Goal: Transaction & Acquisition: Purchase product/service

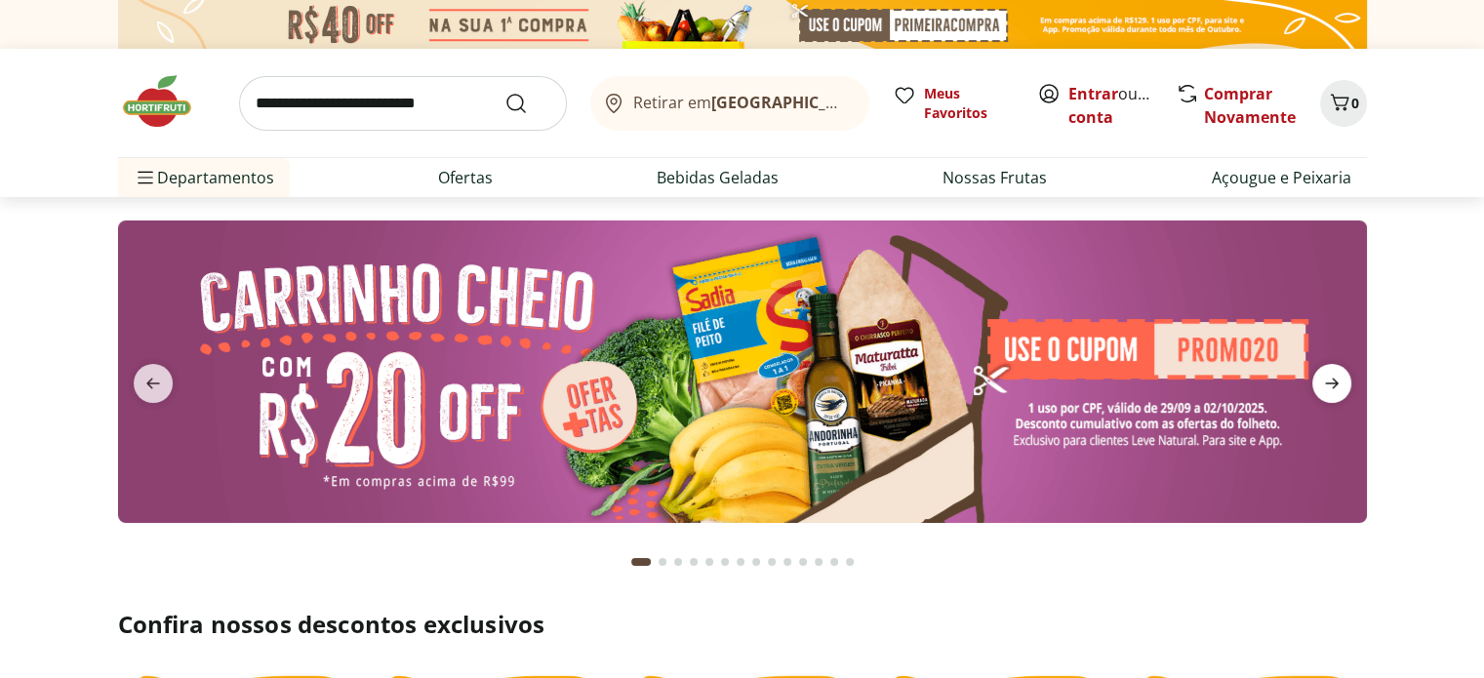
click at [1336, 393] on icon "next" at bounding box center [1331, 383] width 23 height 23
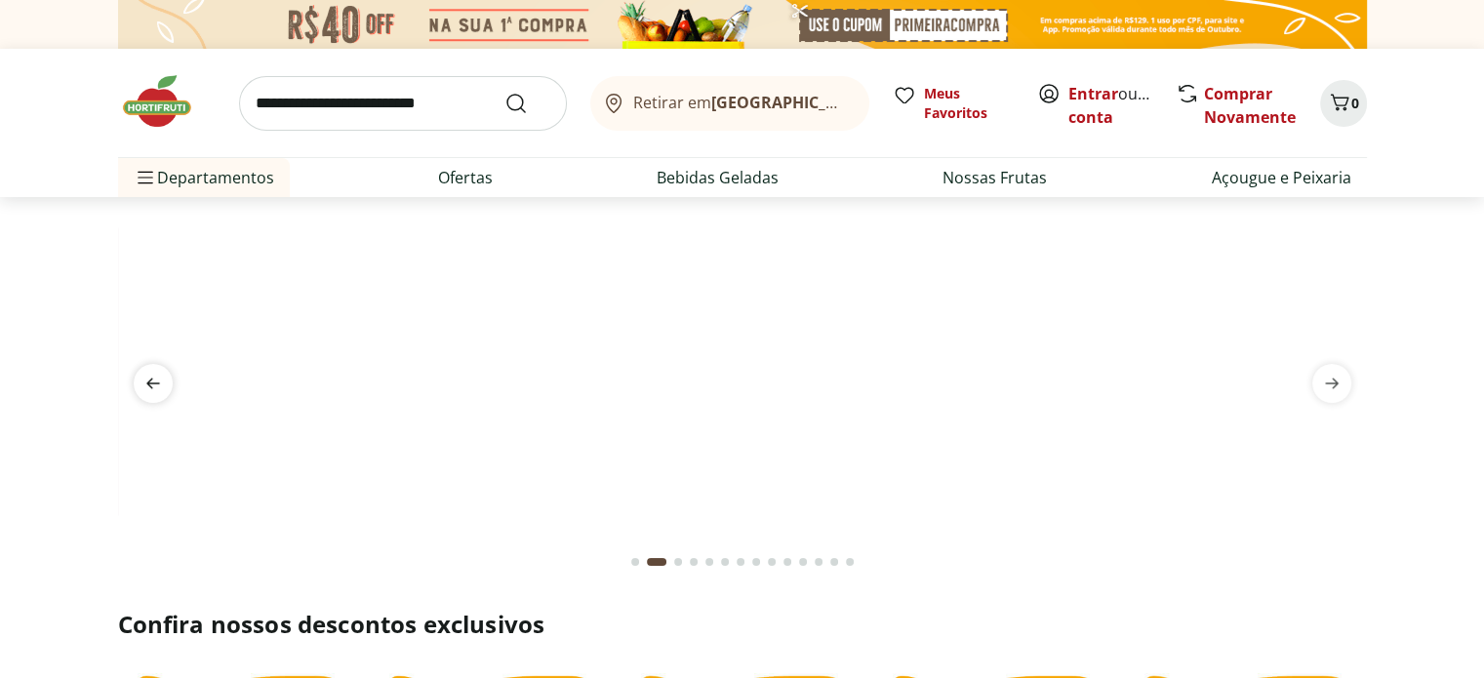
click at [152, 382] on icon "previous" at bounding box center [153, 384] width 14 height 11
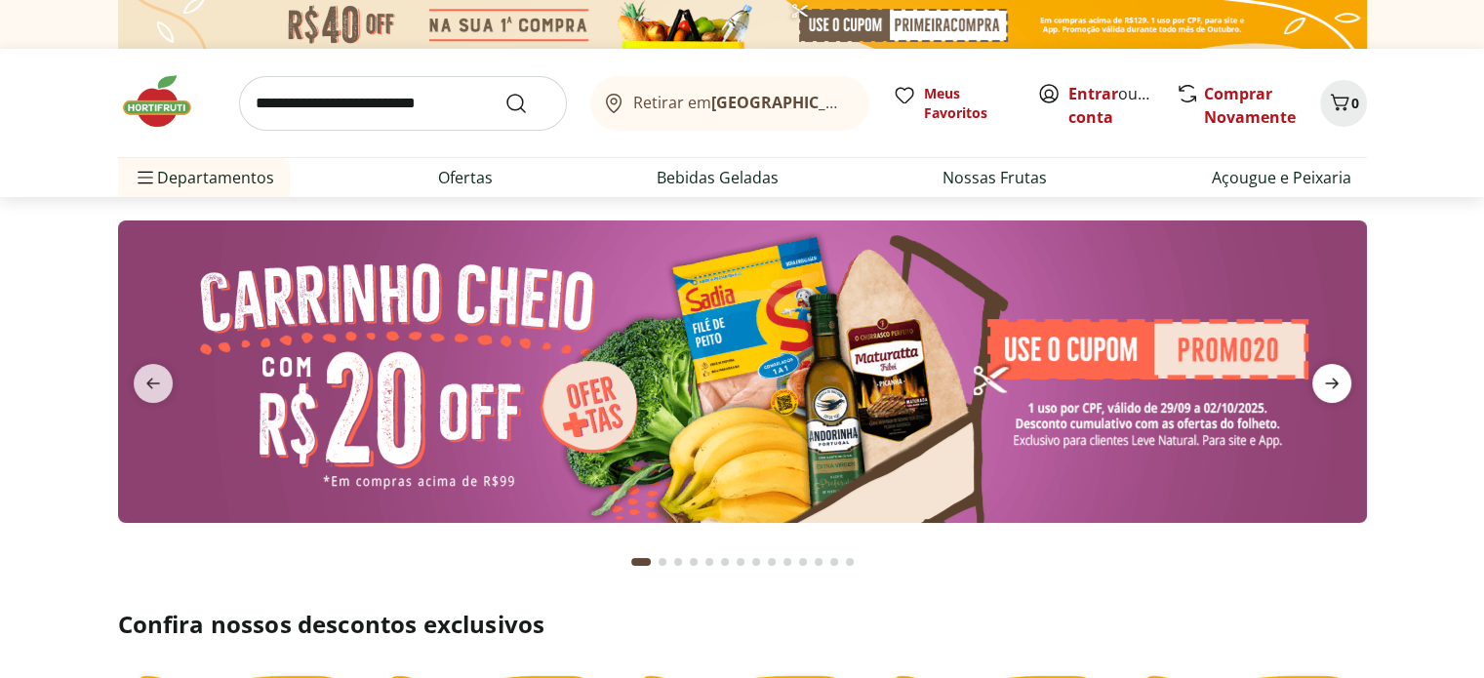
click at [1333, 389] on icon "next" at bounding box center [1331, 383] width 23 height 23
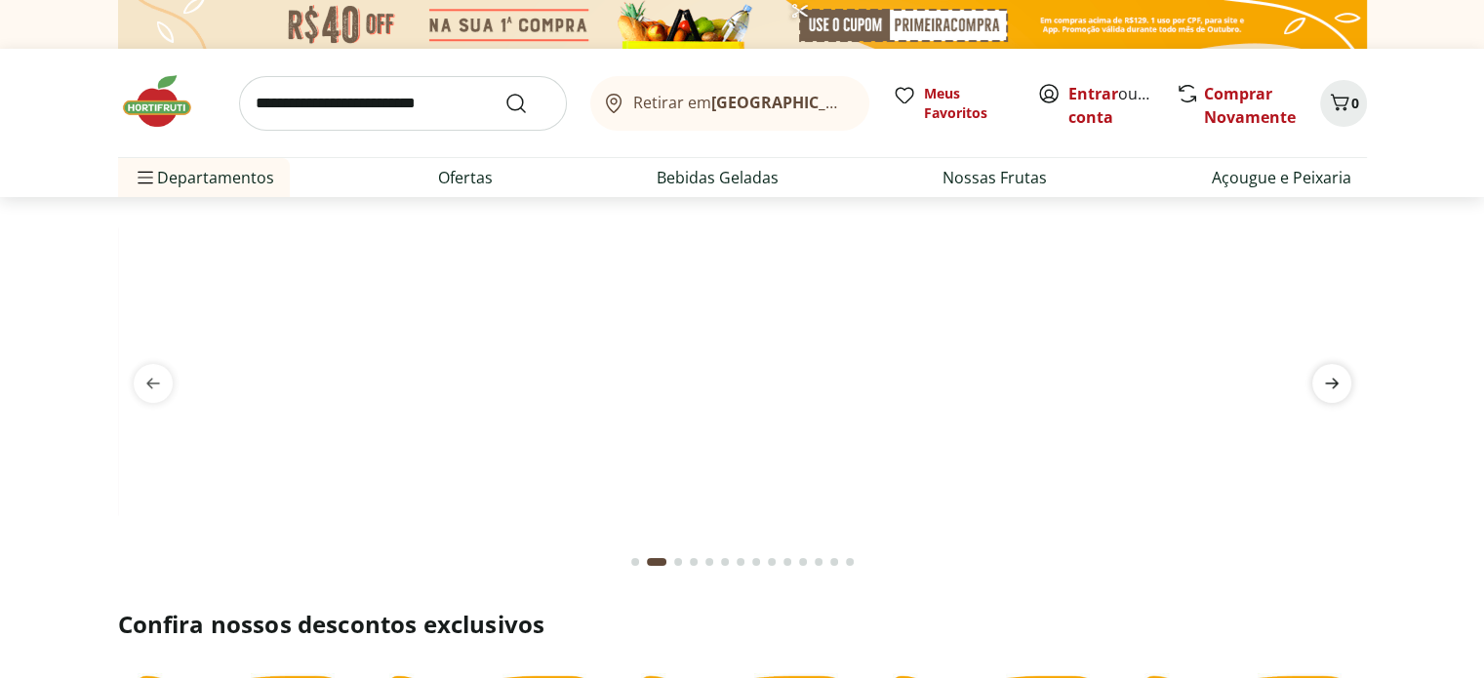
click at [1333, 389] on icon "next" at bounding box center [1331, 383] width 23 height 23
click at [1333, 390] on icon "next" at bounding box center [1331, 383] width 23 height 23
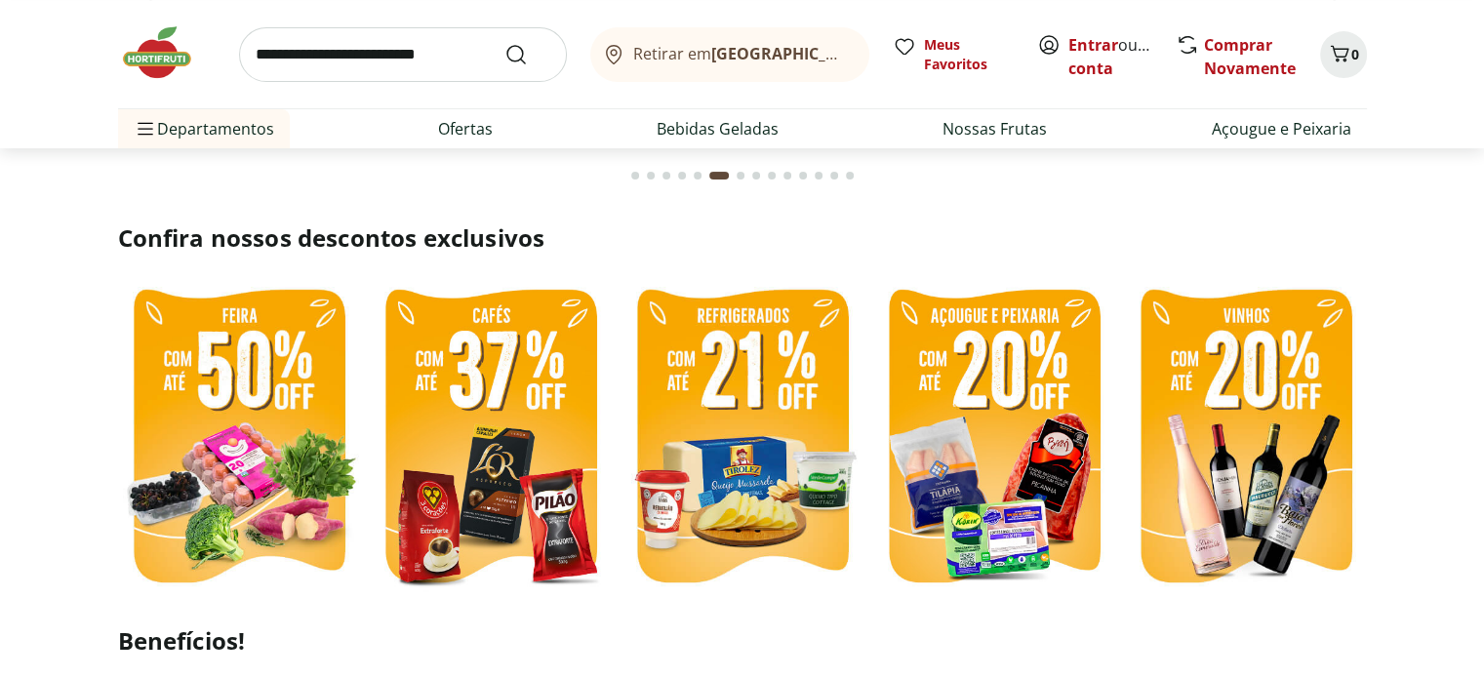
scroll to position [405, 0]
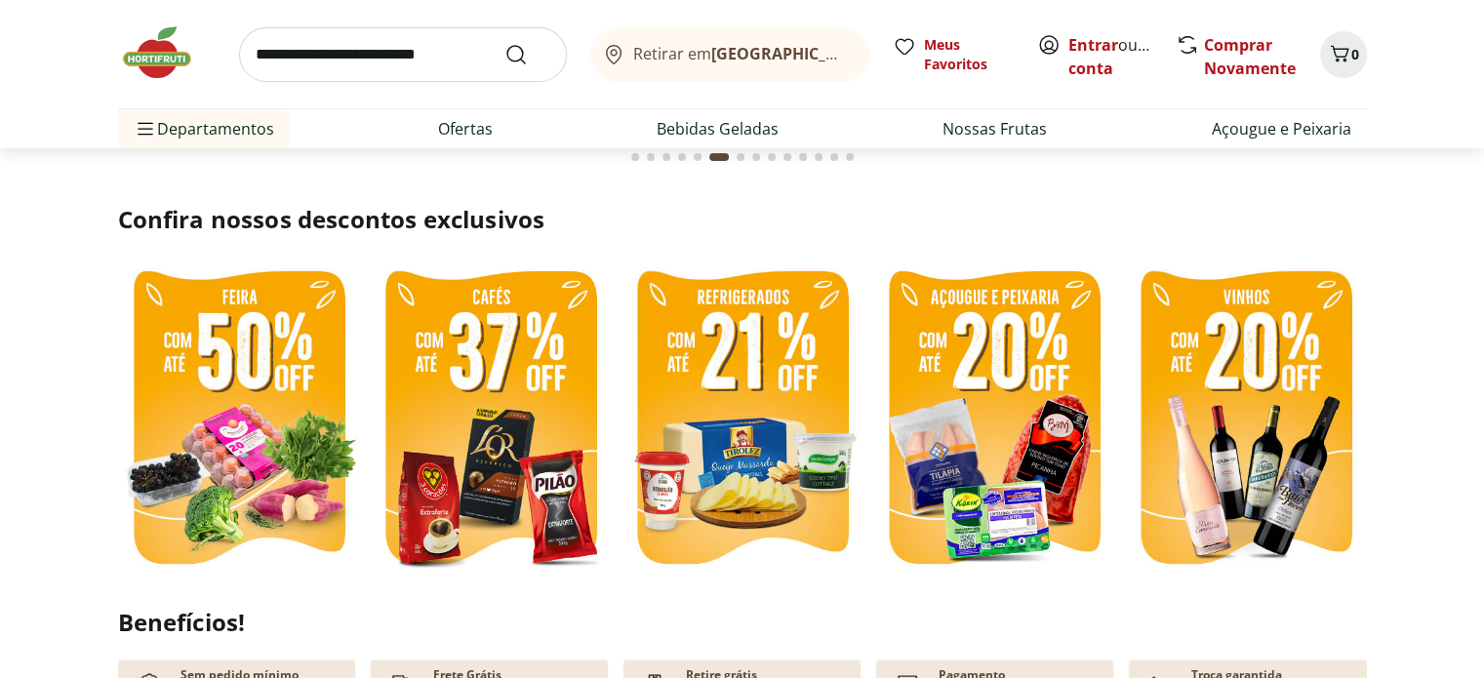
click at [236, 367] on img at bounding box center [239, 420] width 242 height 323
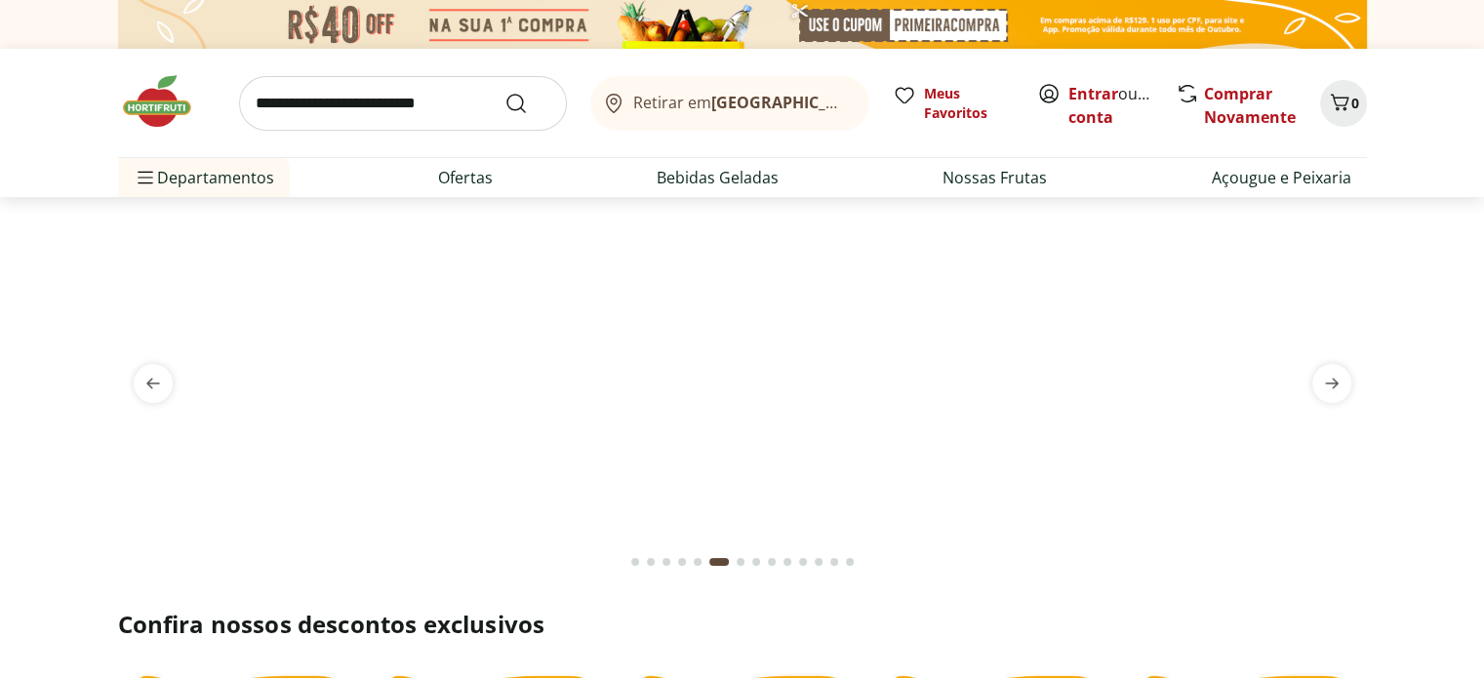
select select "**********"
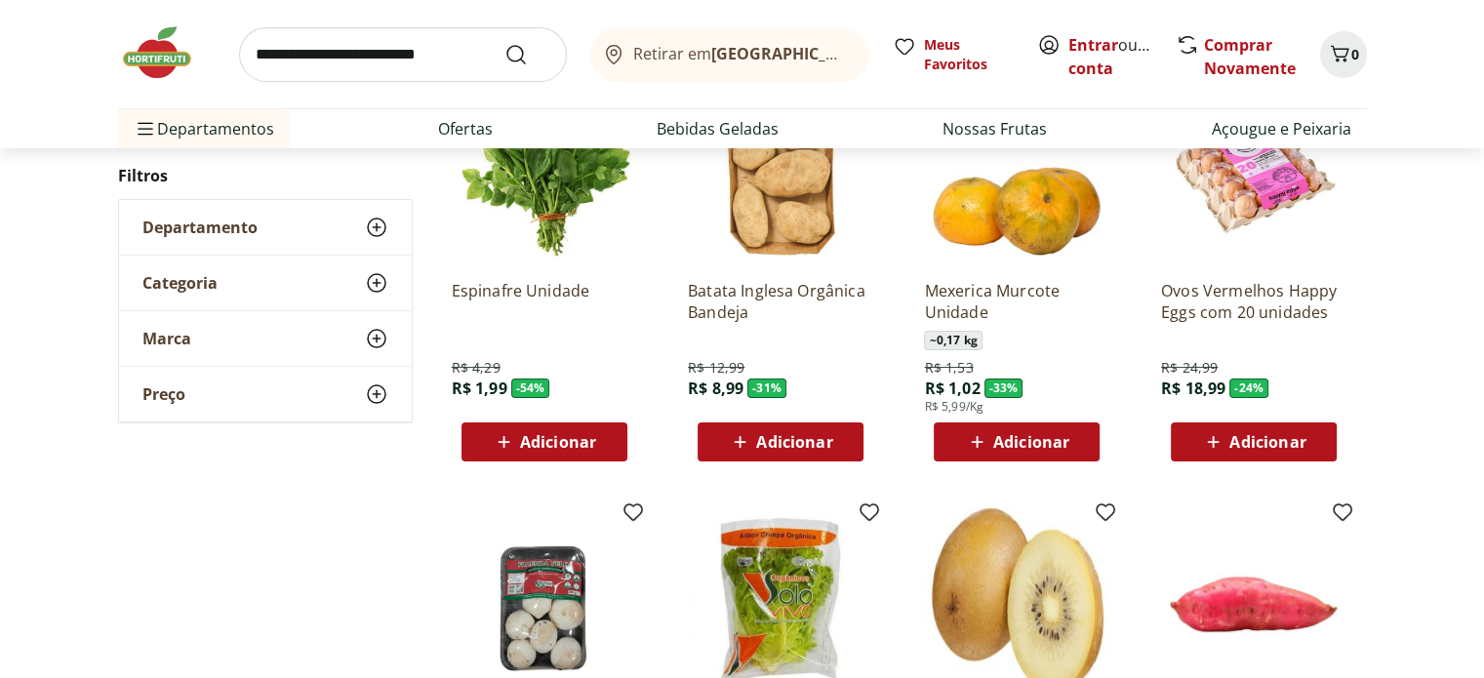
scroll to position [271, 0]
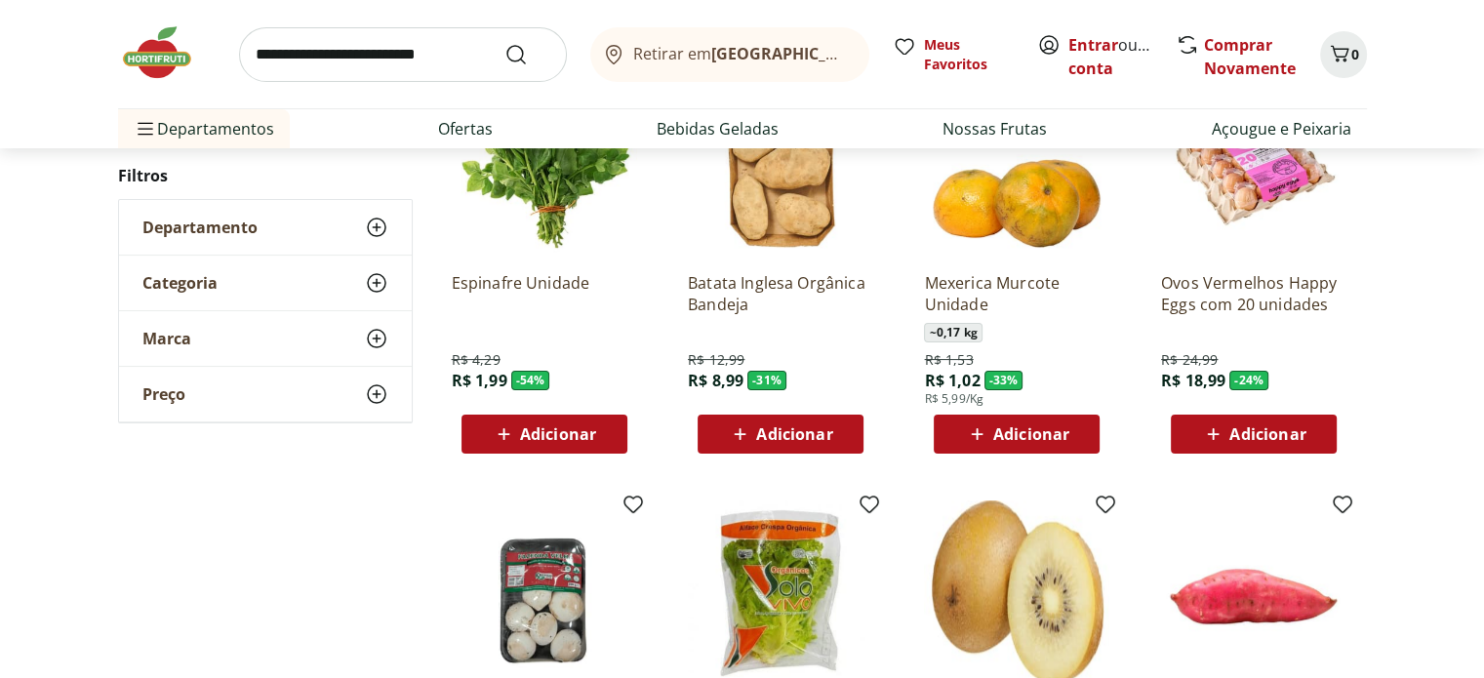
click at [1010, 438] on span "Adicionar" at bounding box center [1031, 434] width 76 height 16
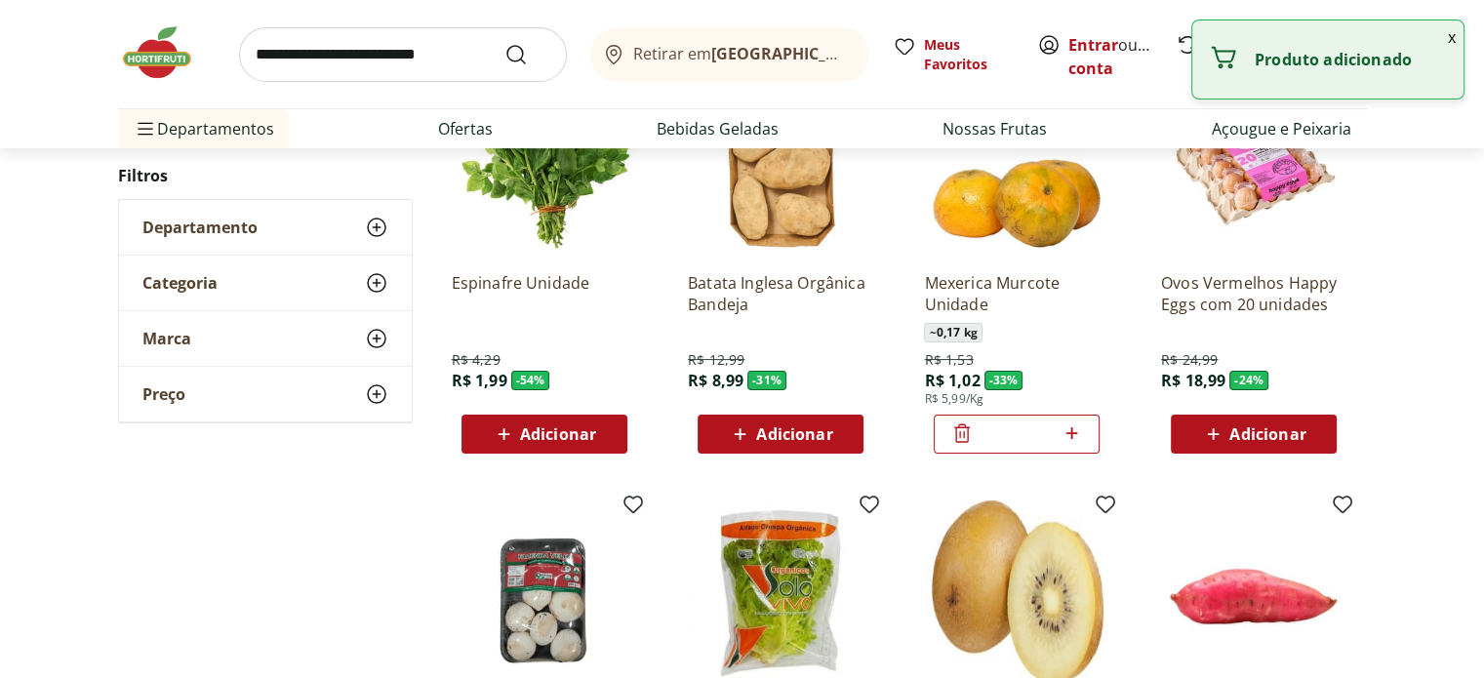
click at [1010, 438] on input "*" at bounding box center [1017, 433] width 86 height 21
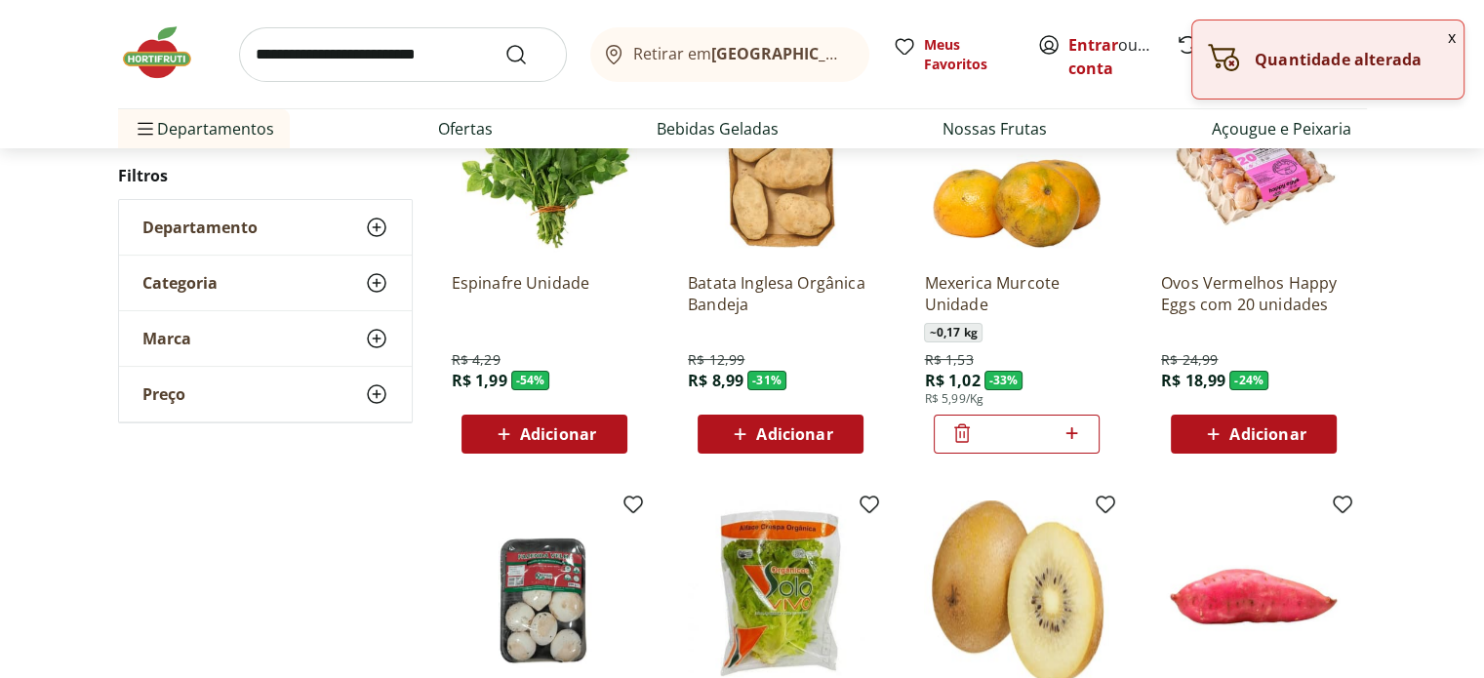
click at [1074, 432] on icon at bounding box center [1071, 433] width 12 height 12
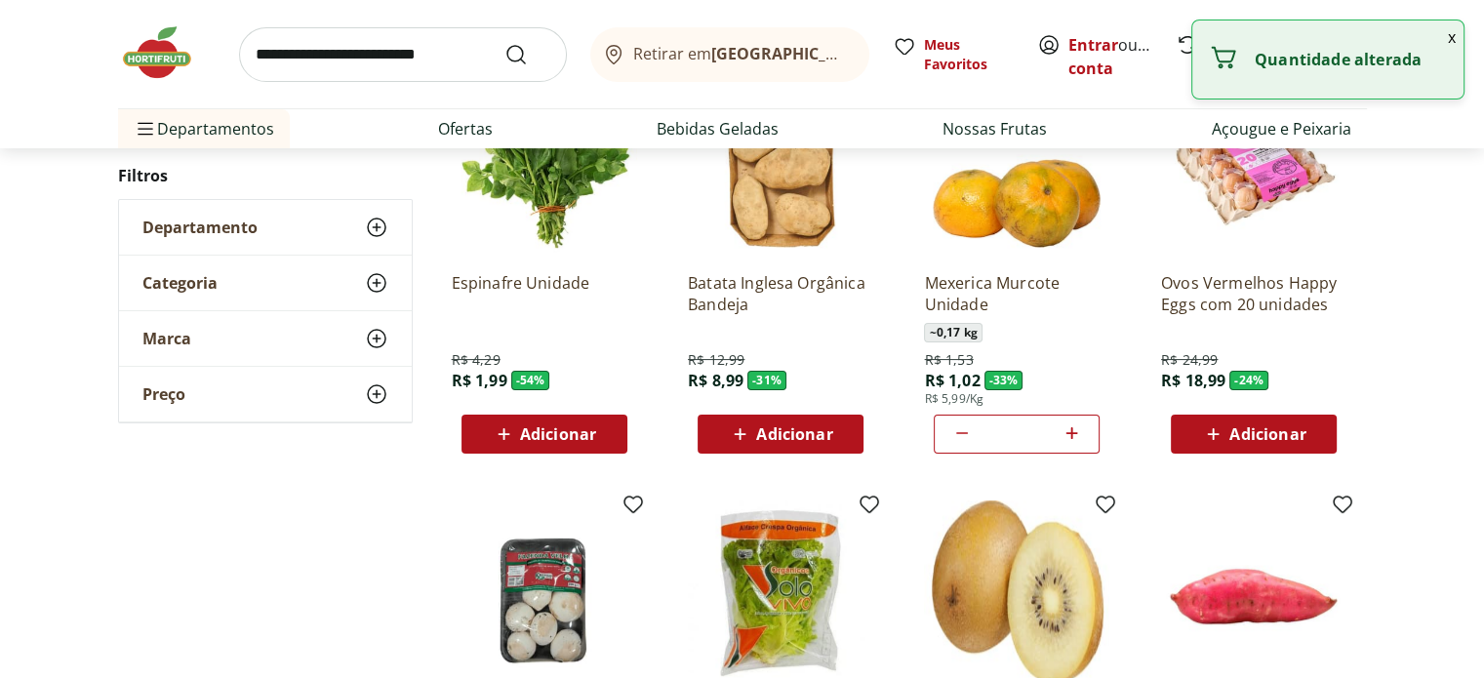
click at [1074, 432] on icon at bounding box center [1071, 433] width 12 height 12
type input "*"
click at [1259, 432] on span "Adicionar" at bounding box center [1267, 434] width 76 height 16
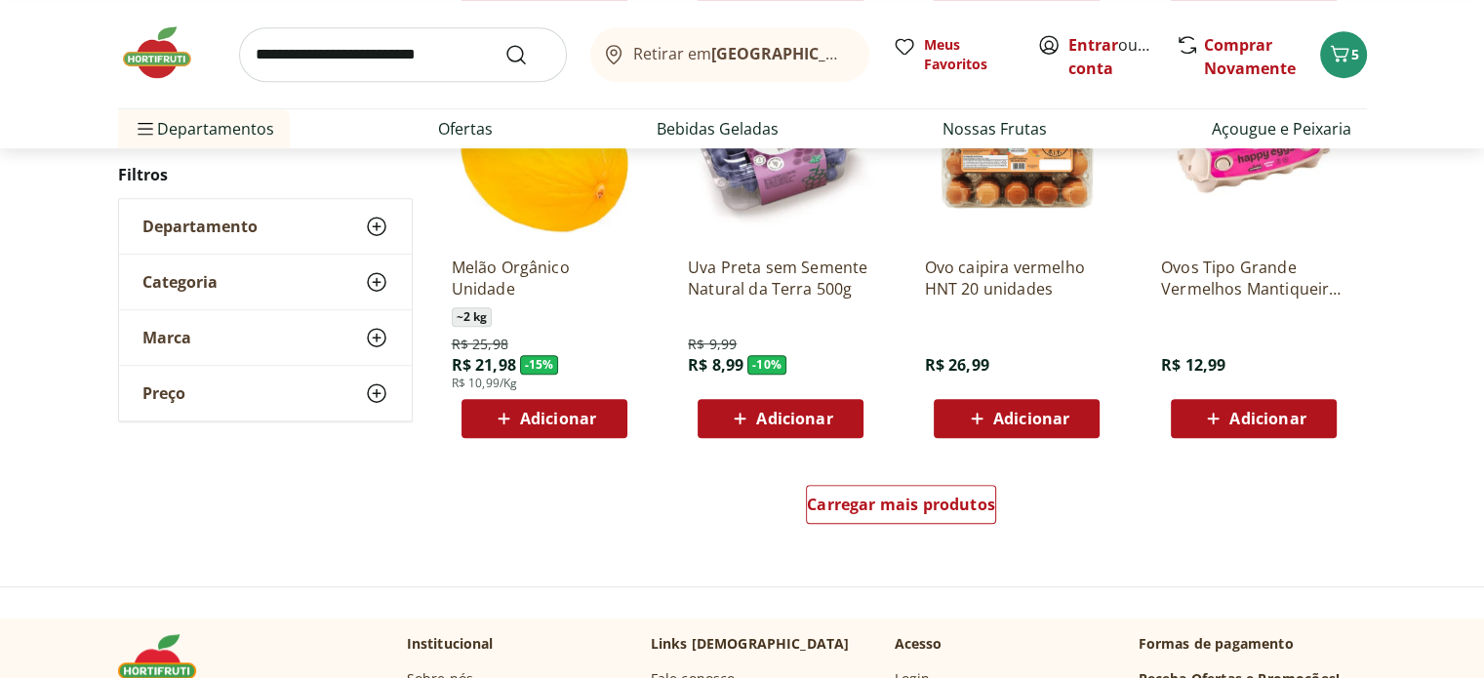
scroll to position [1166, 0]
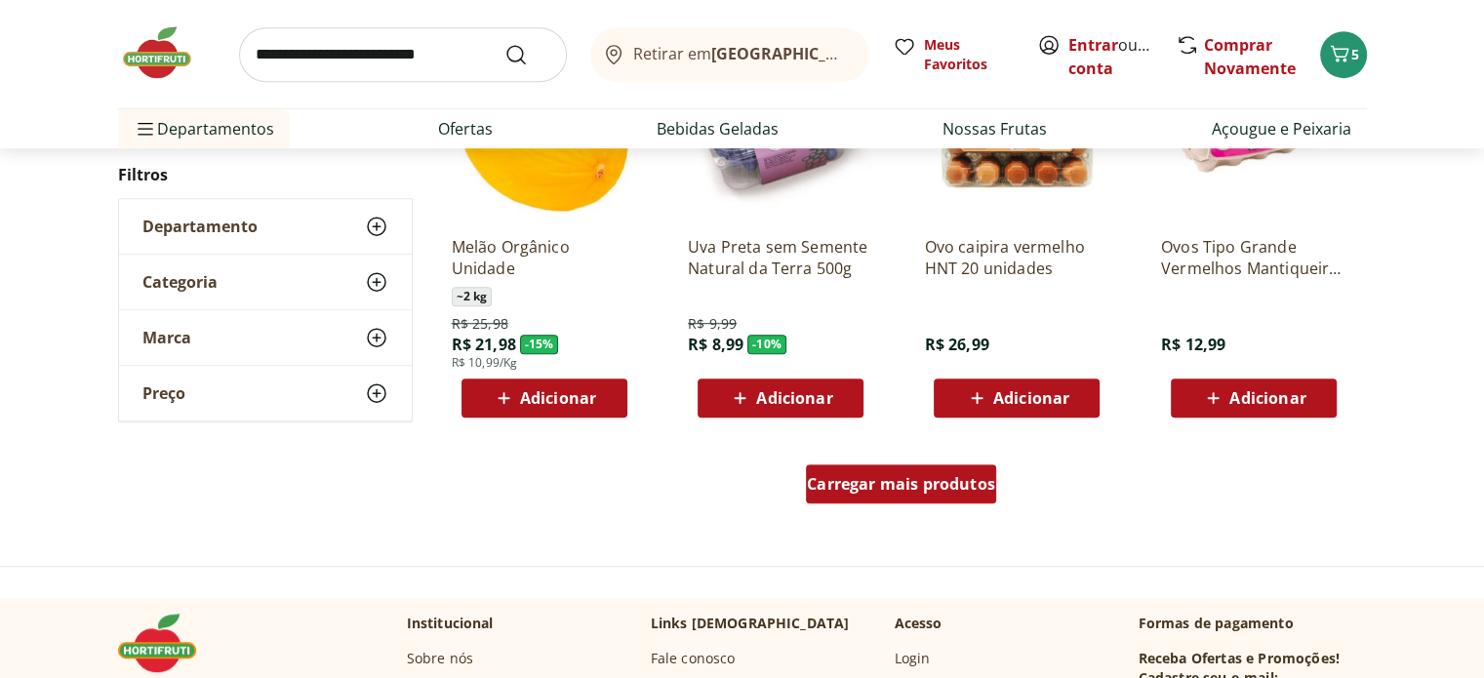
click at [880, 489] on span "Carregar mais produtos" at bounding box center [901, 484] width 188 height 16
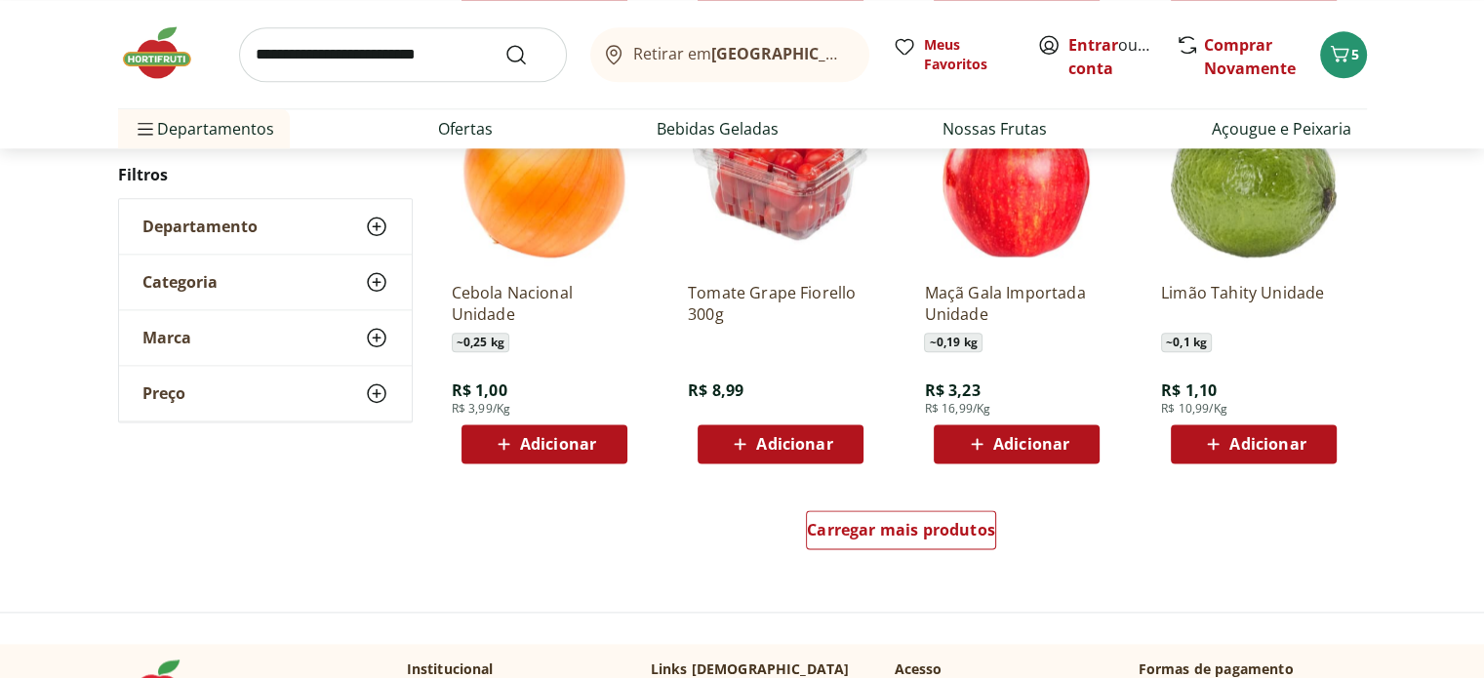
scroll to position [2369, 0]
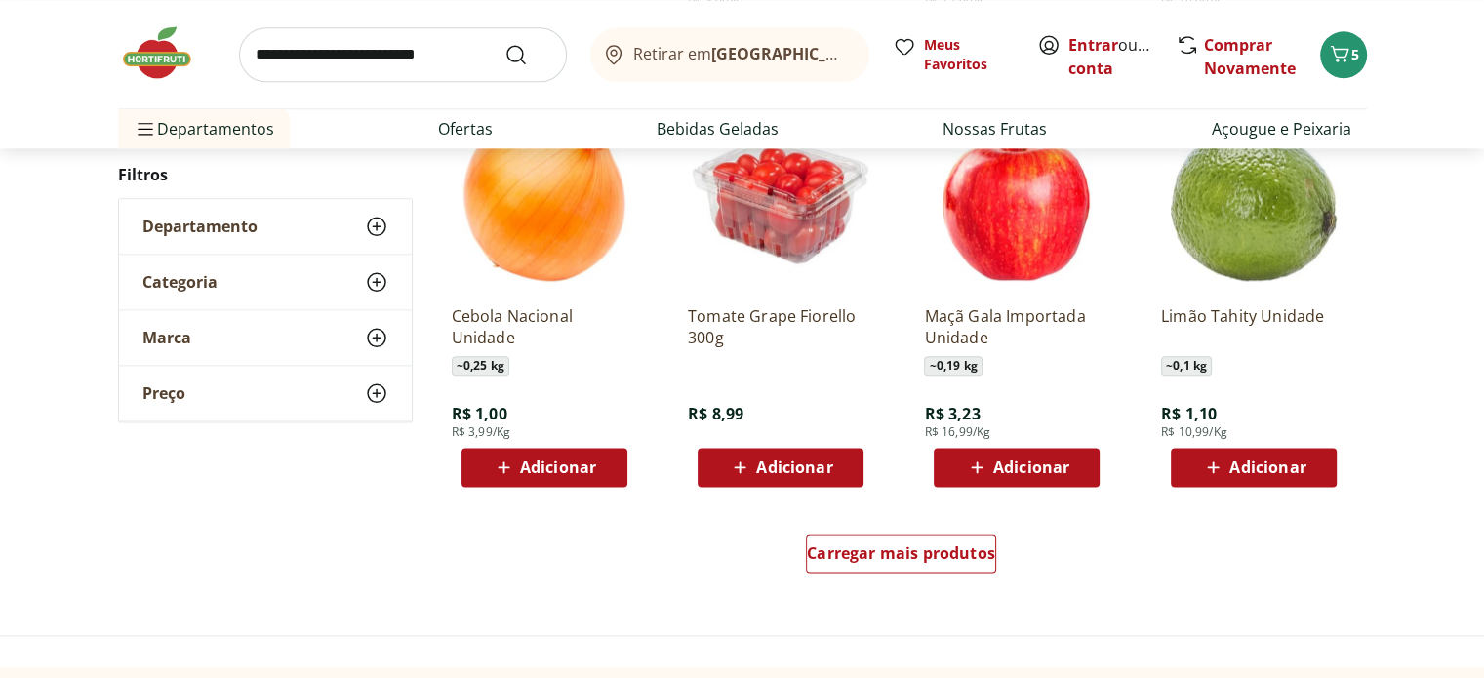
click at [1238, 466] on span "Adicionar" at bounding box center [1267, 467] width 76 height 16
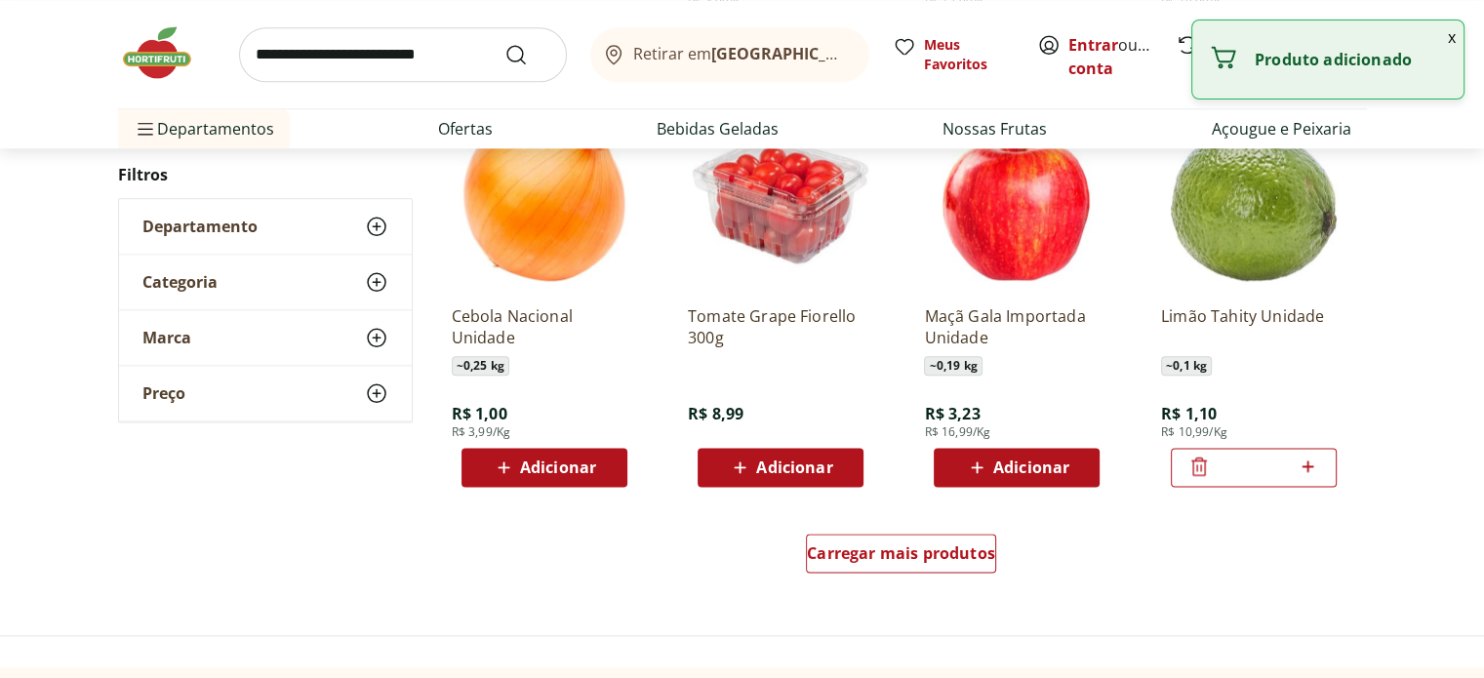
click at [1307, 464] on icon at bounding box center [1308, 466] width 12 height 12
type input "*"
click at [609, 463] on div "Adicionar" at bounding box center [544, 467] width 135 height 35
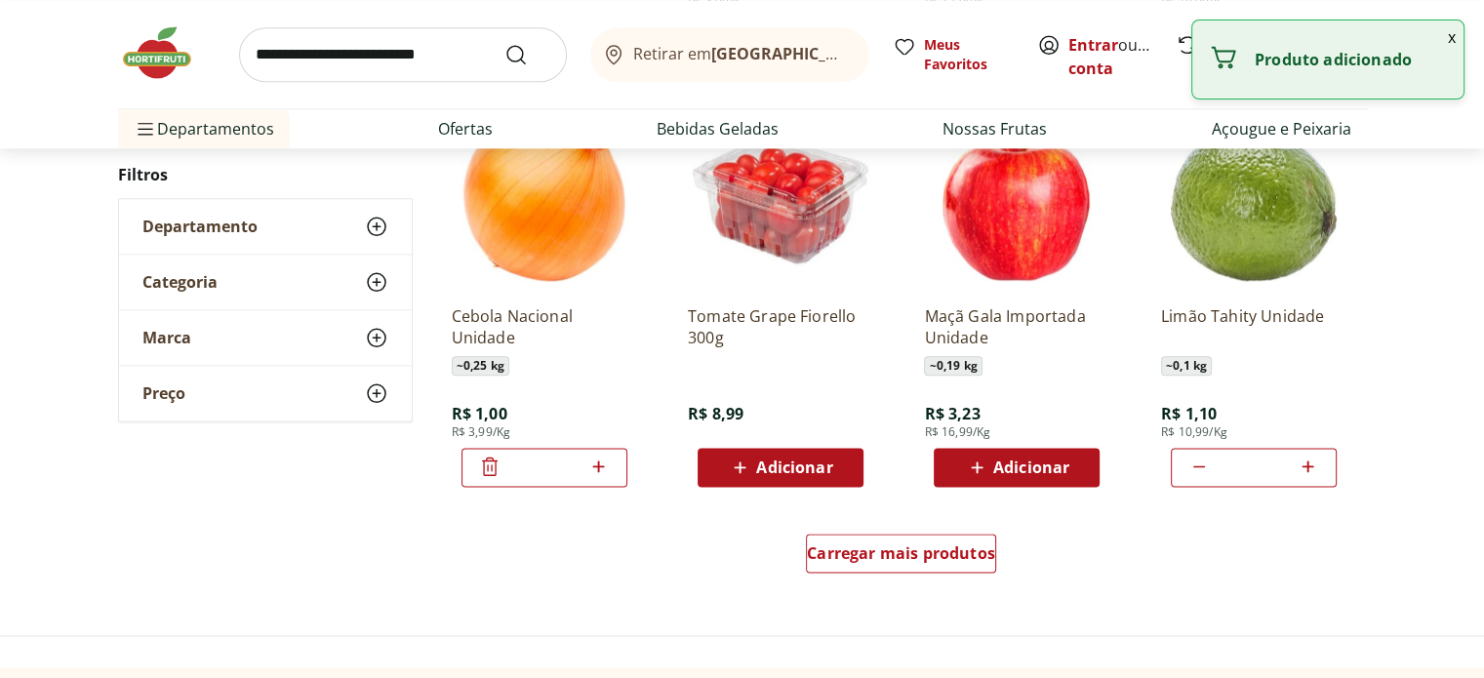
click at [604, 460] on icon at bounding box center [598, 466] width 24 height 23
type input "*"
click at [1036, 469] on span "Adicionar" at bounding box center [1031, 467] width 76 height 16
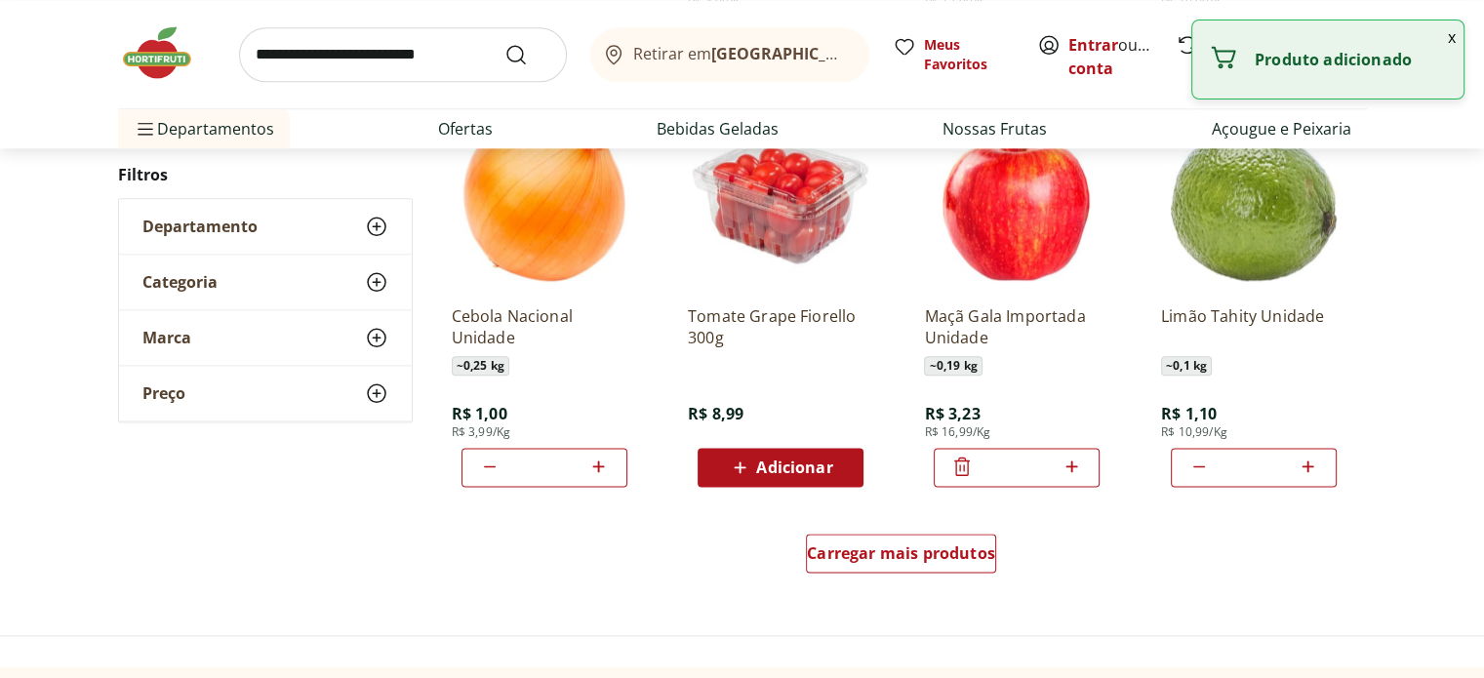
click at [1071, 465] on icon at bounding box center [1071, 466] width 12 height 12
type input "*"
click at [773, 470] on span "Adicionar" at bounding box center [794, 467] width 76 height 16
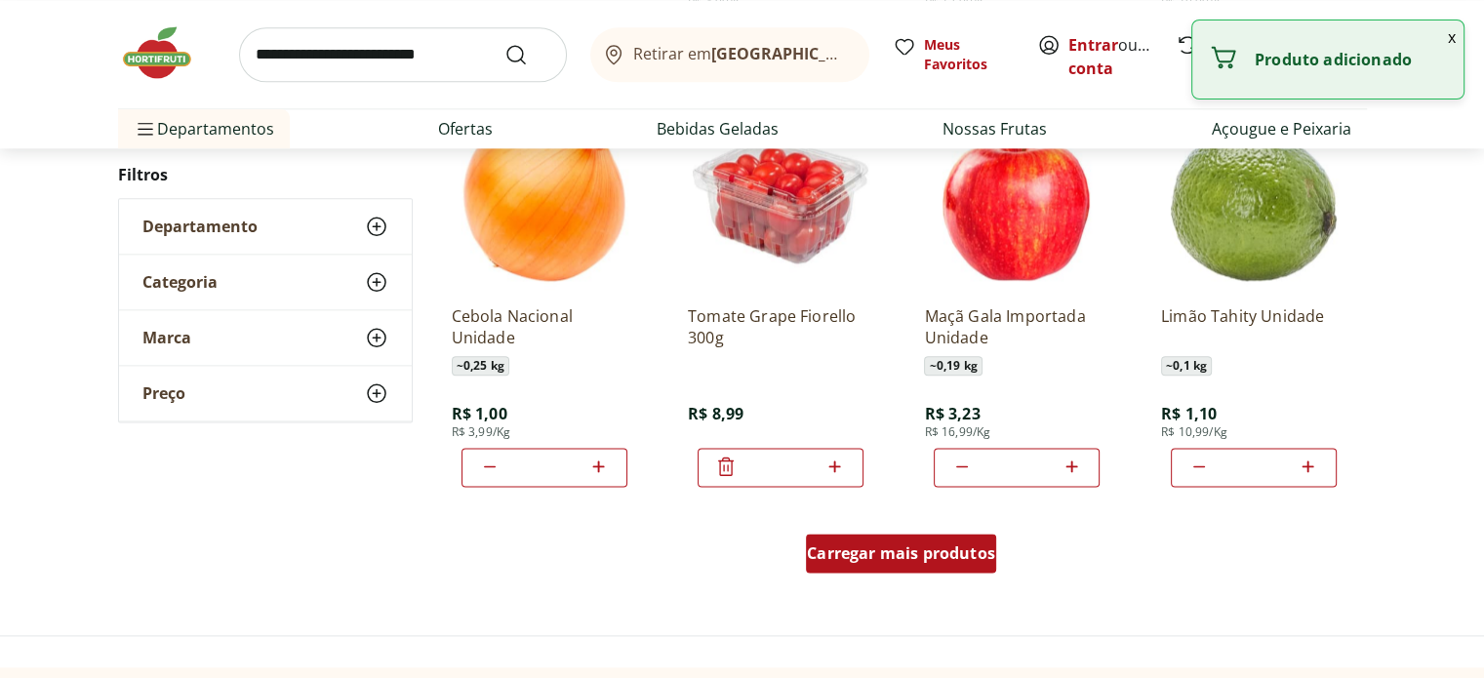
click at [915, 549] on span "Carregar mais produtos" at bounding box center [901, 553] width 188 height 16
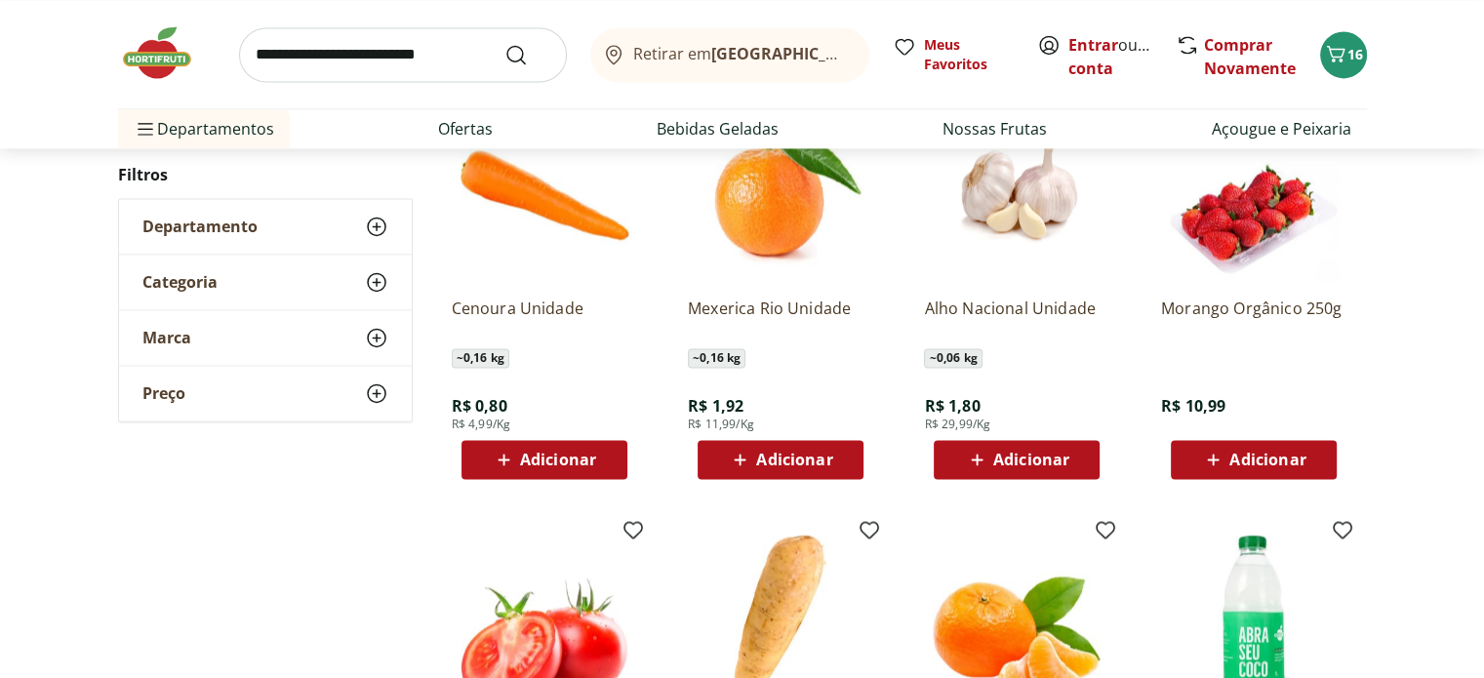
scroll to position [2798, 0]
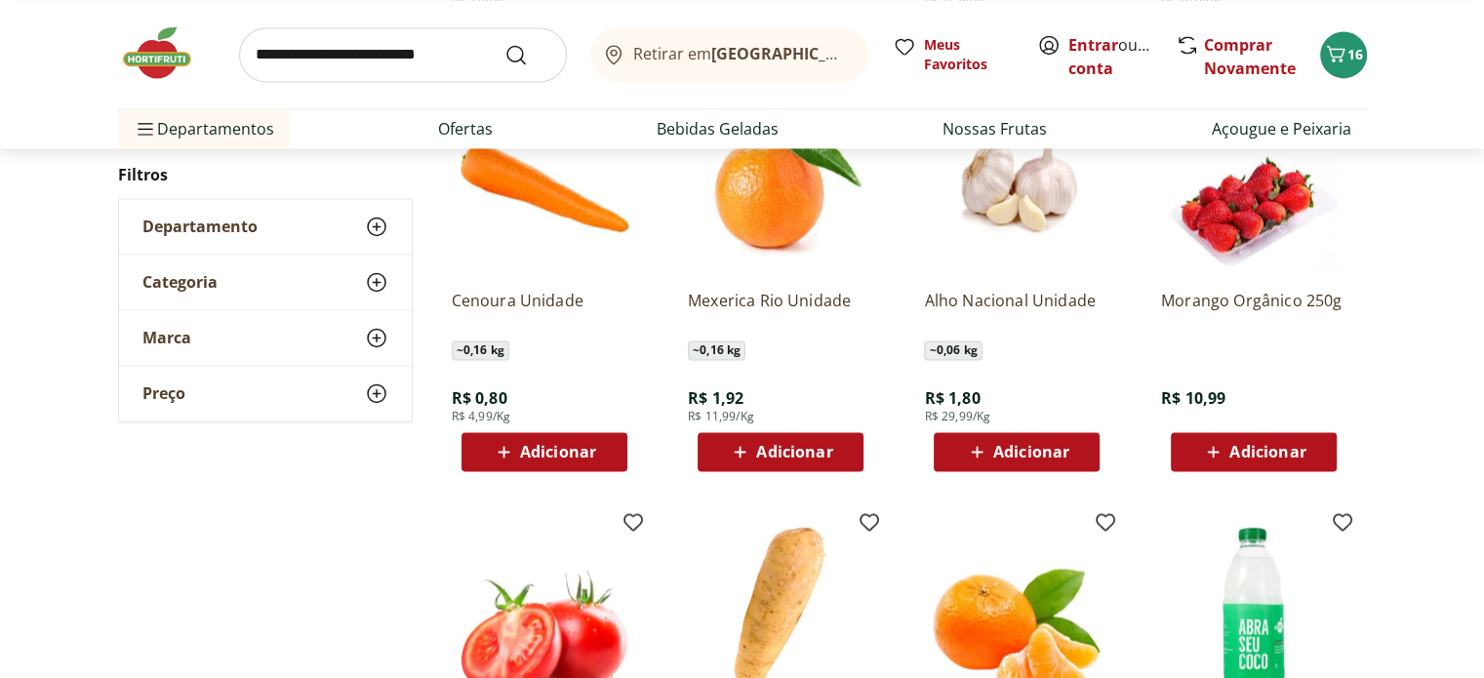
click at [1271, 454] on span "Adicionar" at bounding box center [1267, 452] width 76 height 16
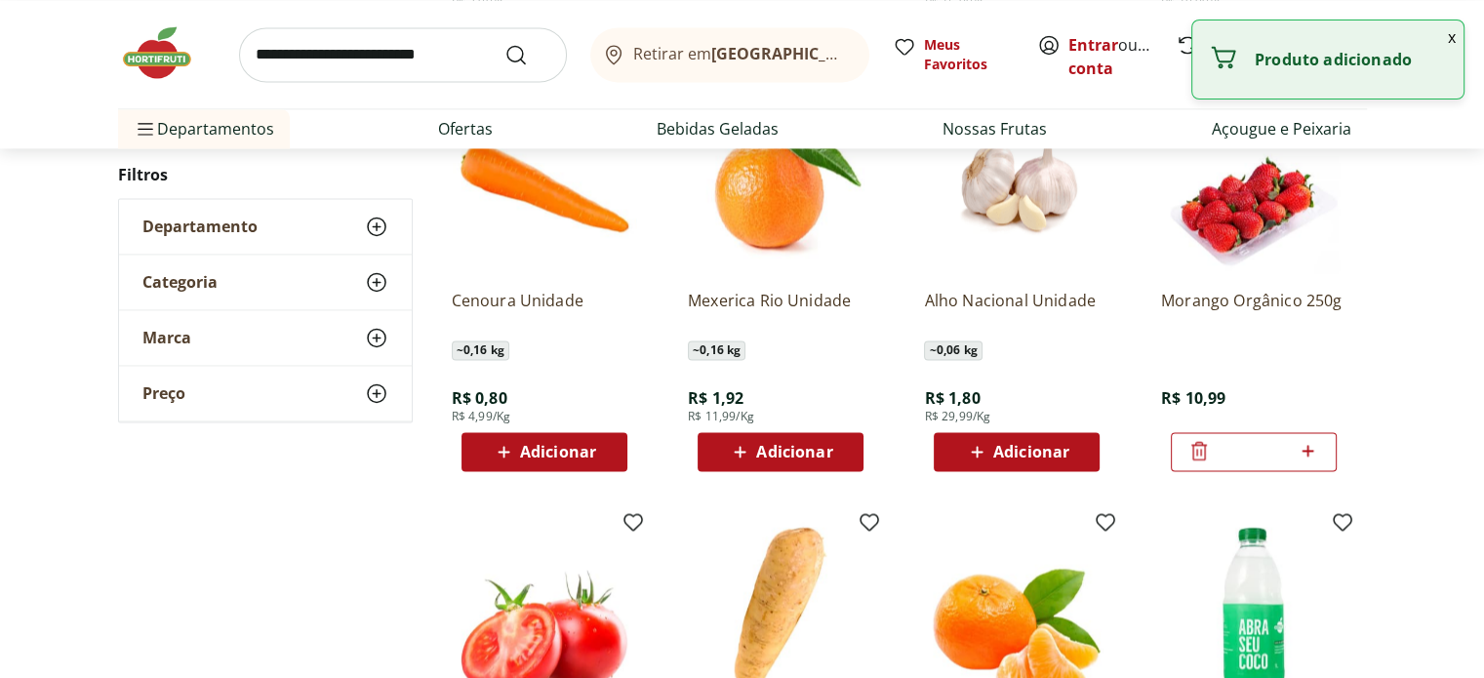
click at [565, 452] on span "Adicionar" at bounding box center [558, 452] width 76 height 16
click at [597, 451] on icon at bounding box center [598, 450] width 24 height 23
click at [597, 451] on icon at bounding box center [599, 451] width 12 height 12
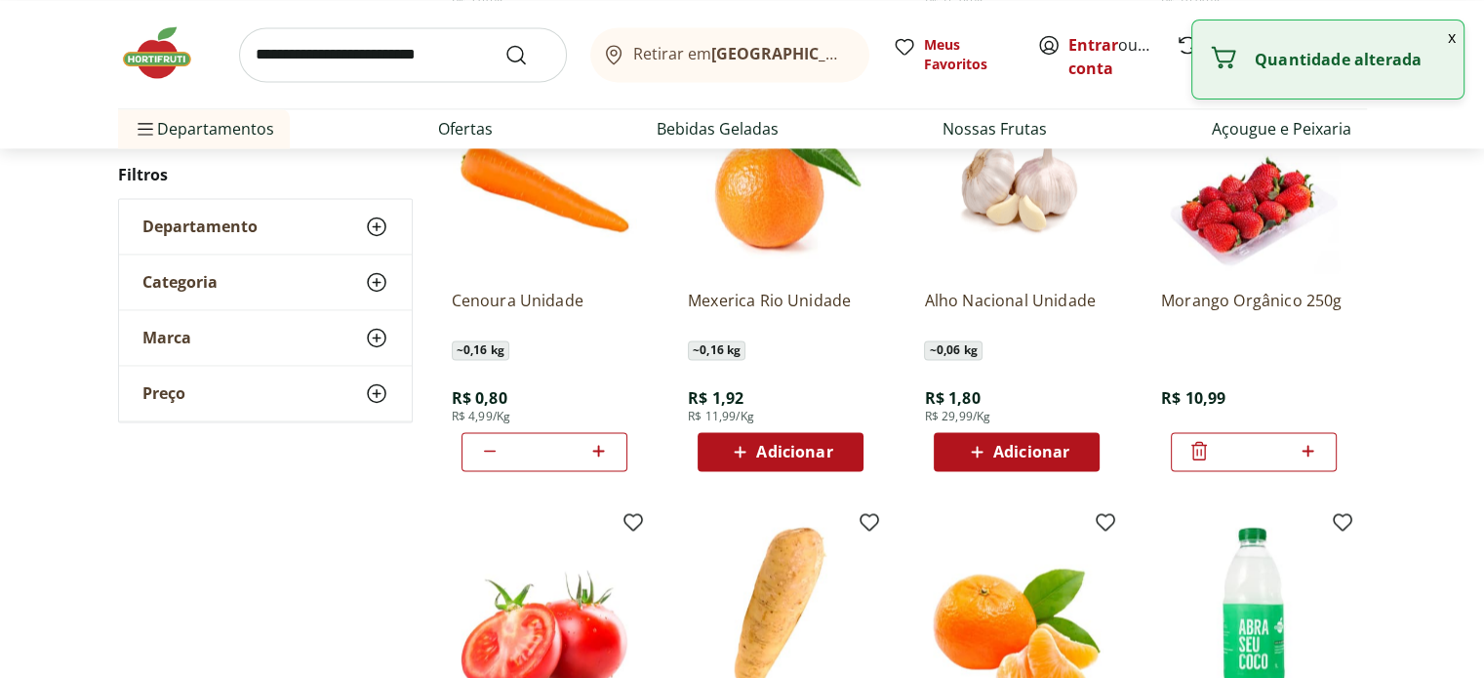
click at [490, 451] on icon at bounding box center [489, 450] width 23 height 23
type input "*"
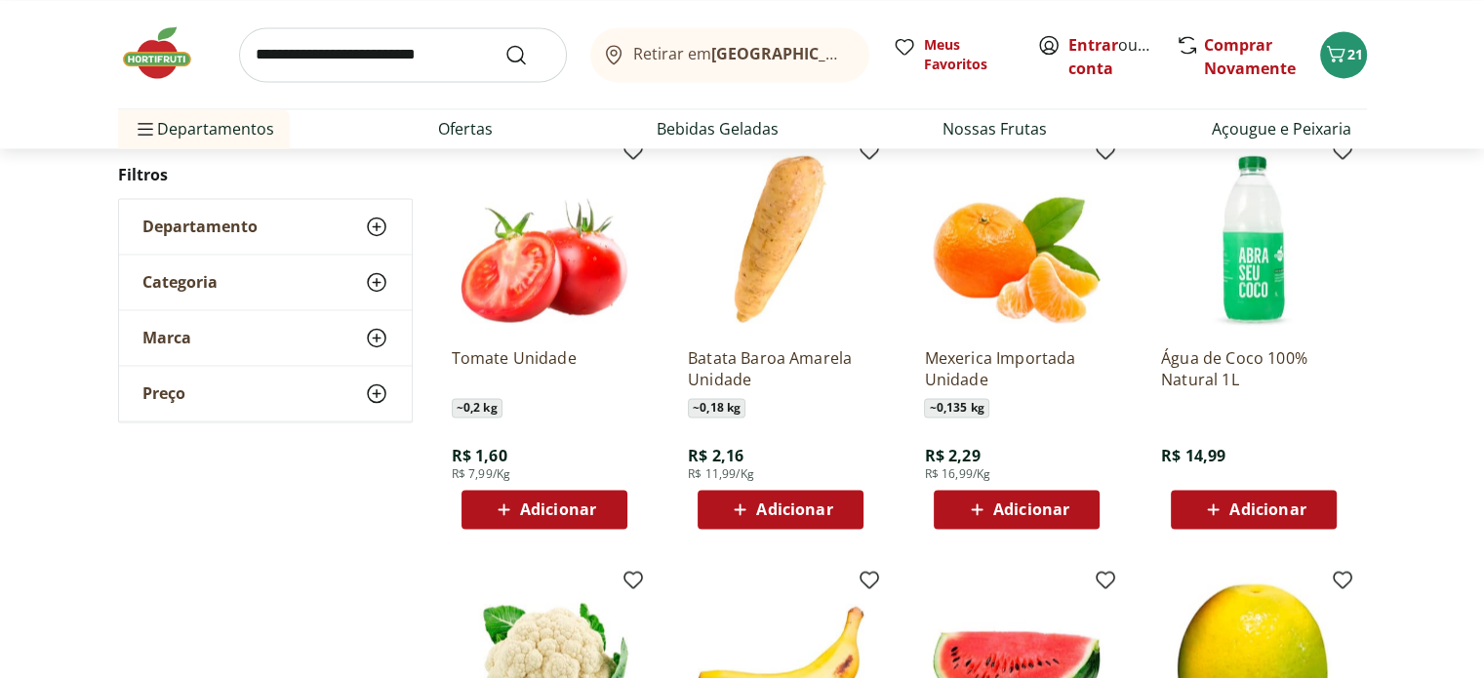
scroll to position [3199, 0]
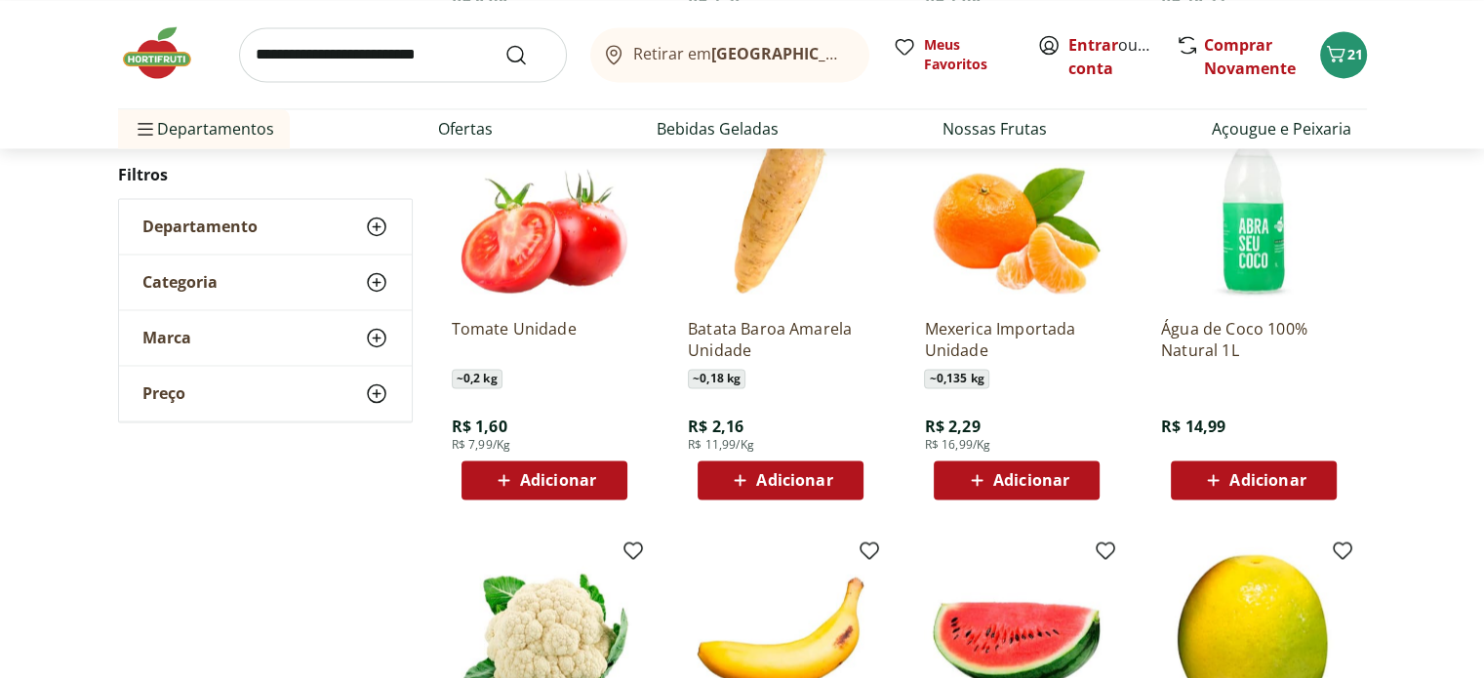
click at [600, 473] on div "Adicionar" at bounding box center [544, 479] width 135 height 35
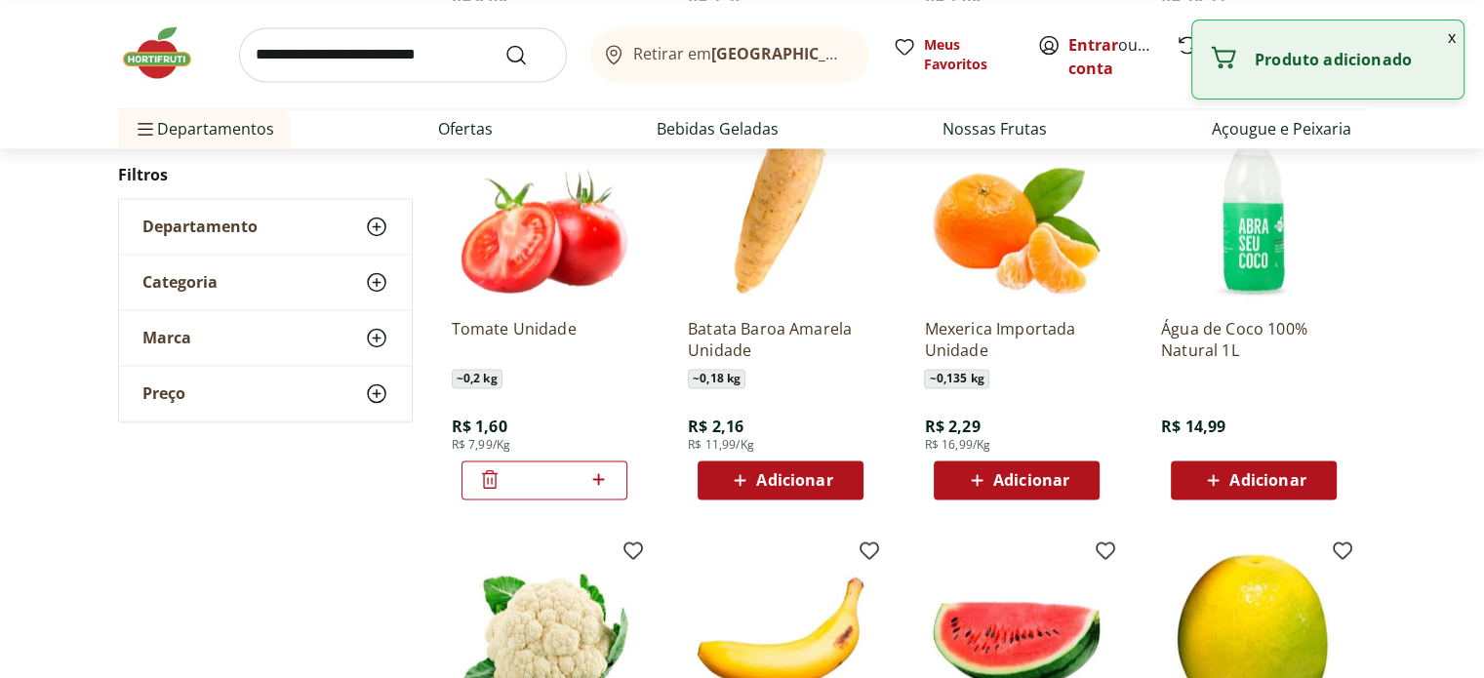
click at [609, 480] on icon at bounding box center [598, 478] width 24 height 23
click at [605, 480] on icon at bounding box center [598, 478] width 24 height 23
type input "*"
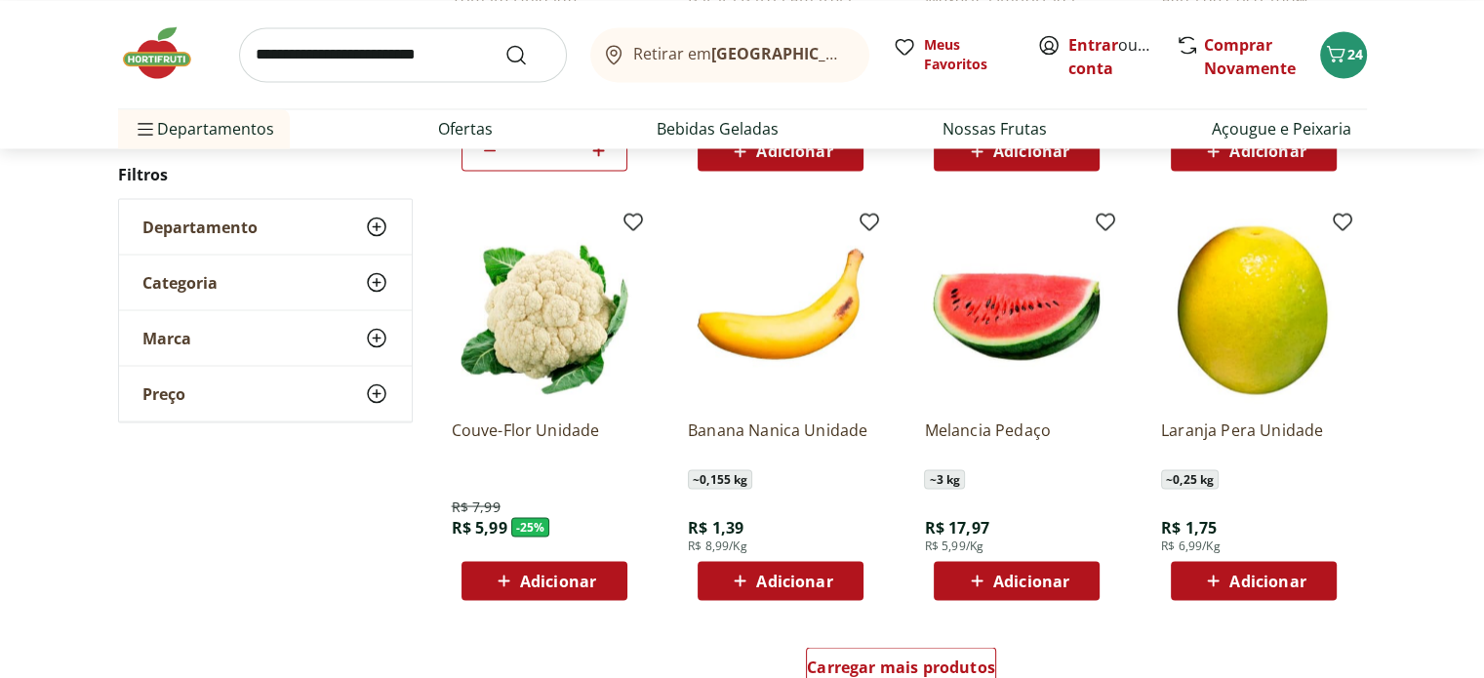
scroll to position [3592, 0]
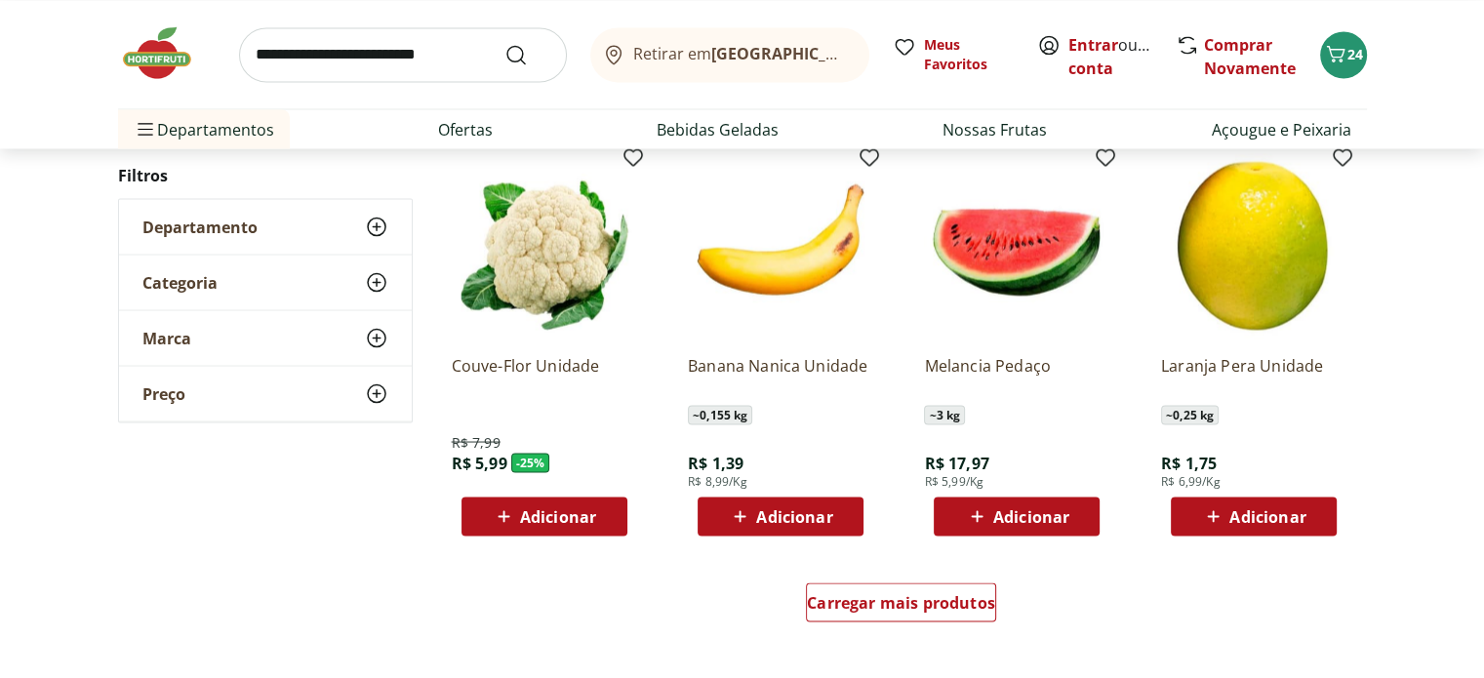
click at [537, 519] on span "Adicionar" at bounding box center [558, 516] width 76 height 16
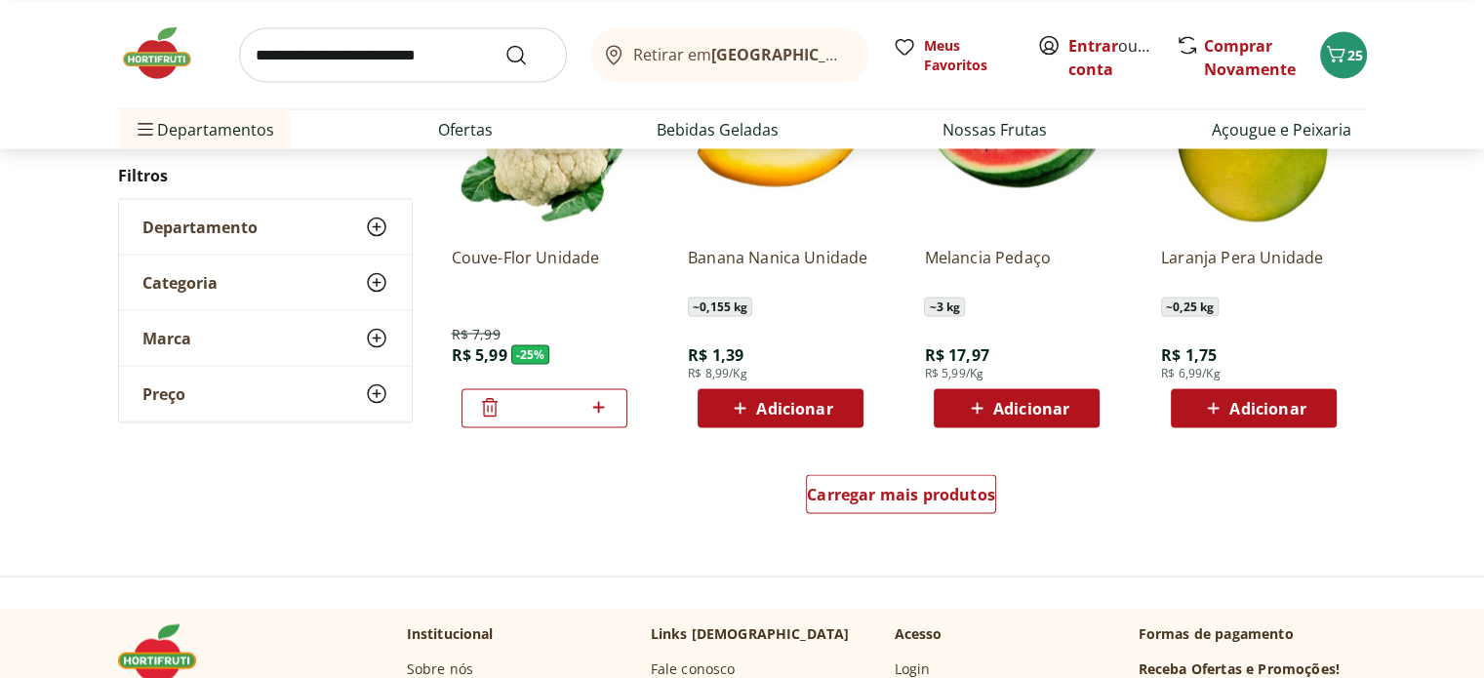
scroll to position [3728, 0]
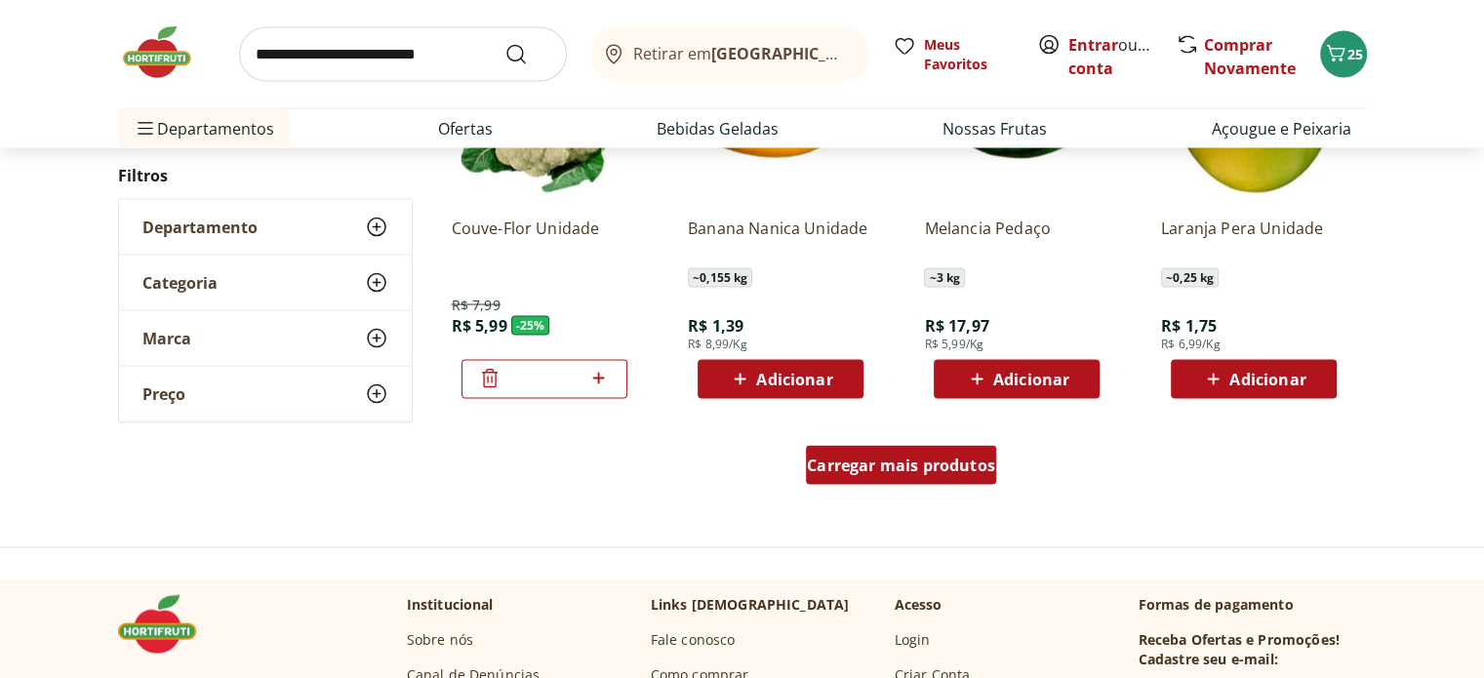
click at [953, 466] on span "Carregar mais produtos" at bounding box center [901, 466] width 188 height 16
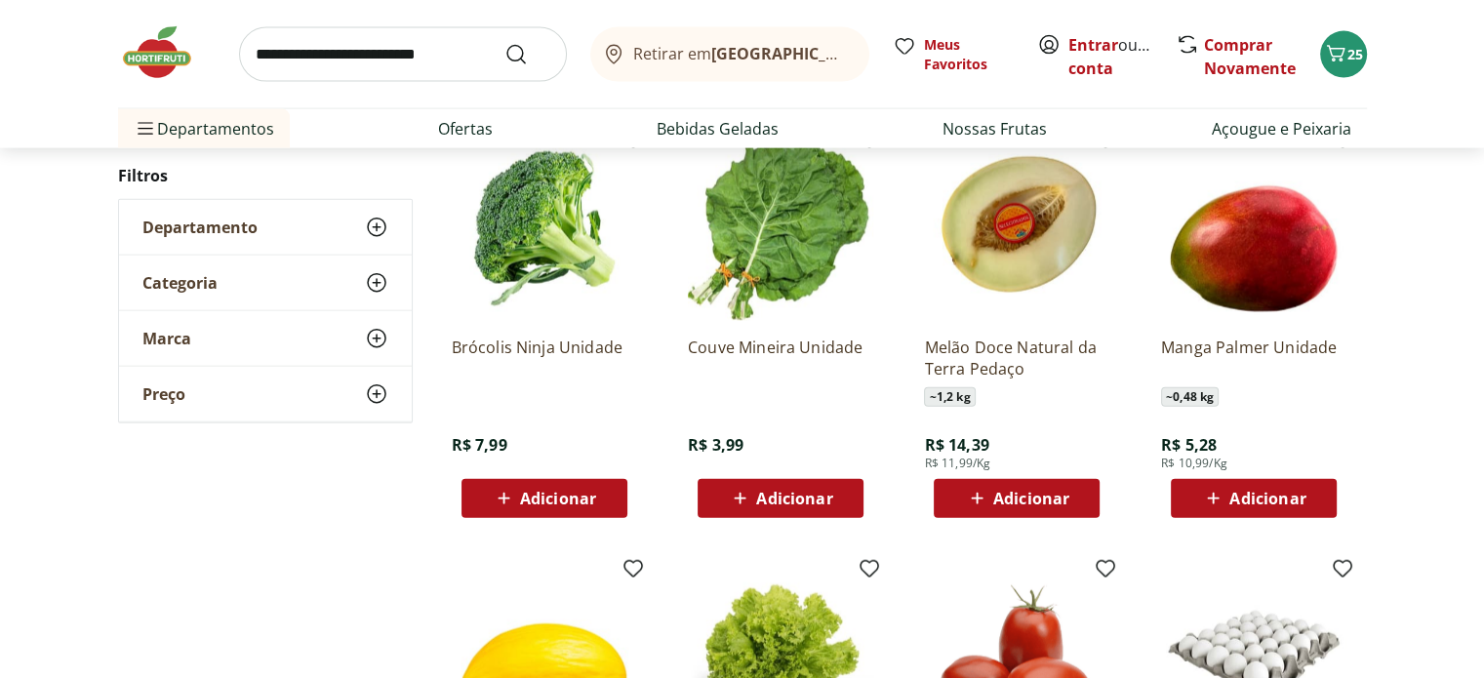
scroll to position [4417, 0]
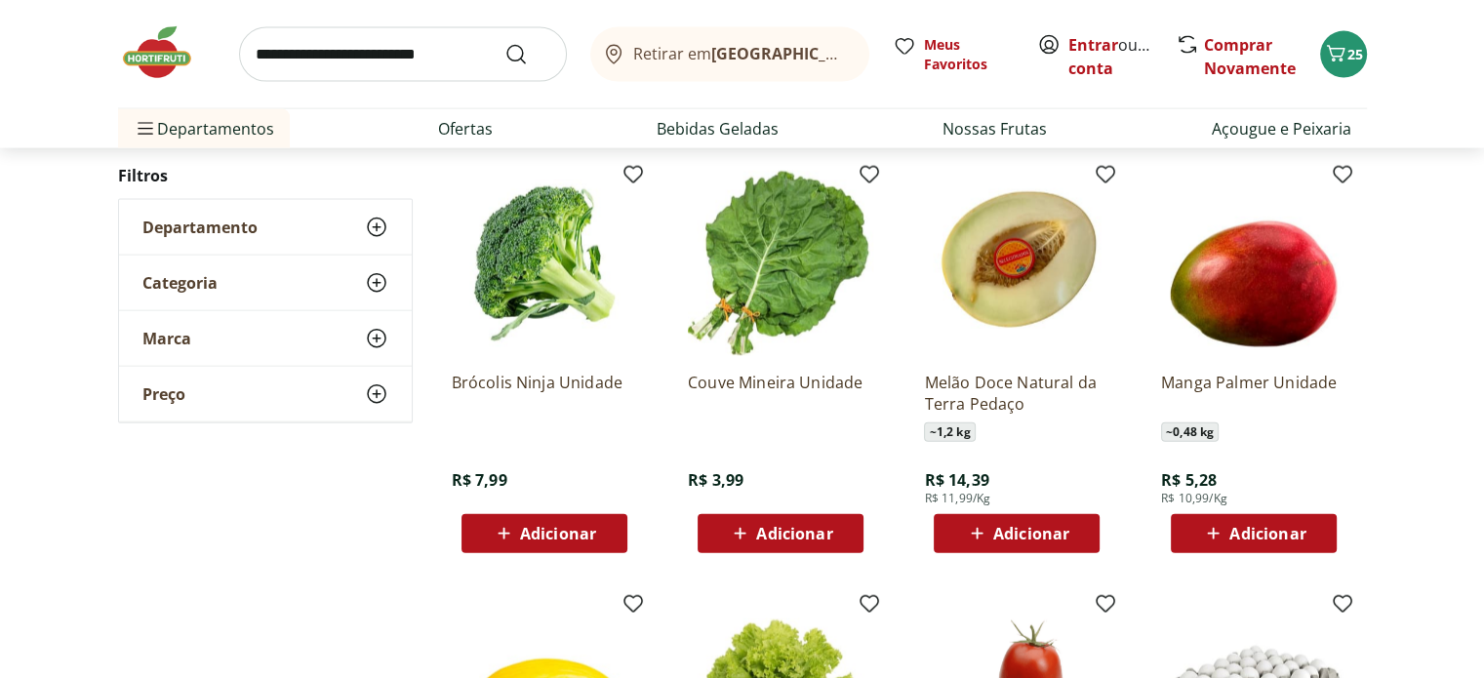
click at [1296, 534] on span "Adicionar" at bounding box center [1267, 534] width 76 height 16
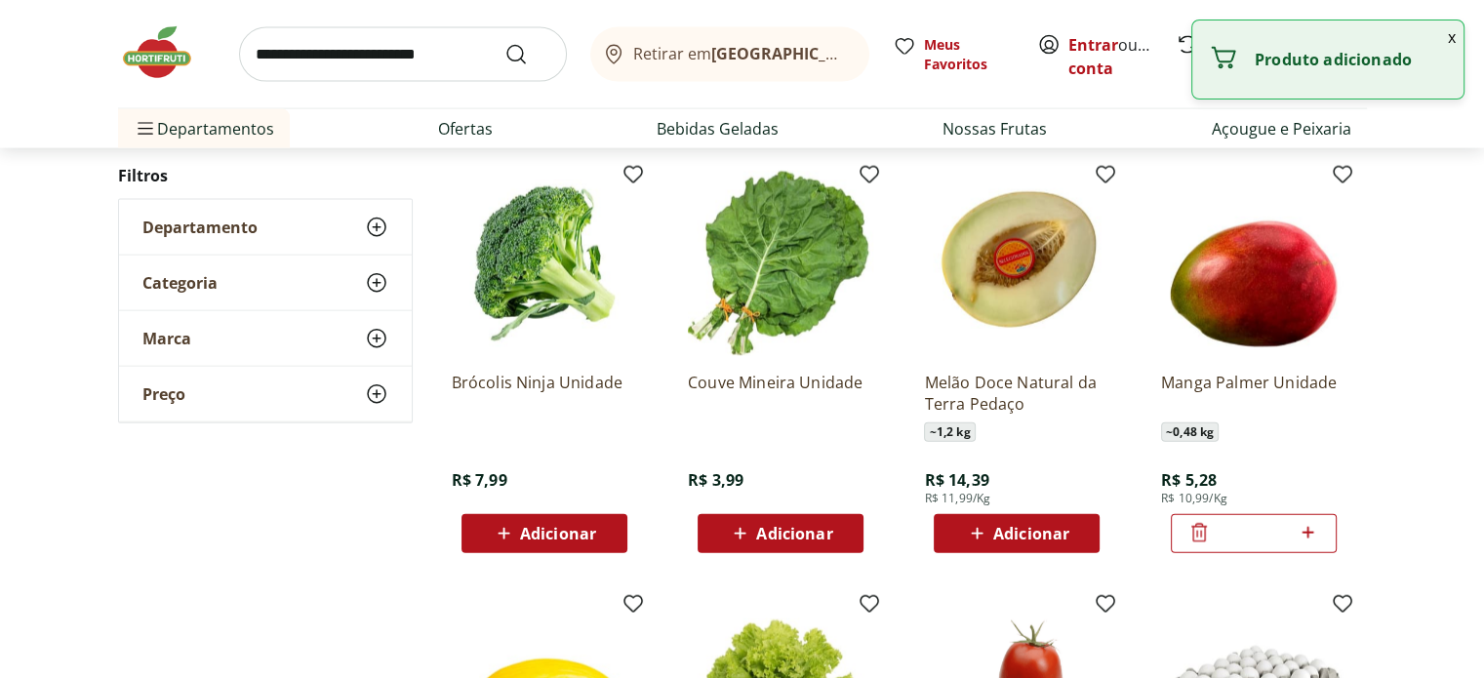
click at [591, 533] on span "Adicionar" at bounding box center [558, 534] width 76 height 16
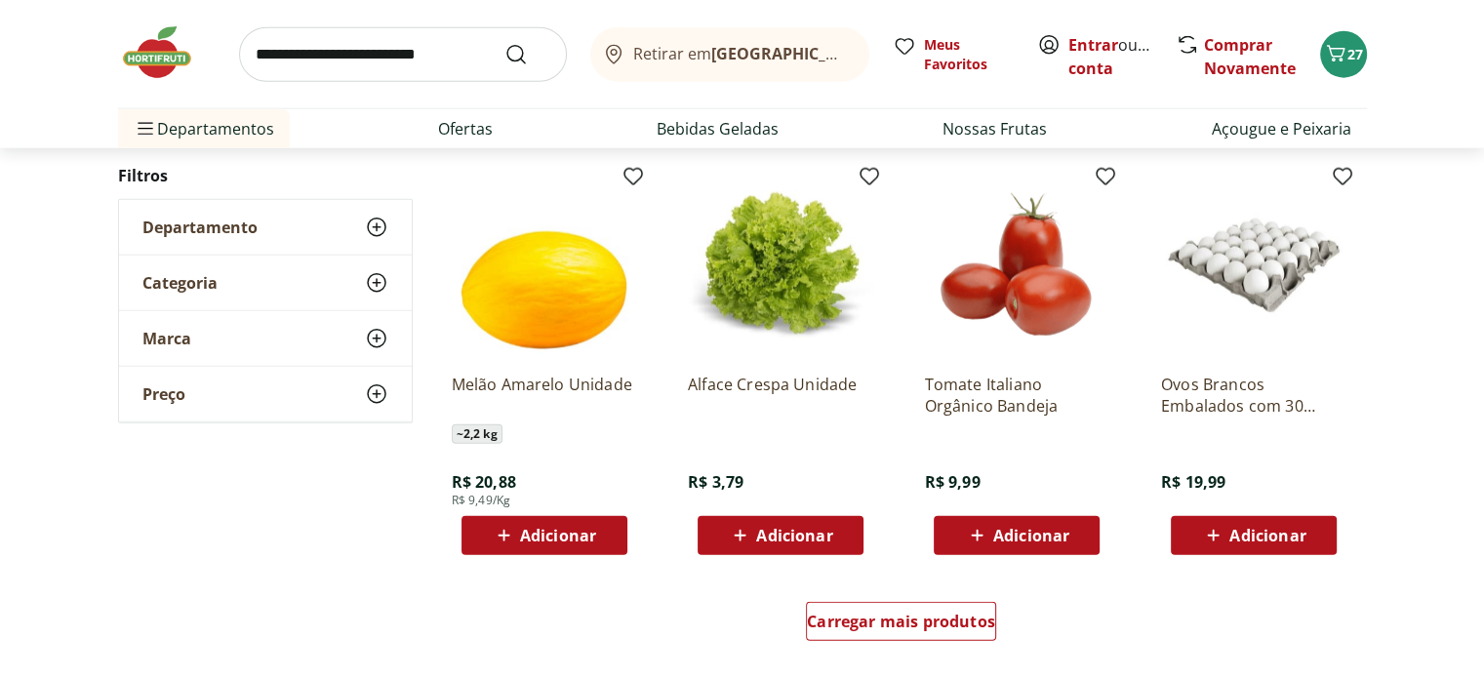
scroll to position [4801, 0]
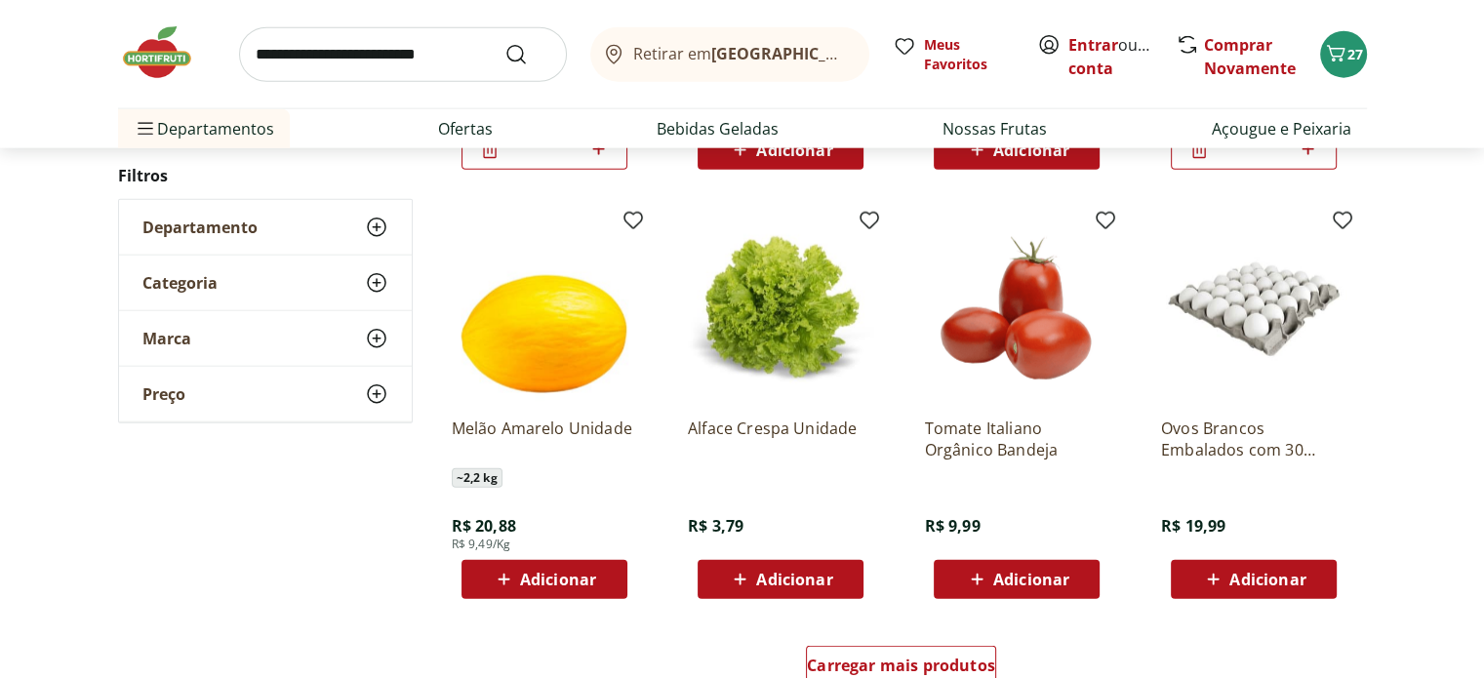
click at [312, 73] on input "search" at bounding box center [403, 54] width 328 height 55
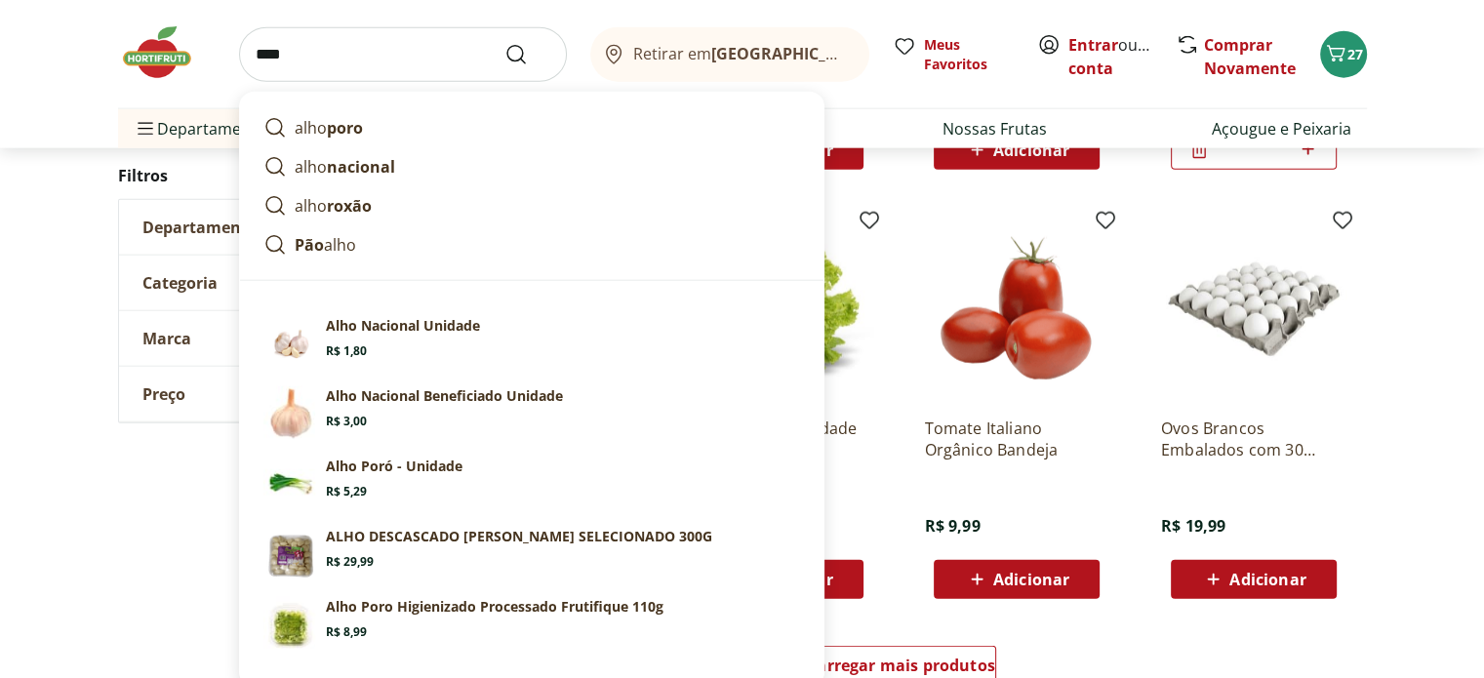
type input "****"
click at [504, 43] on button "Submit Search" at bounding box center [527, 54] width 47 height 23
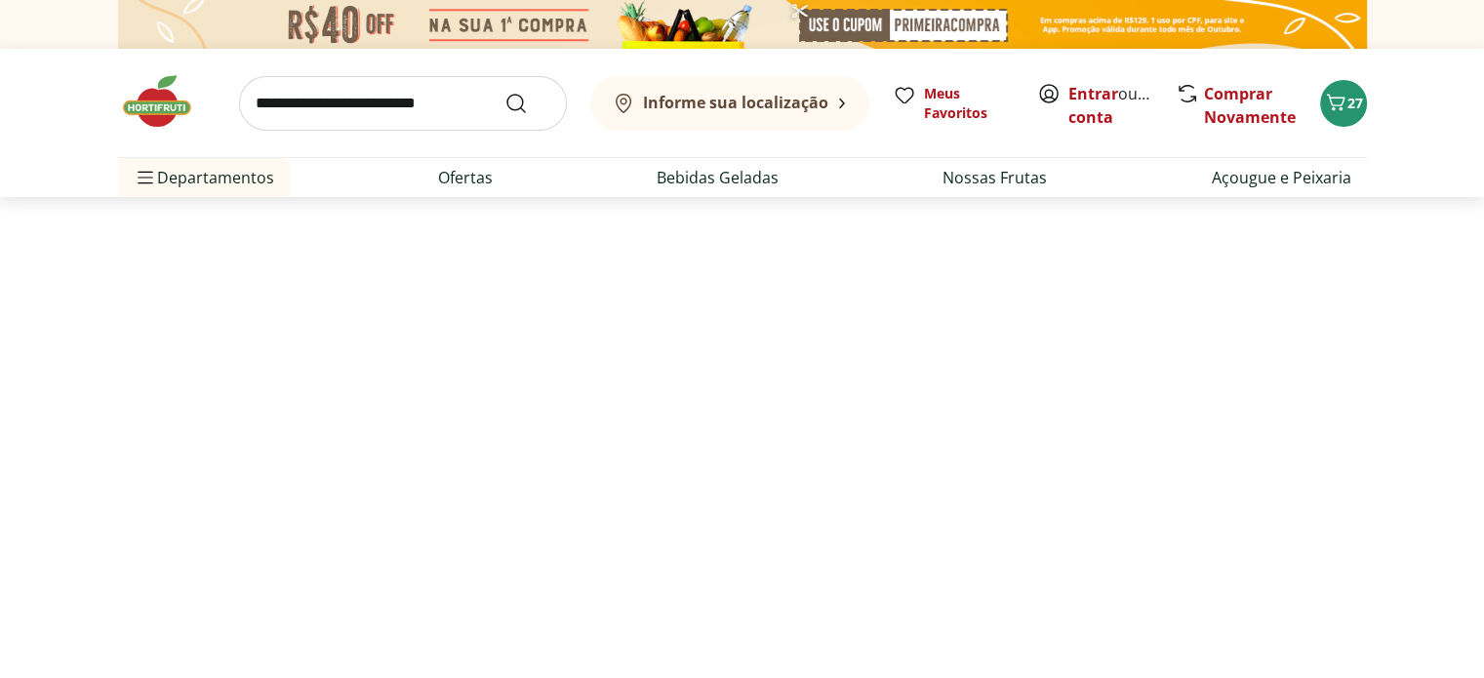
select select "**********"
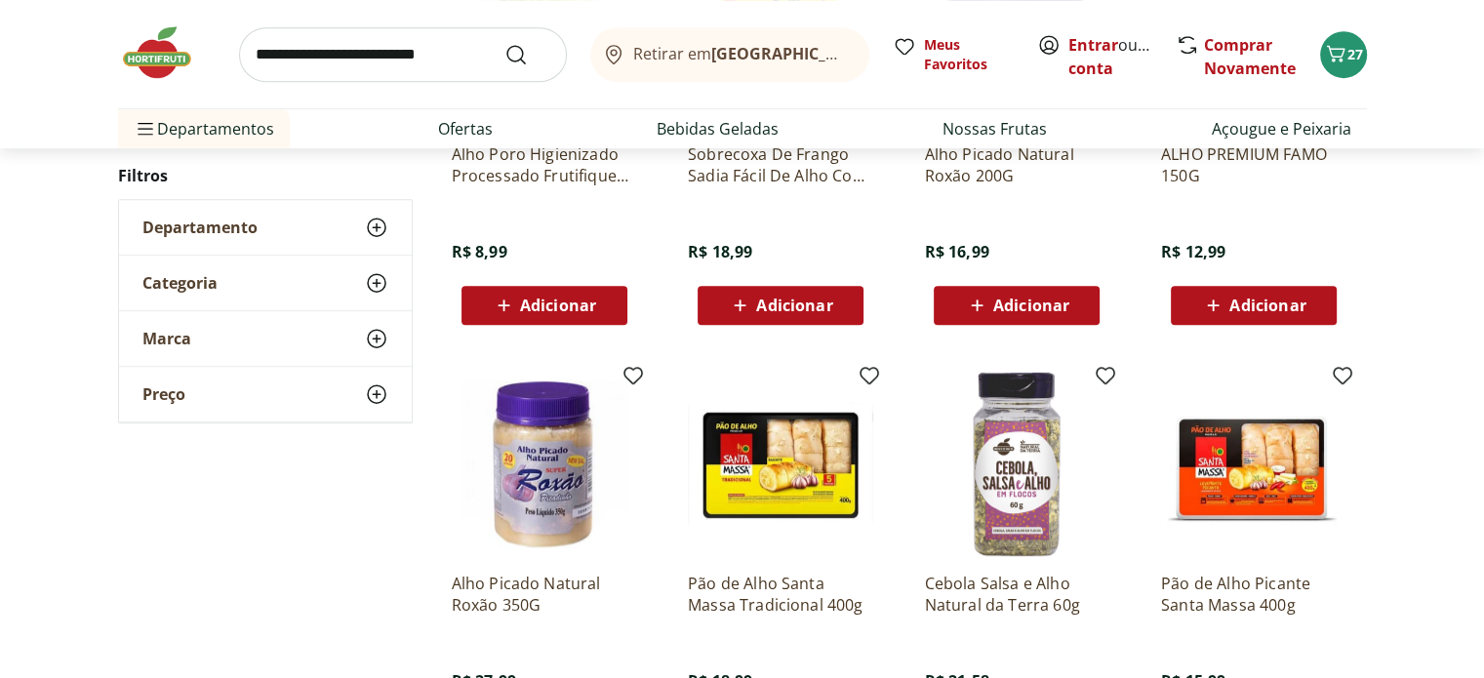
scroll to position [739, 0]
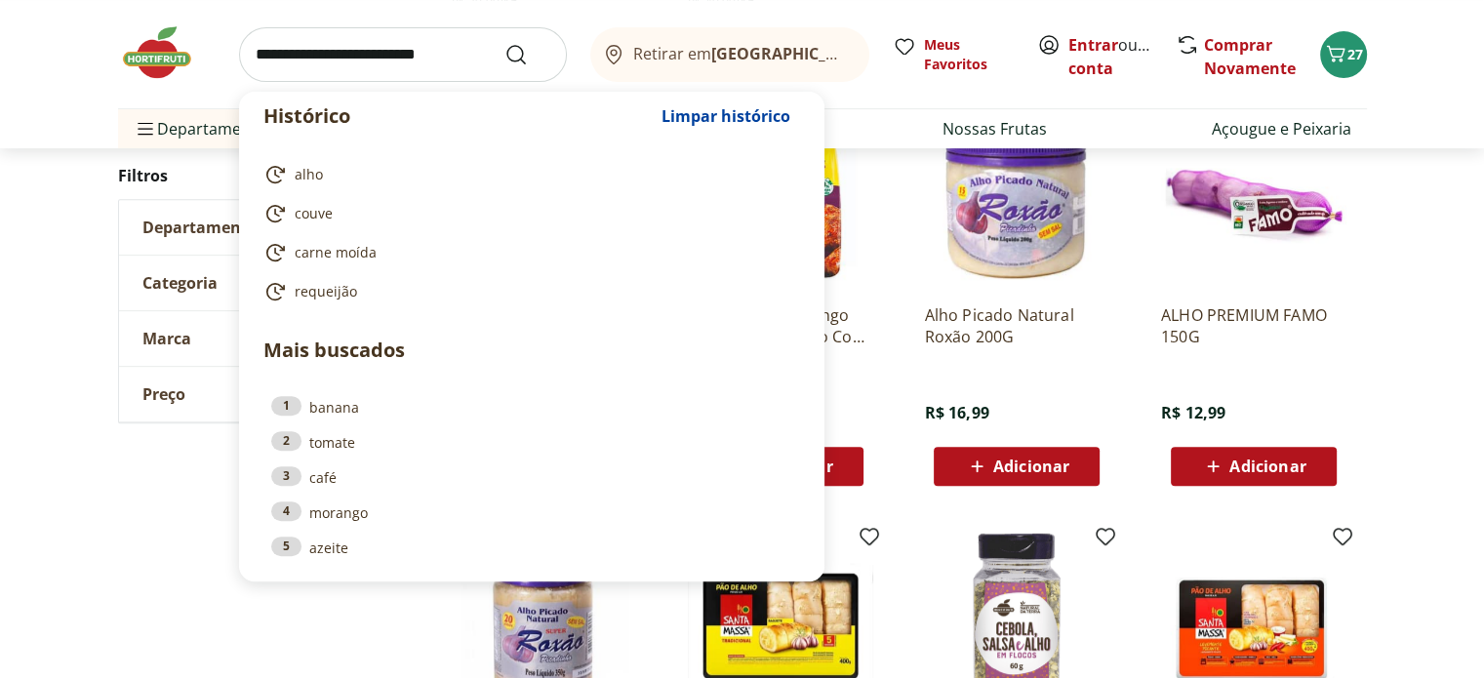
click at [320, 54] on input "search" at bounding box center [403, 54] width 328 height 55
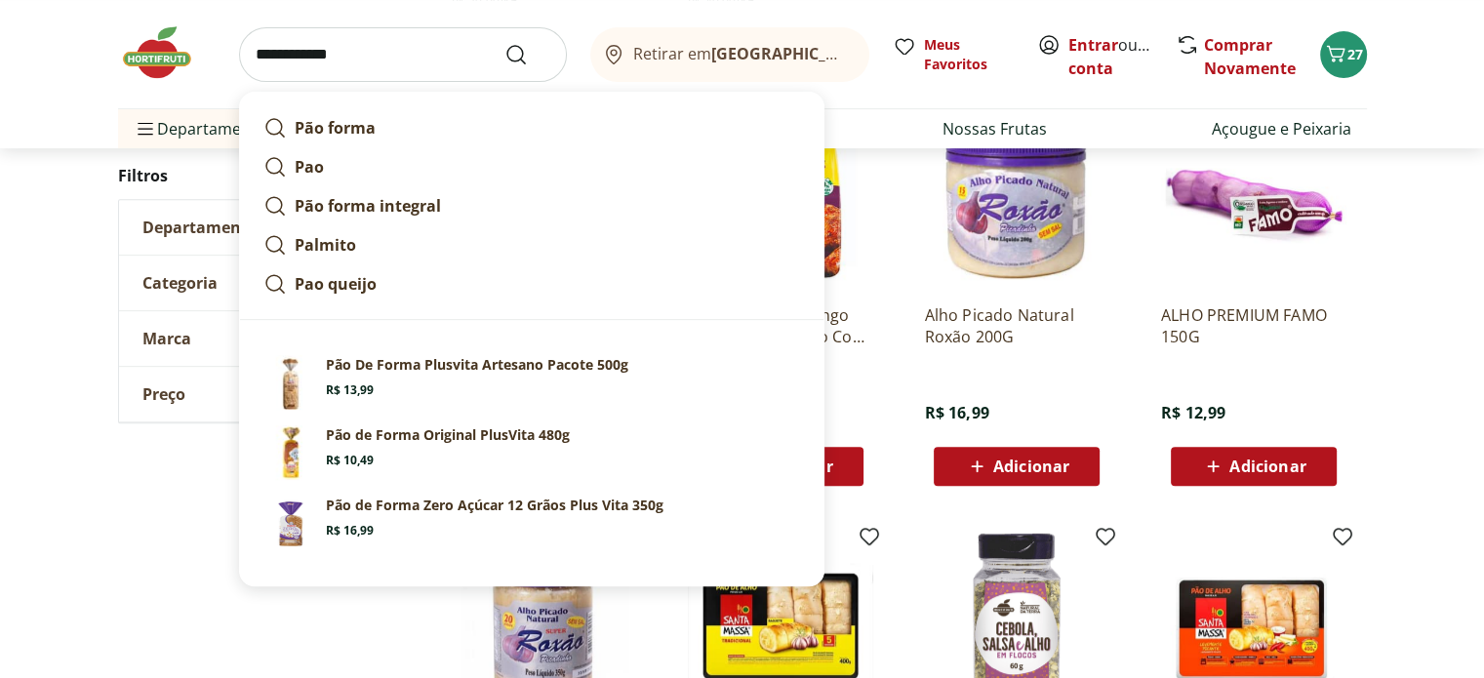
type input "**********"
click at [504, 43] on button "Submit Search" at bounding box center [527, 54] width 47 height 23
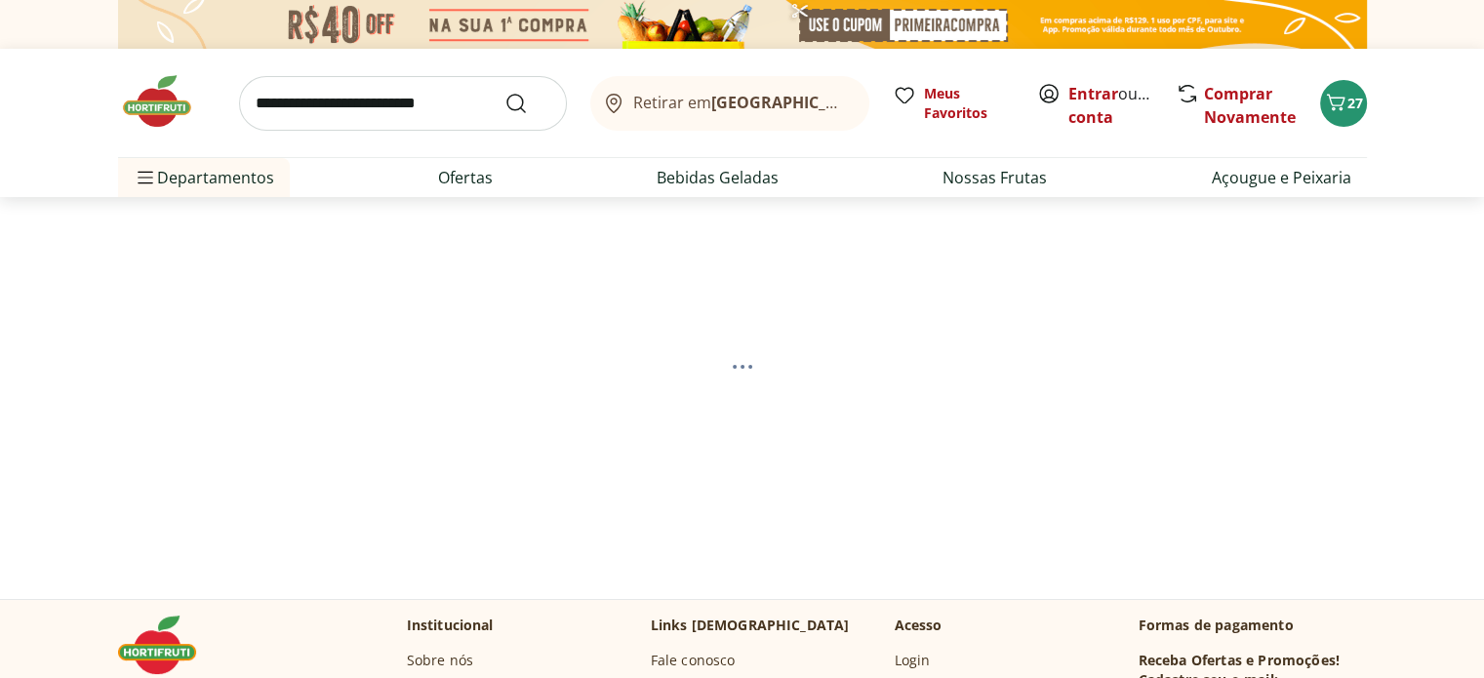
select select "**********"
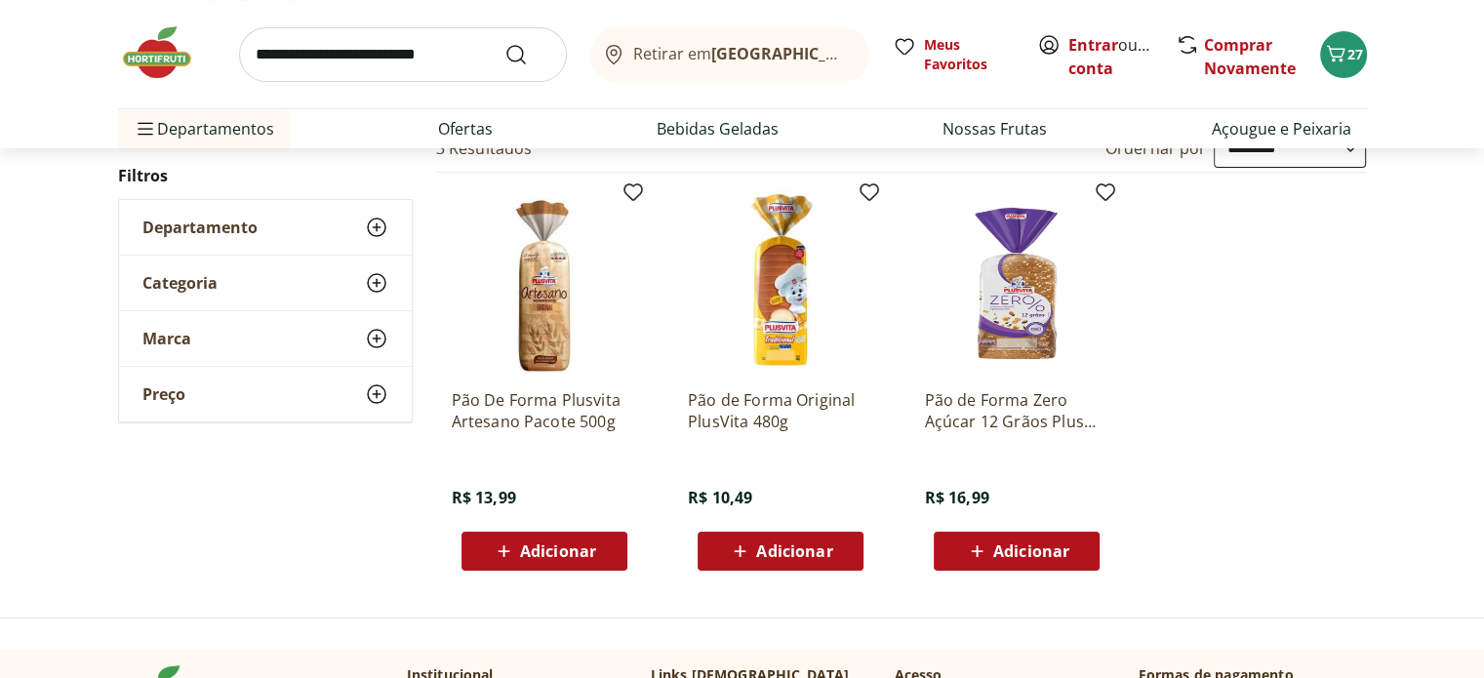
scroll to position [228, 0]
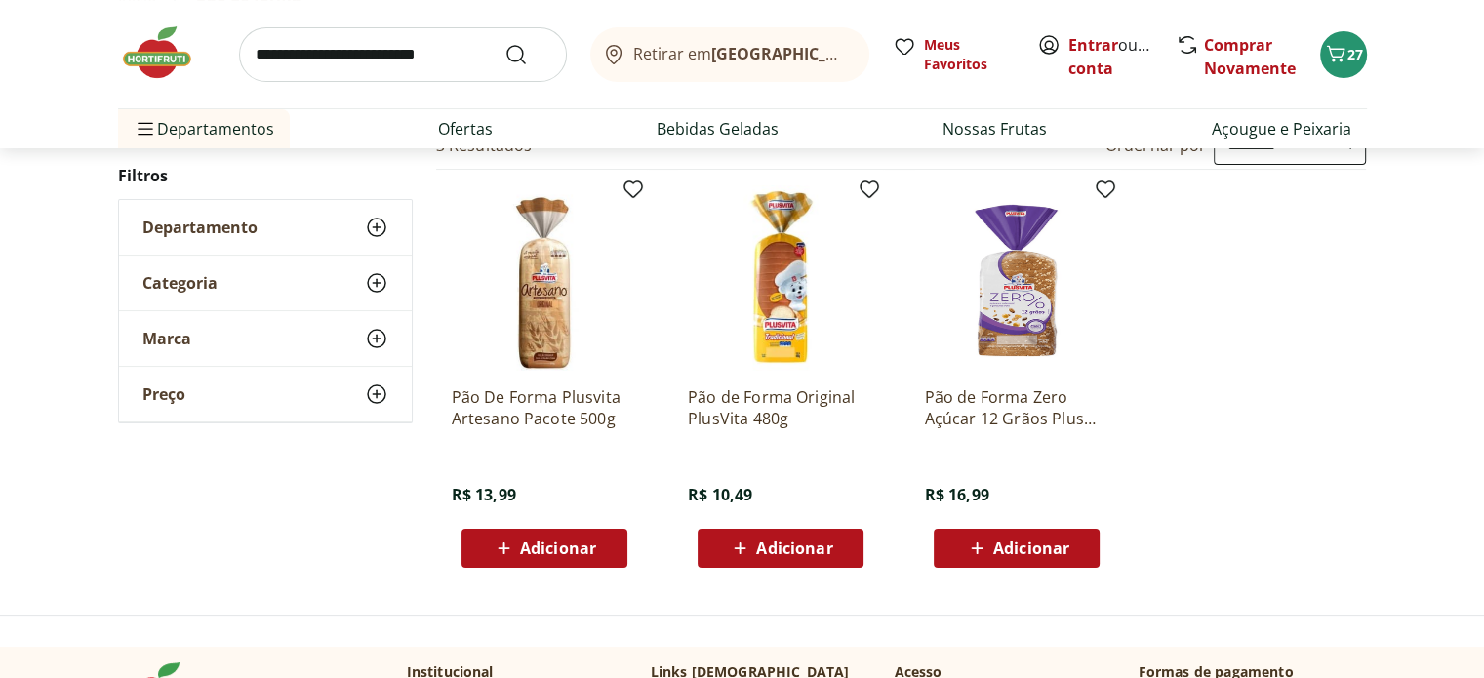
click at [795, 545] on span "Adicionar" at bounding box center [794, 548] width 76 height 16
click at [312, 44] on input "search" at bounding box center [403, 54] width 328 height 55
type input "**********"
click at [504, 43] on button "Submit Search" at bounding box center [527, 54] width 47 height 23
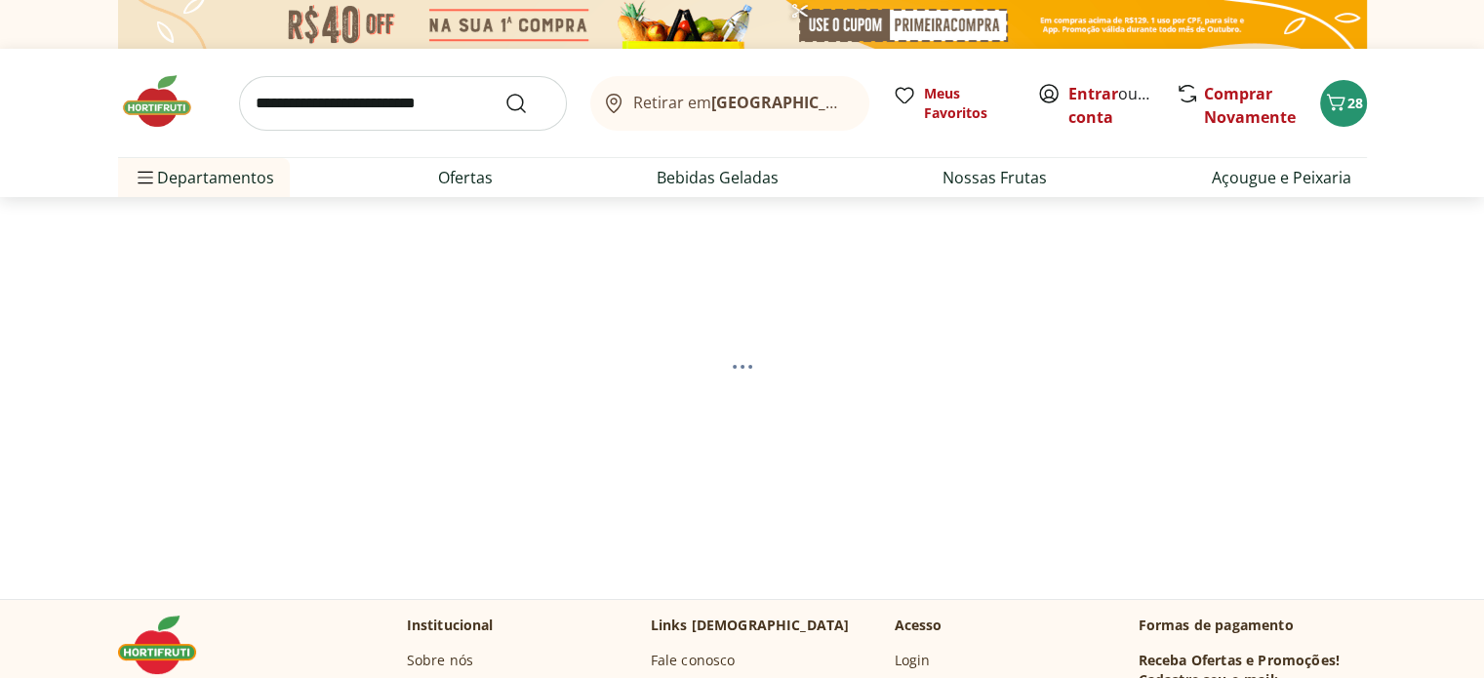
select select "**********"
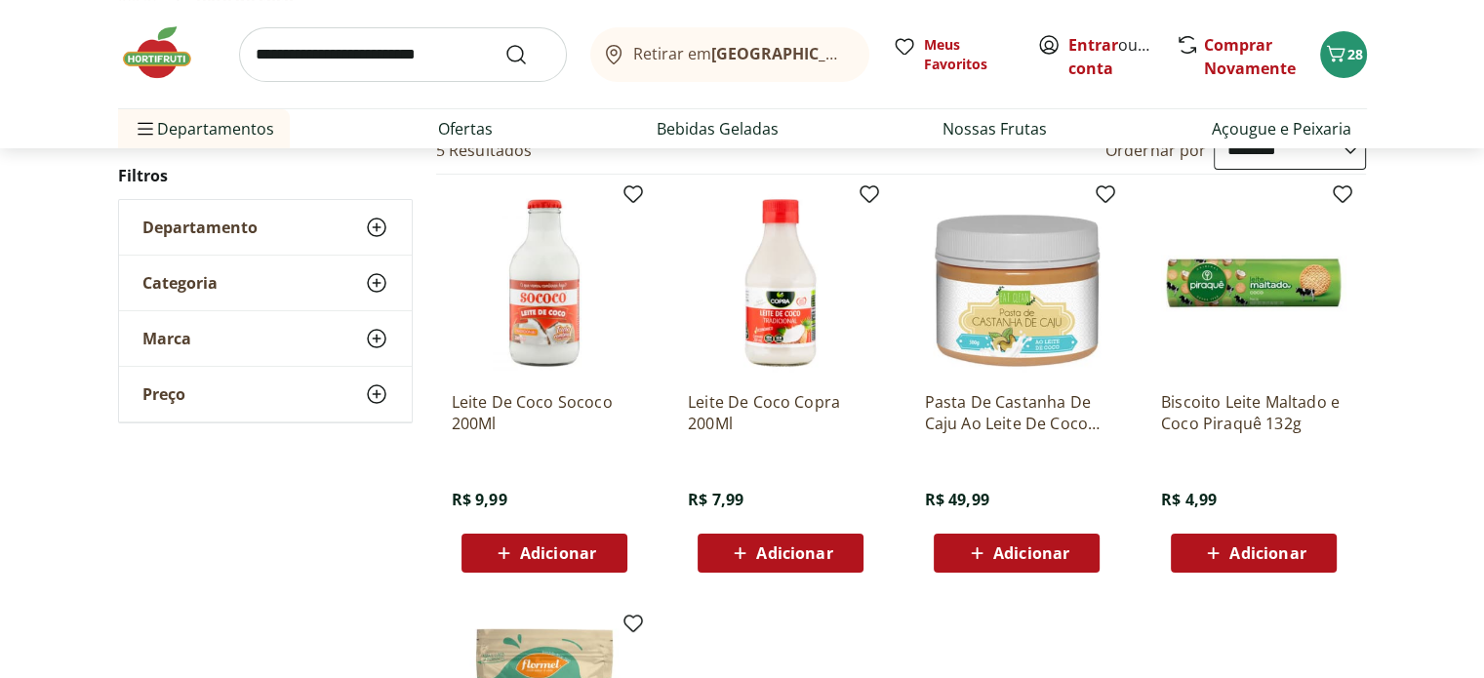
scroll to position [234, 0]
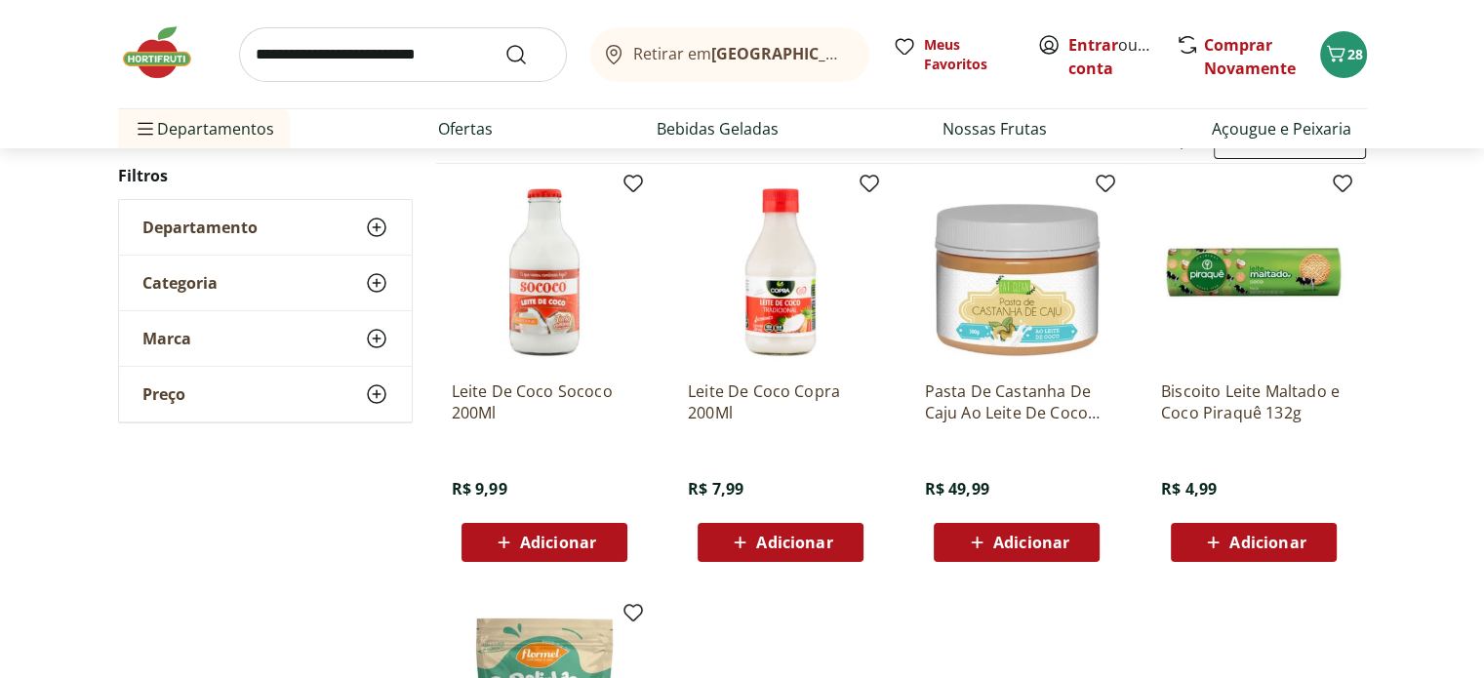
click at [774, 546] on span "Adicionar" at bounding box center [794, 543] width 76 height 16
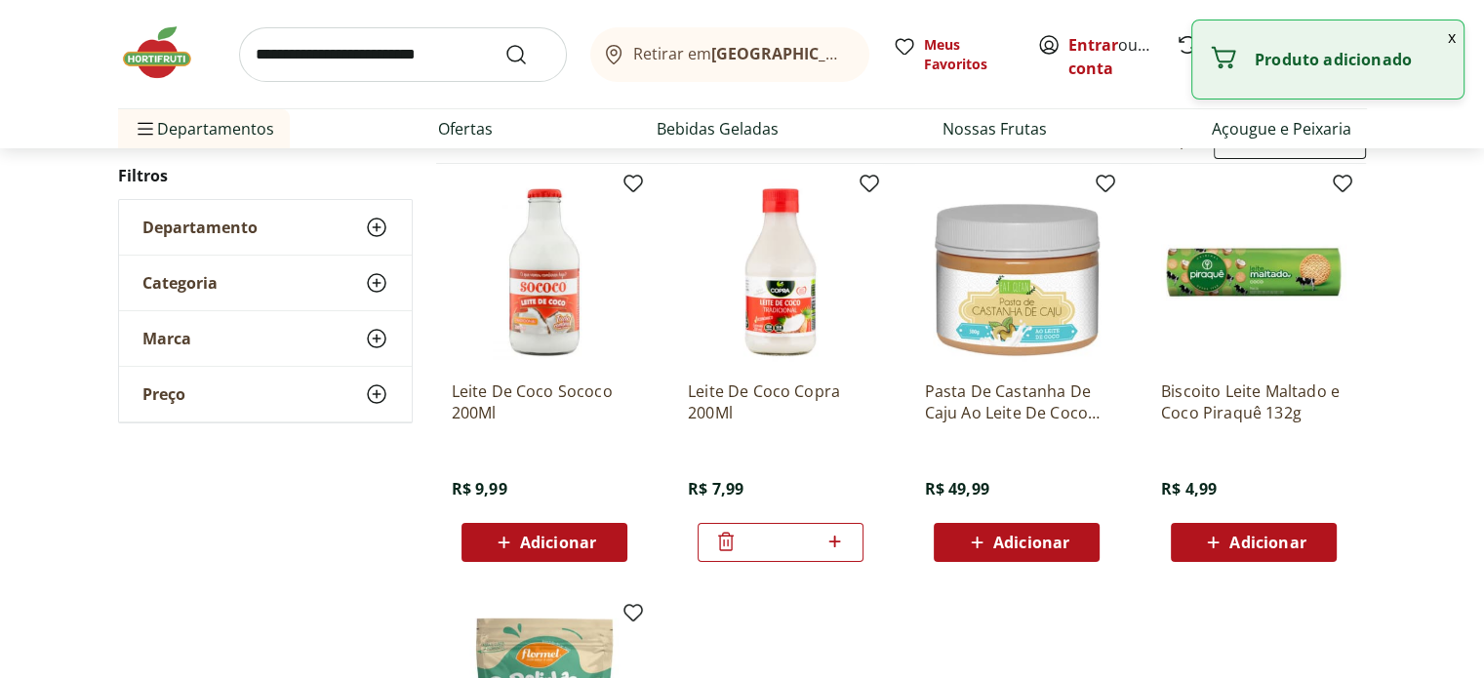
click at [381, 46] on input "search" at bounding box center [403, 54] width 328 height 55
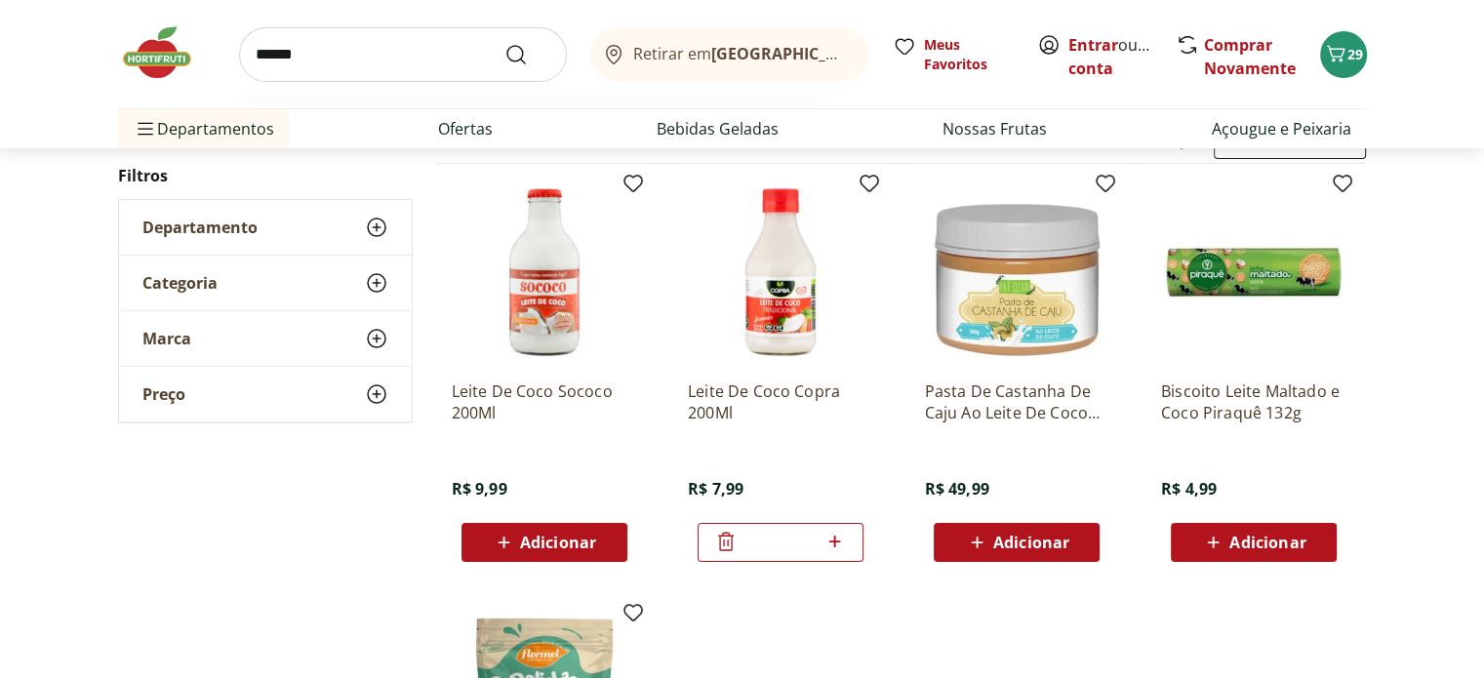
type input "******"
click at [504, 43] on button "Submit Search" at bounding box center [527, 54] width 47 height 23
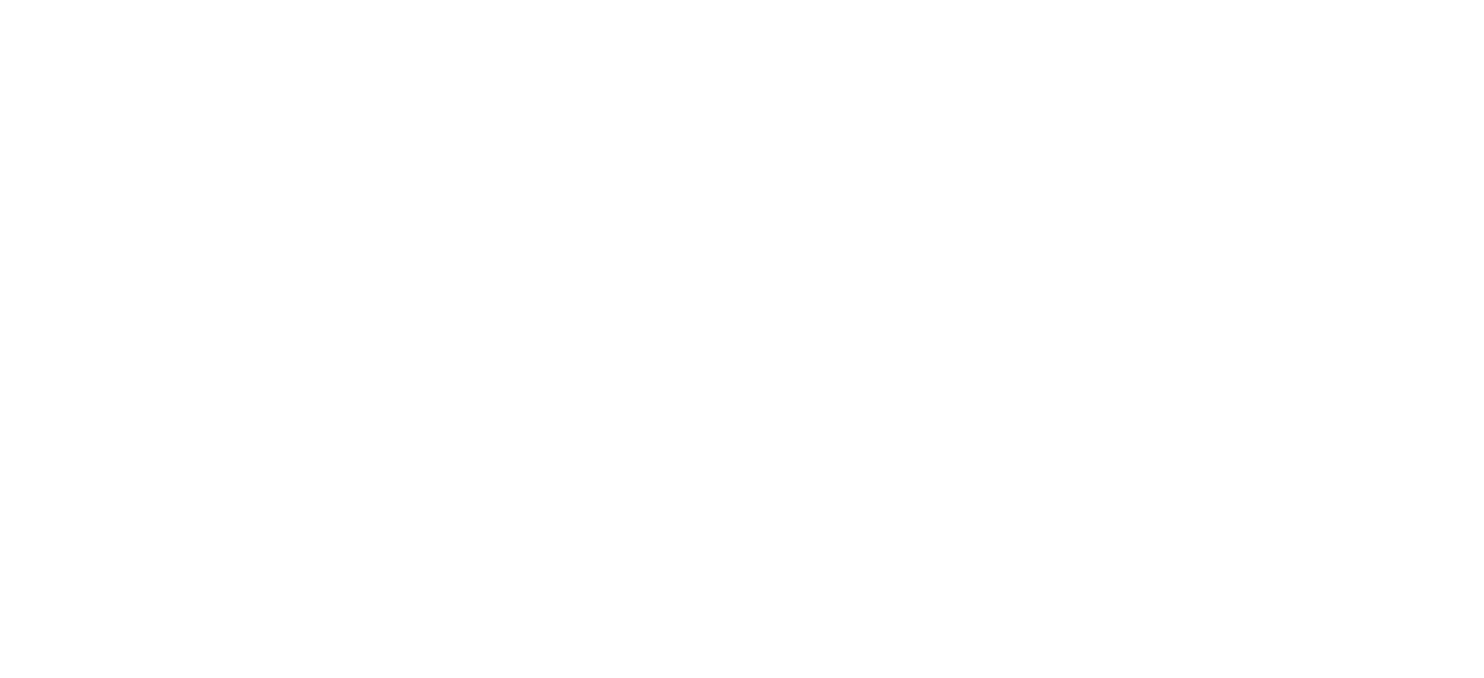
select select "**********"
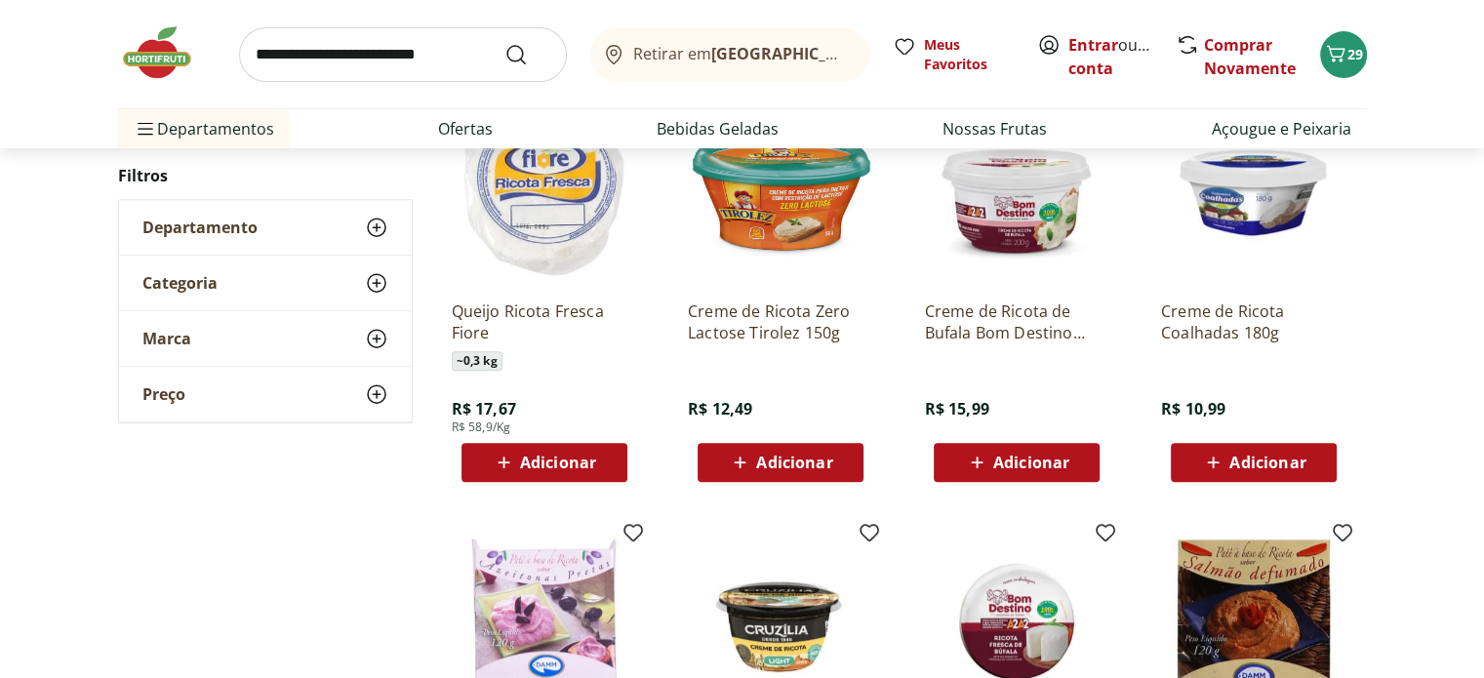
scroll to position [756, 0]
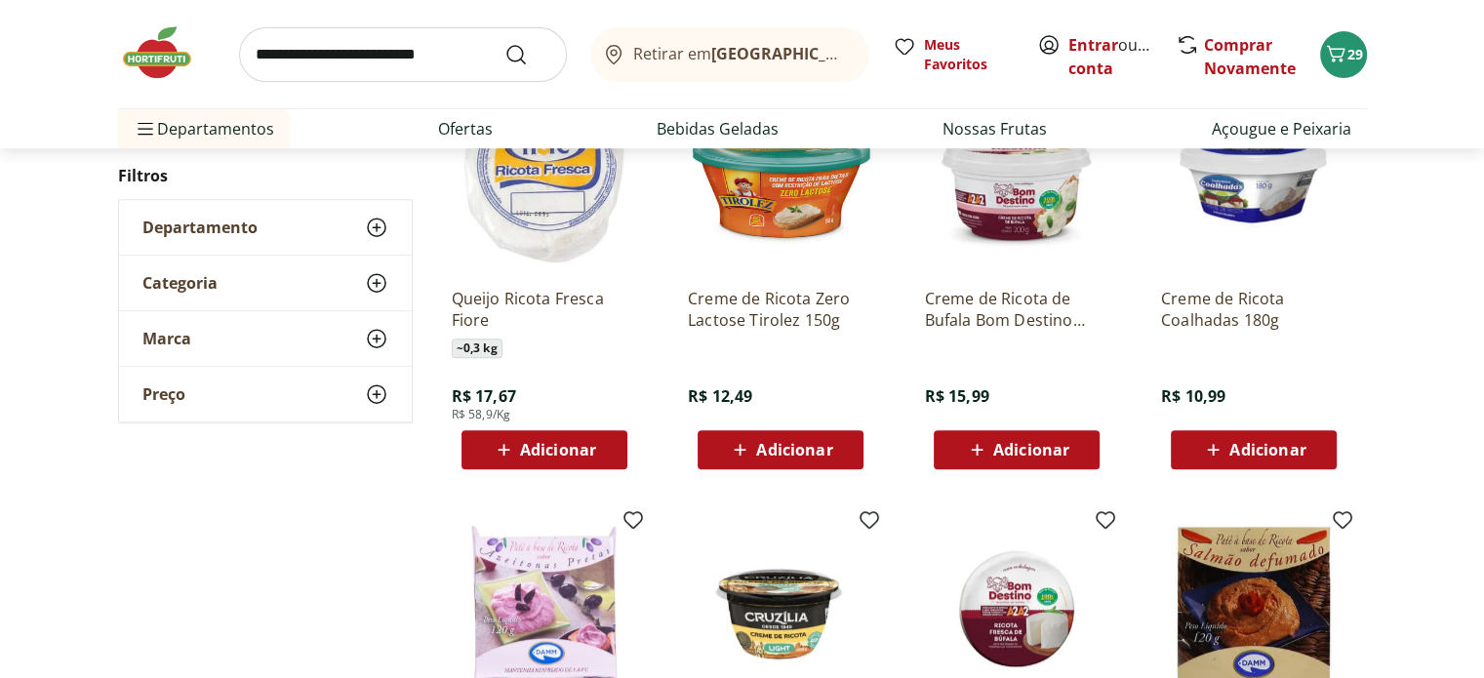
click at [507, 452] on icon at bounding box center [504, 449] width 24 height 23
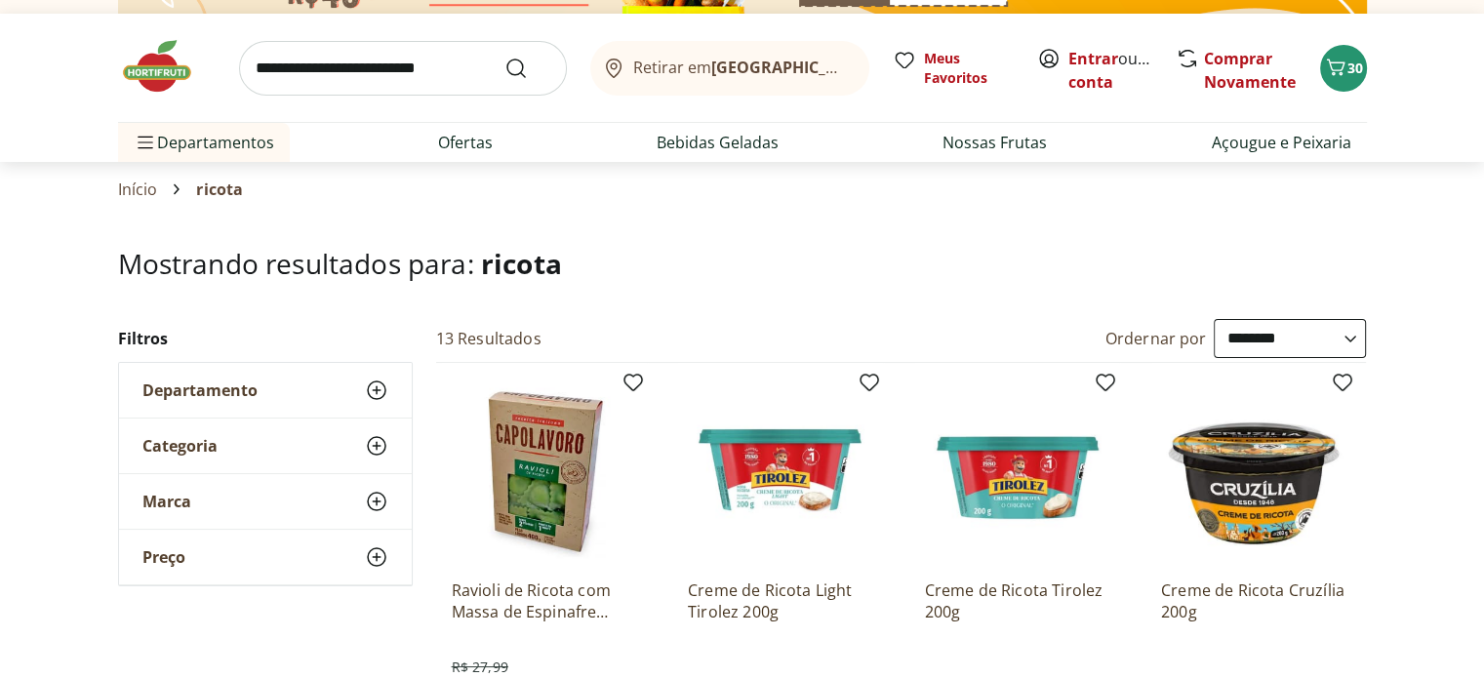
scroll to position [54, 0]
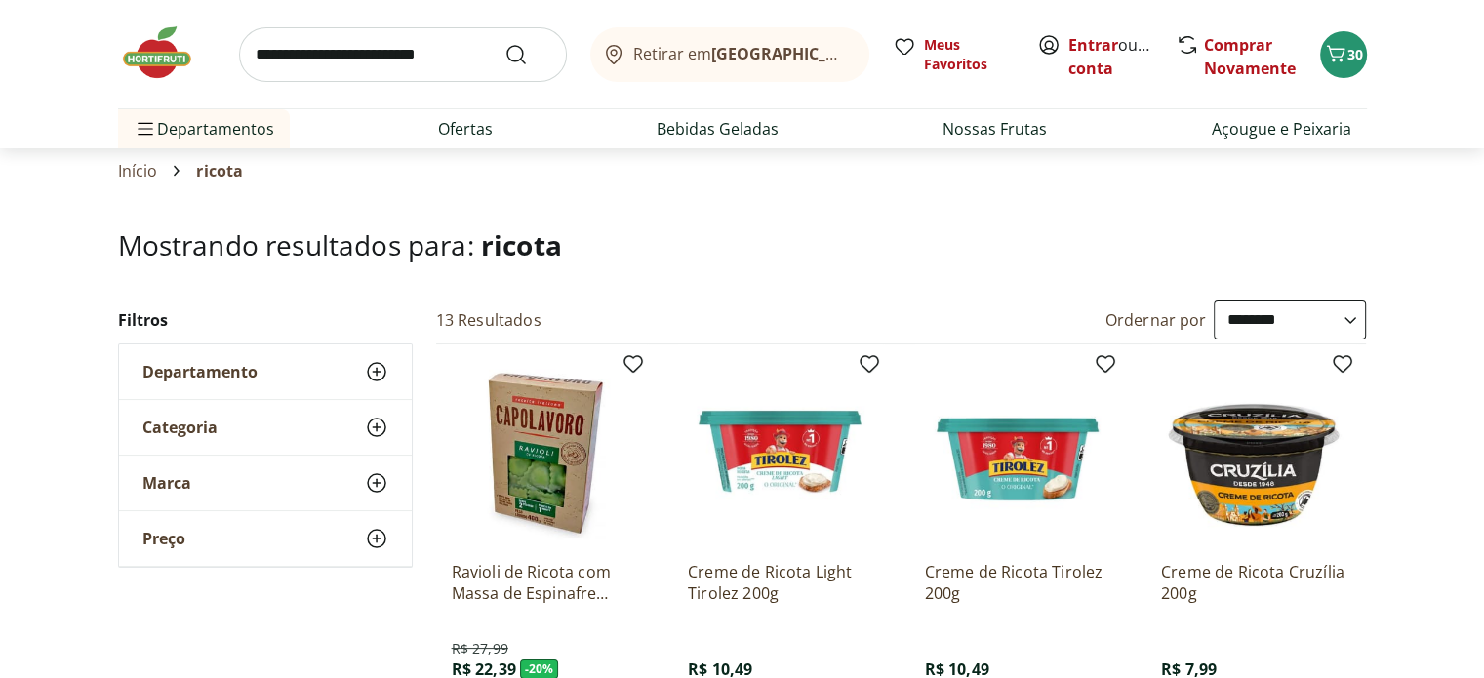
click at [311, 52] on input "search" at bounding box center [403, 54] width 328 height 55
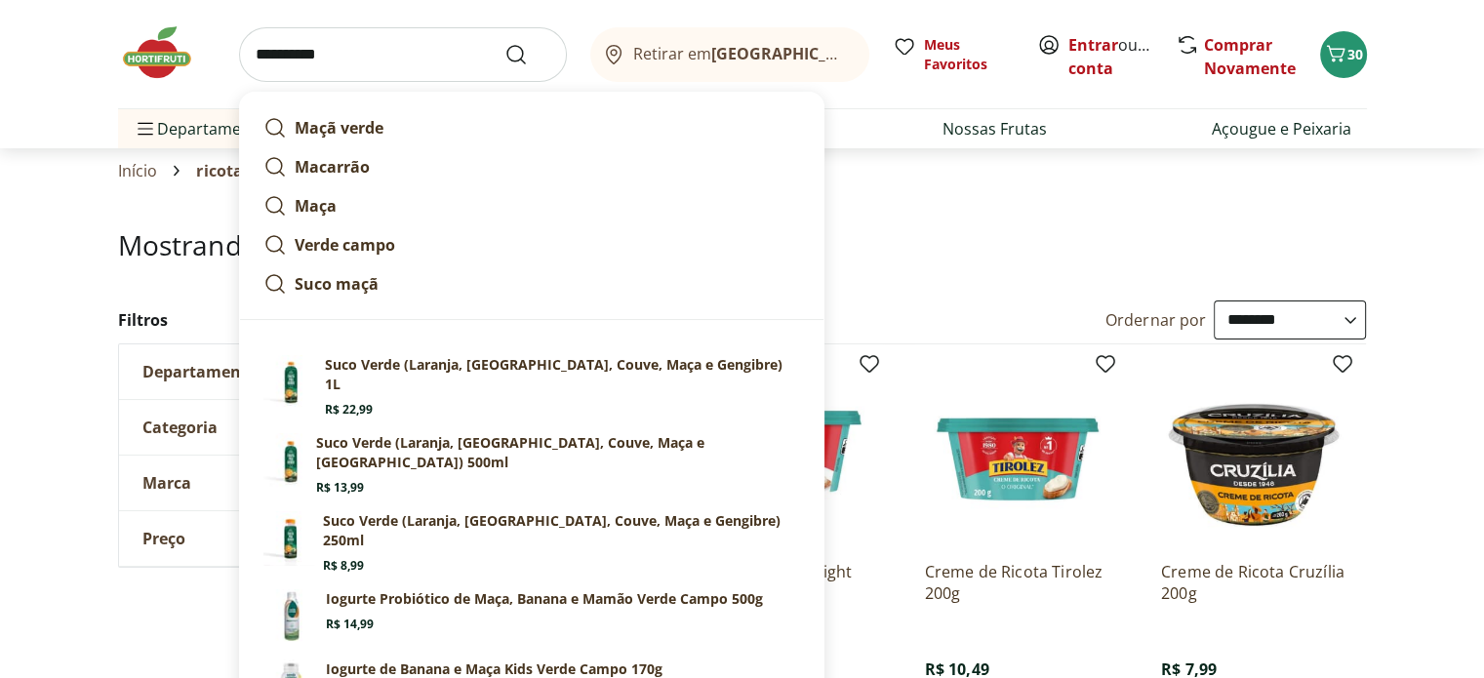
type input "**********"
click at [504, 43] on button "Submit Search" at bounding box center [527, 54] width 47 height 23
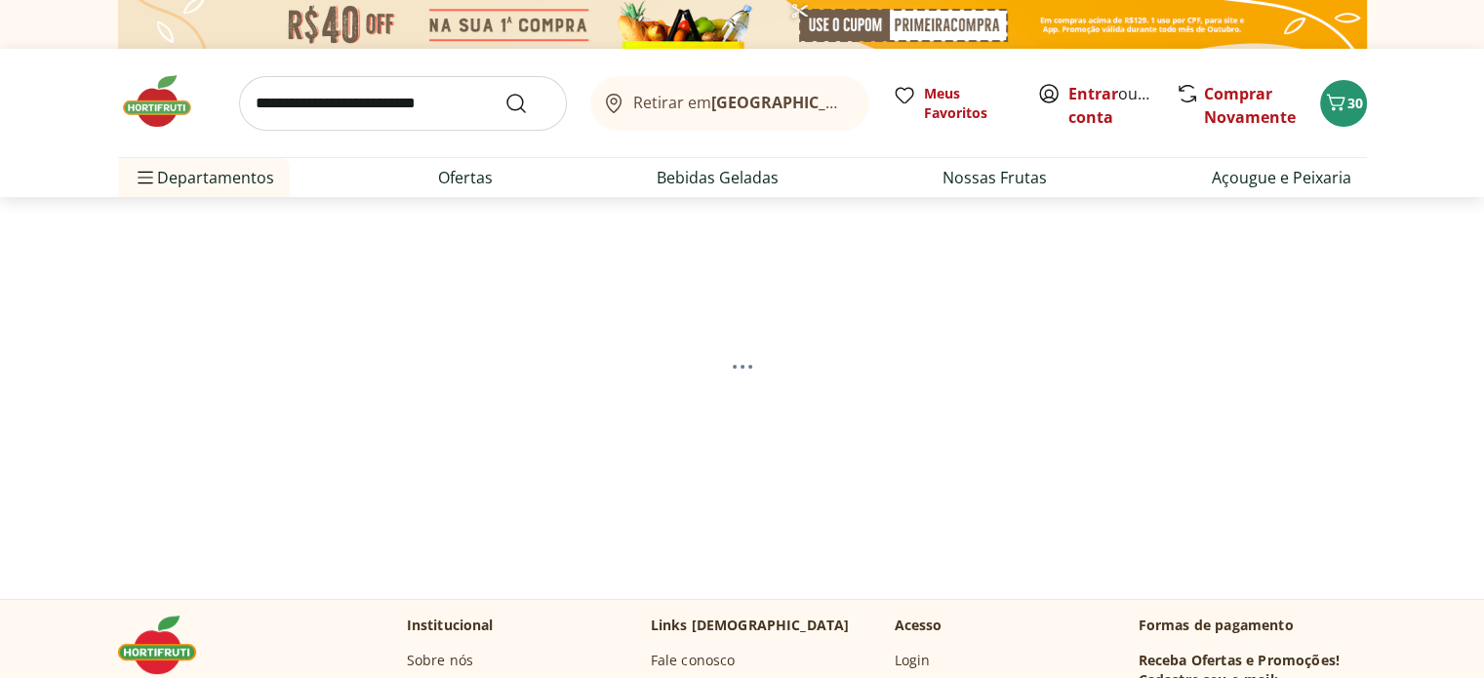
select select "**********"
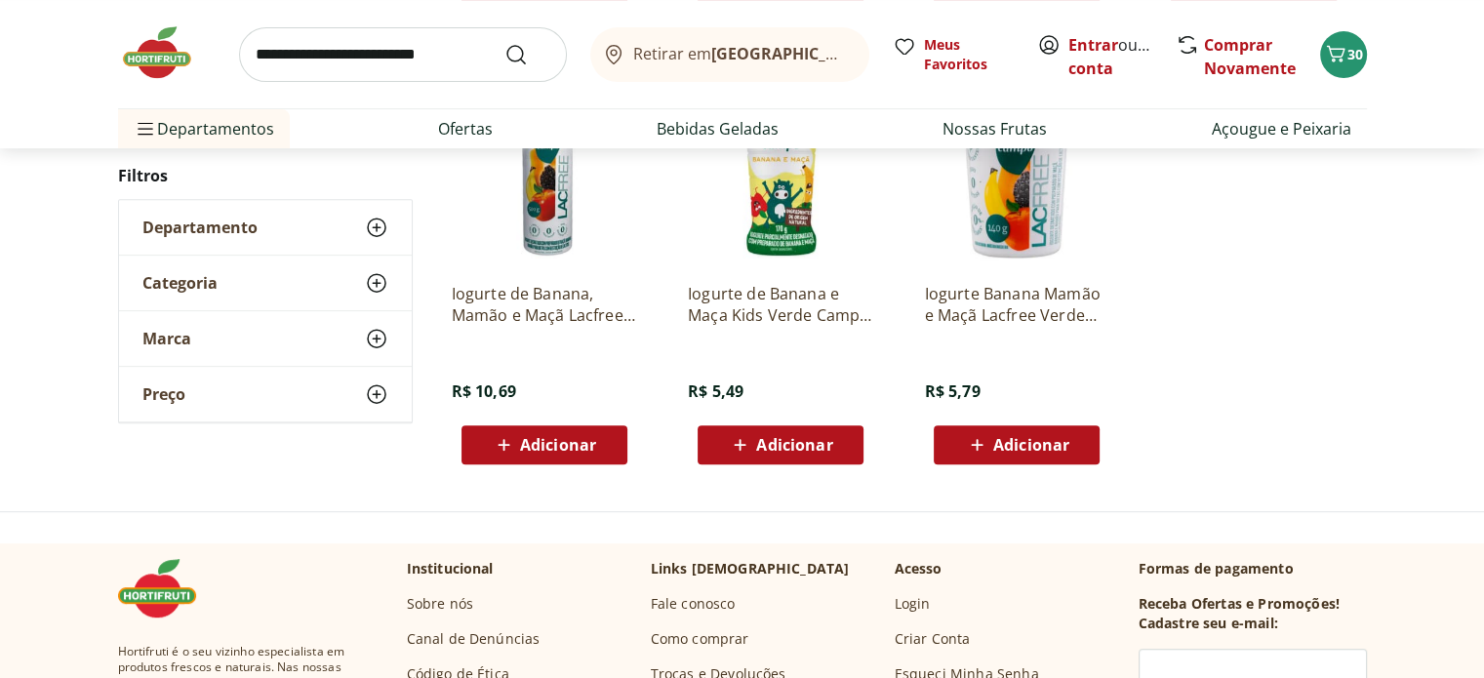
scroll to position [365, 0]
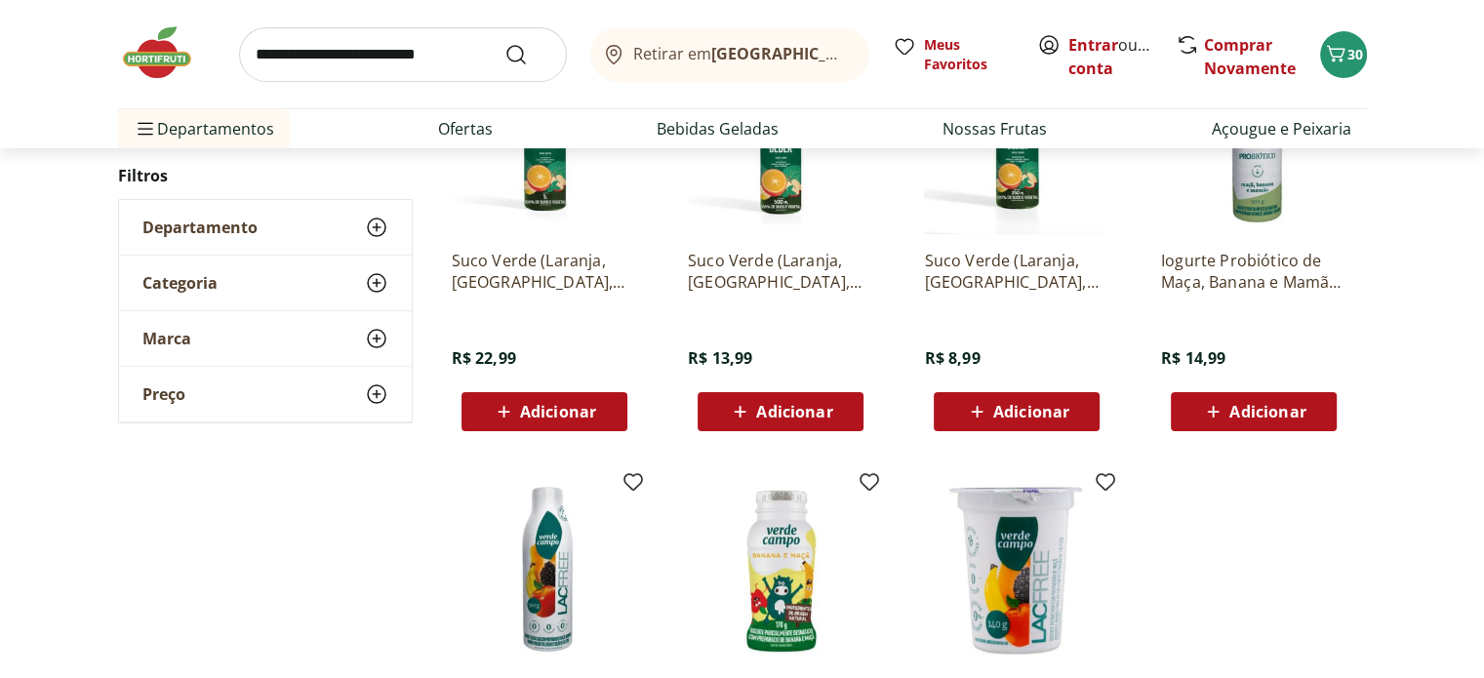
click at [352, 58] on input "search" at bounding box center [403, 54] width 328 height 55
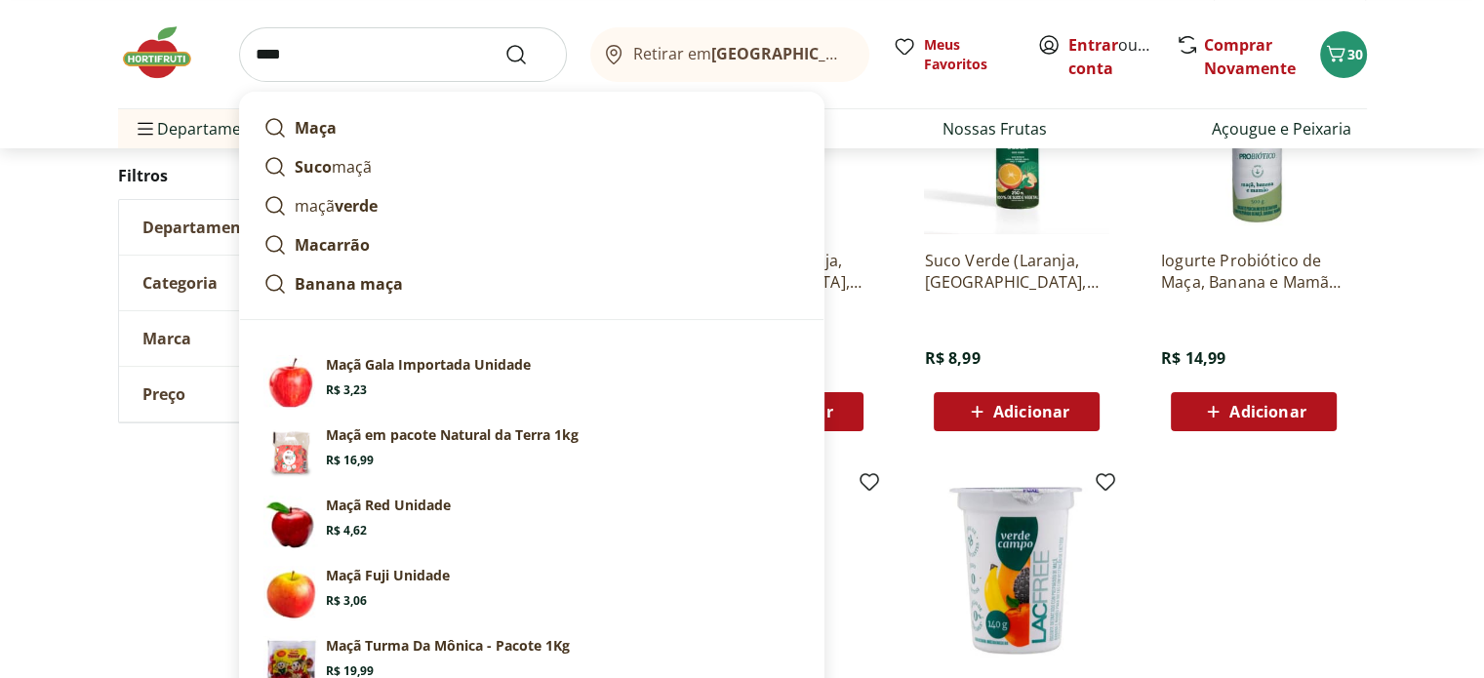
type input "****"
click at [504, 43] on button "Submit Search" at bounding box center [527, 54] width 47 height 23
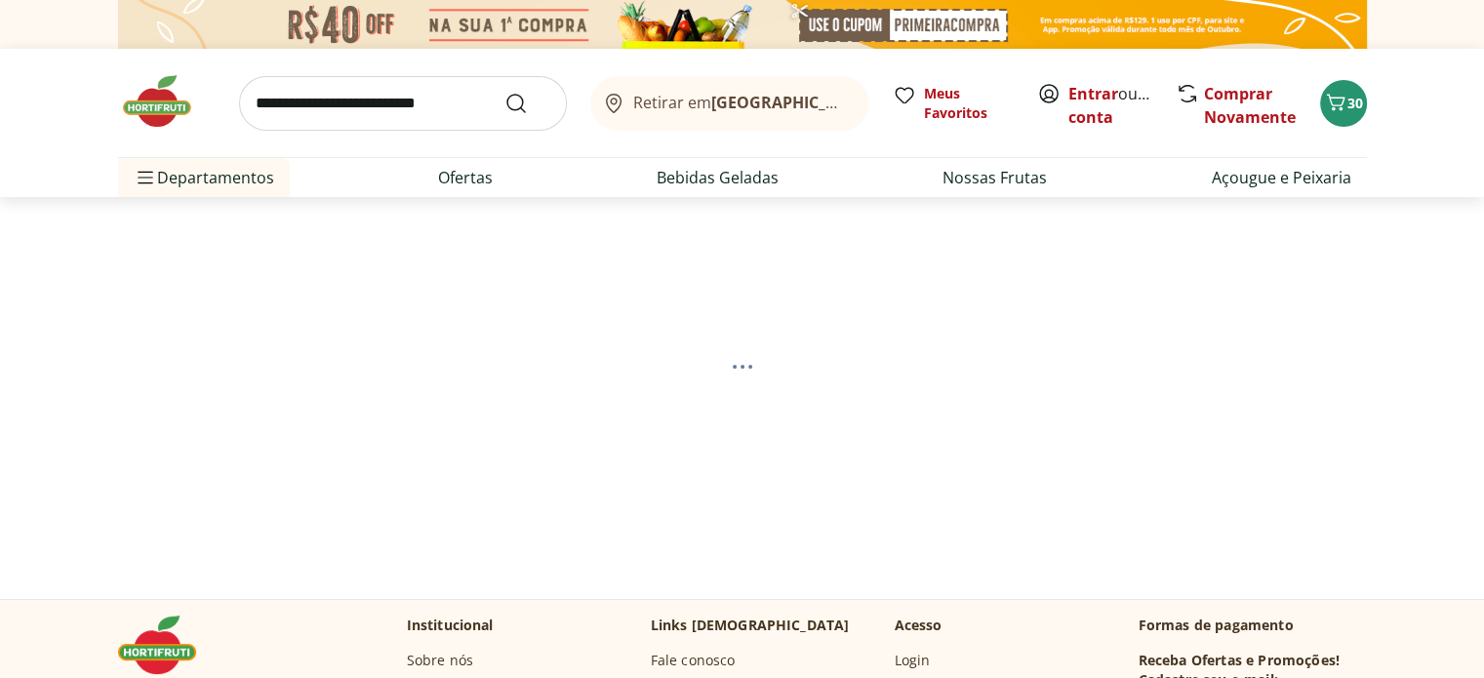
select select "**********"
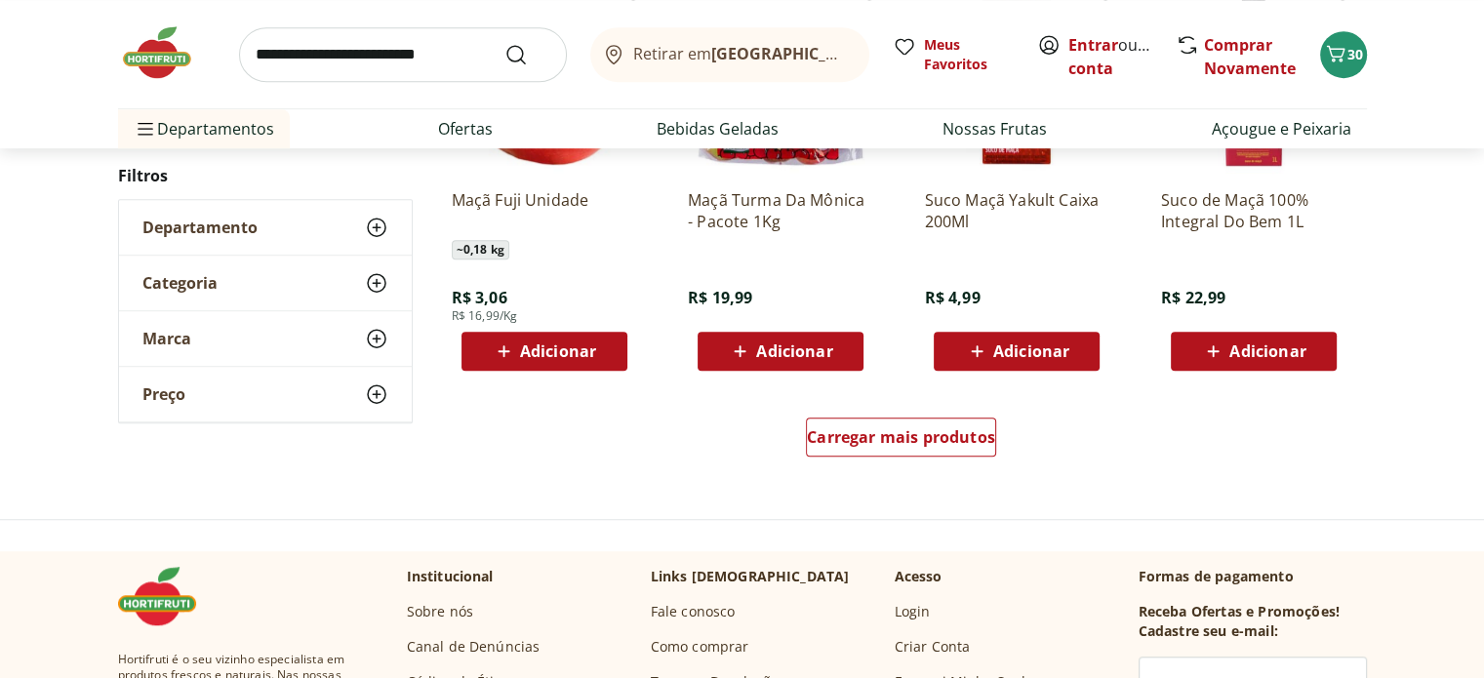
scroll to position [1293, 0]
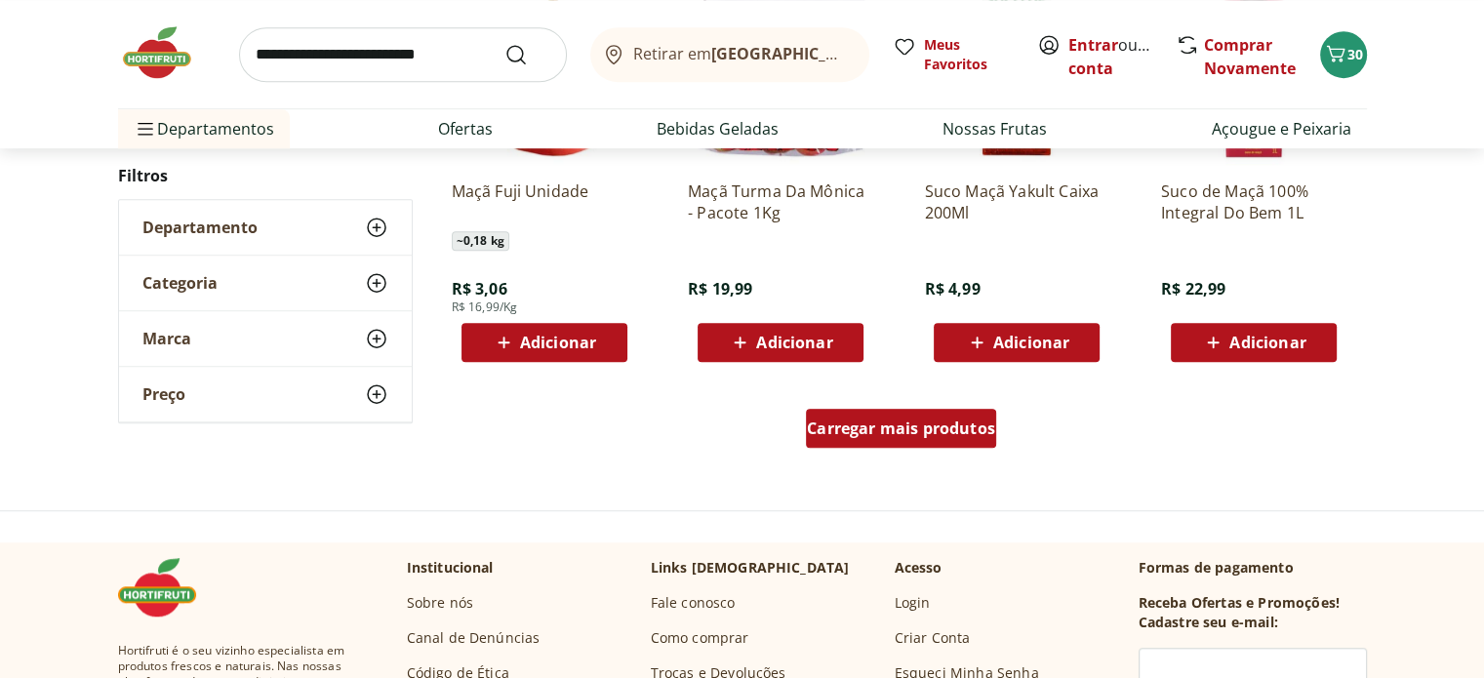
click at [958, 432] on span "Carregar mais produtos" at bounding box center [901, 428] width 188 height 16
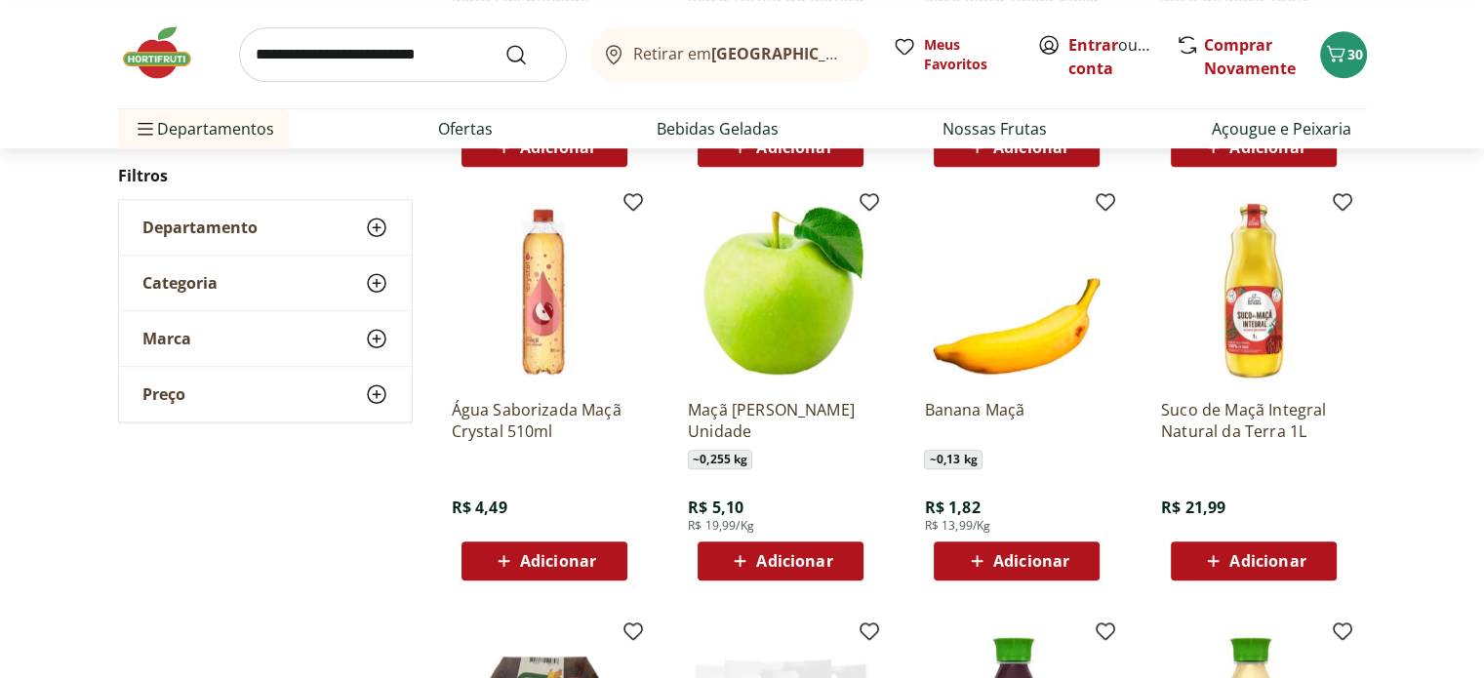
scroll to position [1522, 0]
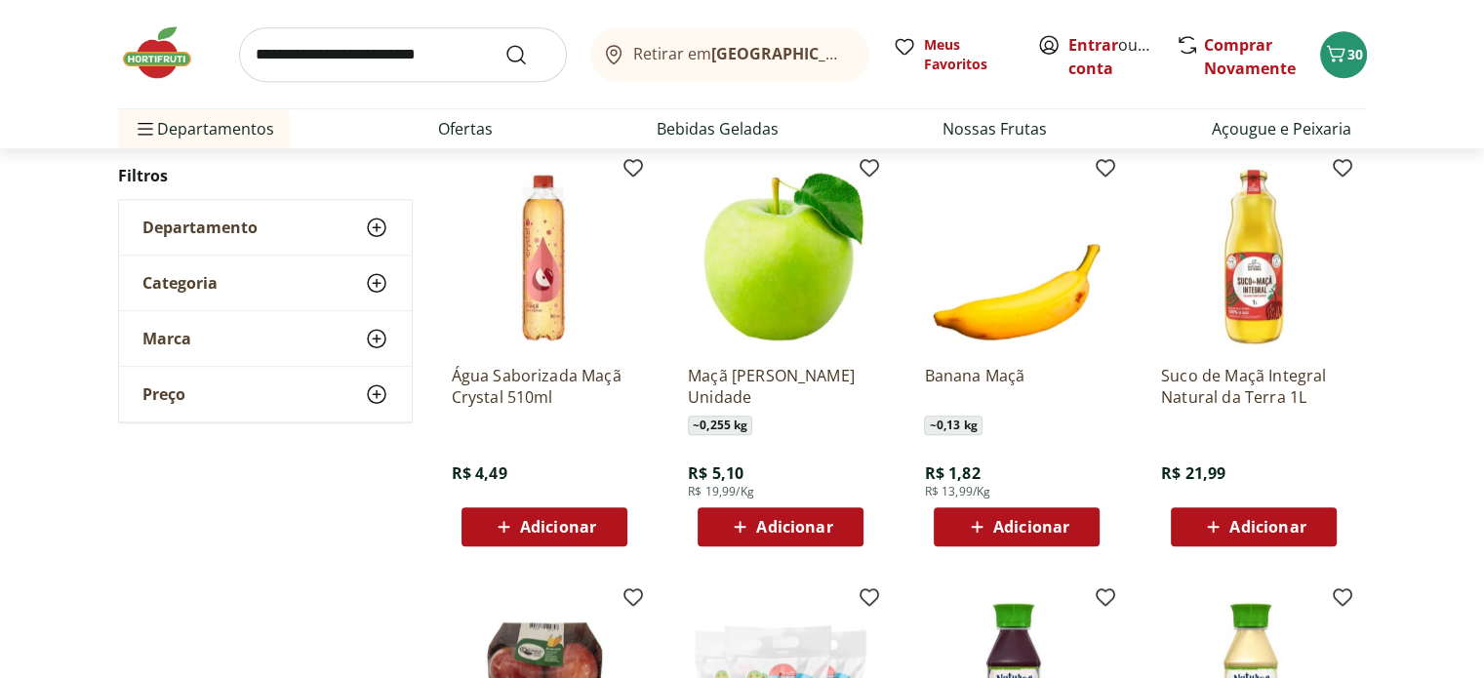
click at [762, 530] on span "Adicionar" at bounding box center [794, 527] width 76 height 16
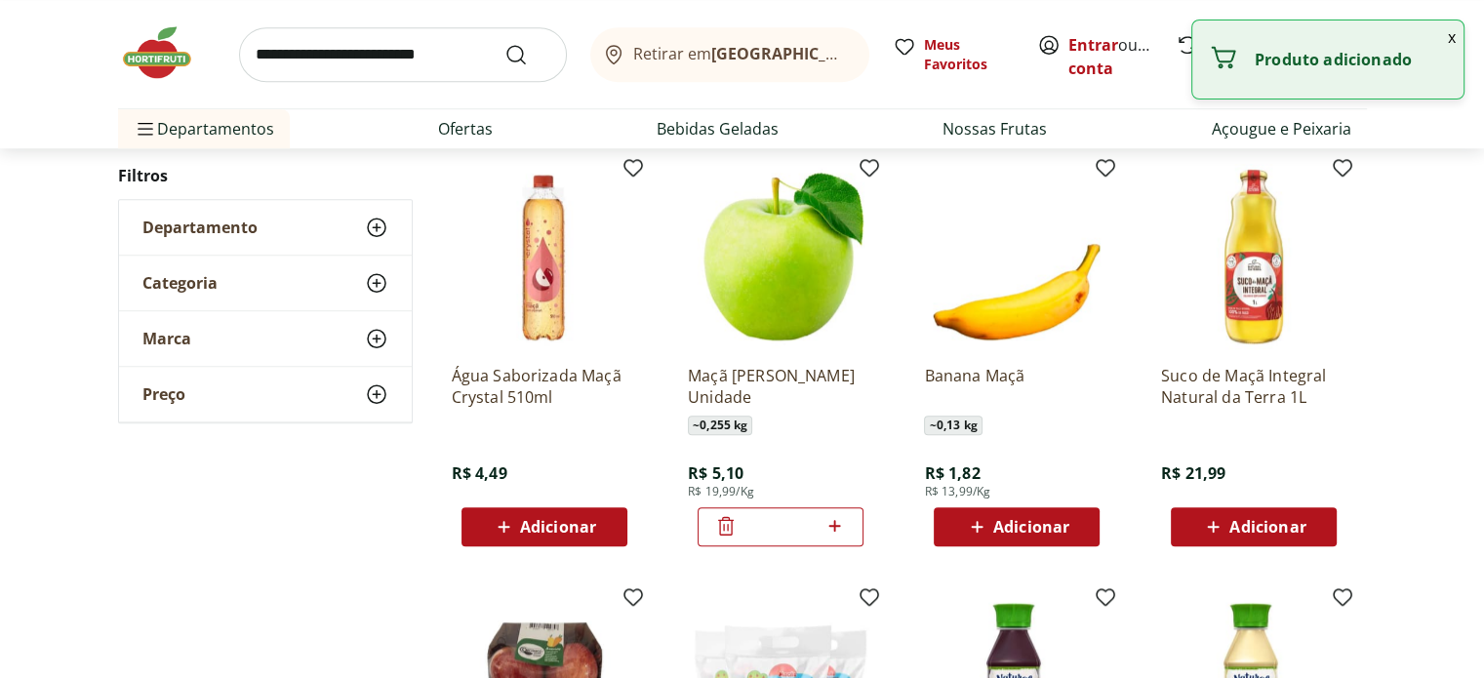
click at [838, 525] on icon at bounding box center [834, 525] width 24 height 23
type input "*"
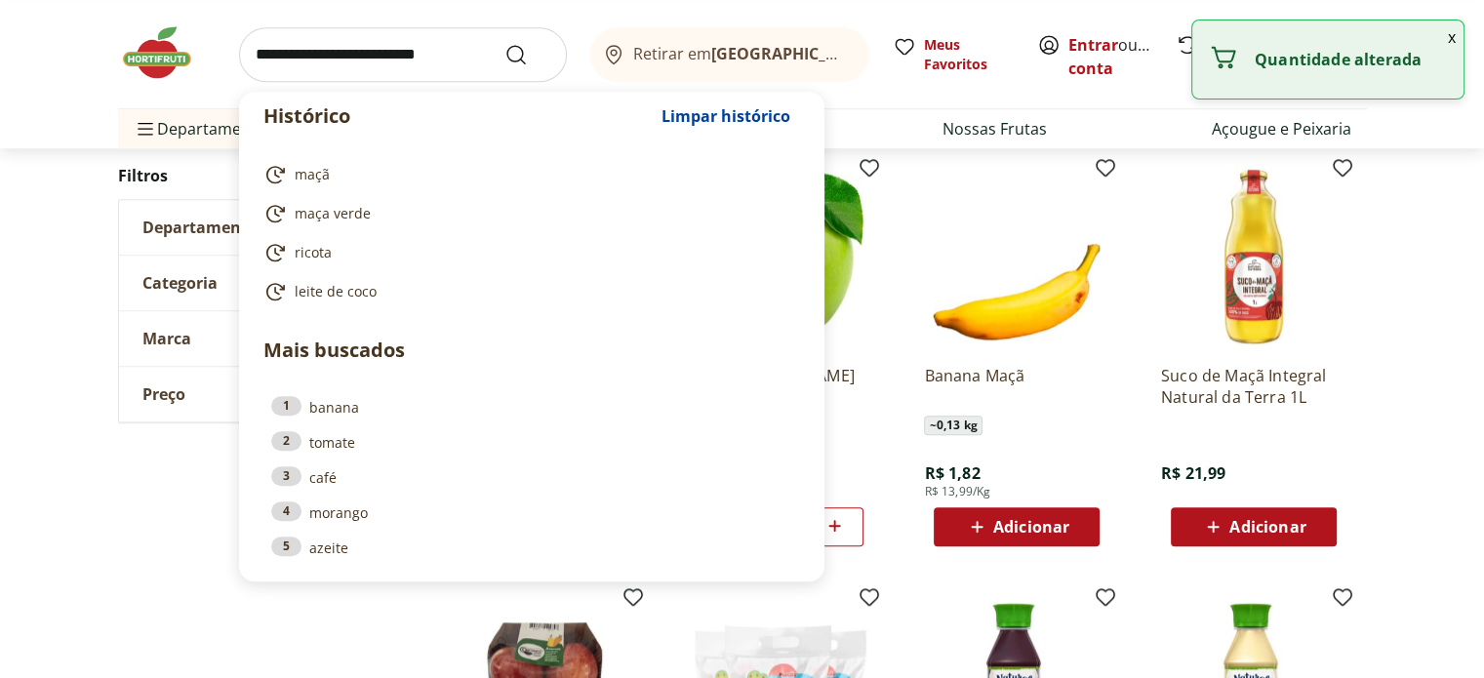
click at [390, 50] on input "search" at bounding box center [403, 54] width 328 height 55
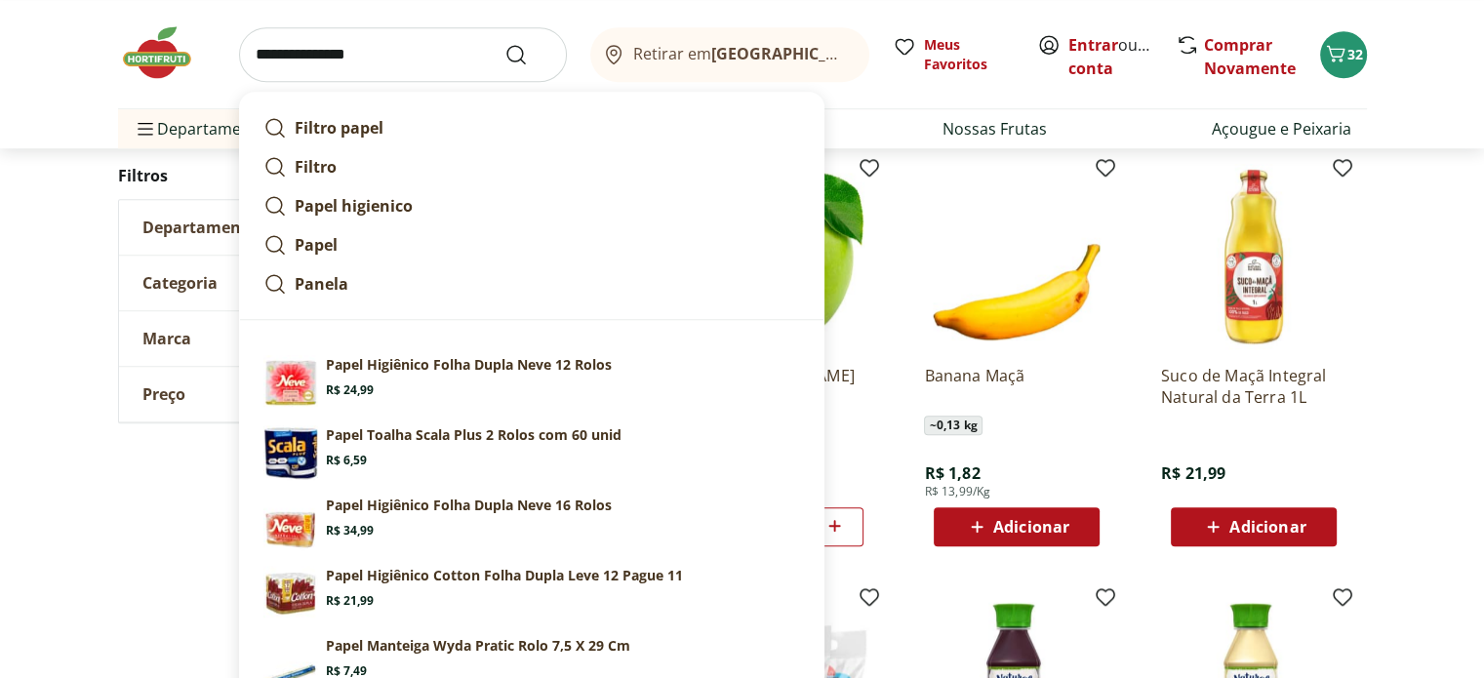
type input "**********"
click at [504, 43] on button "Submit Search" at bounding box center [527, 54] width 47 height 23
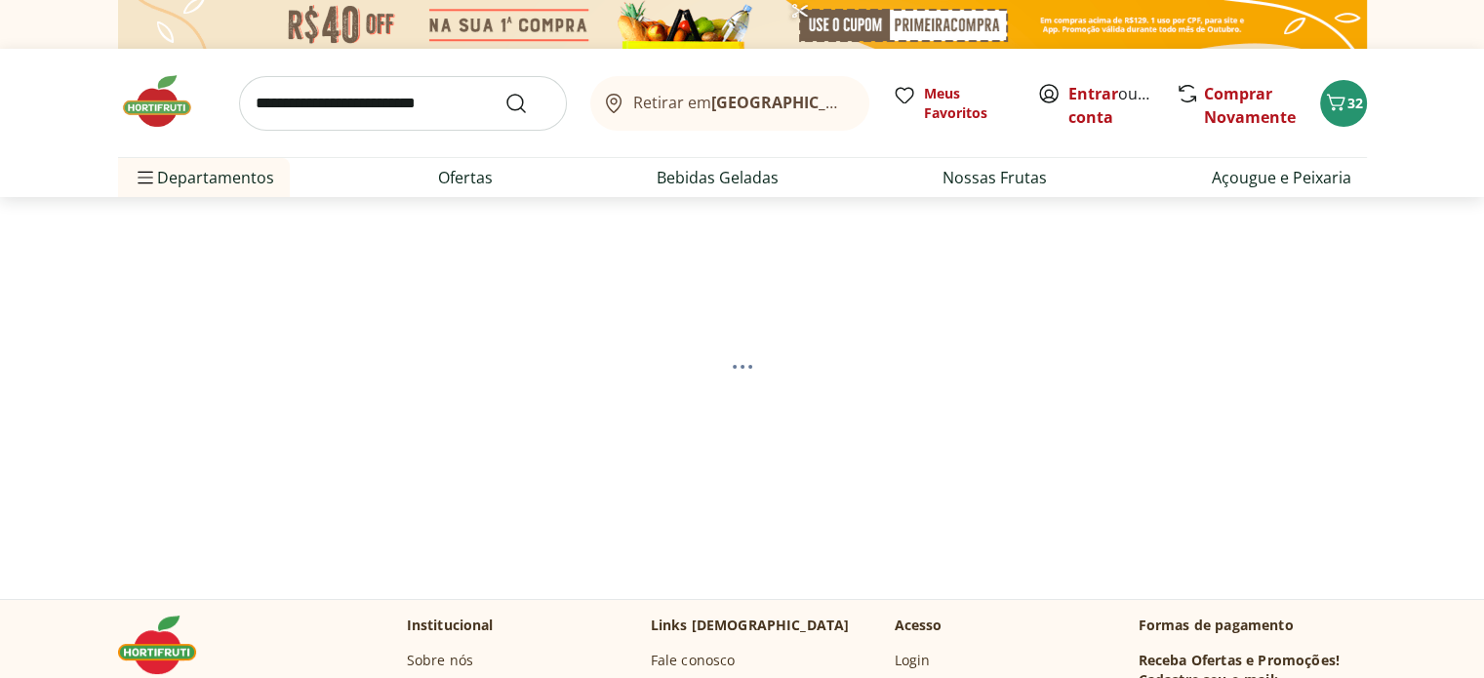
select select "**********"
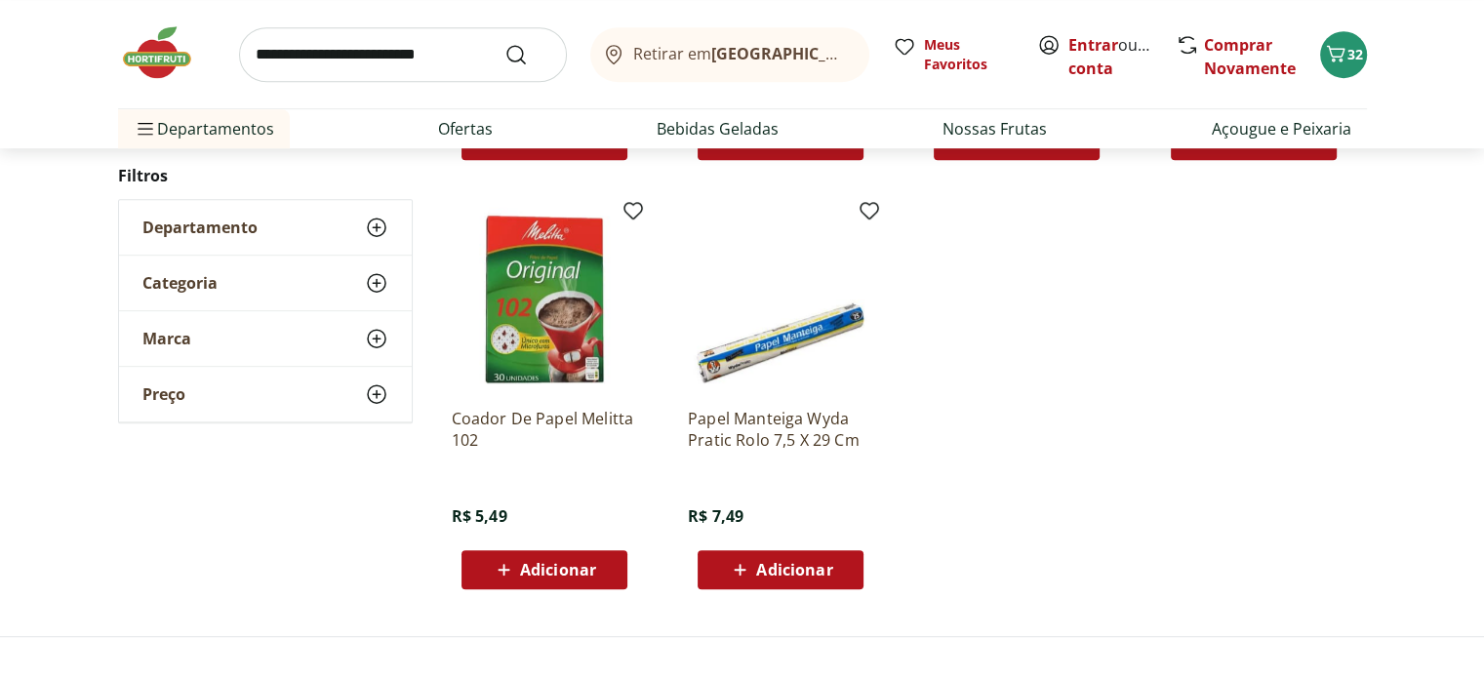
scroll to position [1084, 0]
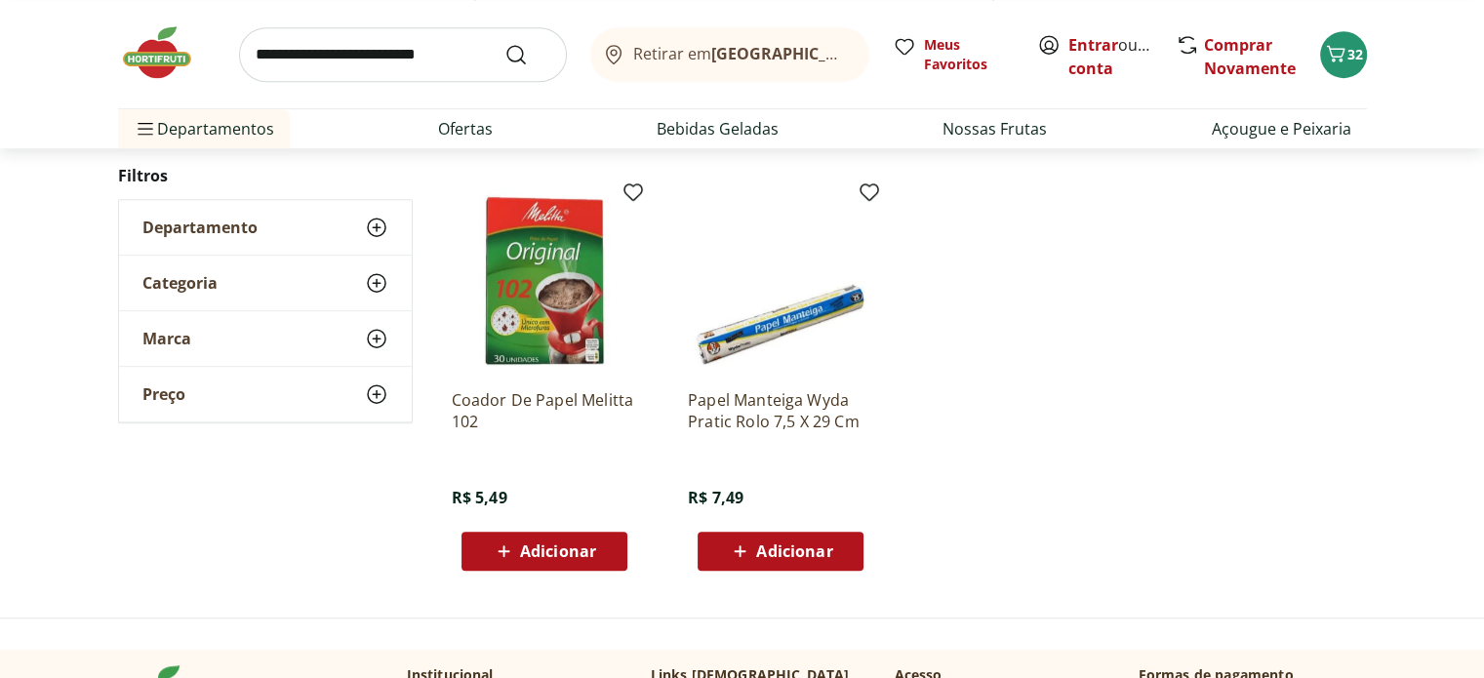
click at [320, 57] on input "search" at bounding box center [403, 54] width 328 height 55
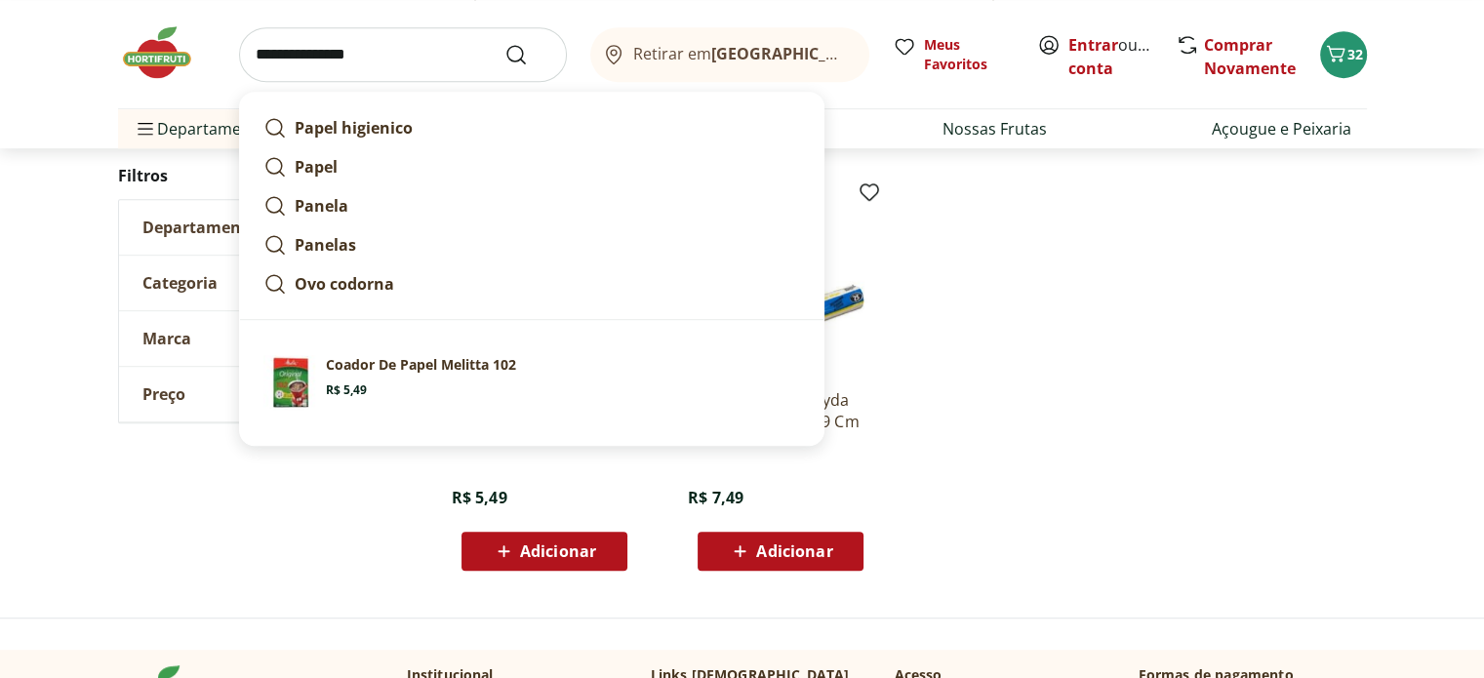
type input "**********"
click at [504, 43] on button "Submit Search" at bounding box center [527, 54] width 47 height 23
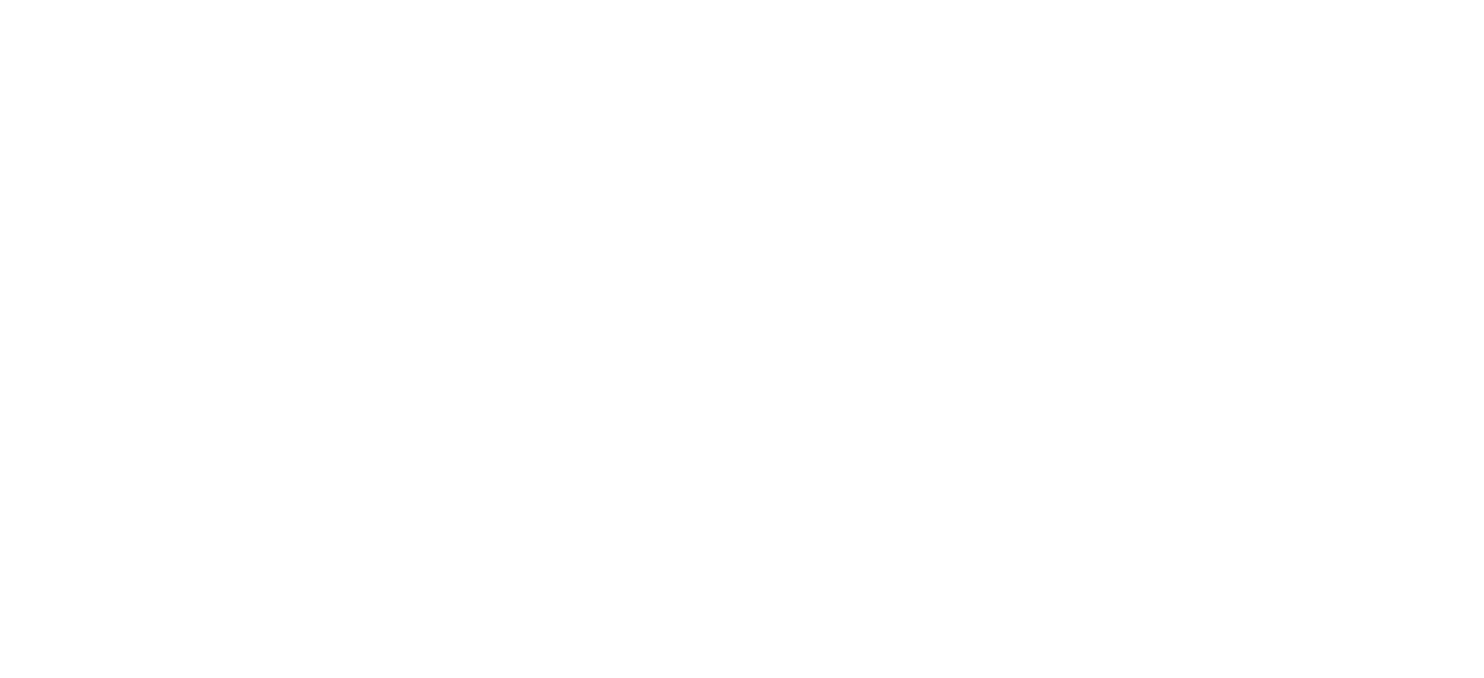
select select "**********"
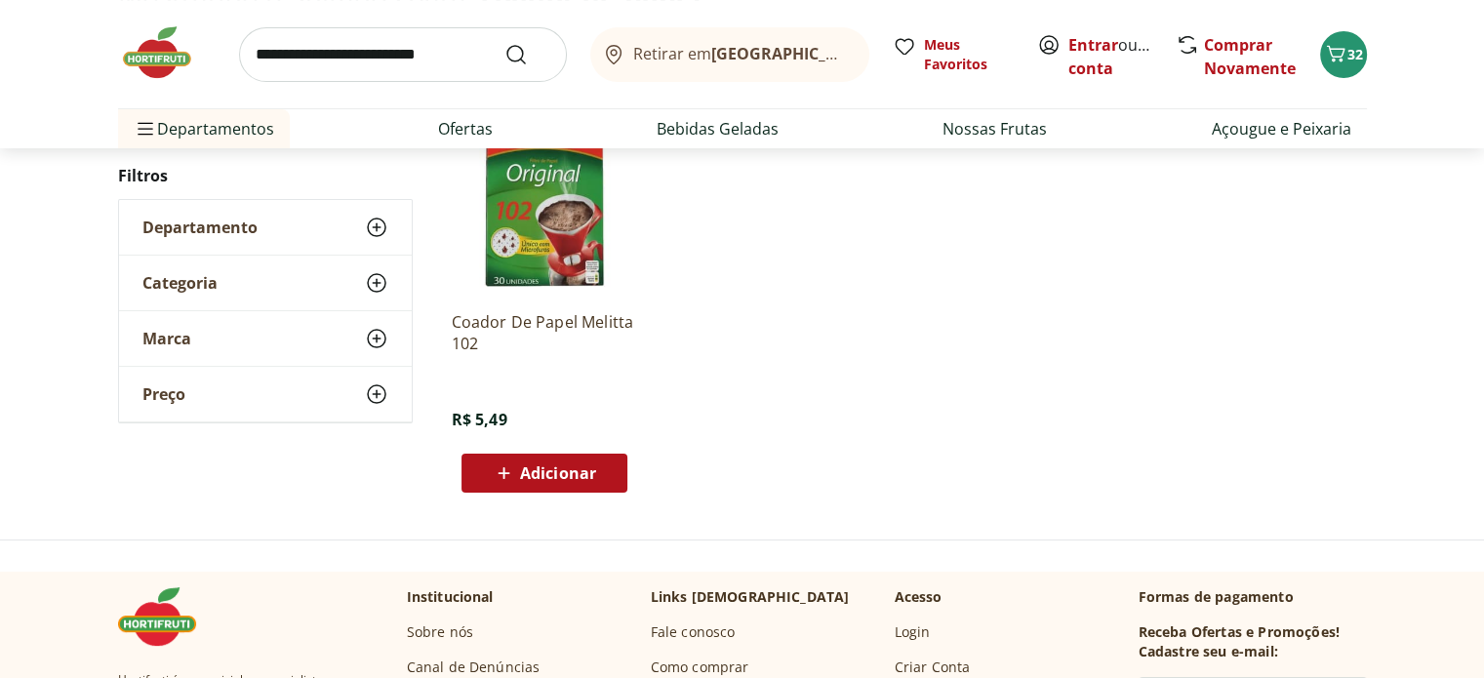
scroll to position [306, 0]
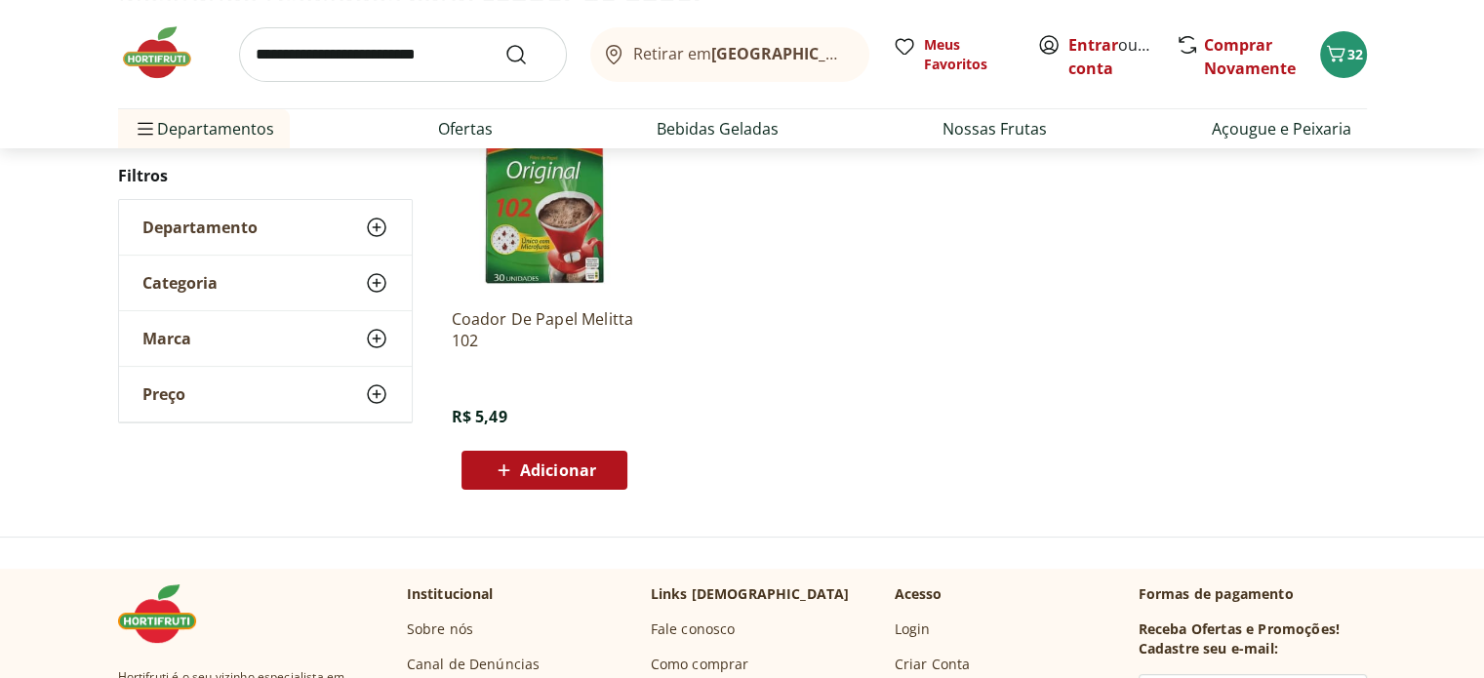
click at [577, 469] on span "Adicionar" at bounding box center [558, 470] width 76 height 16
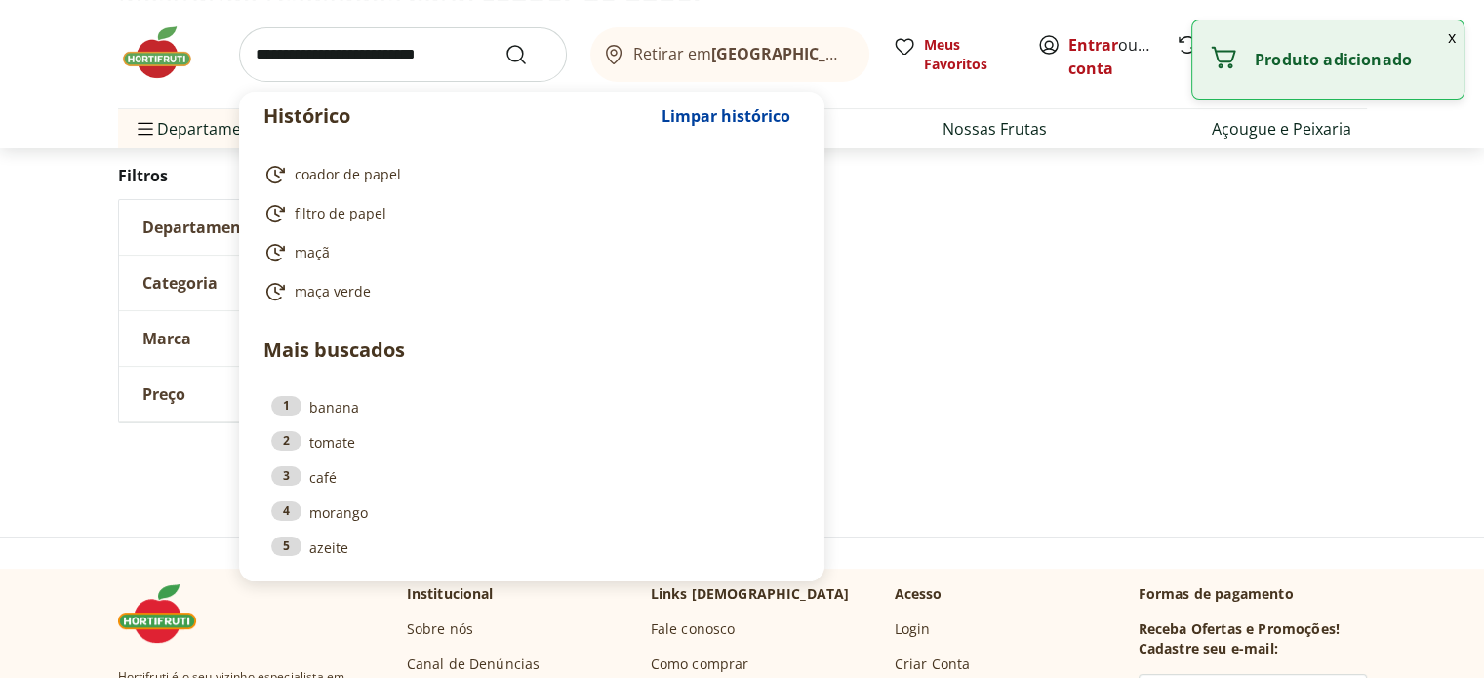
click at [314, 65] on input "search" at bounding box center [403, 54] width 328 height 55
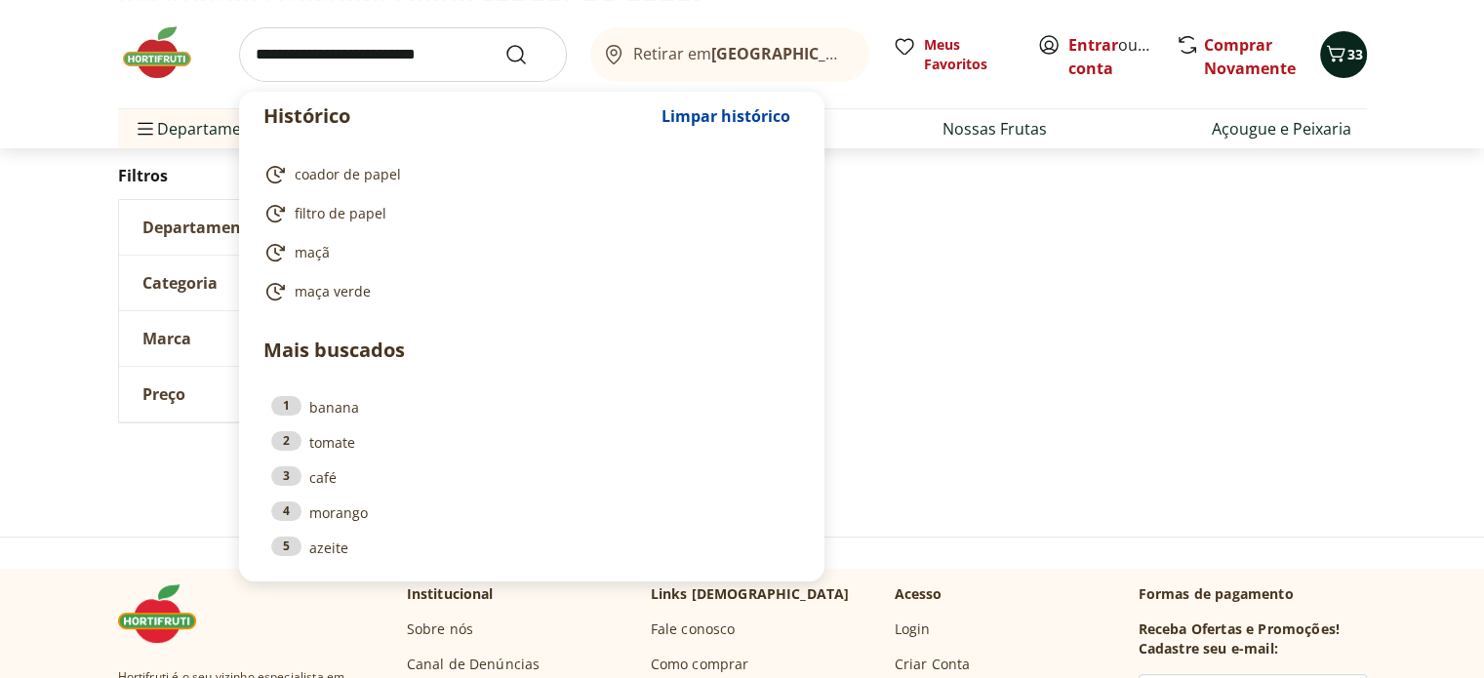
click at [1341, 57] on icon "Carrinho" at bounding box center [1335, 53] width 23 height 23
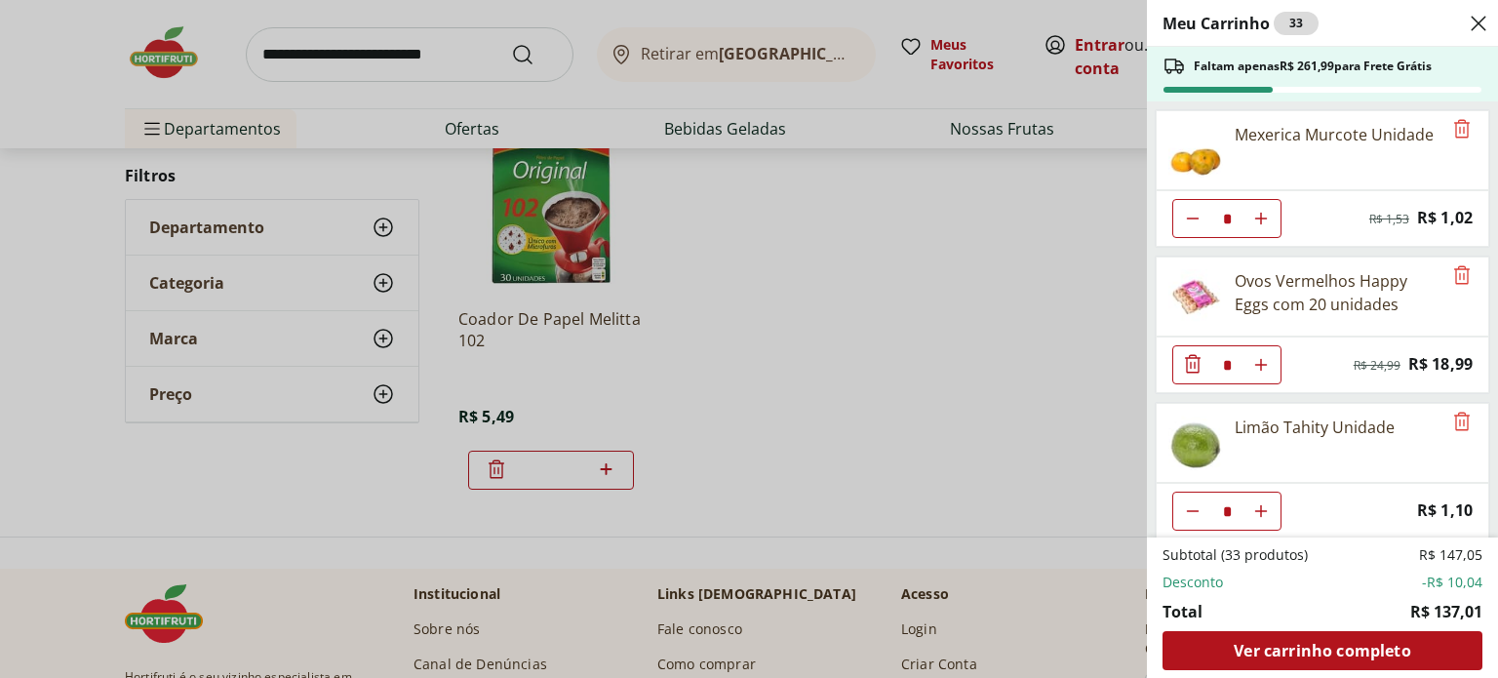
click at [813, 292] on div "Meu Carrinho 33 Faltam apenas R$ 261,99 para Frete Grátis Mexerica Murcote Unid…" at bounding box center [749, 339] width 1498 height 678
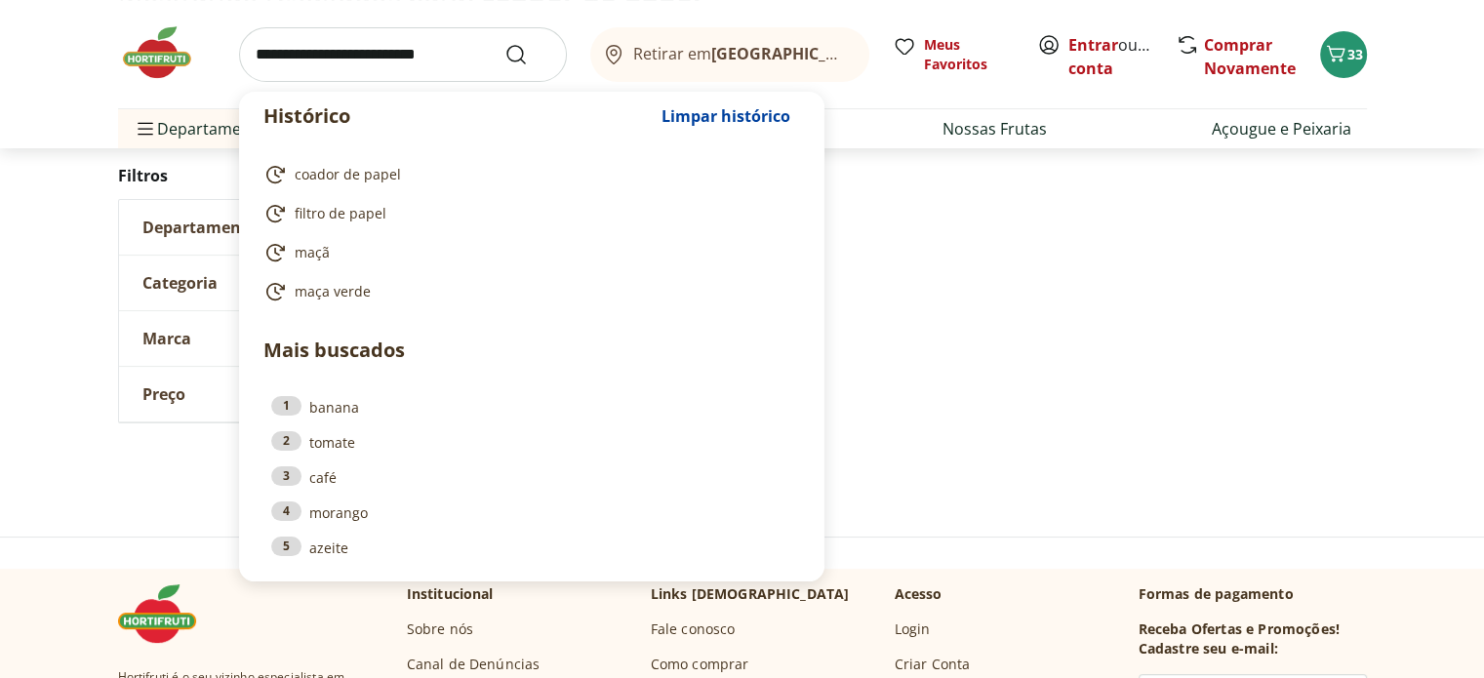
click at [382, 39] on input "search" at bounding box center [403, 54] width 328 height 55
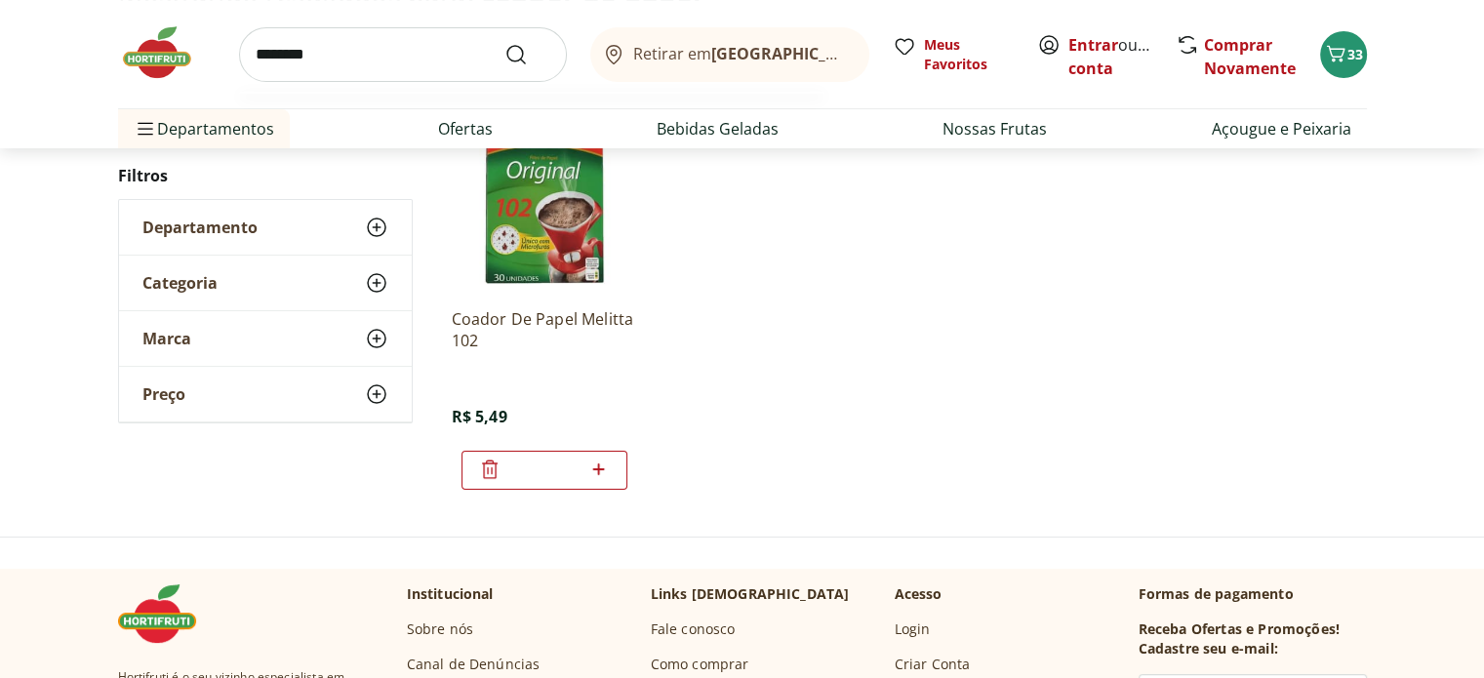
type input "********"
click at [504, 43] on button "Submit Search" at bounding box center [527, 54] width 47 height 23
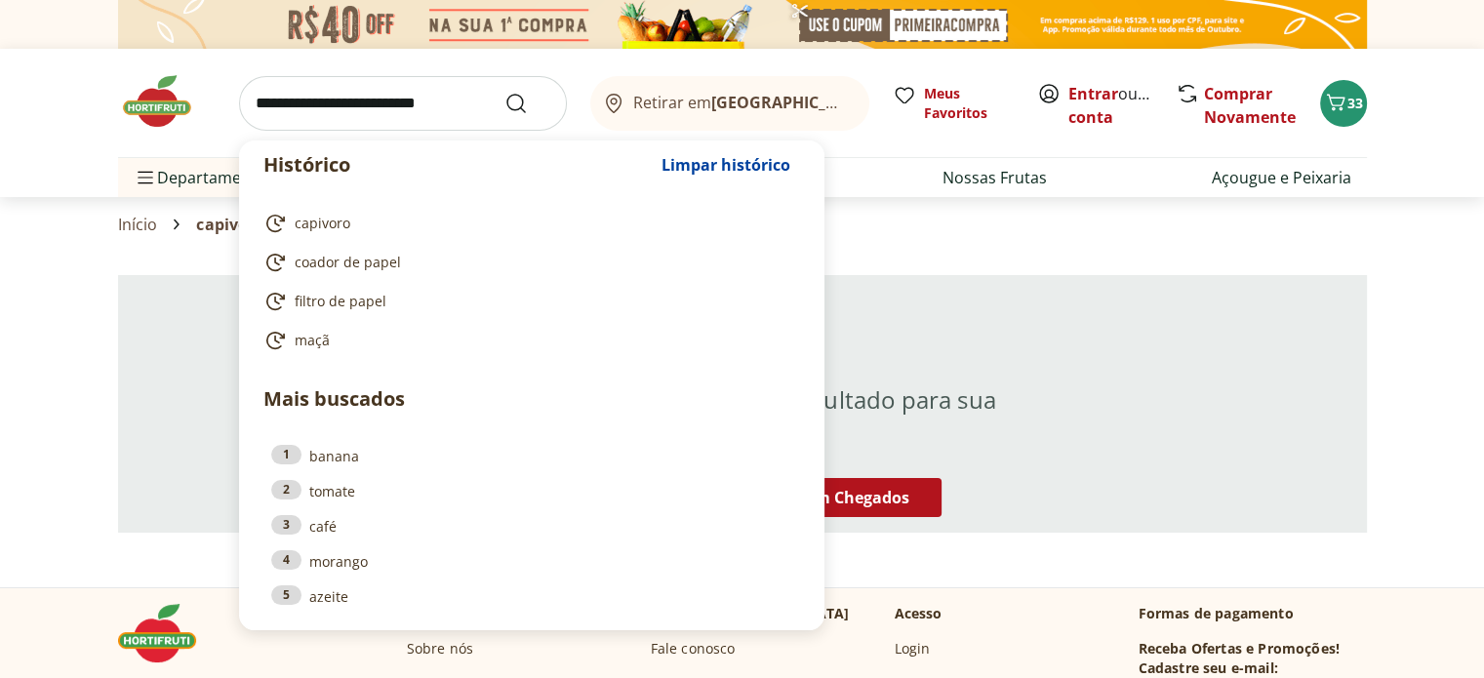
click at [430, 113] on input "search" at bounding box center [403, 103] width 328 height 55
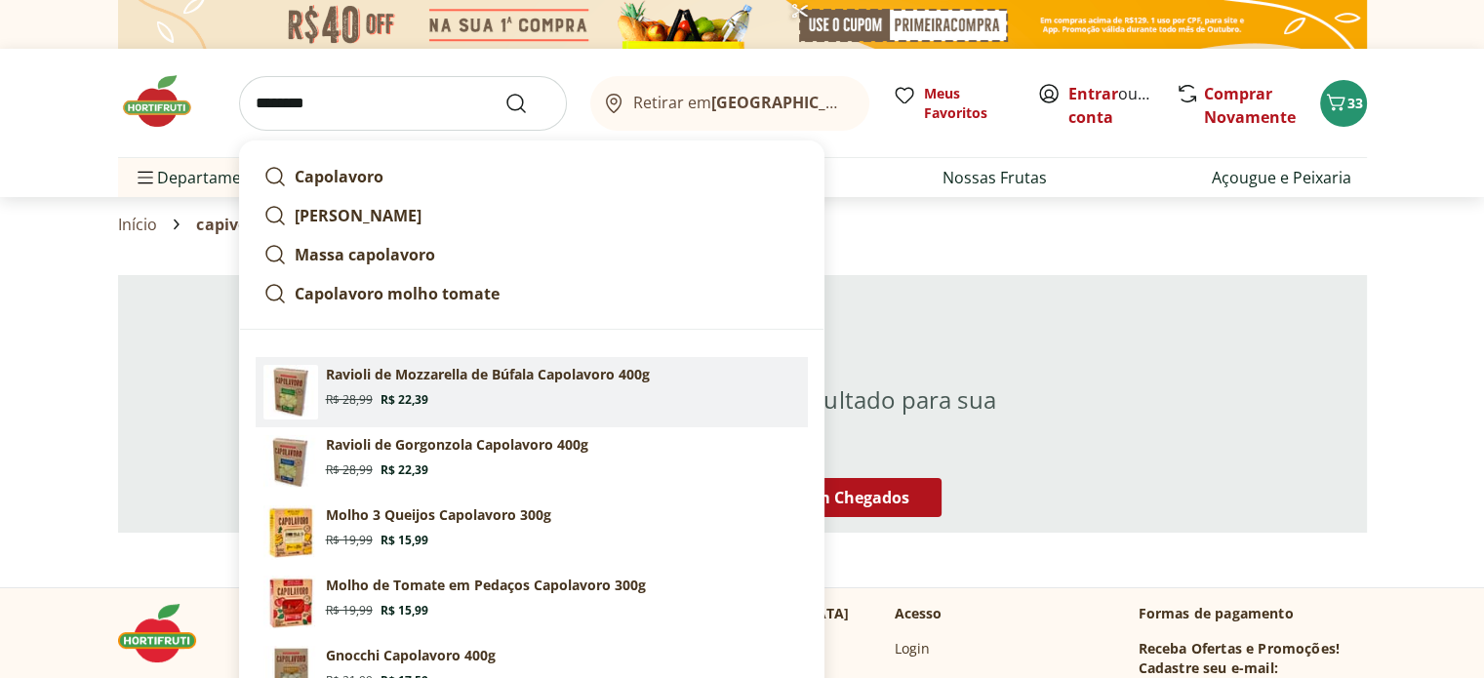
click at [391, 388] on section "Ravioli de Mozzarella de Búfala Capolavoro 400g Original price: R$ 28,99 Price:…" at bounding box center [563, 386] width 474 height 43
type input "**********"
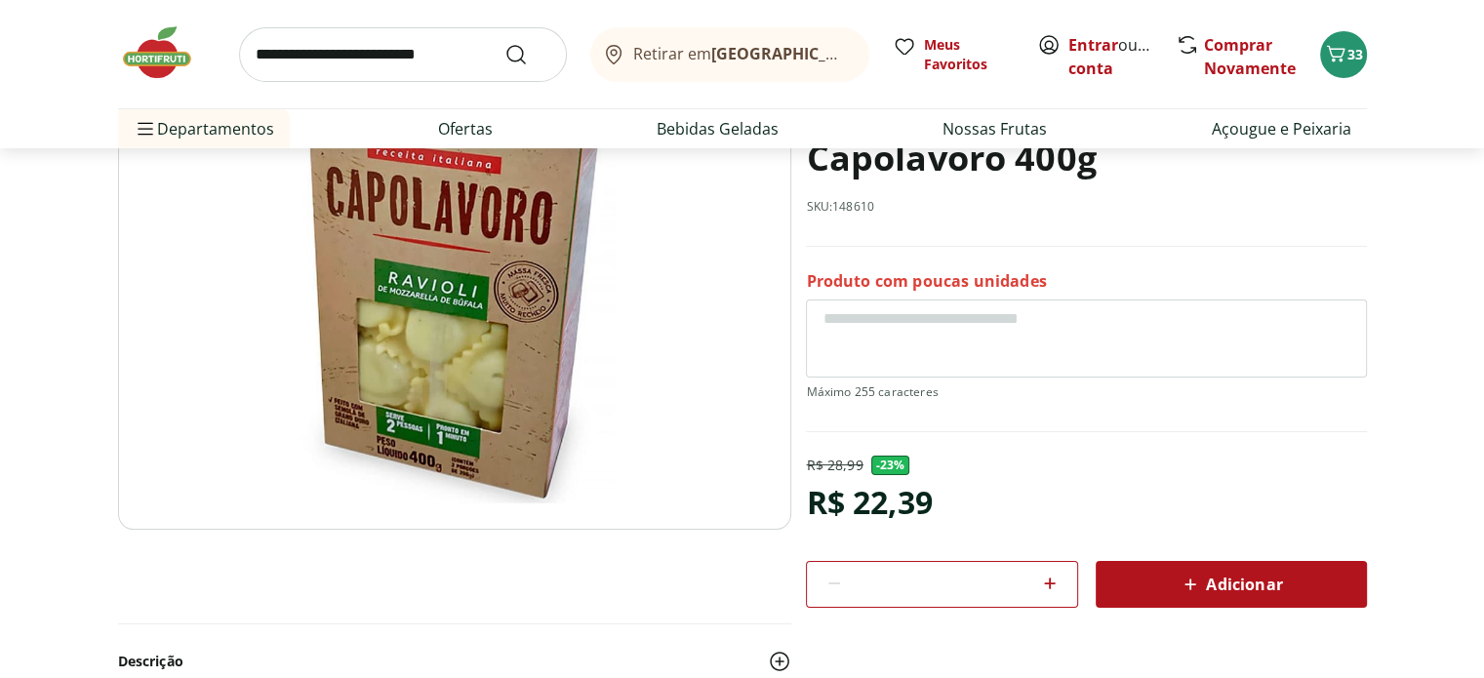
scroll to position [202, 0]
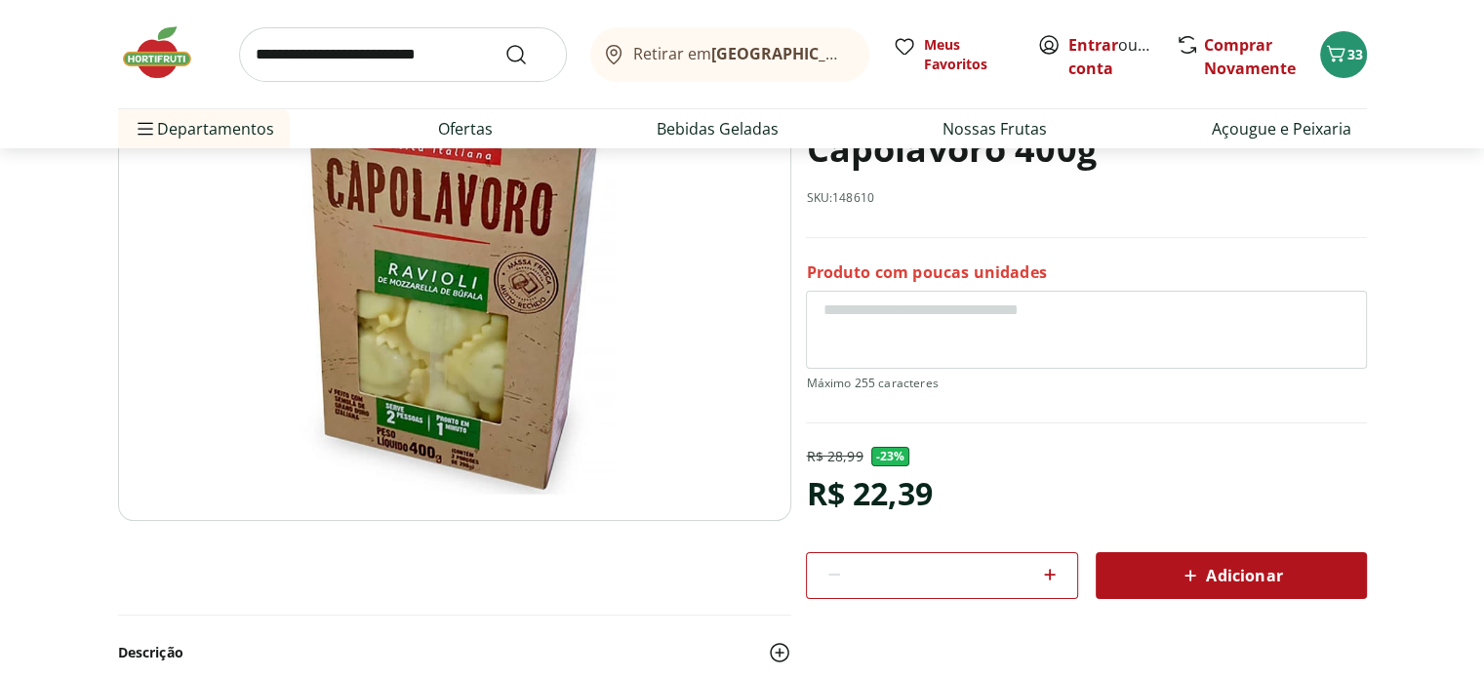
click at [1046, 575] on icon at bounding box center [1049, 574] width 23 height 23
type input "*"
click at [403, 57] on input "search" at bounding box center [403, 54] width 328 height 55
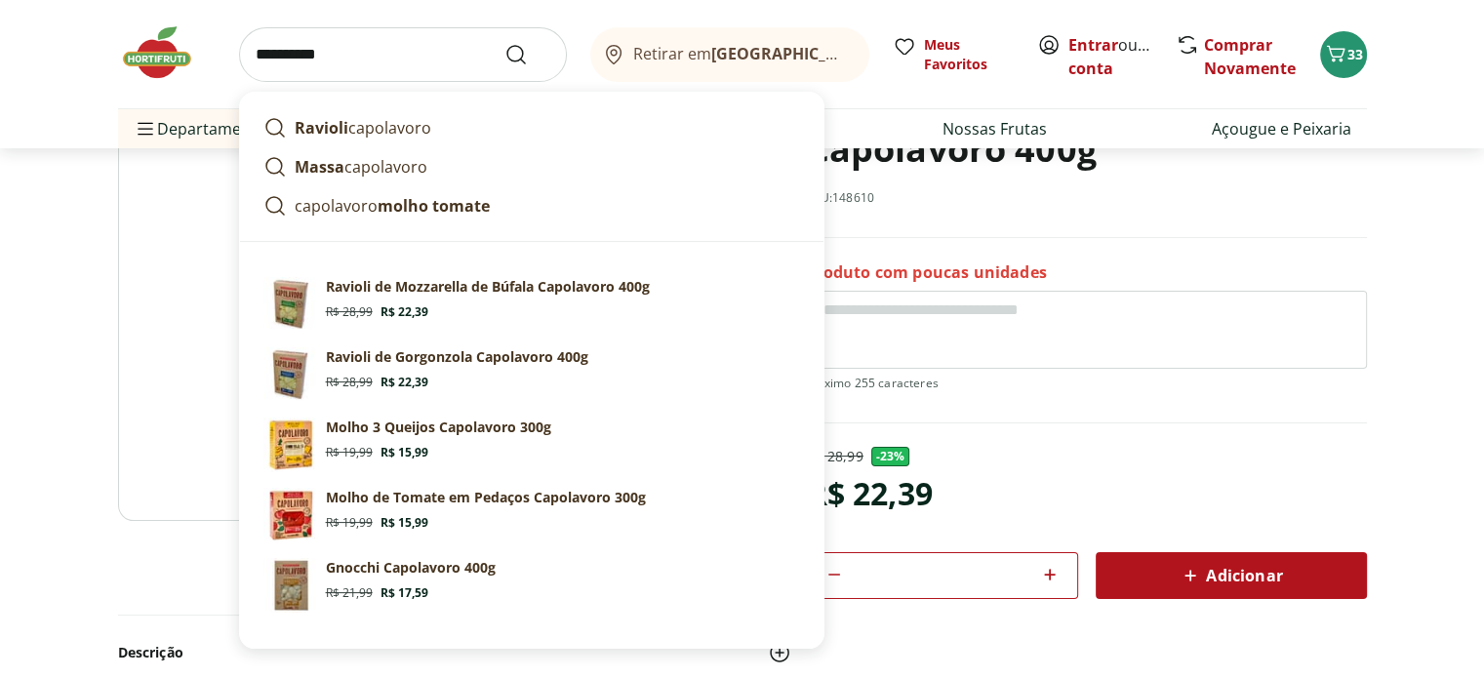
type input "**********"
click at [504, 43] on button "Submit Search" at bounding box center [527, 54] width 47 height 23
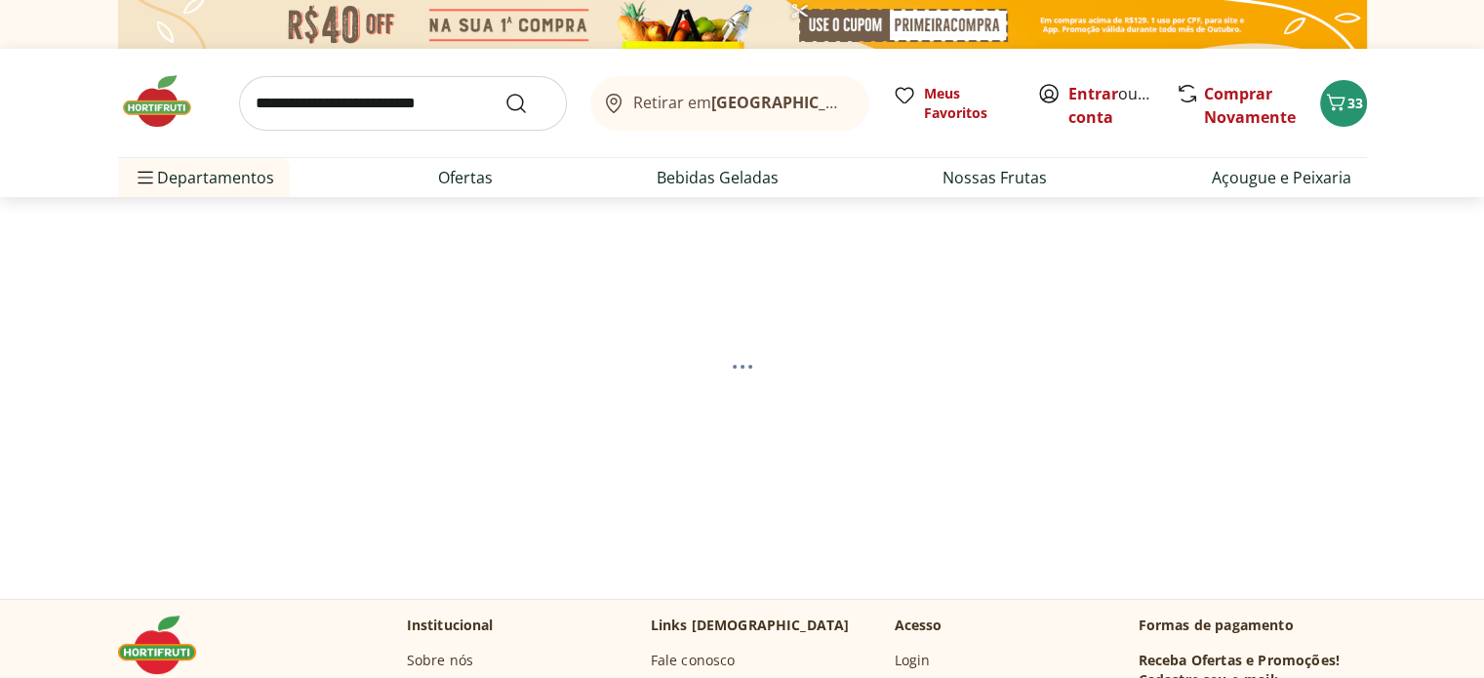
select select "**********"
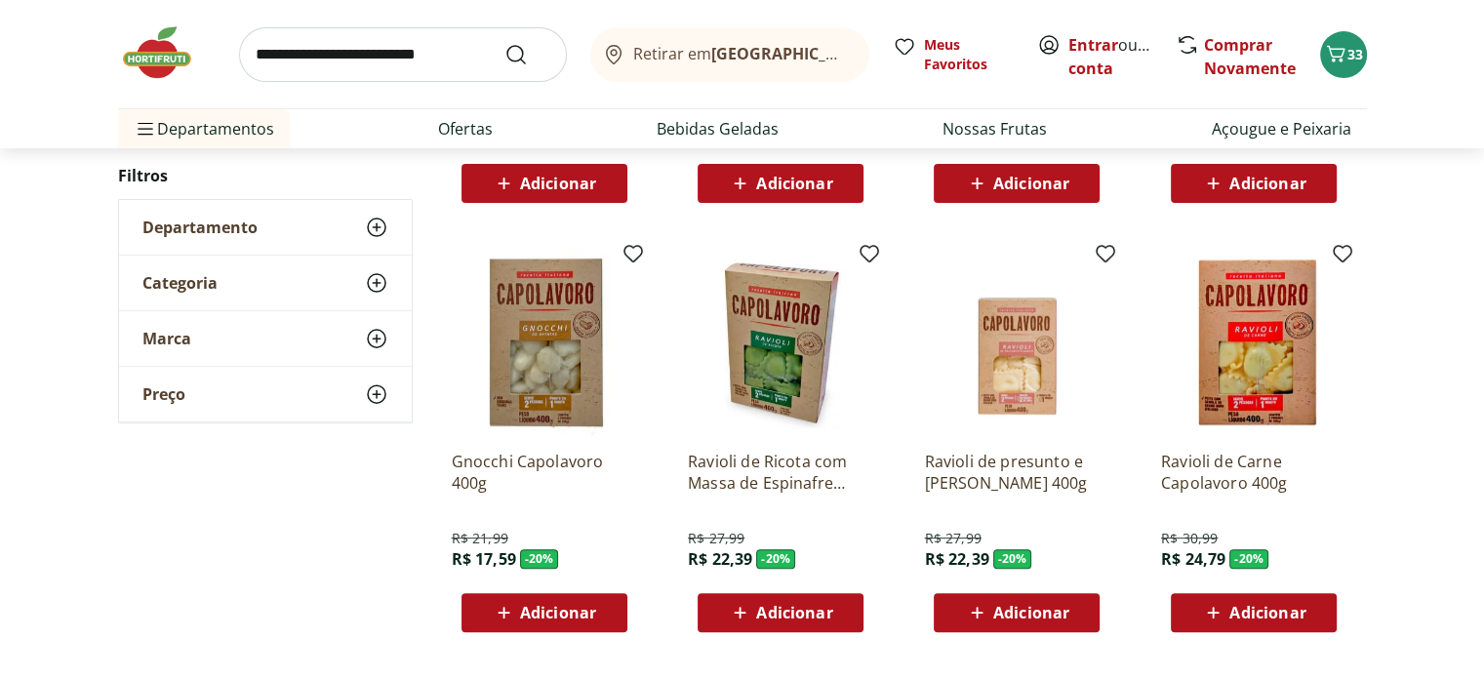
scroll to position [607, 0]
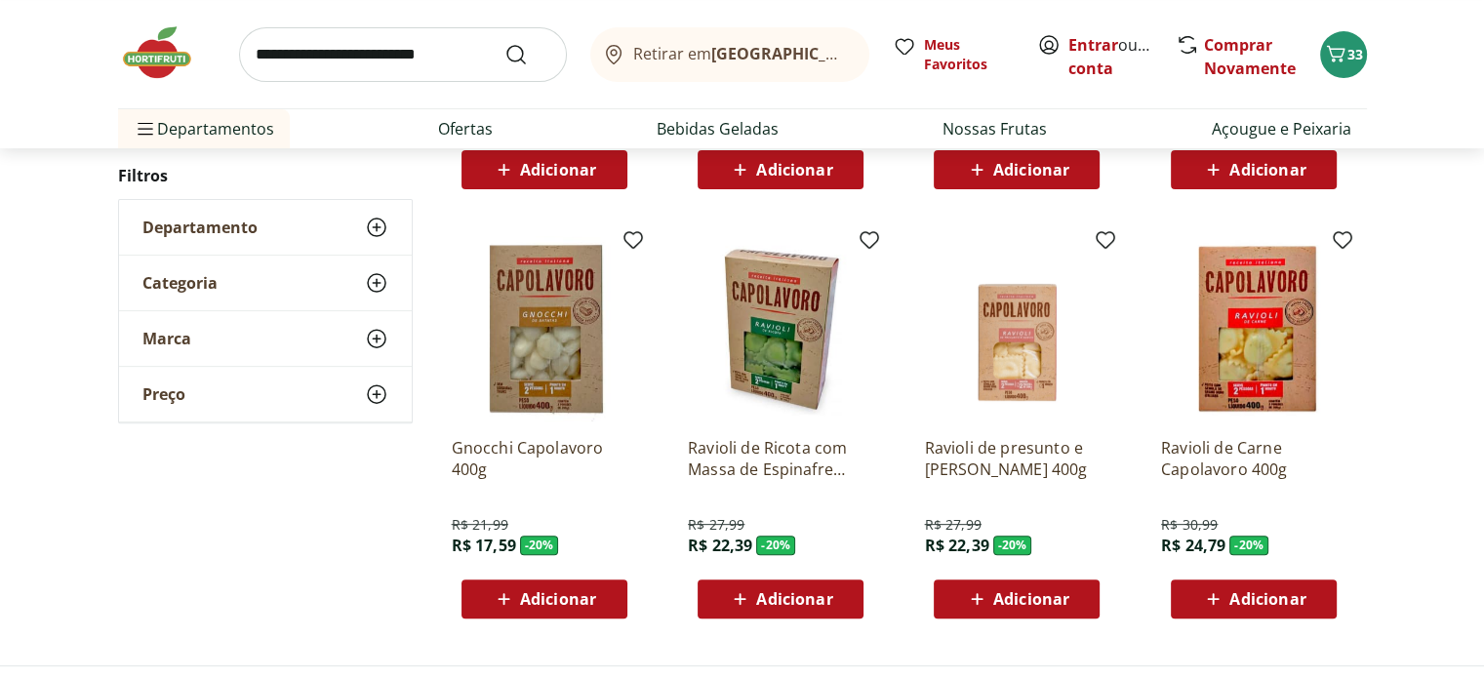
click at [1242, 312] on img at bounding box center [1253, 328] width 185 height 185
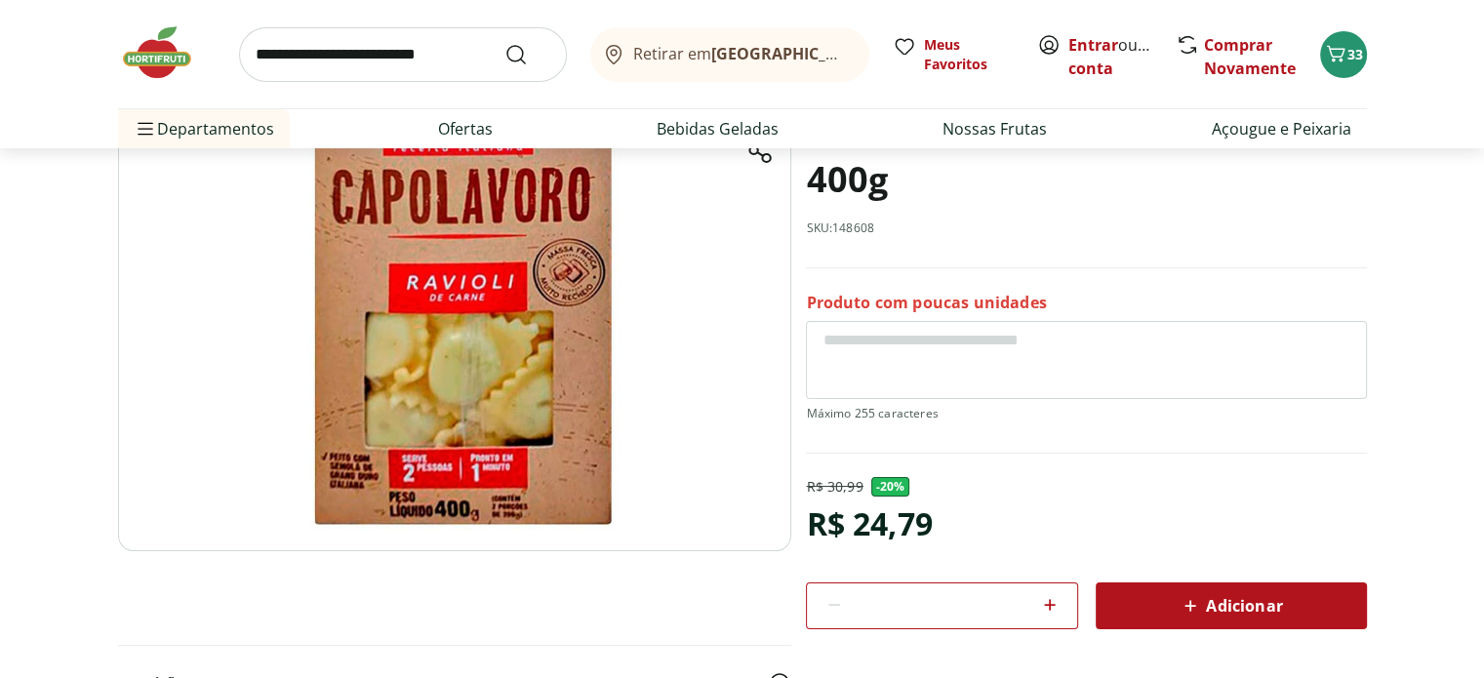
scroll to position [186, 0]
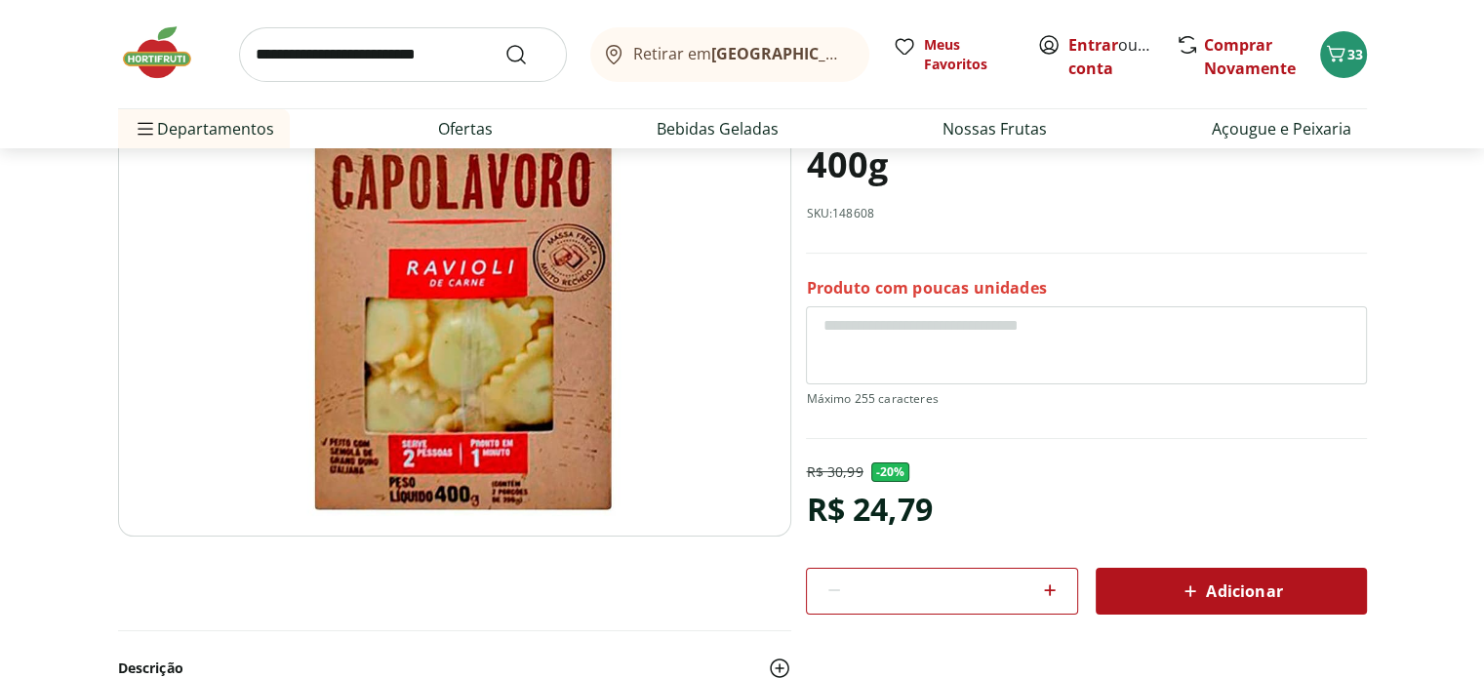
click at [1052, 593] on icon at bounding box center [1049, 589] width 23 height 23
type input "*"
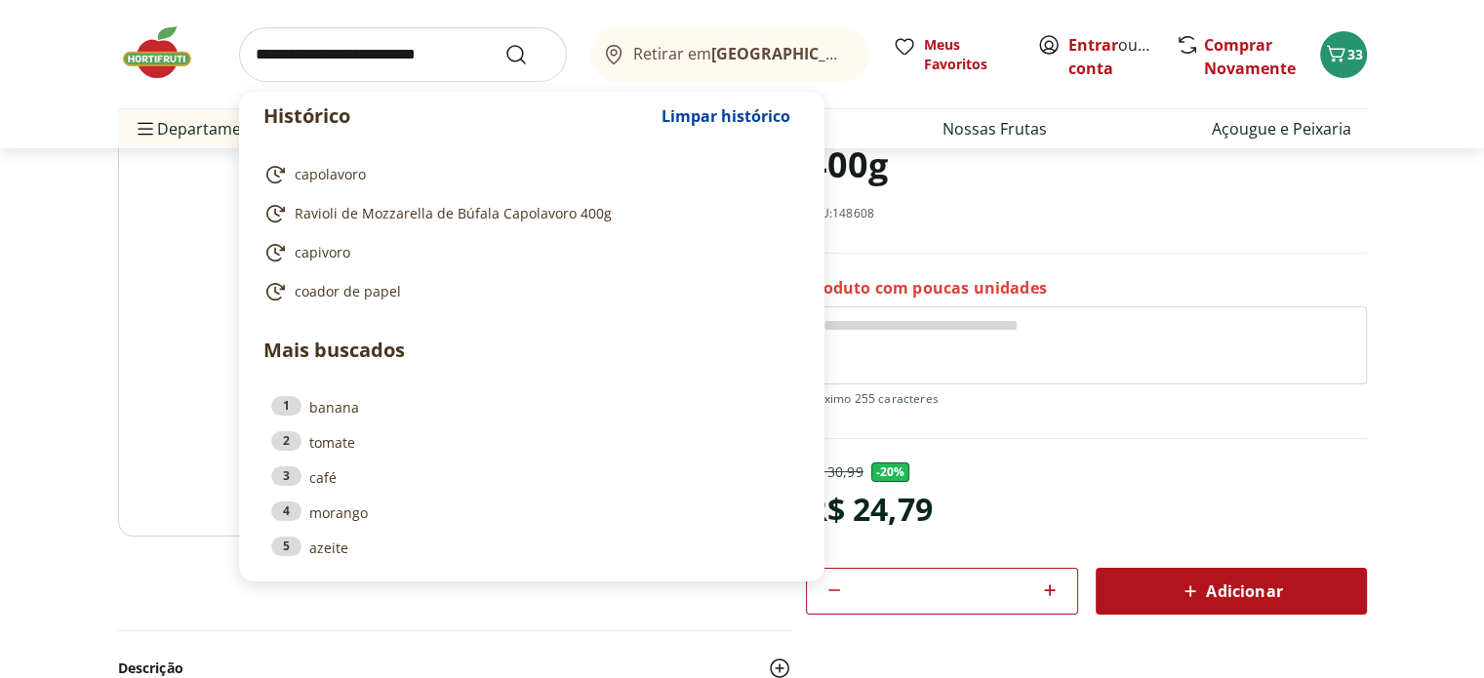
click at [437, 61] on input "search" at bounding box center [403, 54] width 328 height 55
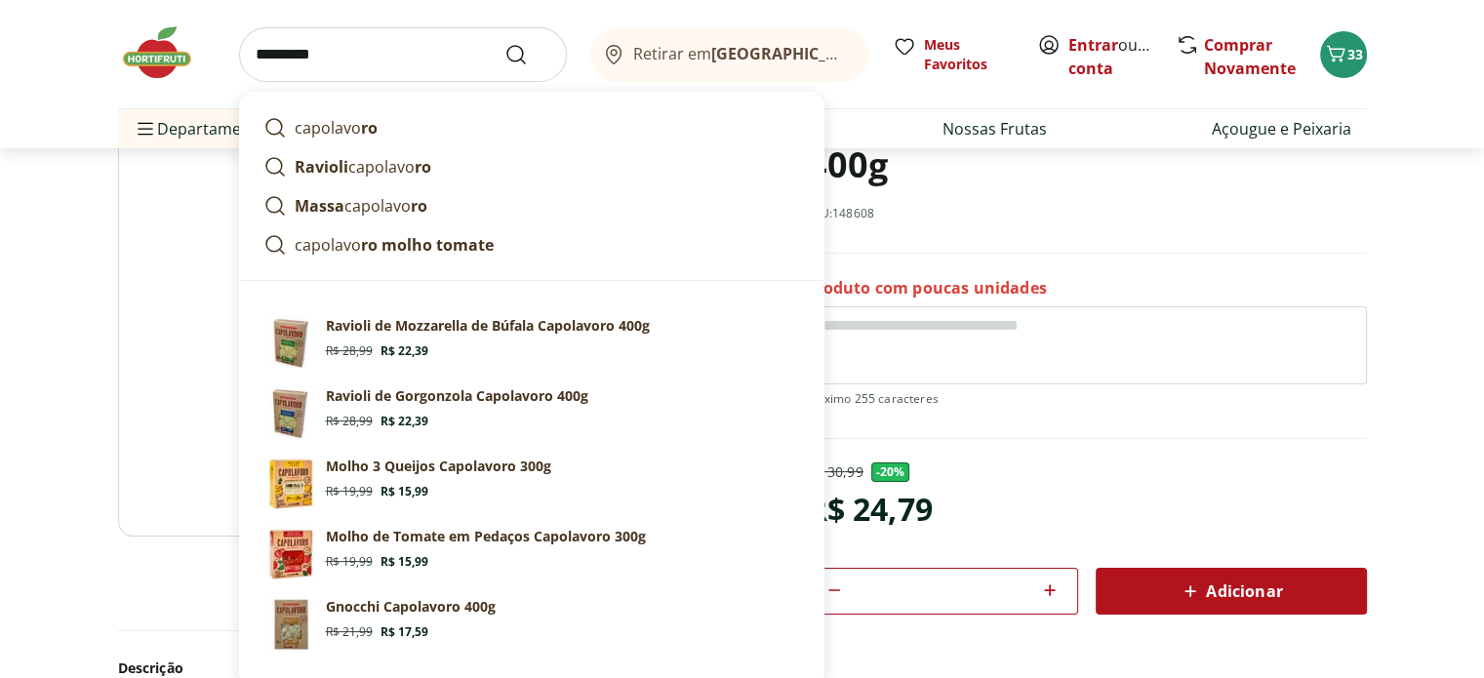
type input "**********"
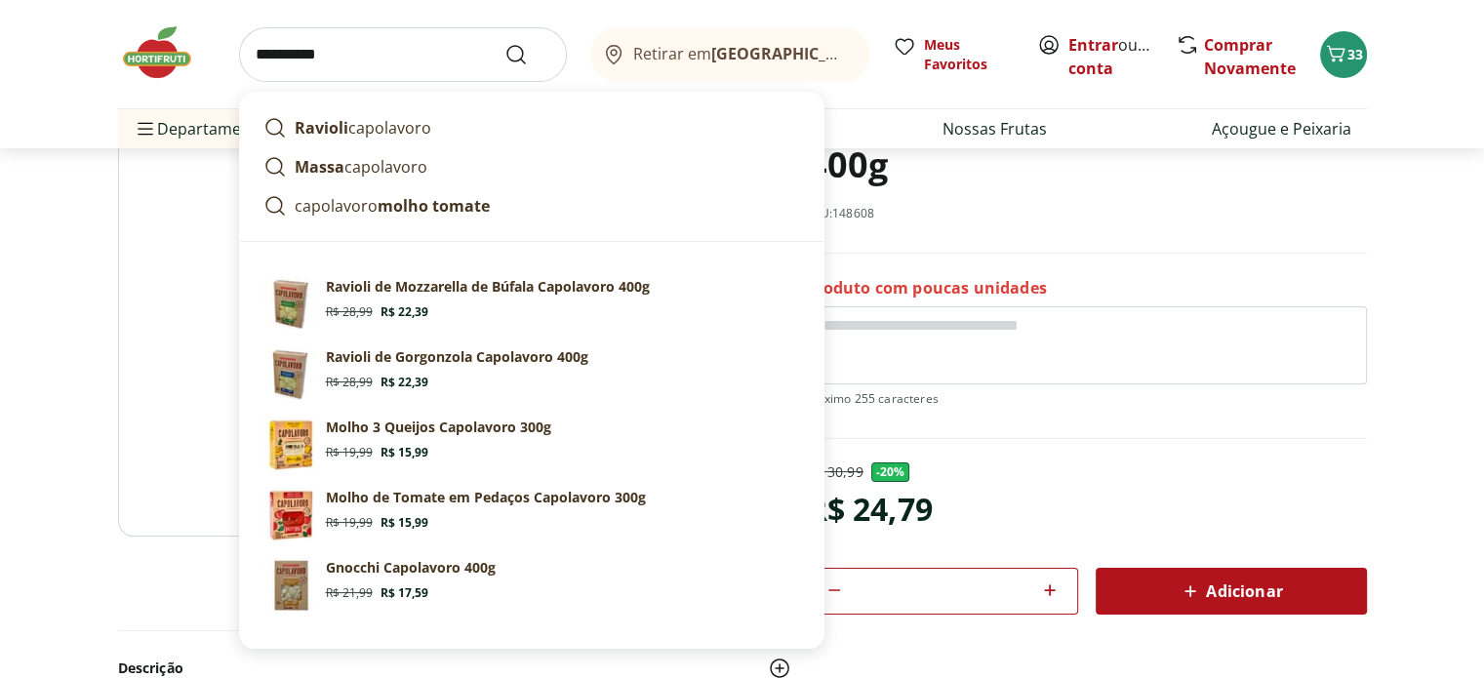
click button "Submit Search" at bounding box center [527, 54] width 47 height 23
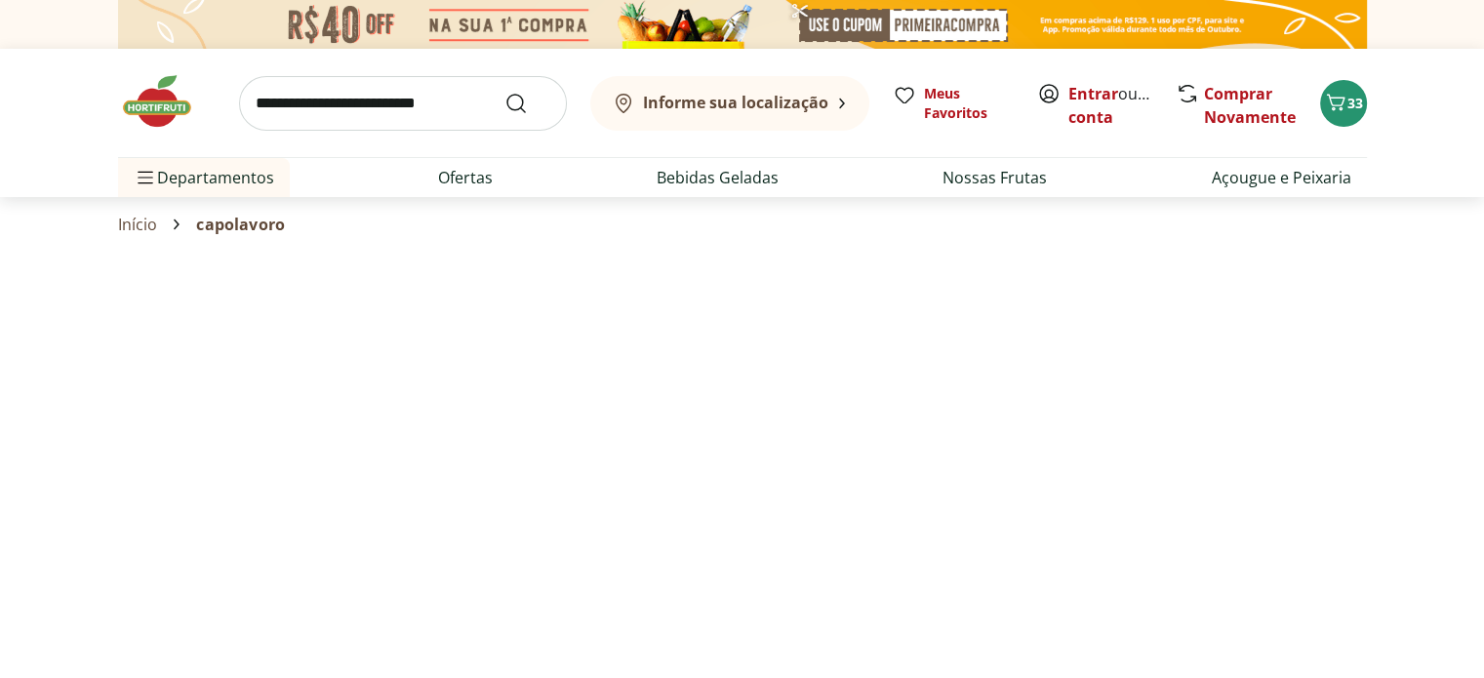
select select "**********"
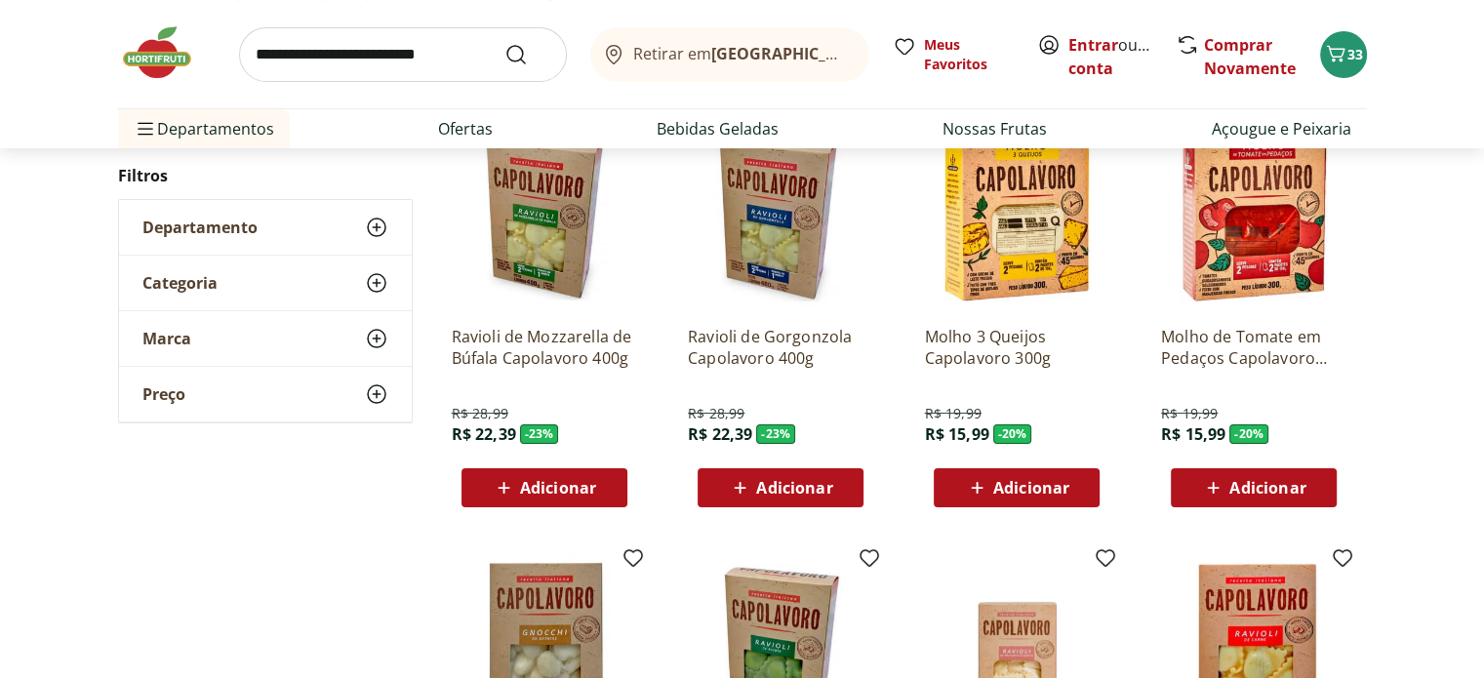
scroll to position [271, 0]
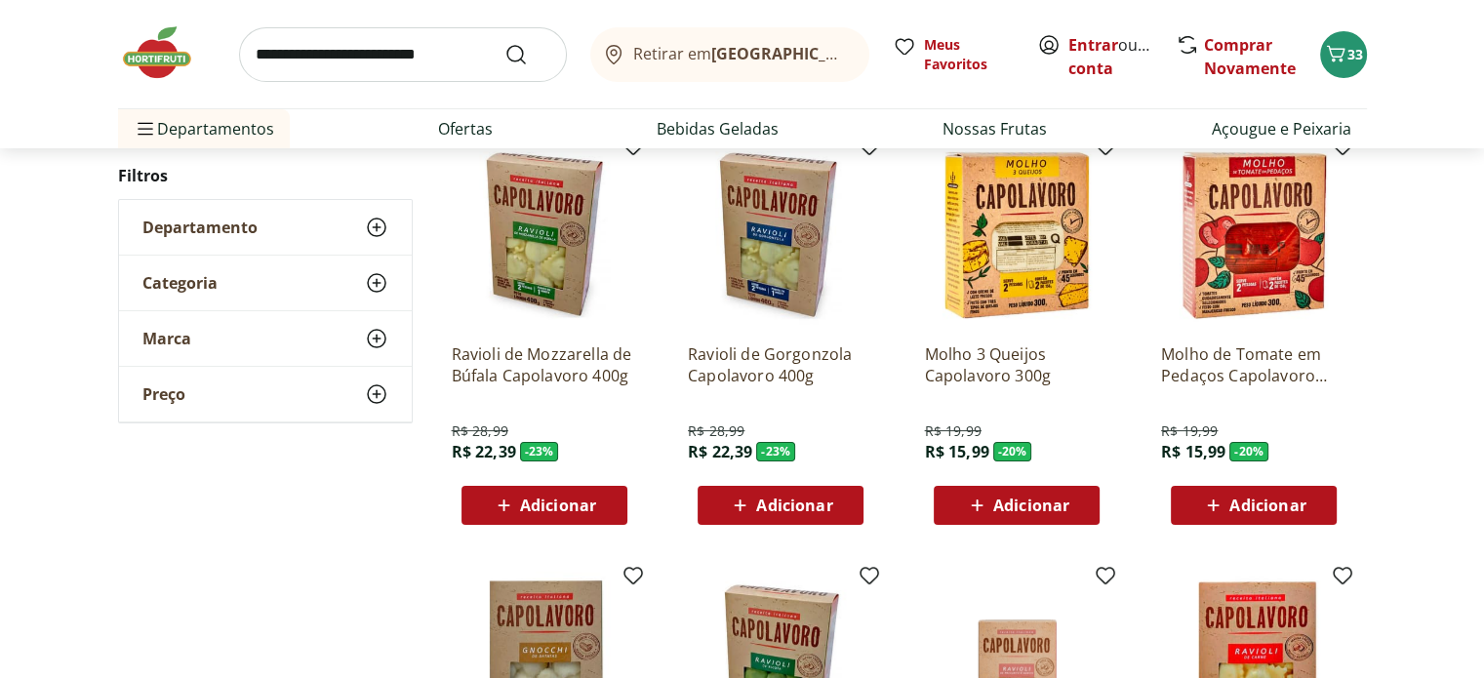
click at [1264, 233] on img at bounding box center [1253, 234] width 185 height 185
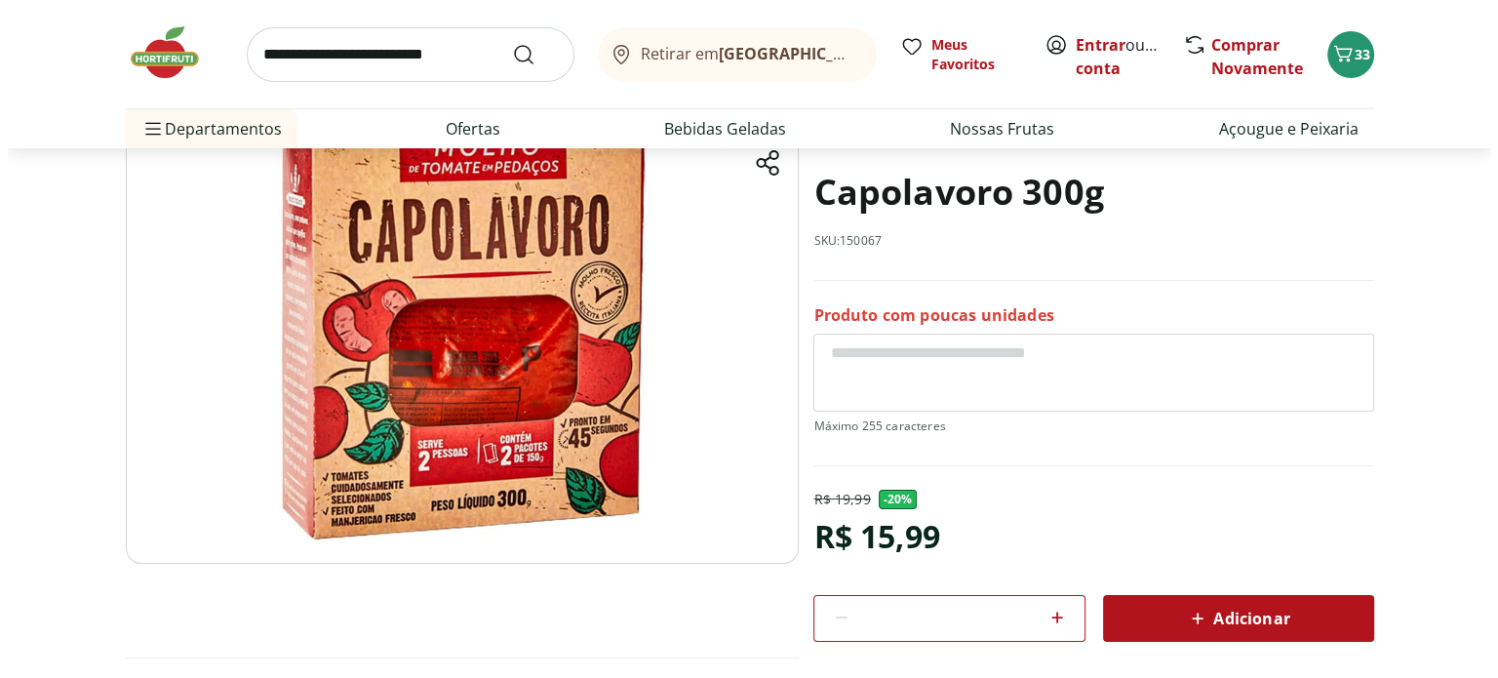
scroll to position [183, 0]
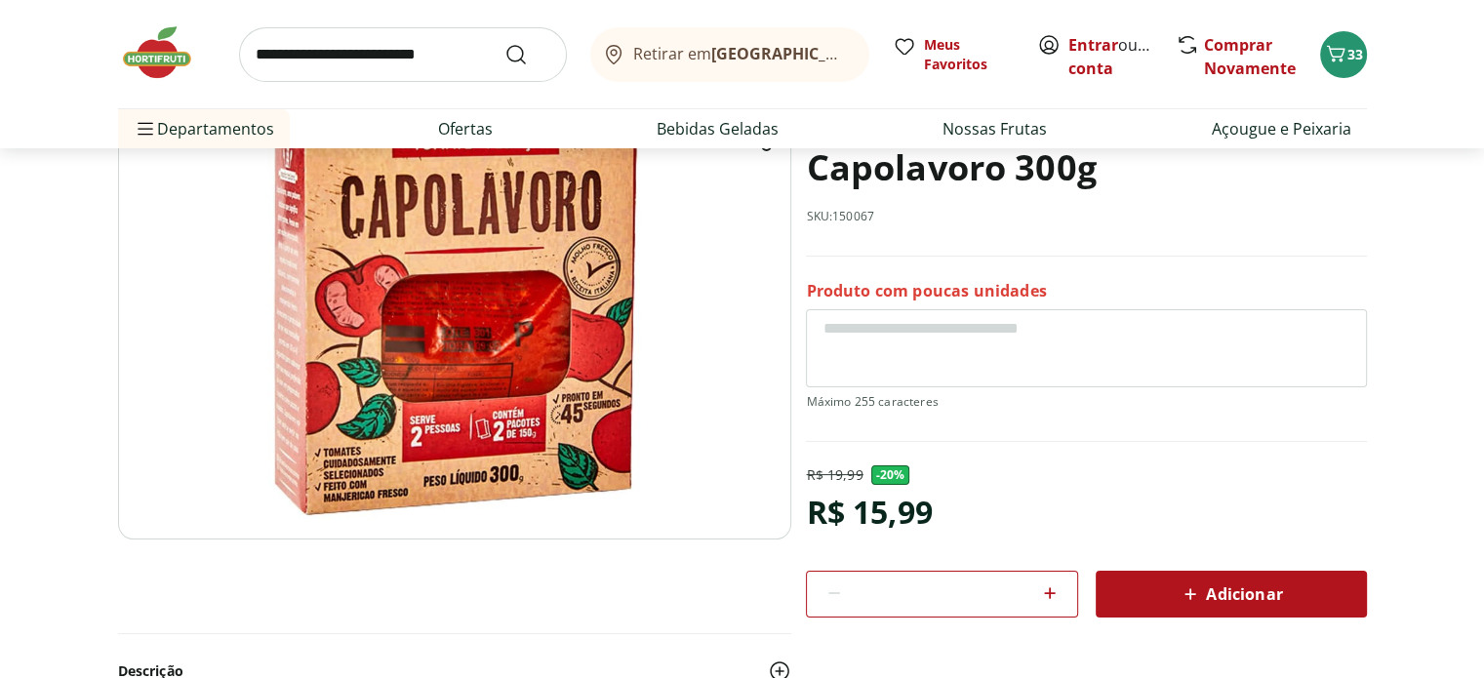
click at [1038, 587] on icon at bounding box center [1049, 592] width 23 height 23
click at [1046, 588] on icon at bounding box center [1049, 592] width 23 height 23
click at [1054, 582] on icon at bounding box center [1049, 592] width 23 height 23
type input "*"
click at [1182, 588] on icon at bounding box center [1189, 593] width 23 height 23
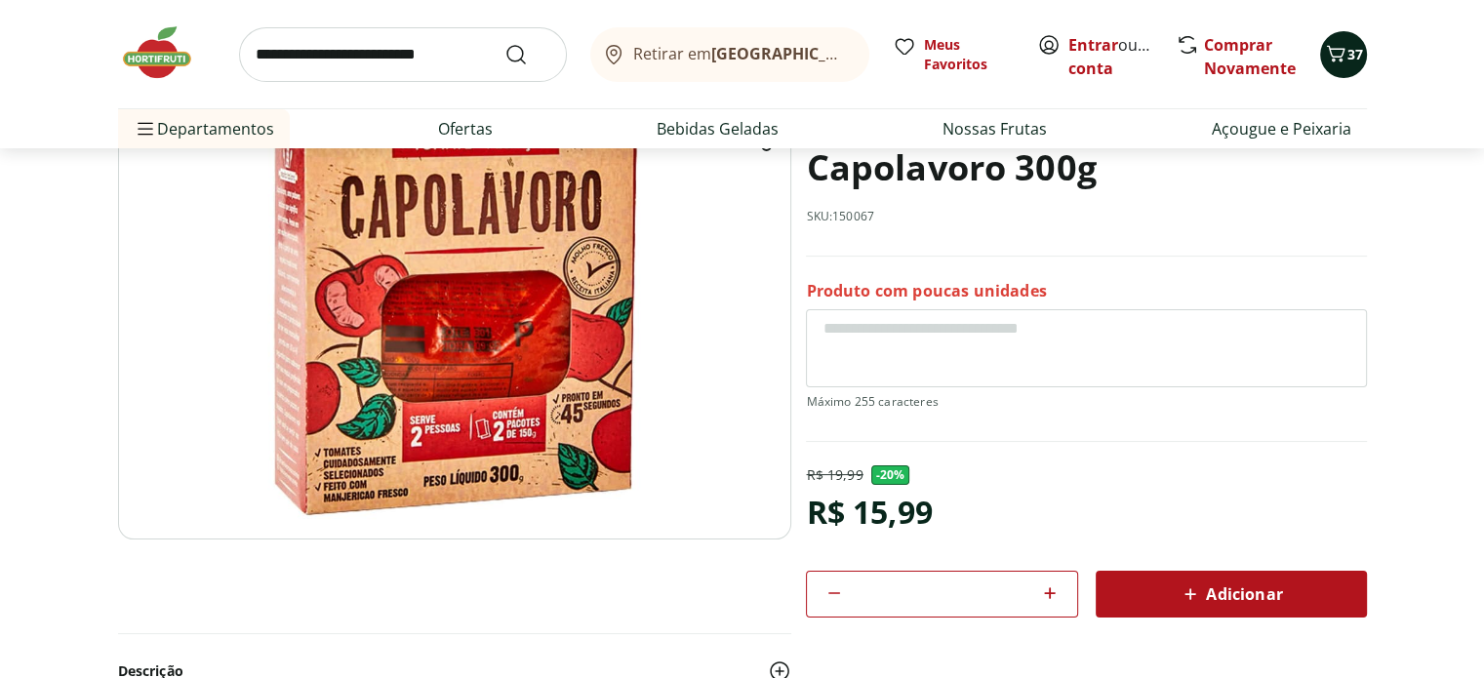
click at [1338, 56] on icon "Carrinho" at bounding box center [1335, 53] width 19 height 17
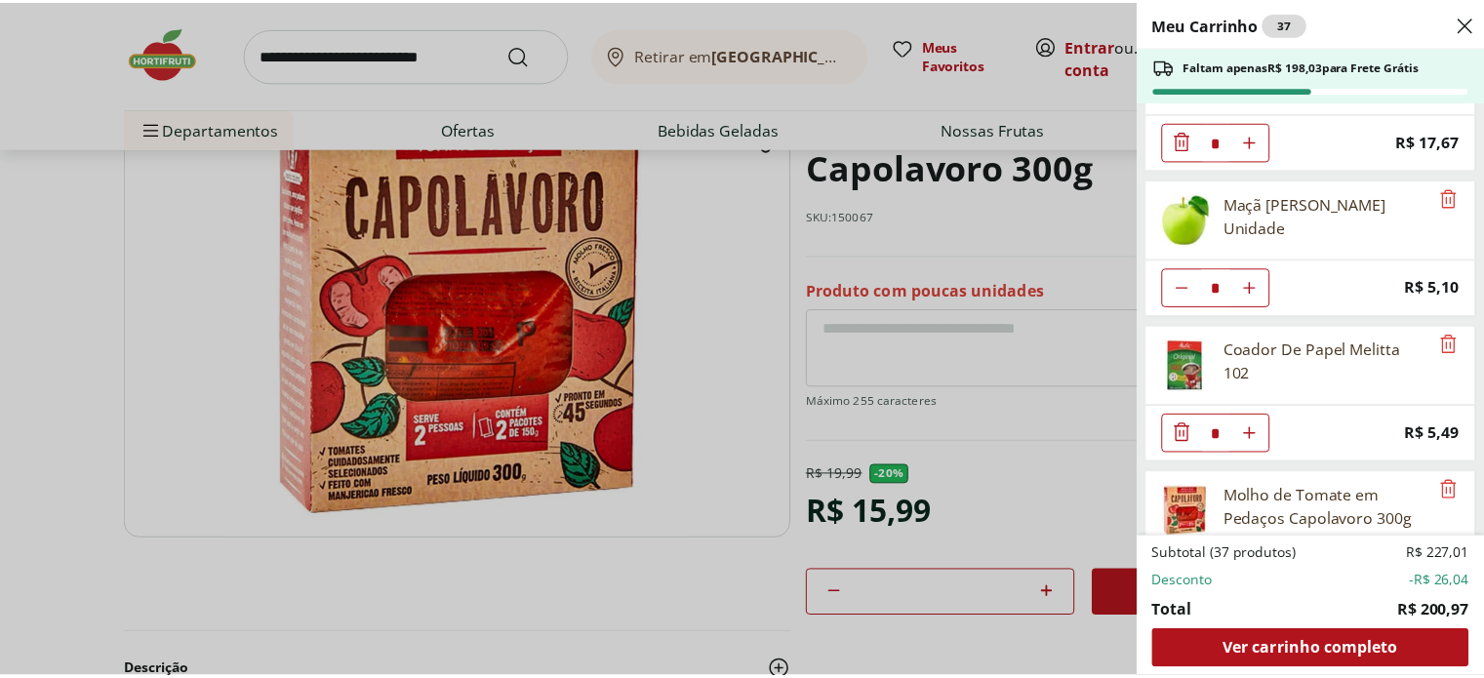
scroll to position [2184, 0]
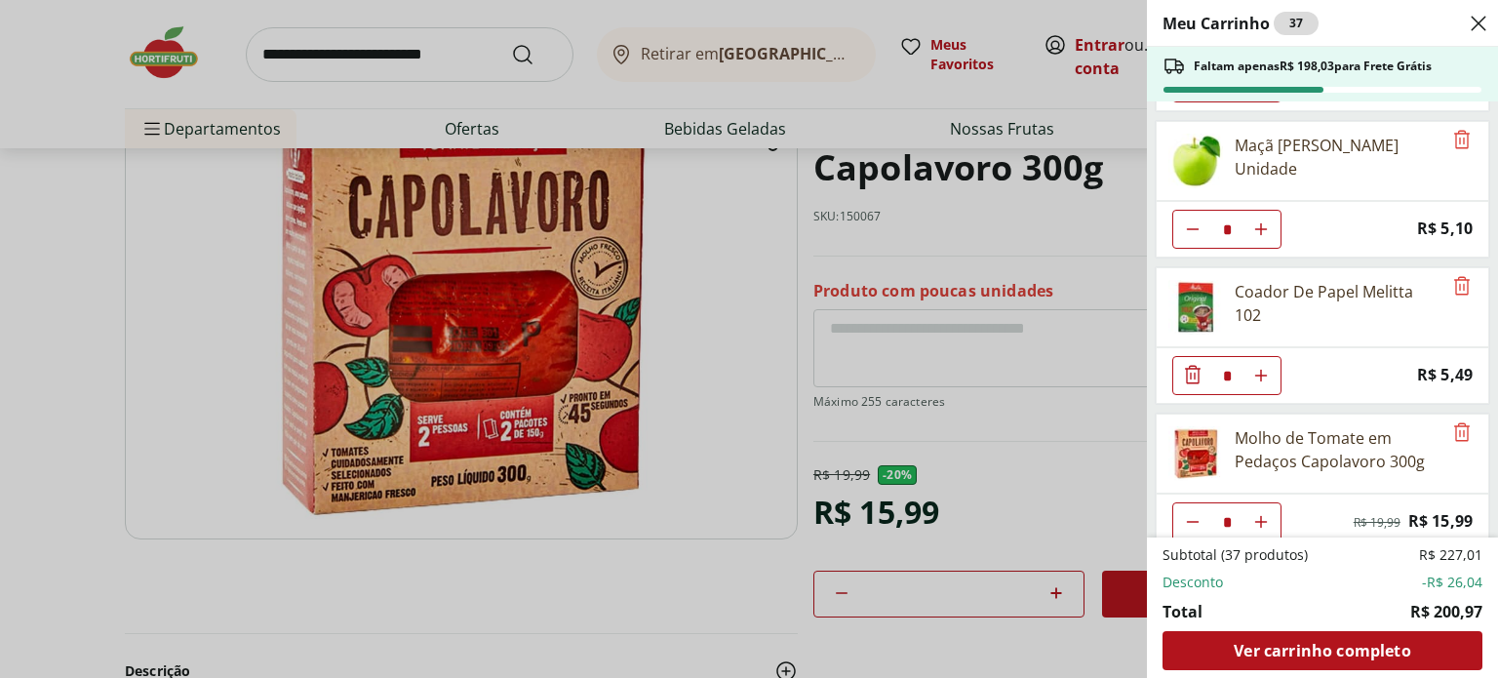
click at [48, 296] on div "Meu Carrinho 37 Faltam apenas R$ 198,03 para Frete Grátis Mexerica Murcote Unid…" at bounding box center [749, 339] width 1498 height 678
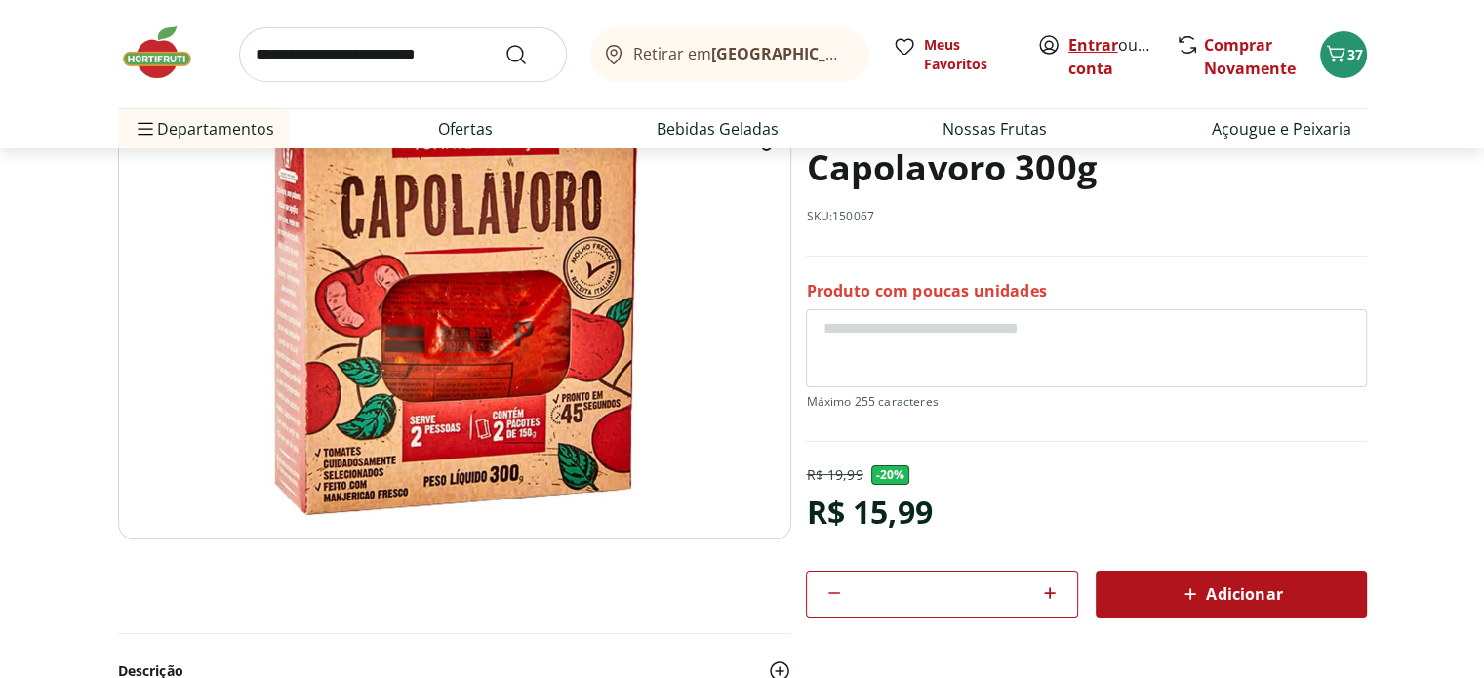
click at [1097, 46] on link "Entrar" at bounding box center [1093, 44] width 50 height 21
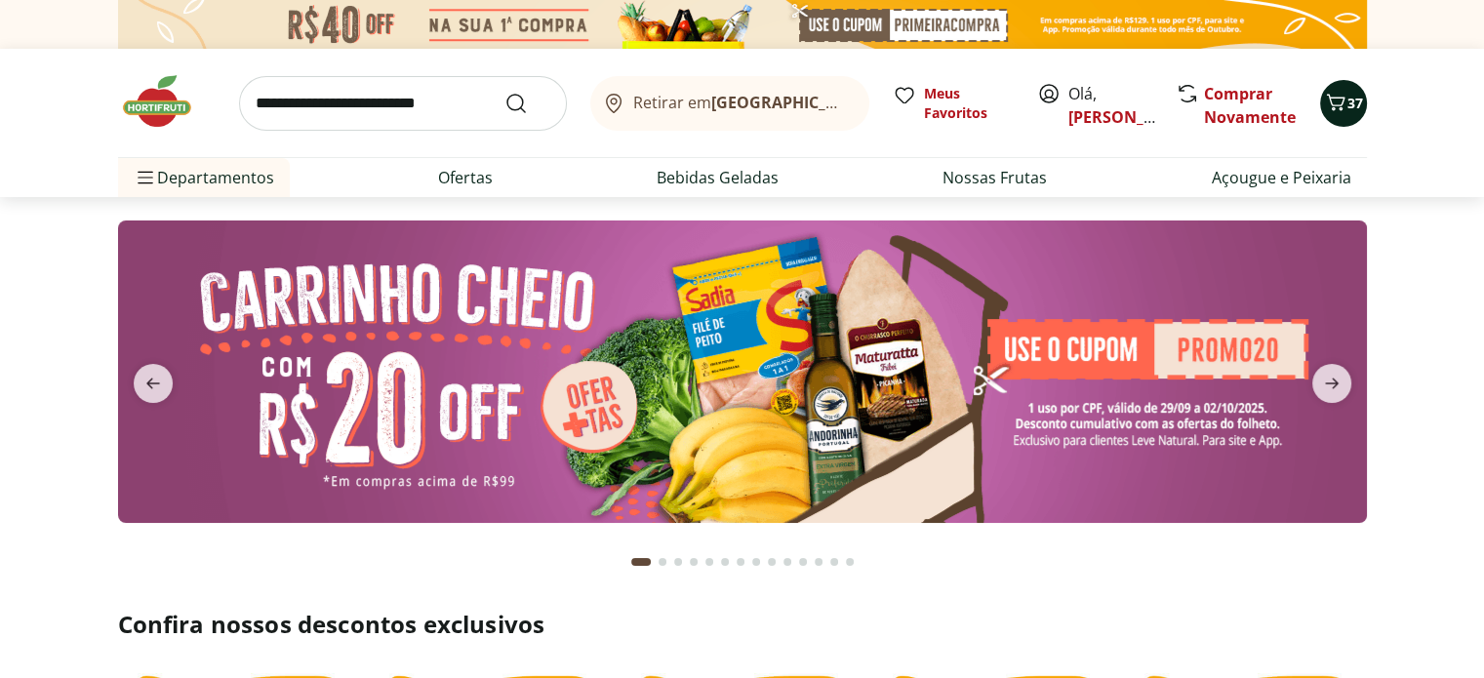
click at [1342, 99] on icon "Carrinho" at bounding box center [1335, 102] width 19 height 17
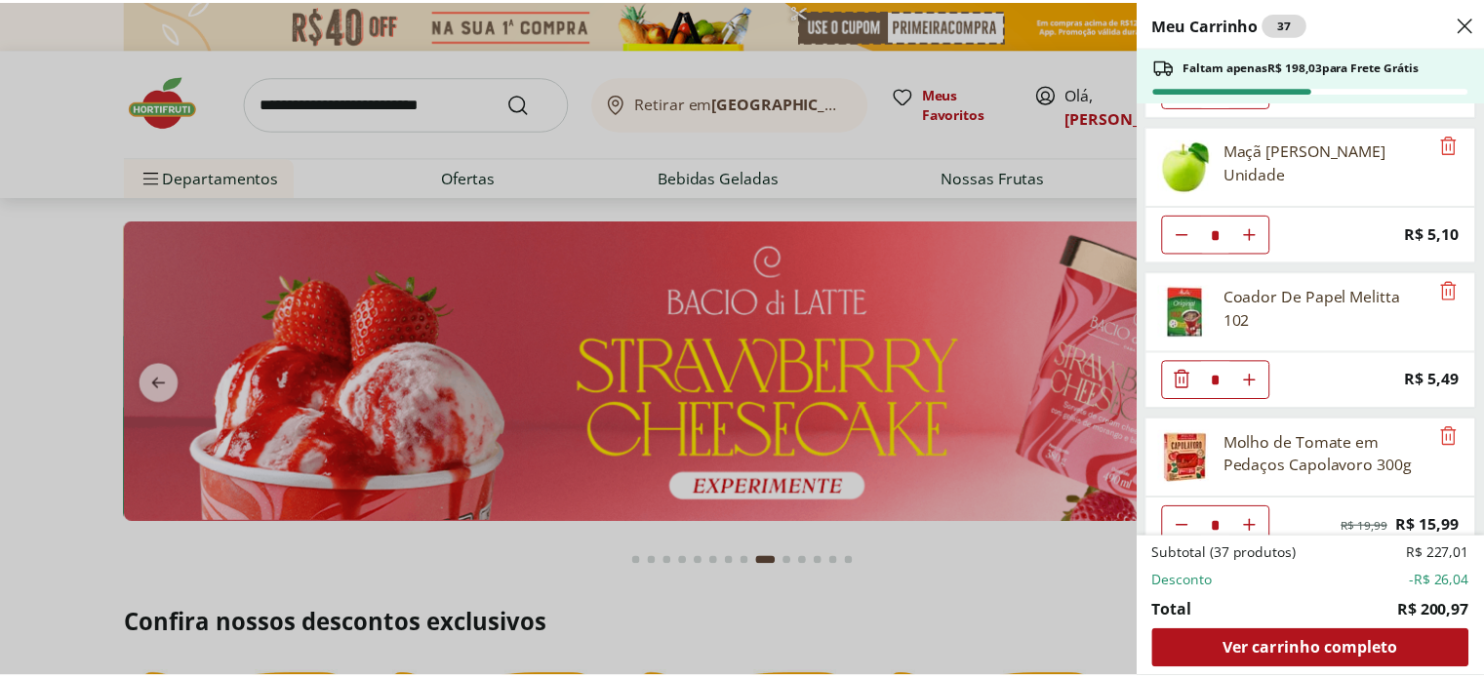
scroll to position [2184, 0]
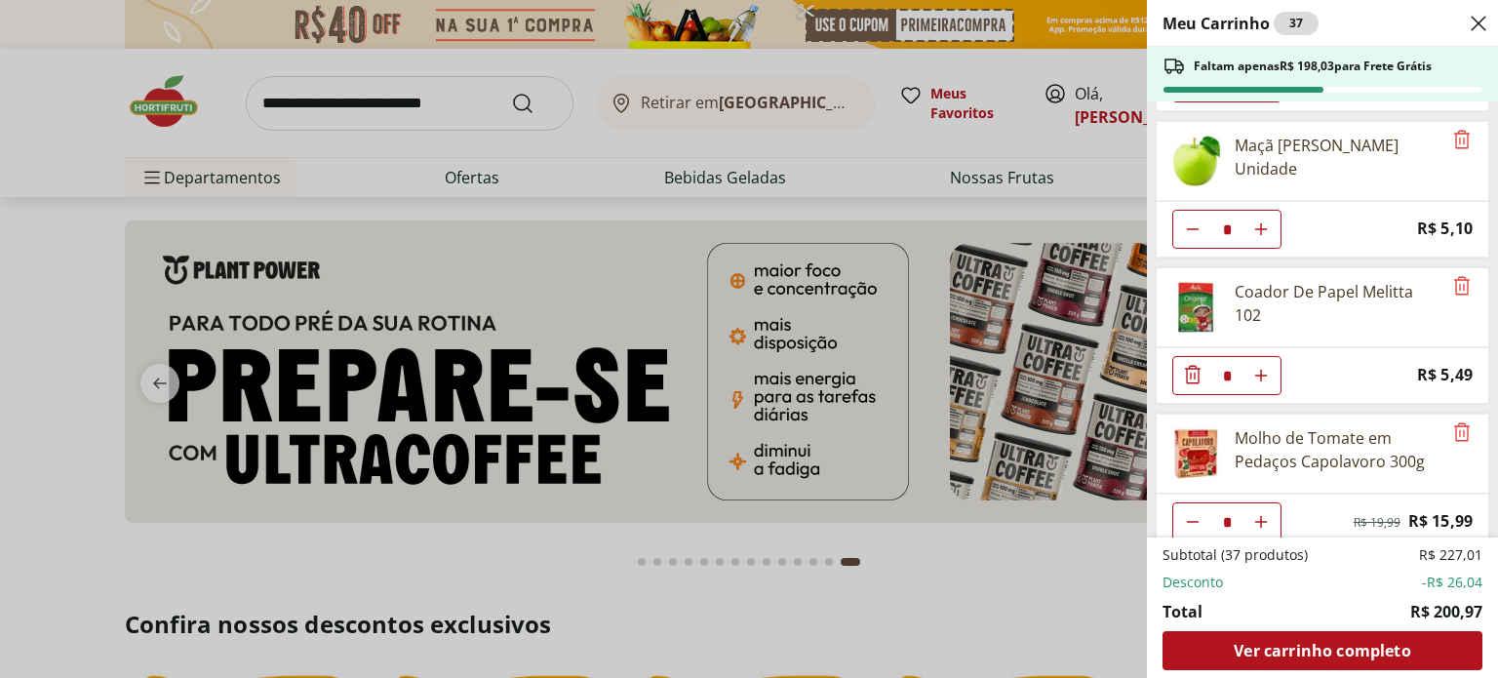
click at [161, 386] on div "Meu Carrinho 37 Faltam apenas R$ 198,03 para Frete Grátis Mexerica Murcote Unid…" at bounding box center [749, 339] width 1498 height 678
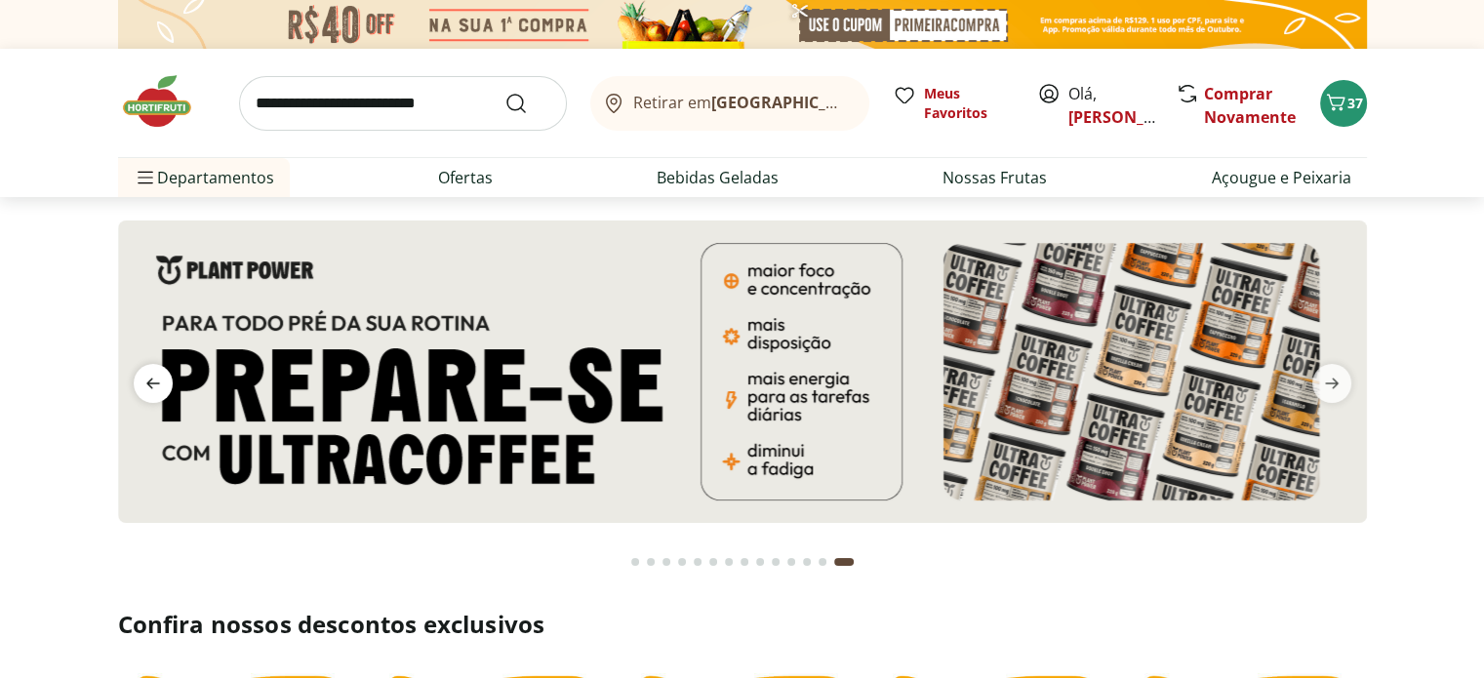
click at [160, 389] on icon "previous" at bounding box center [152, 383] width 23 height 23
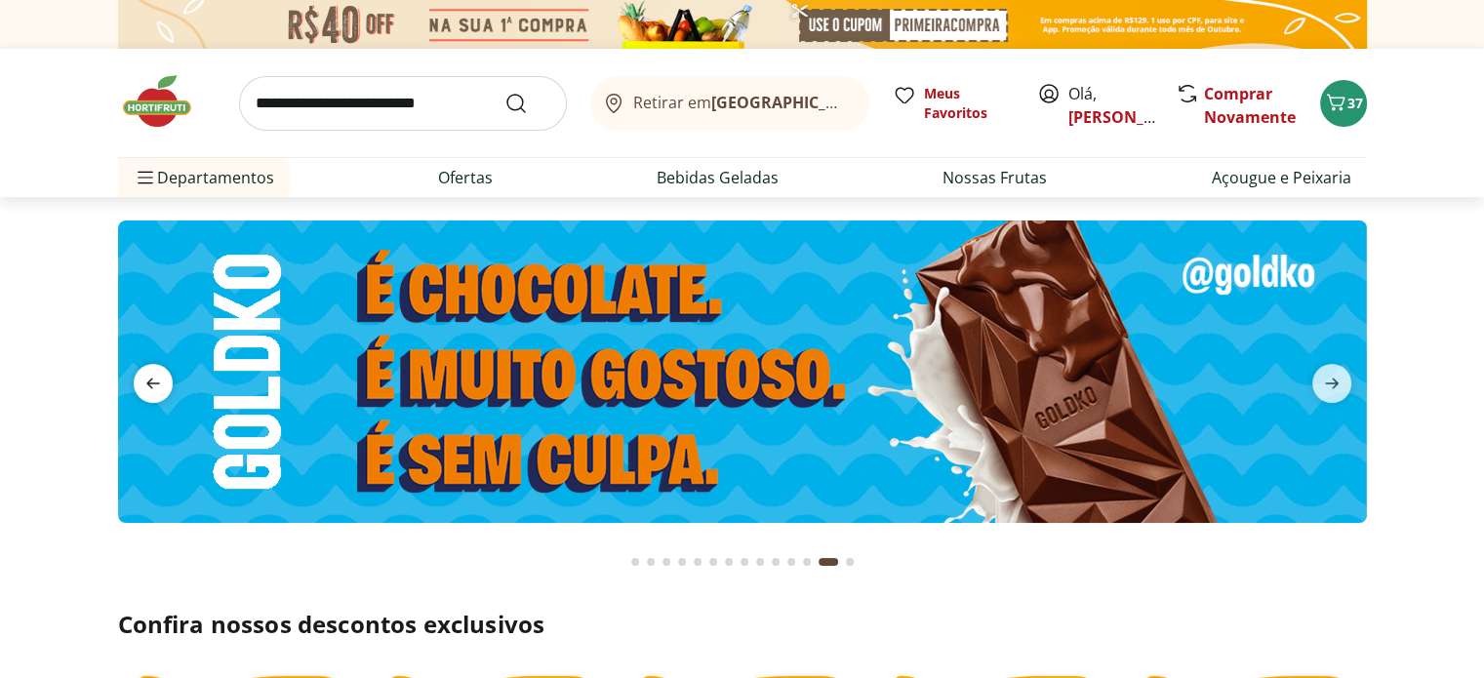
click at [160, 389] on icon "previous" at bounding box center [152, 383] width 23 height 23
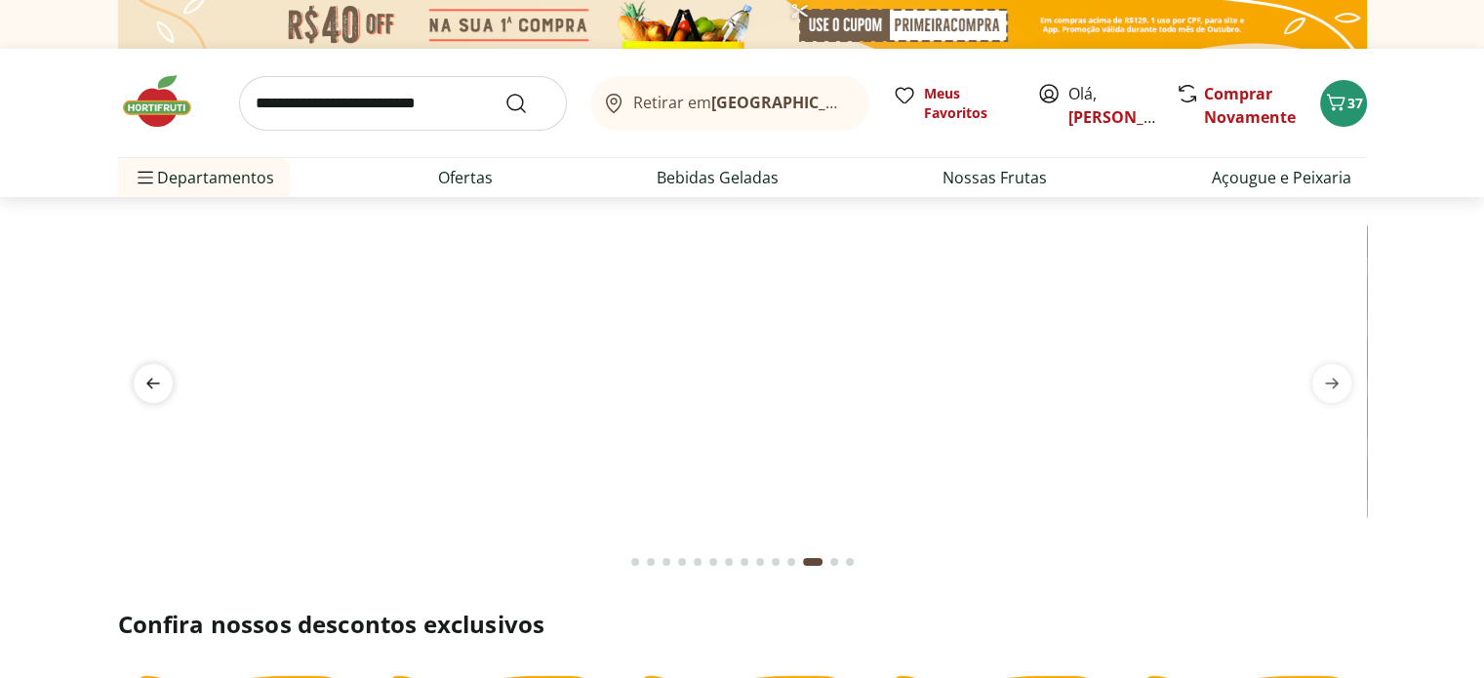
click at [156, 389] on icon "previous" at bounding box center [152, 383] width 23 height 23
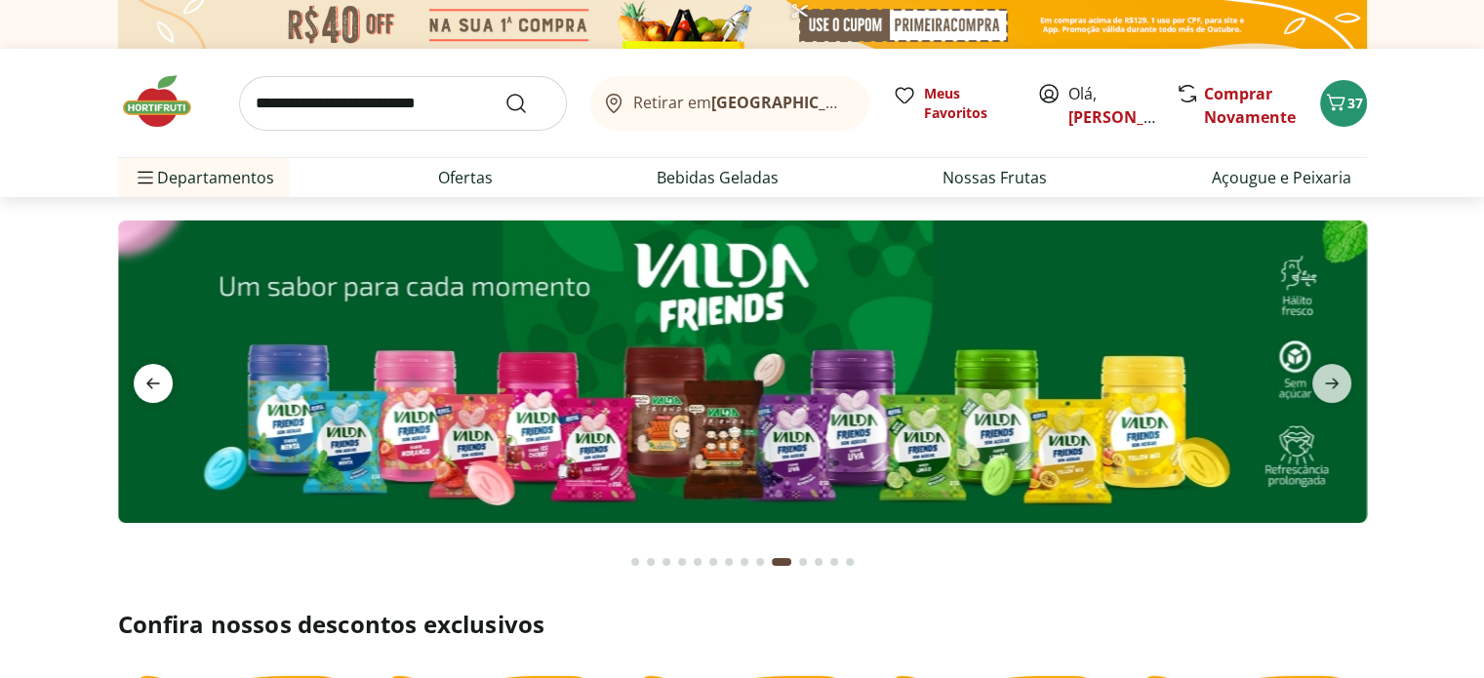
click at [156, 389] on icon "previous" at bounding box center [152, 383] width 23 height 23
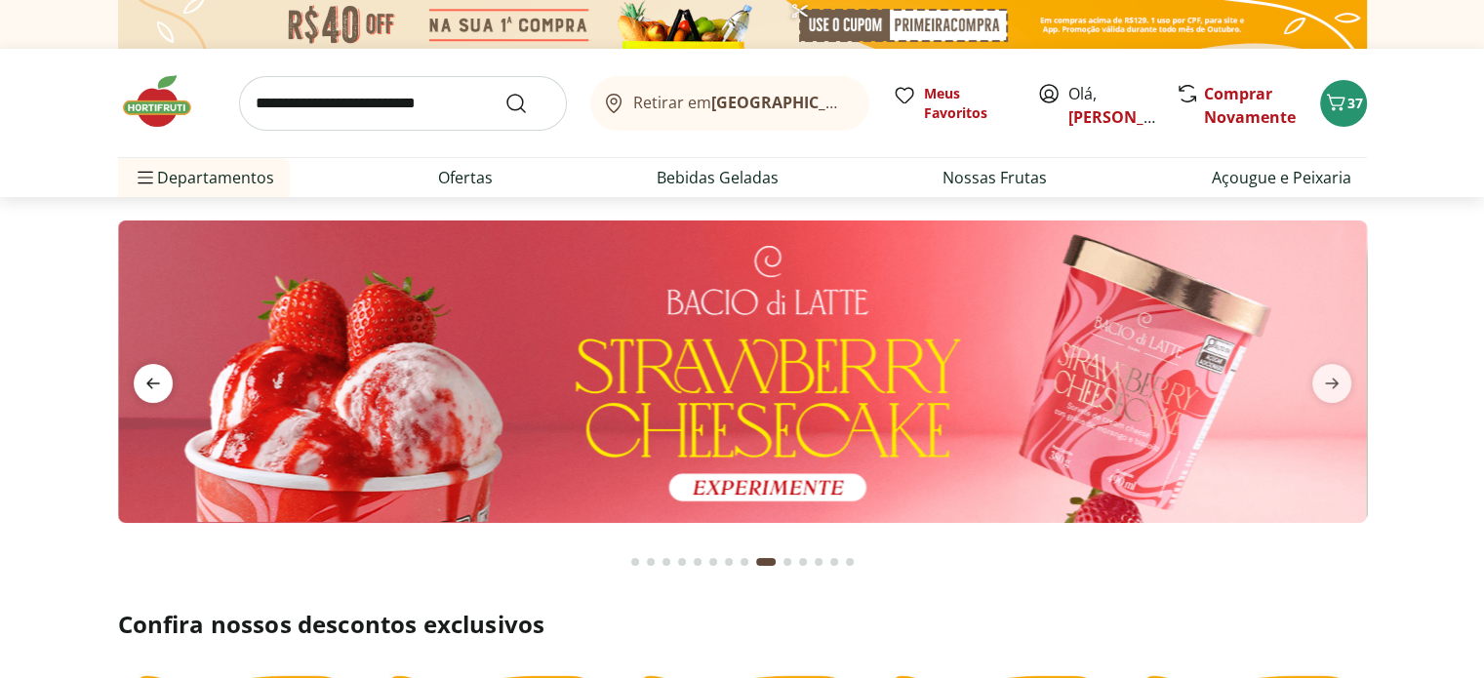
click at [156, 389] on icon "previous" at bounding box center [152, 383] width 23 height 23
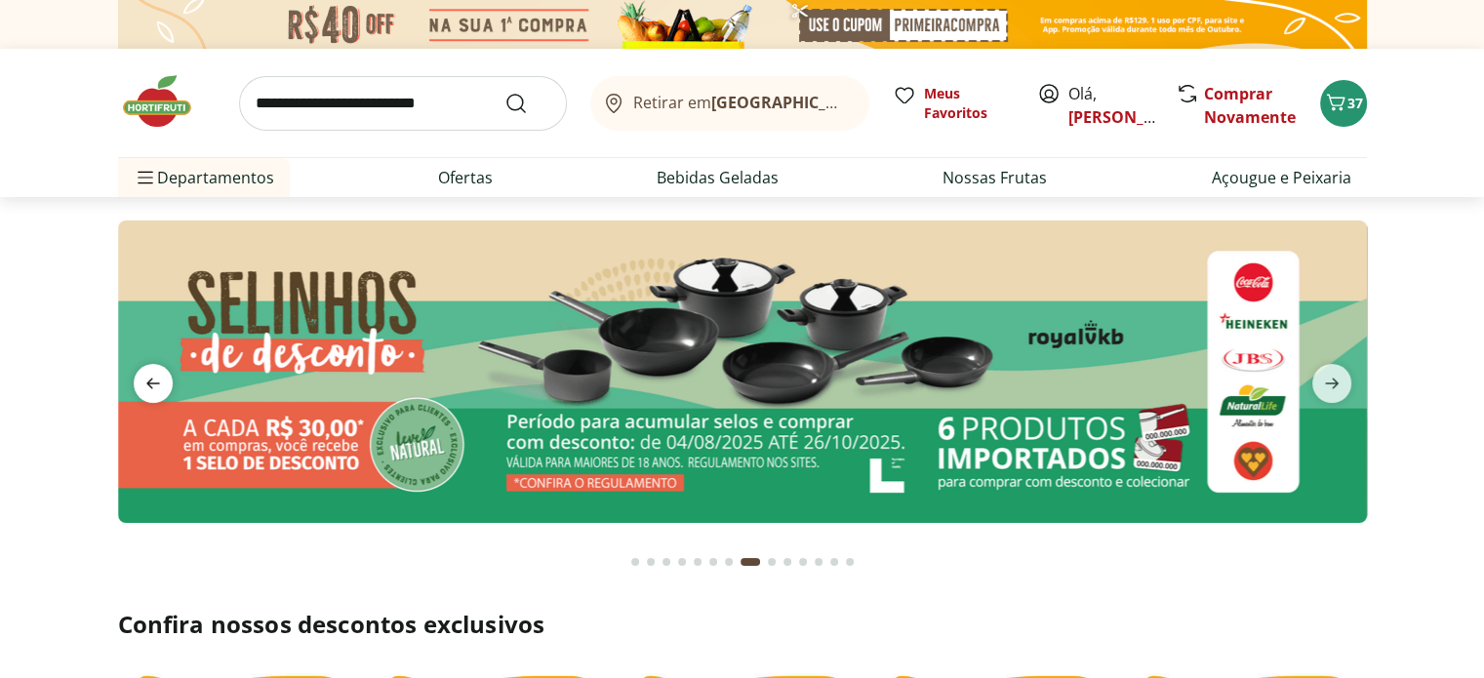
click at [158, 390] on icon "previous" at bounding box center [152, 383] width 23 height 23
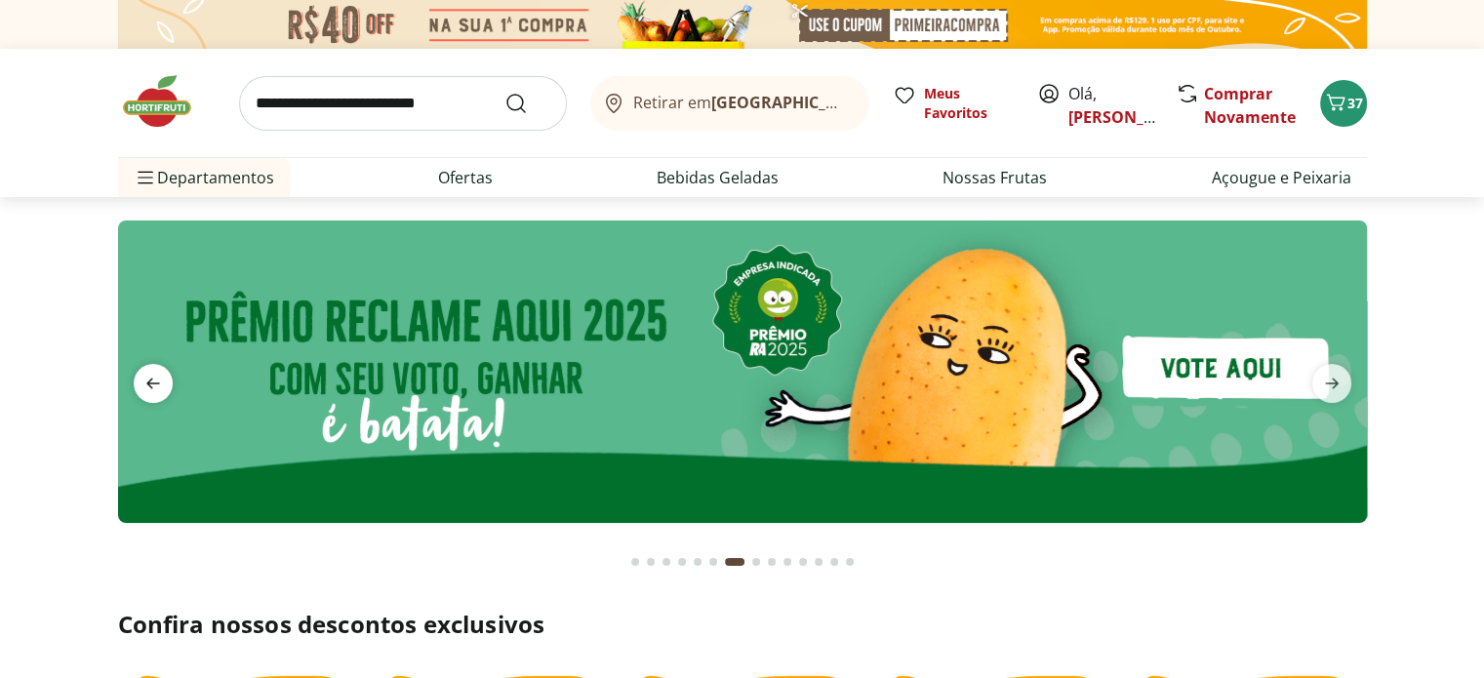
click at [159, 392] on icon "previous" at bounding box center [152, 383] width 23 height 23
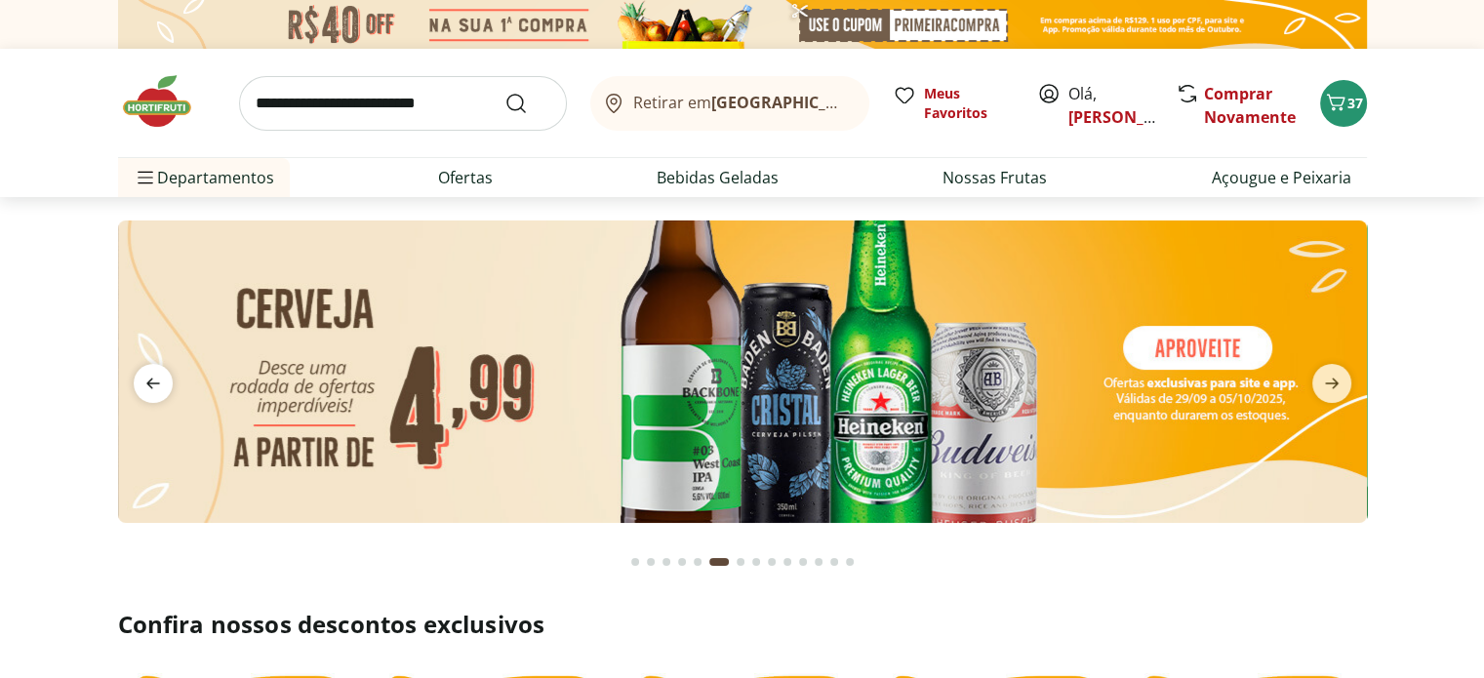
click at [159, 392] on icon "previous" at bounding box center [152, 383] width 23 height 23
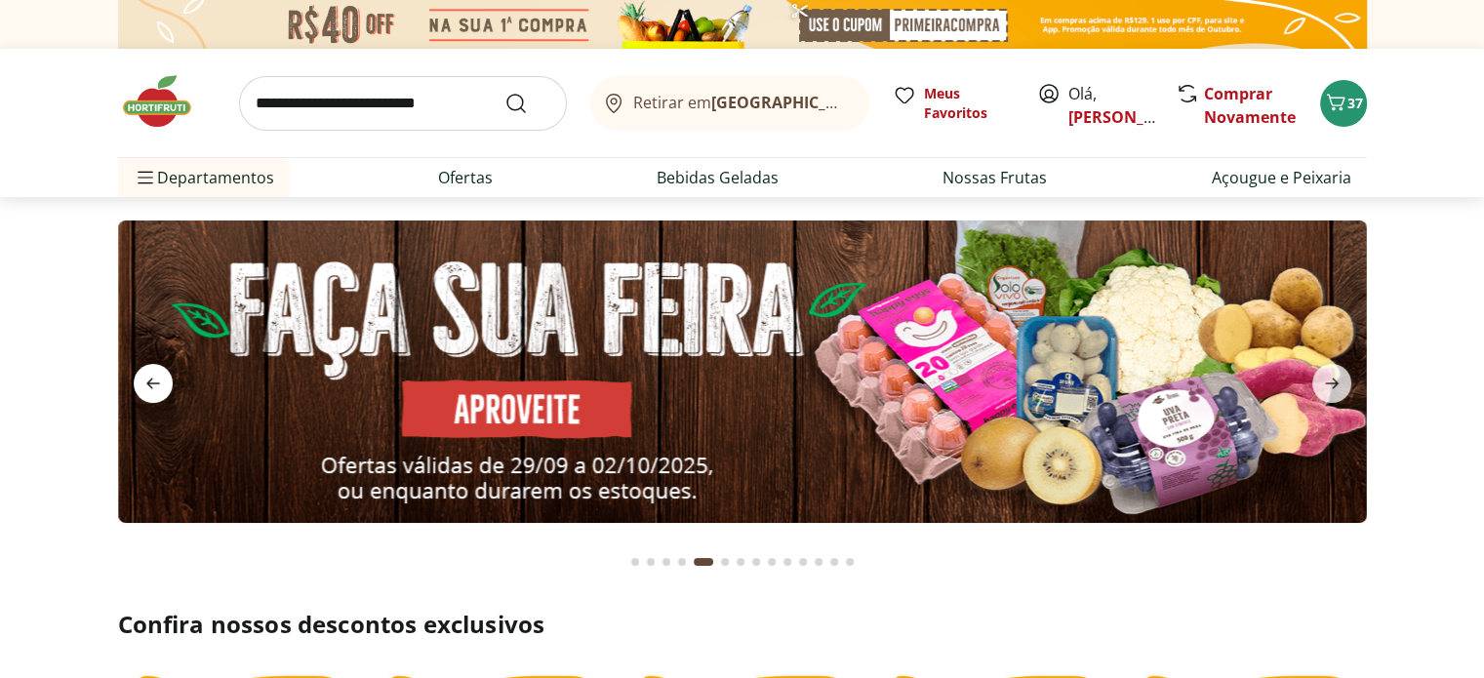
click at [159, 392] on icon "previous" at bounding box center [152, 383] width 23 height 23
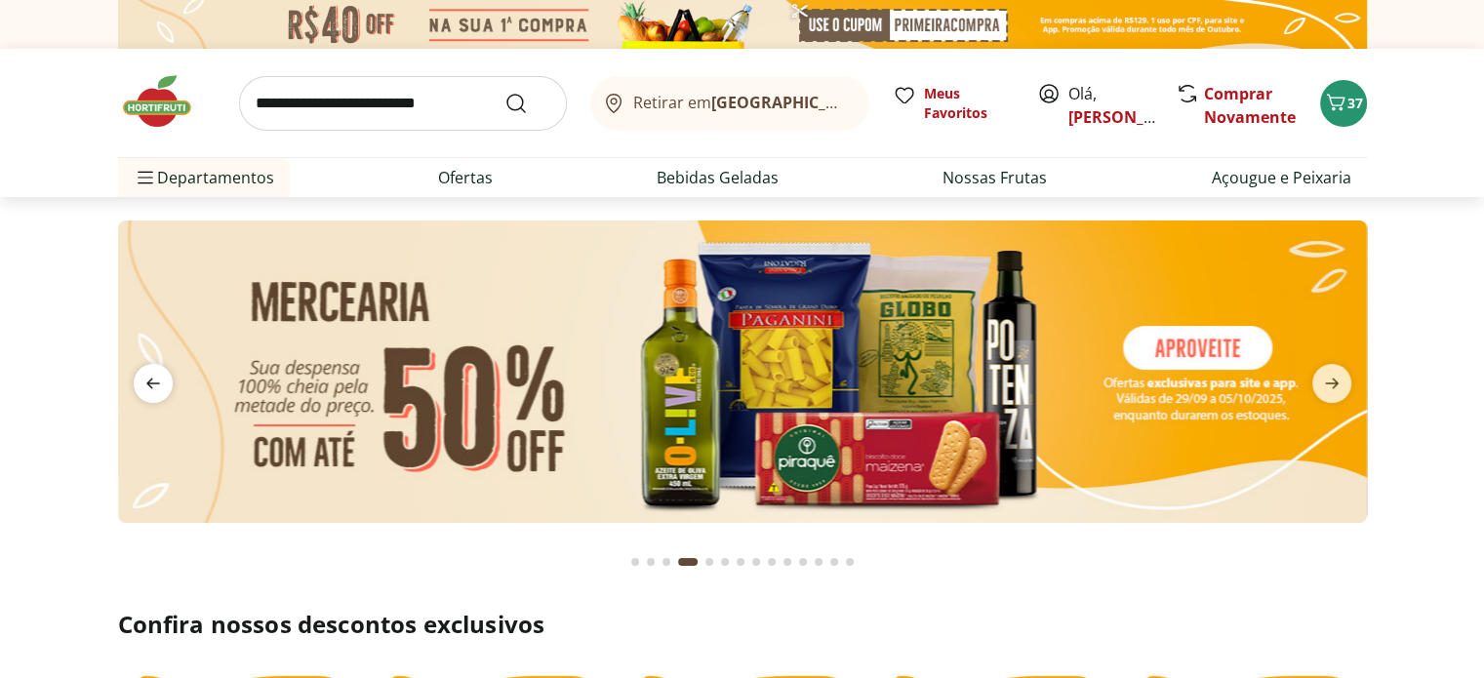
click at [159, 392] on icon "previous" at bounding box center [152, 383] width 23 height 23
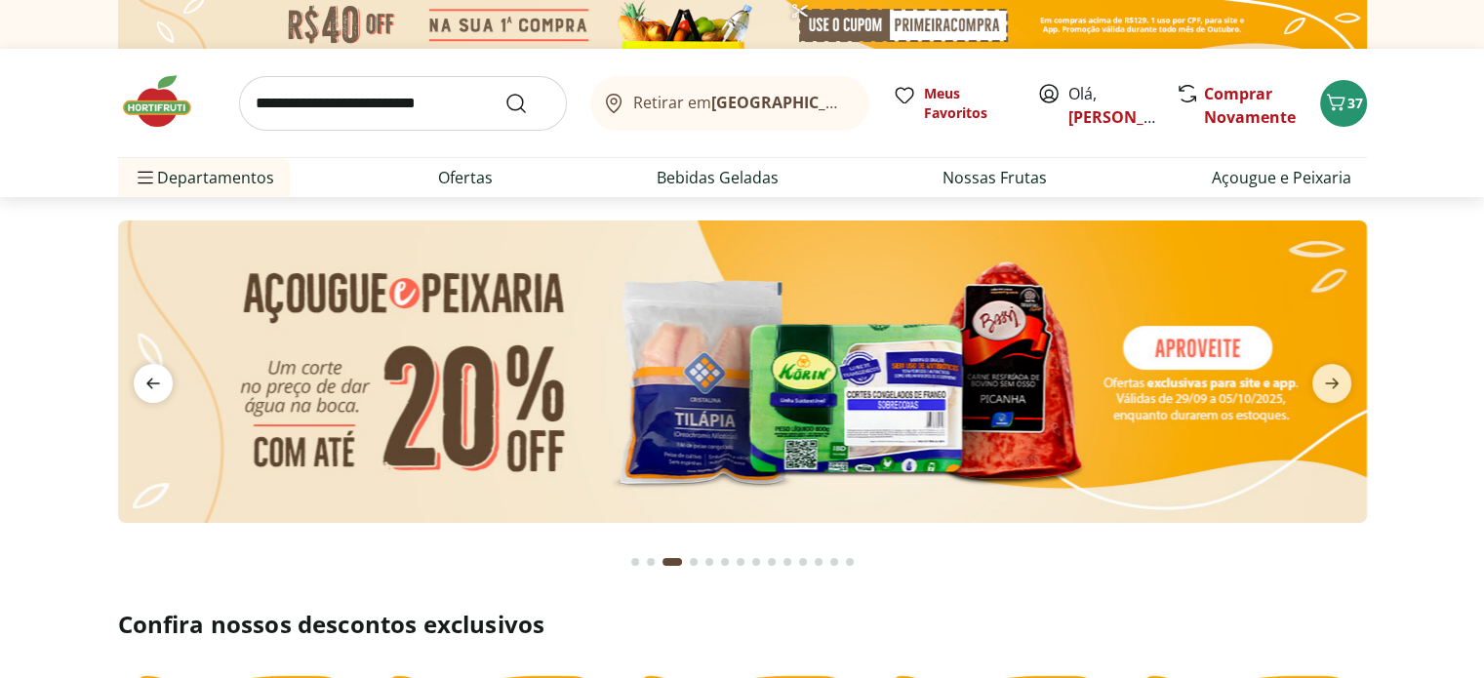
click at [159, 392] on icon "previous" at bounding box center [152, 383] width 23 height 23
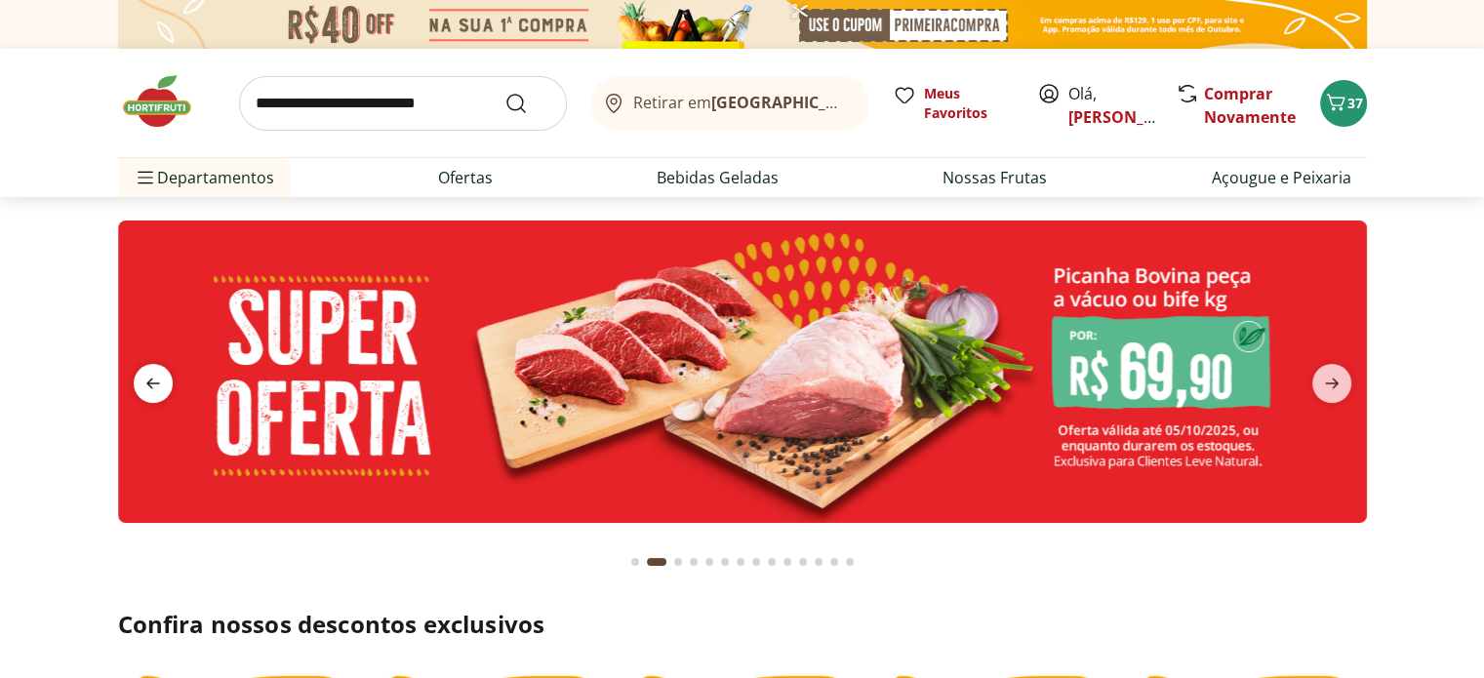
click at [159, 392] on icon "previous" at bounding box center [152, 383] width 23 height 23
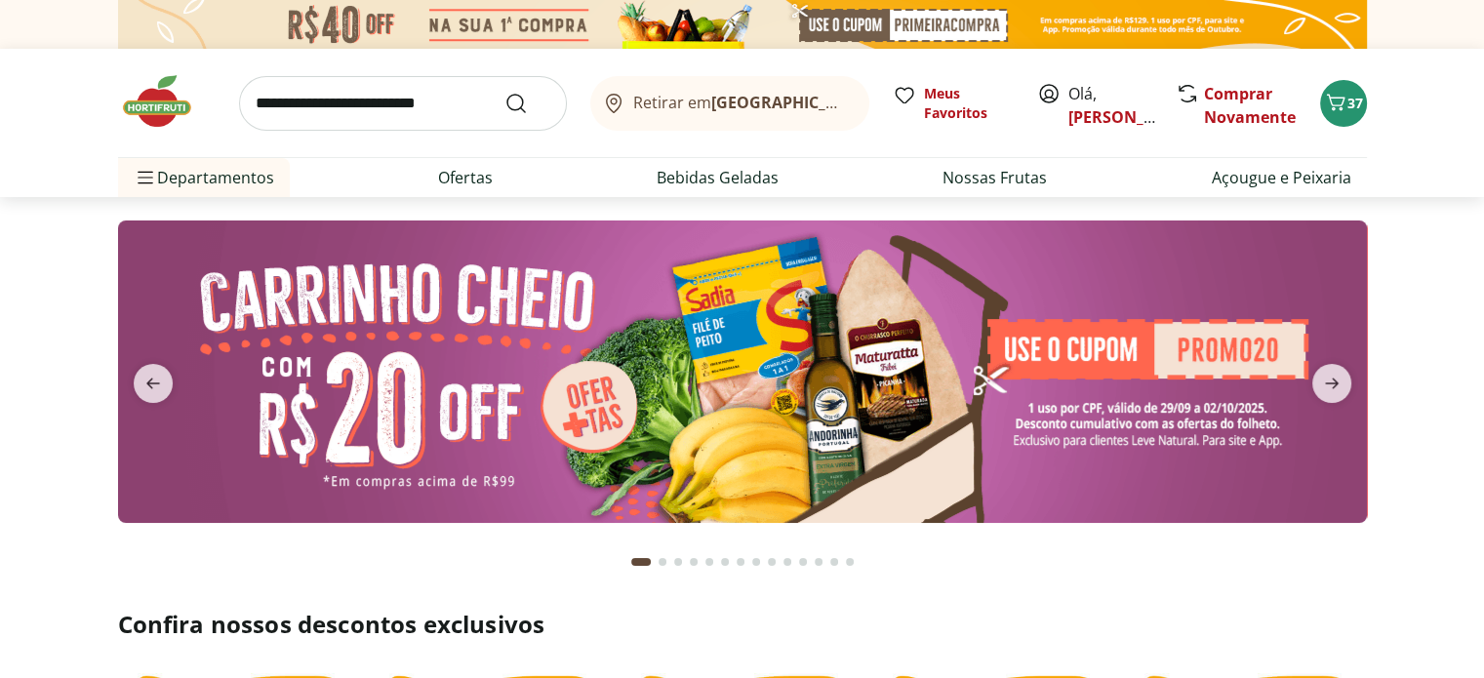
click at [258, 108] on input "search" at bounding box center [403, 103] width 328 height 55
type input "*****"
click at [504, 92] on button "Submit Search" at bounding box center [527, 103] width 47 height 23
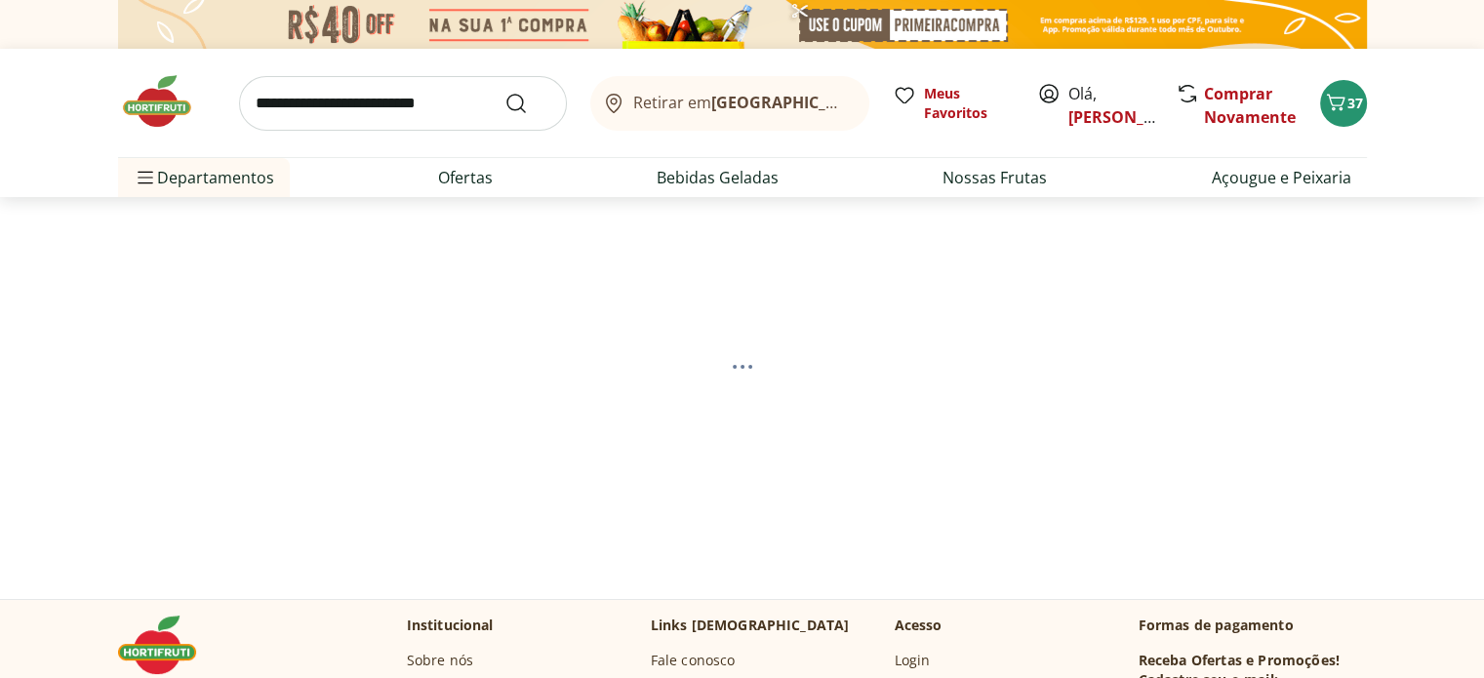
select select "**********"
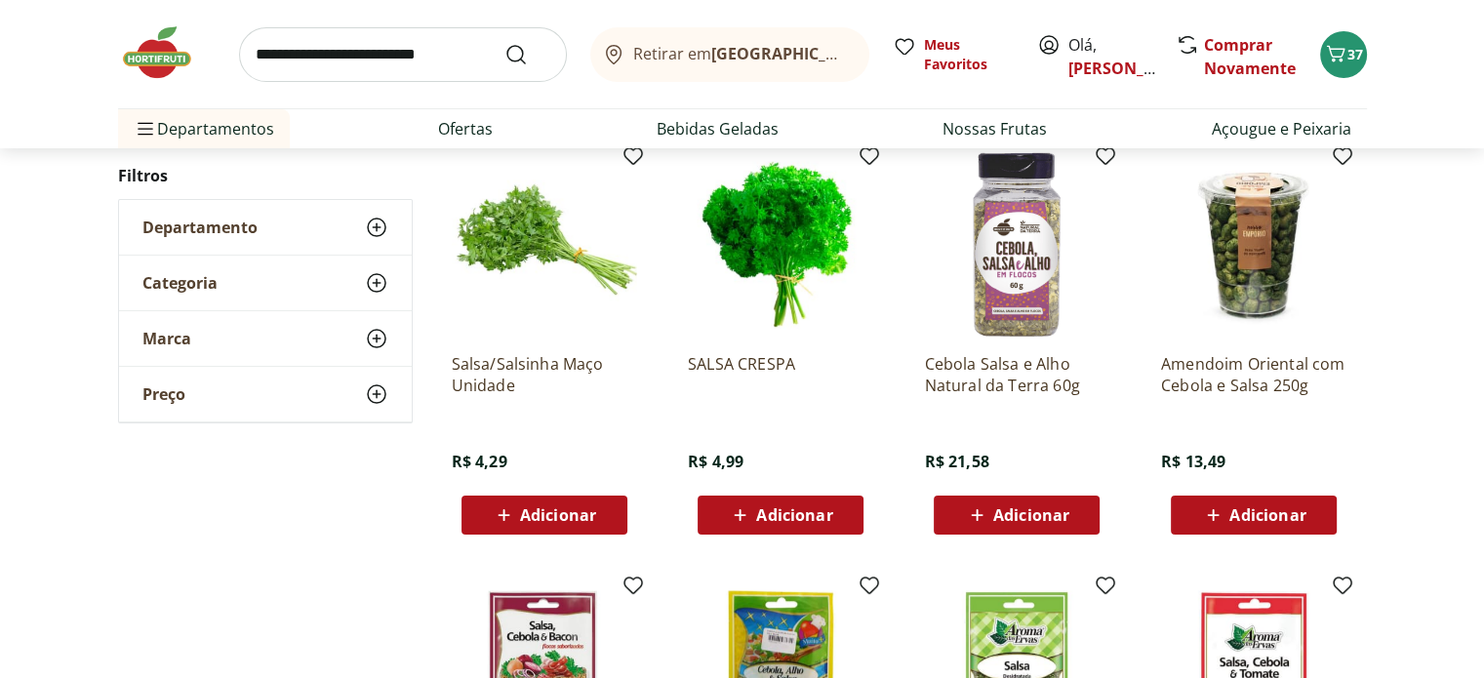
scroll to position [256, 0]
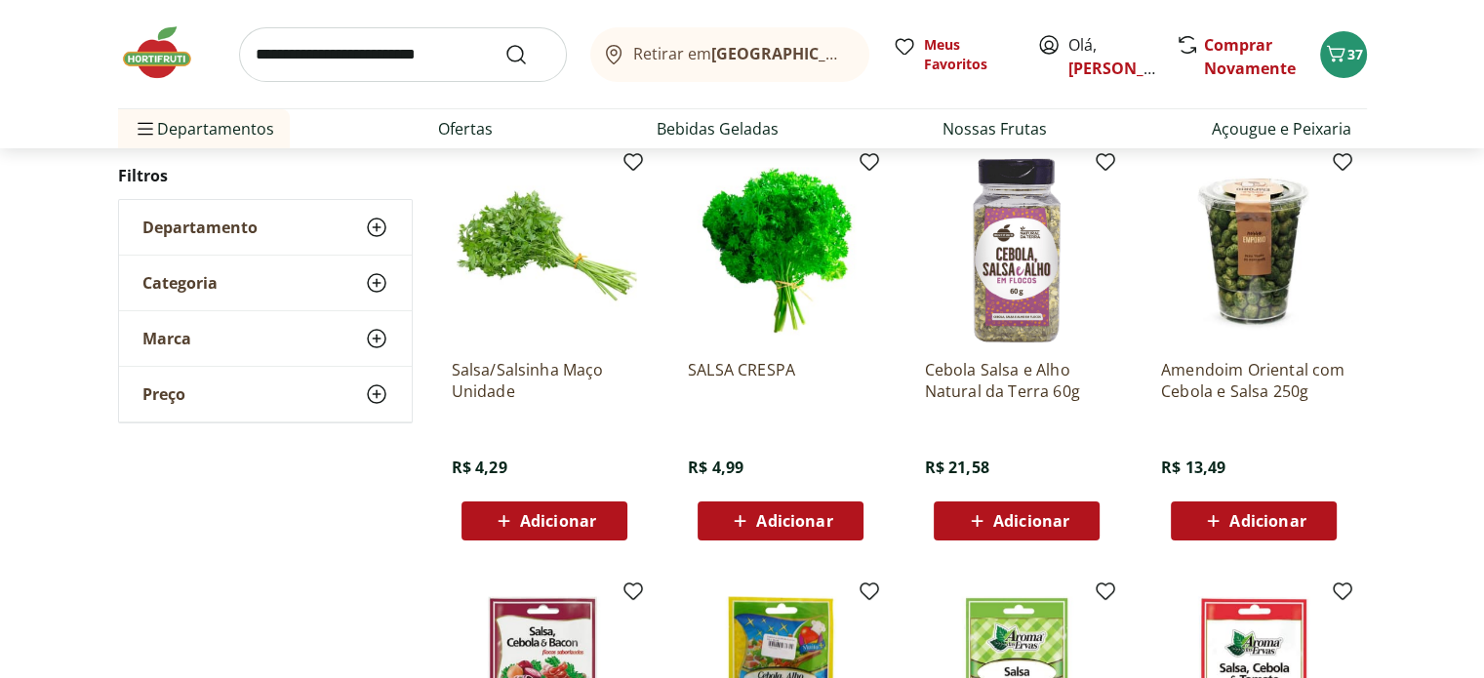
click at [545, 522] on span "Adicionar" at bounding box center [558, 521] width 76 height 16
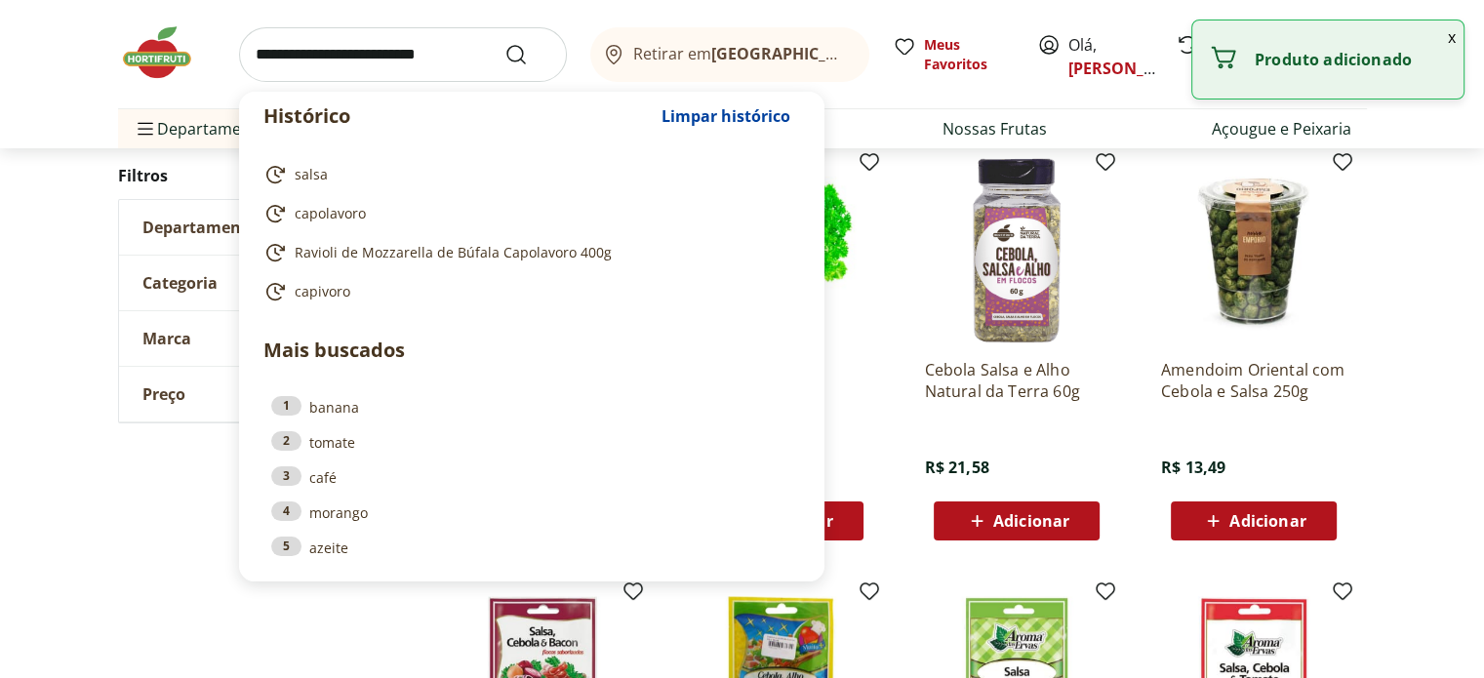
click at [293, 60] on input "search" at bounding box center [403, 54] width 328 height 55
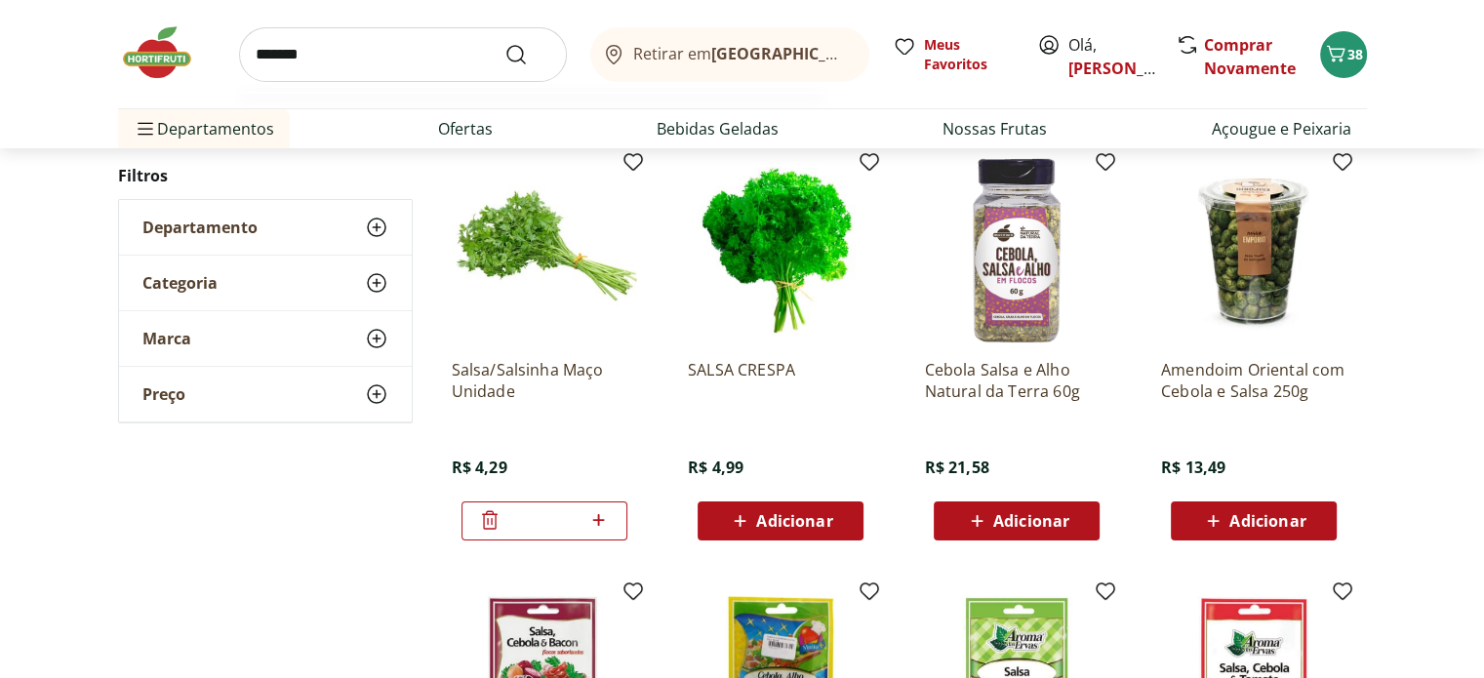
type input "*******"
click at [504, 43] on button "Submit Search" at bounding box center [527, 54] width 47 height 23
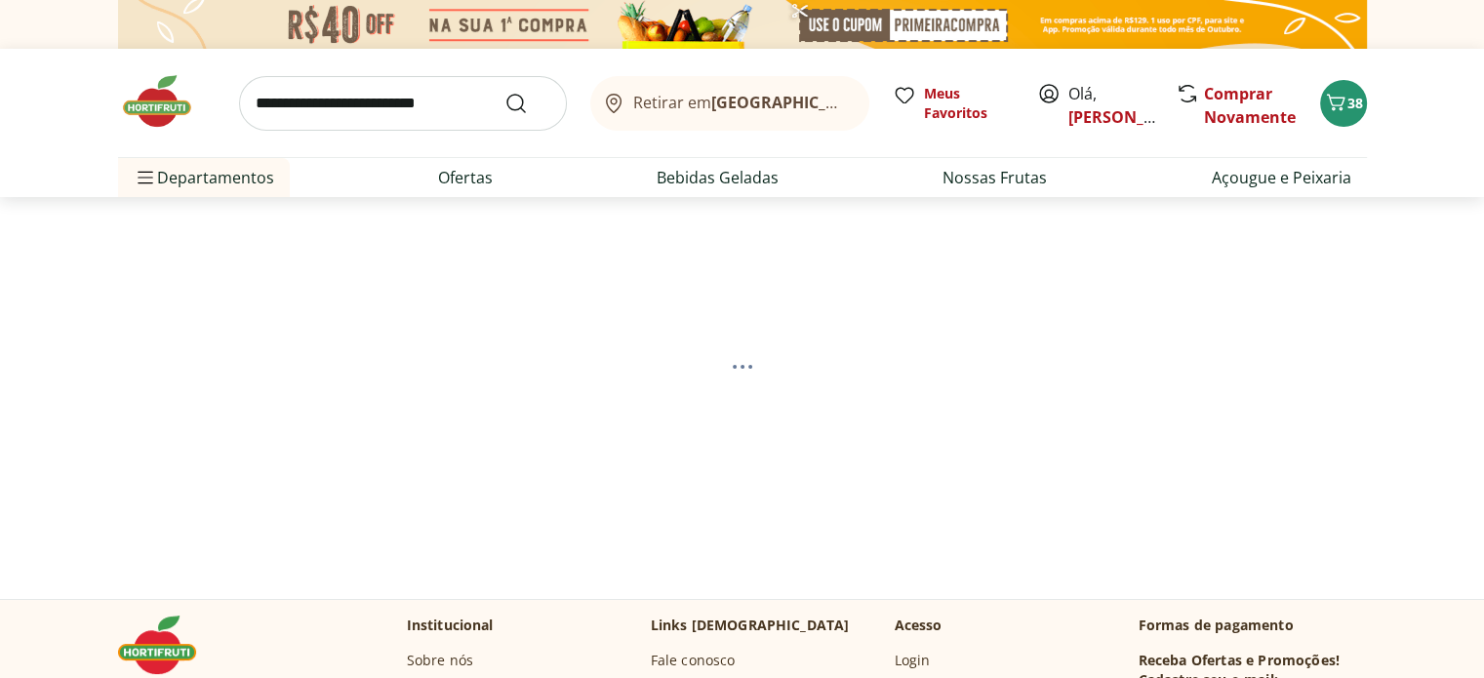
select select "**********"
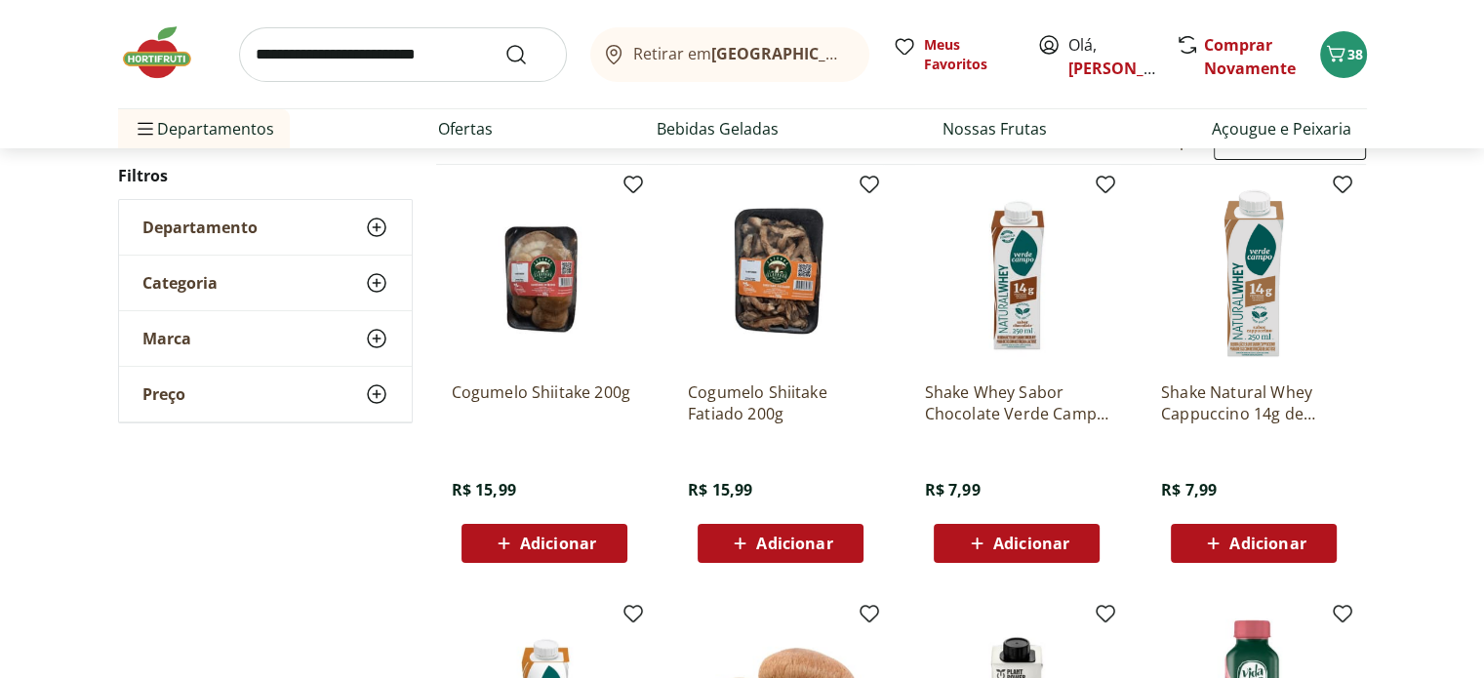
scroll to position [227, 0]
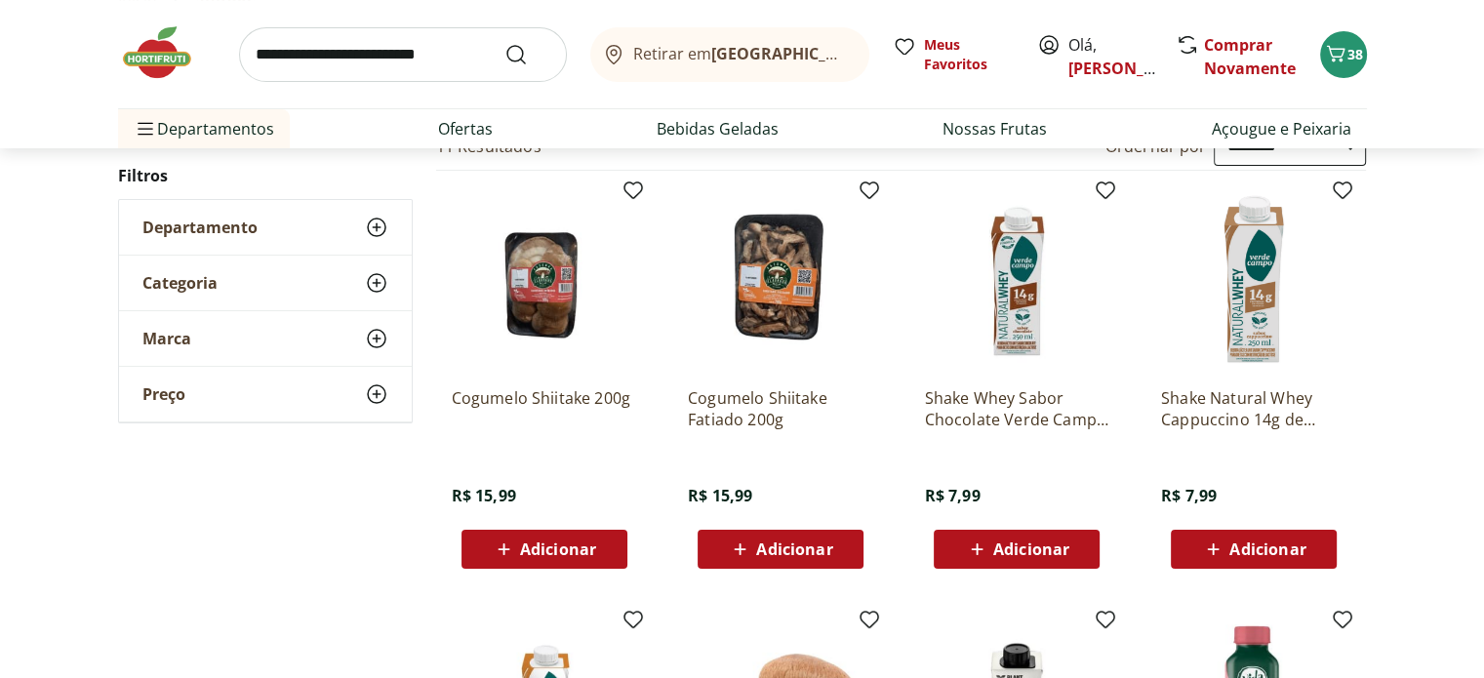
click at [538, 549] on span "Adicionar" at bounding box center [558, 549] width 76 height 16
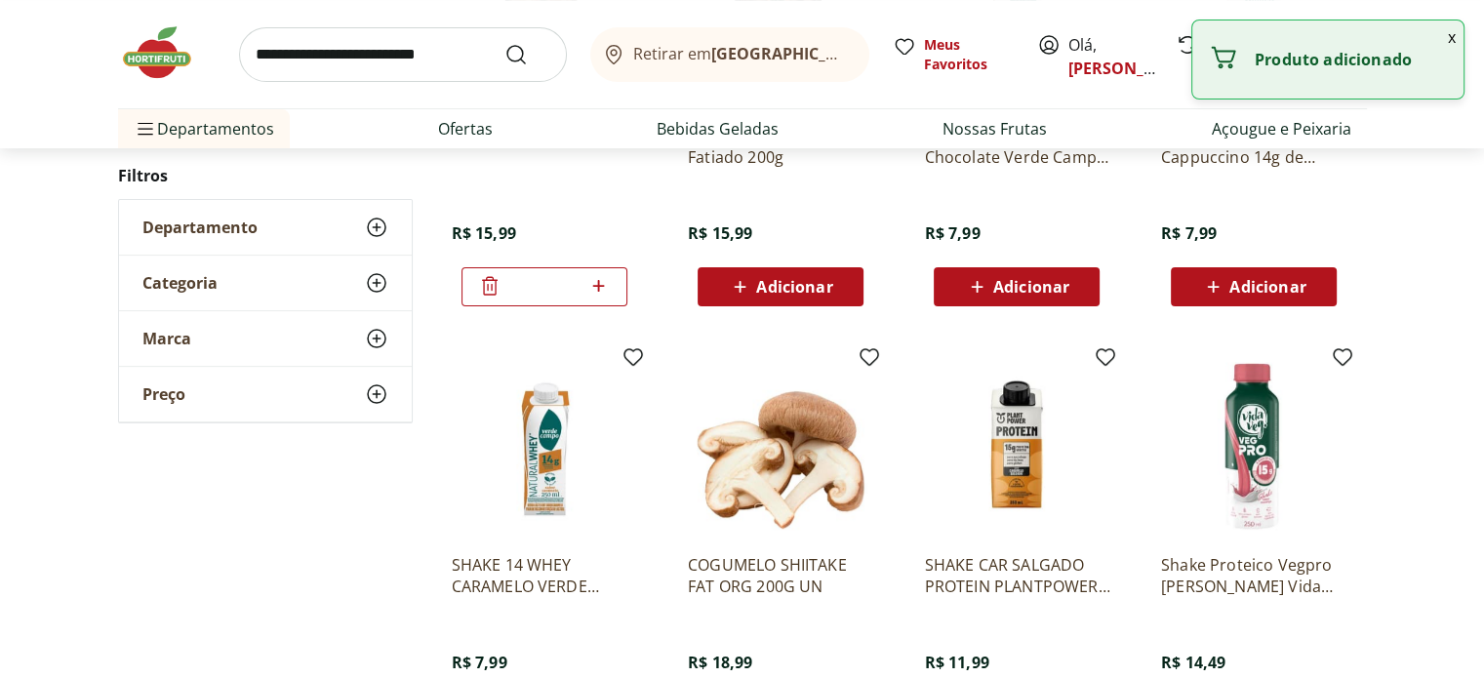
scroll to position [514, 0]
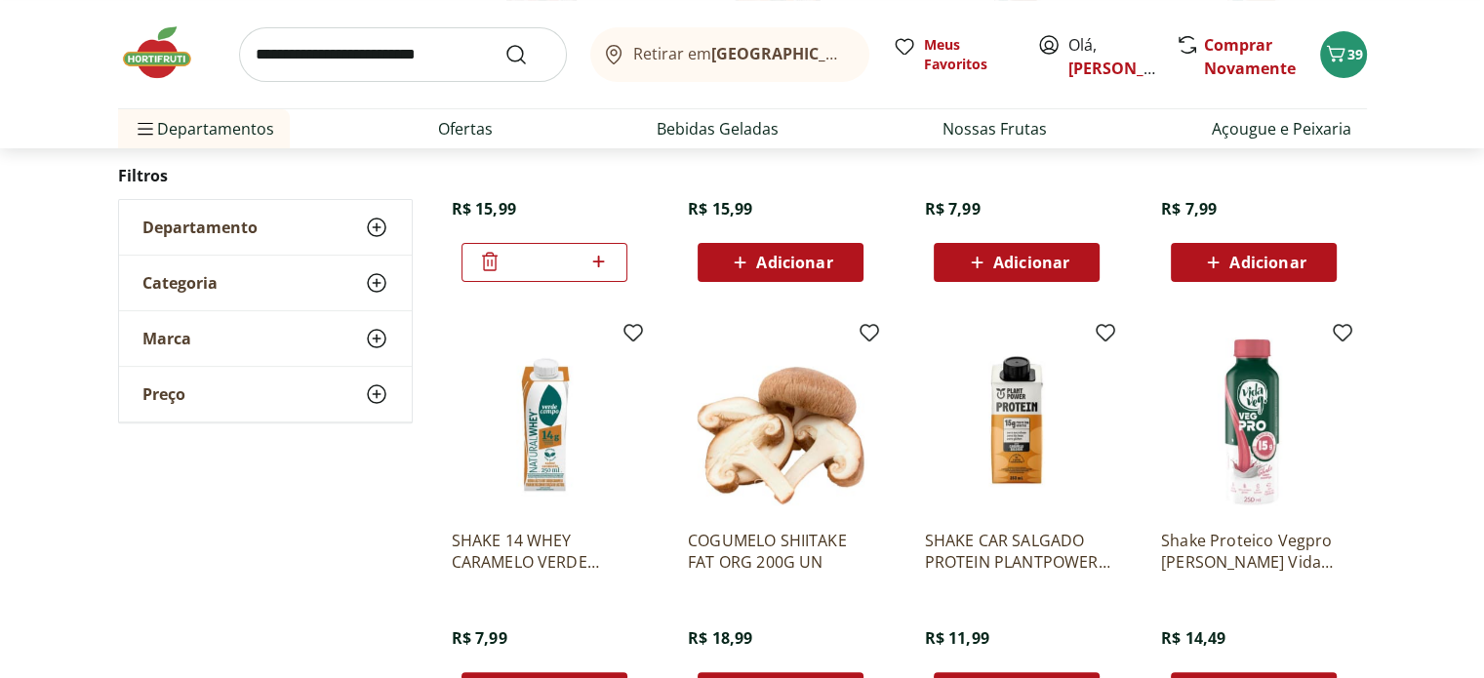
click at [320, 61] on input "search" at bounding box center [403, 54] width 328 height 55
type input "****"
click at [504, 43] on button "Submit Search" at bounding box center [527, 54] width 47 height 23
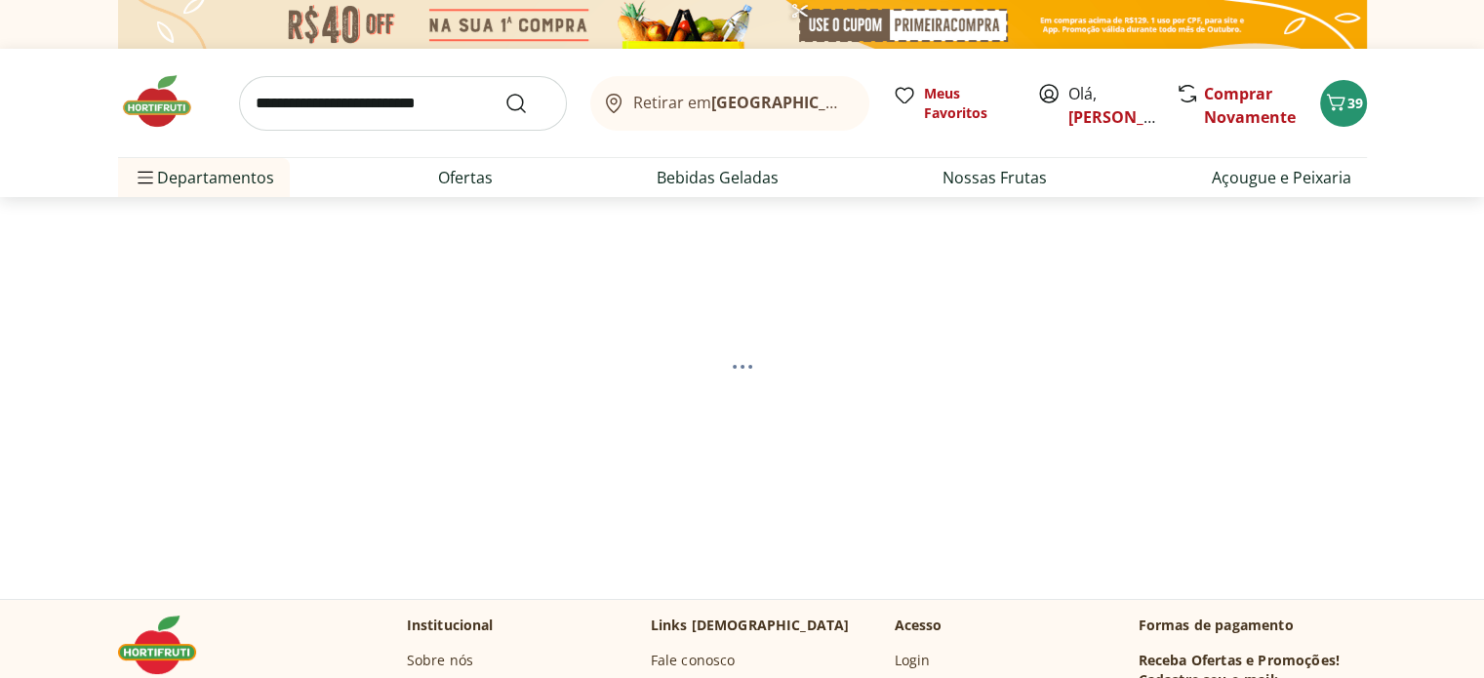
select select "**********"
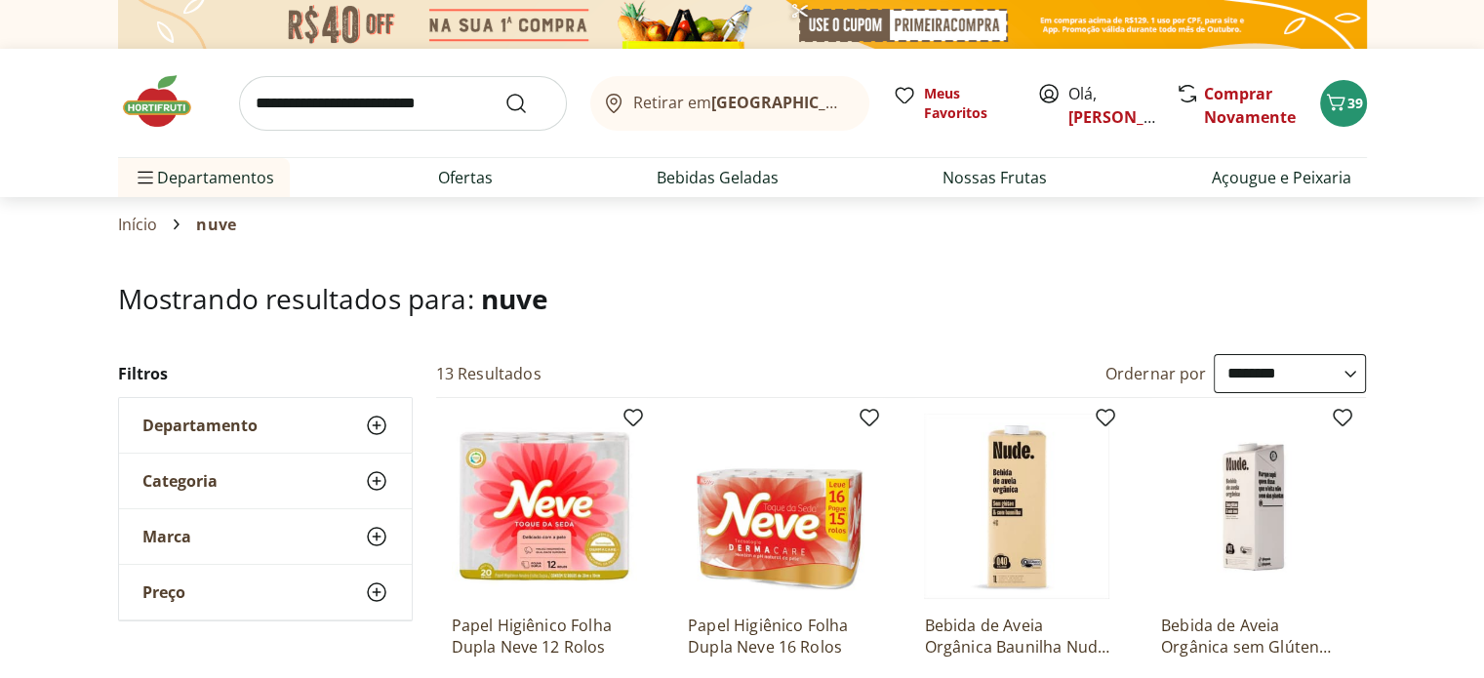
click at [355, 105] on input "search" at bounding box center [403, 103] width 328 height 55
type input "****"
click at [504, 92] on button "Submit Search" at bounding box center [527, 103] width 47 height 23
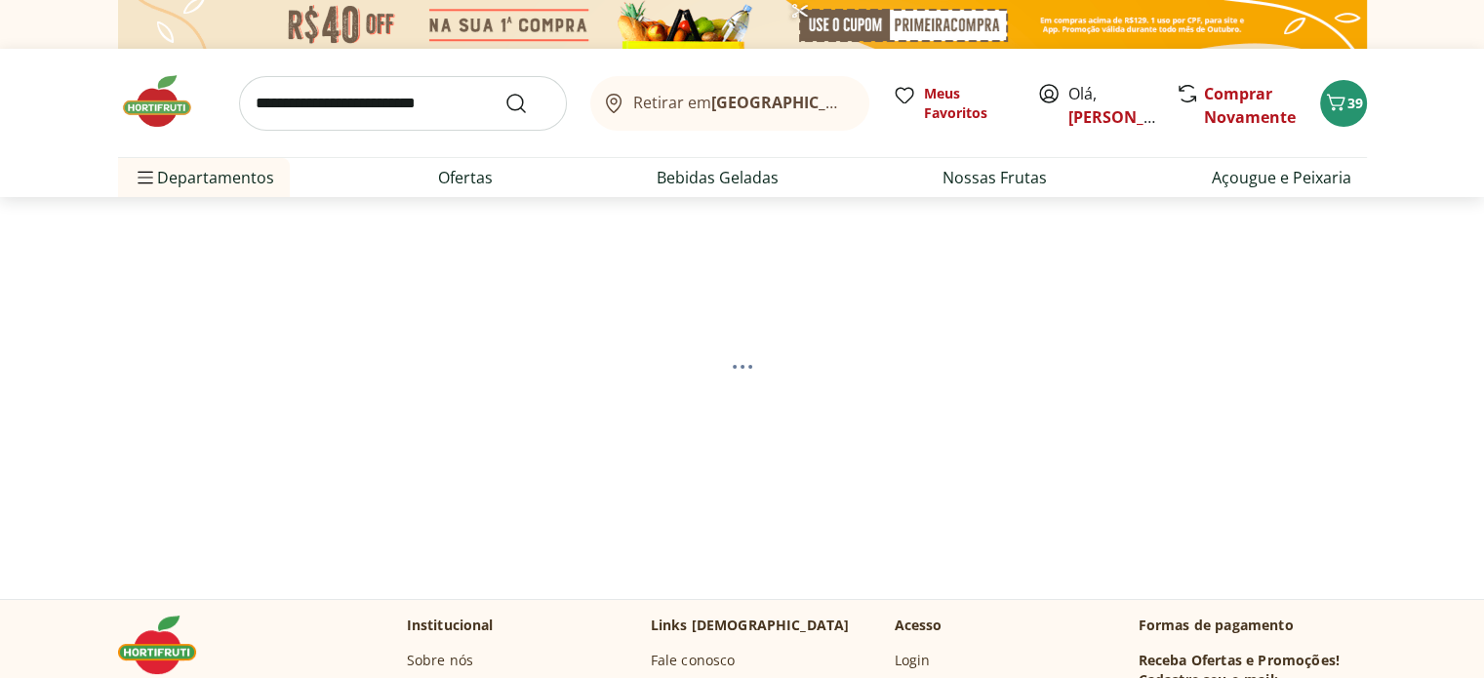
select select "**********"
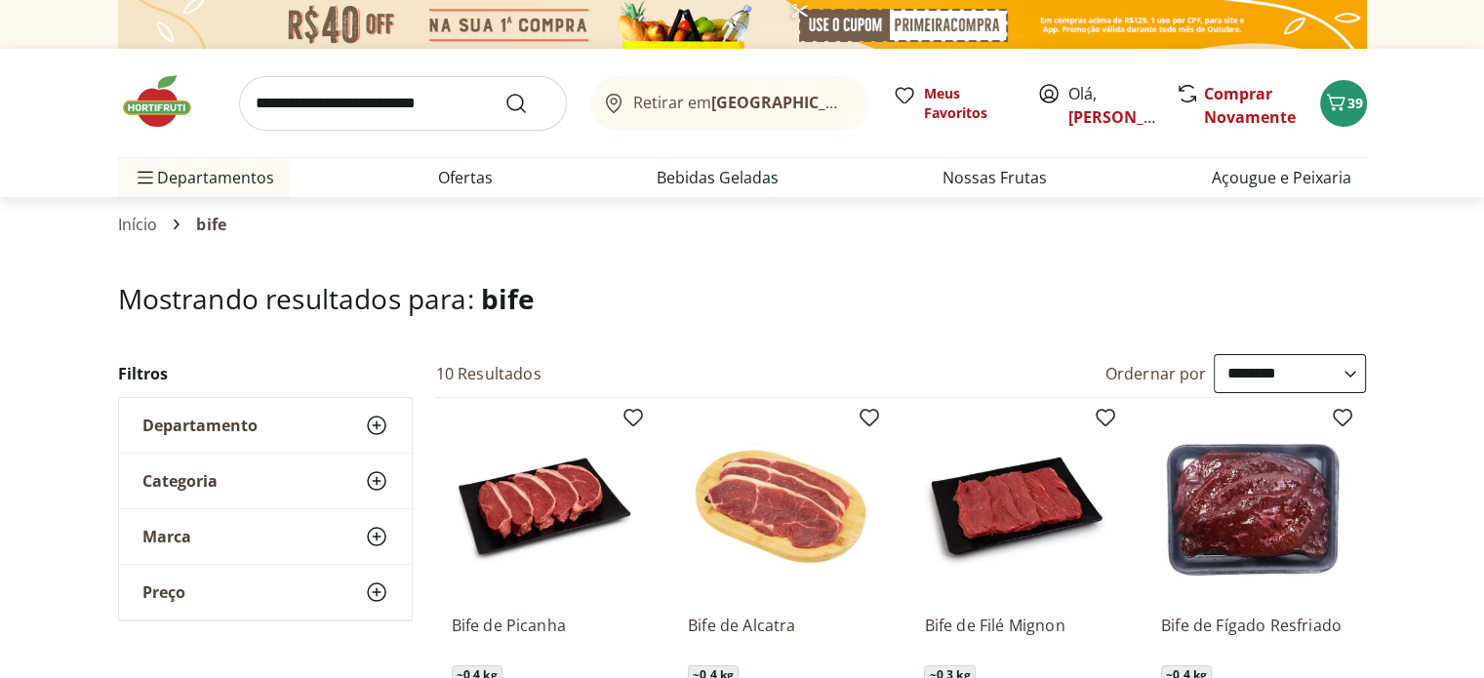
click at [449, 114] on input "search" at bounding box center [403, 103] width 328 height 55
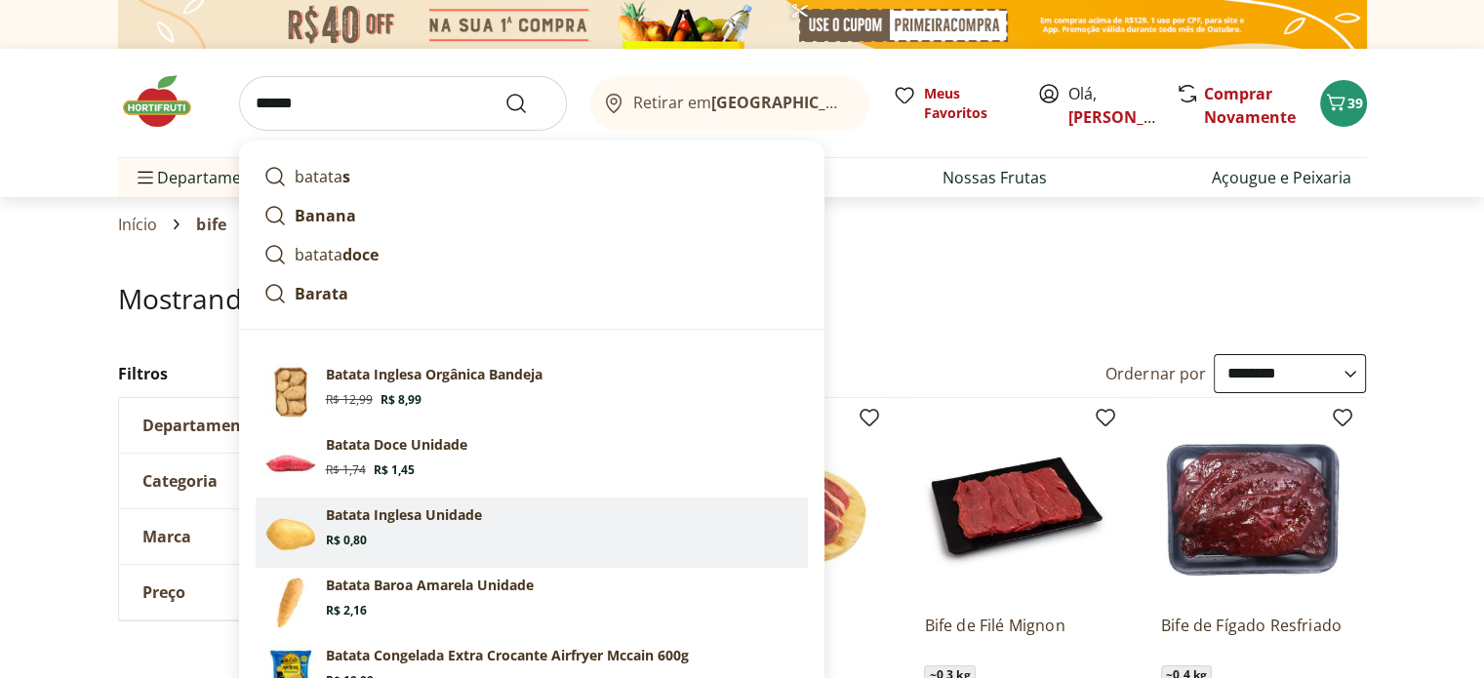
click at [332, 528] on section "Batata Inglesa Unidade Price: R$ 0,80" at bounding box center [563, 526] width 474 height 43
type input "**********"
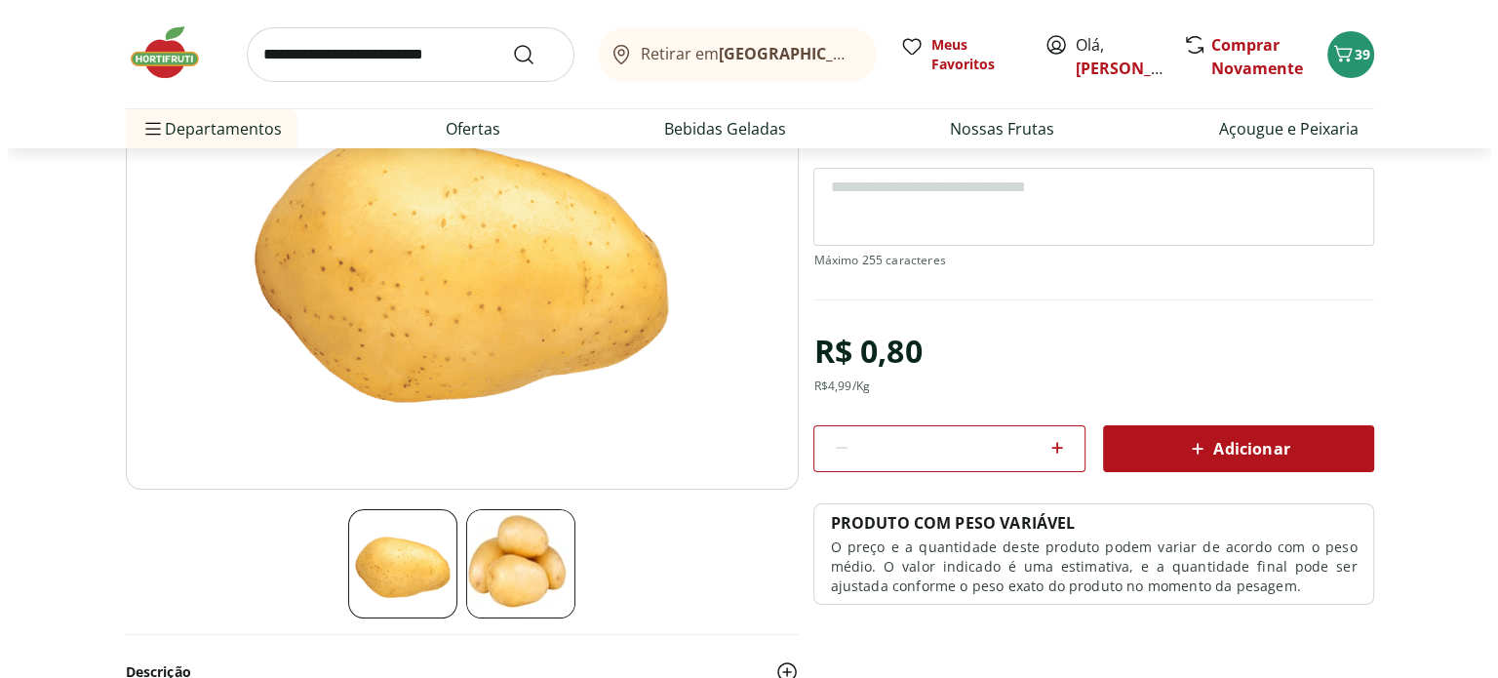
scroll to position [299, 0]
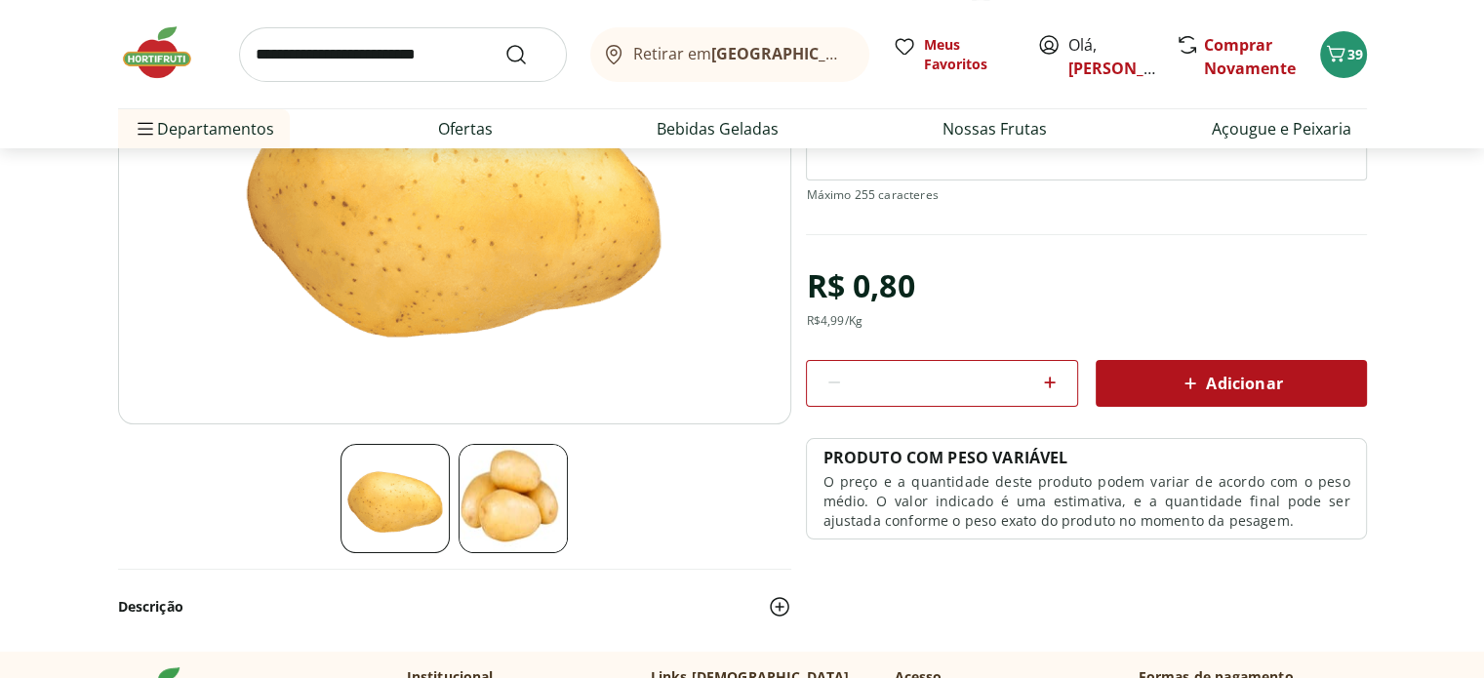
click at [1044, 374] on icon at bounding box center [1049, 382] width 23 height 23
click at [835, 376] on icon at bounding box center [833, 382] width 23 height 23
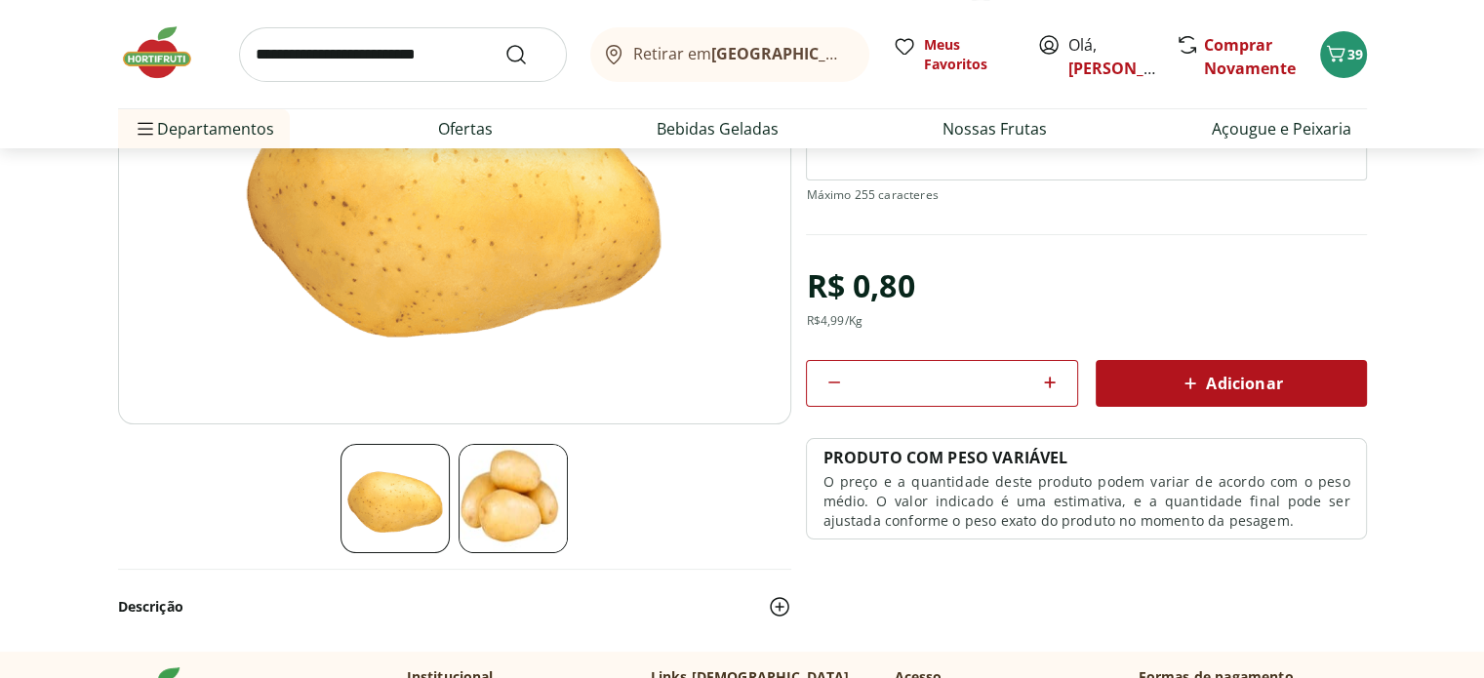
type input "*"
click at [1241, 379] on span "Adicionar" at bounding box center [1229, 383] width 103 height 23
click at [1341, 58] on icon "Carrinho" at bounding box center [1335, 53] width 23 height 23
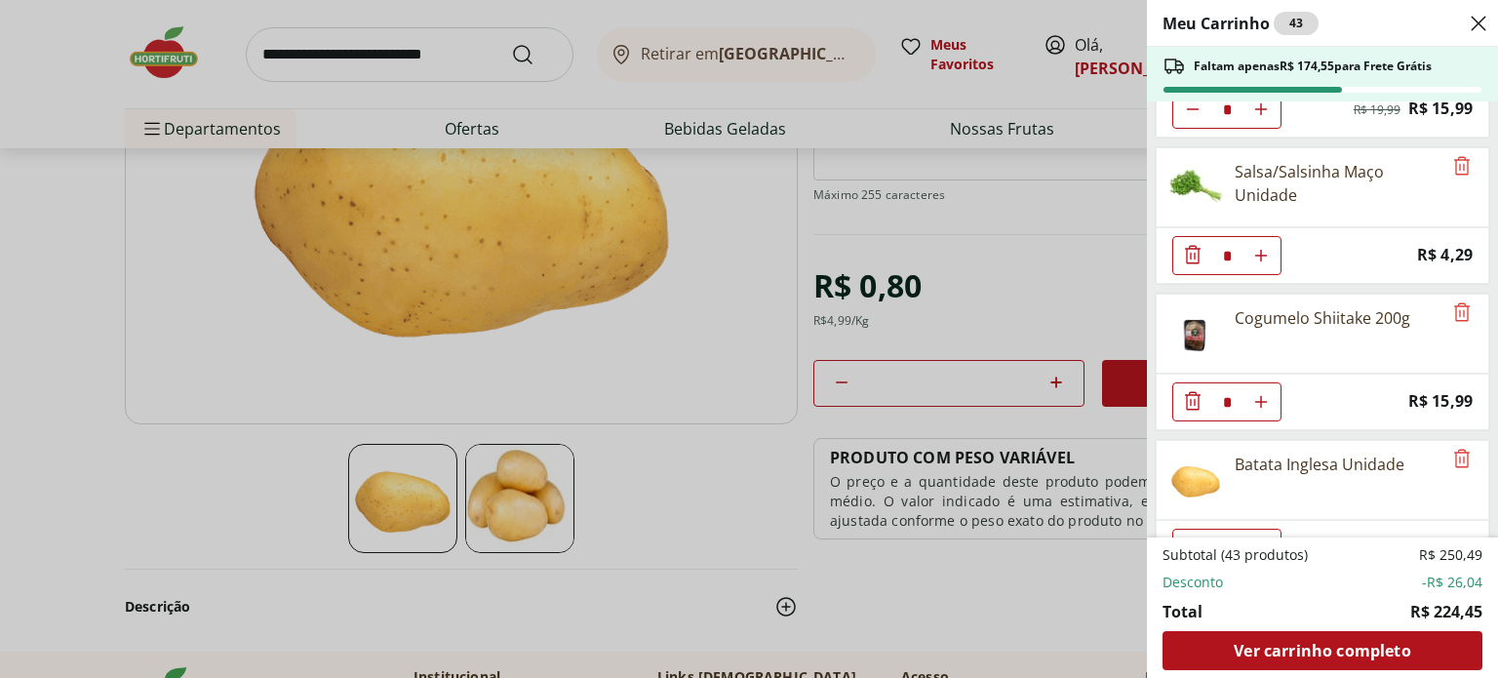
scroll to position [2619, 0]
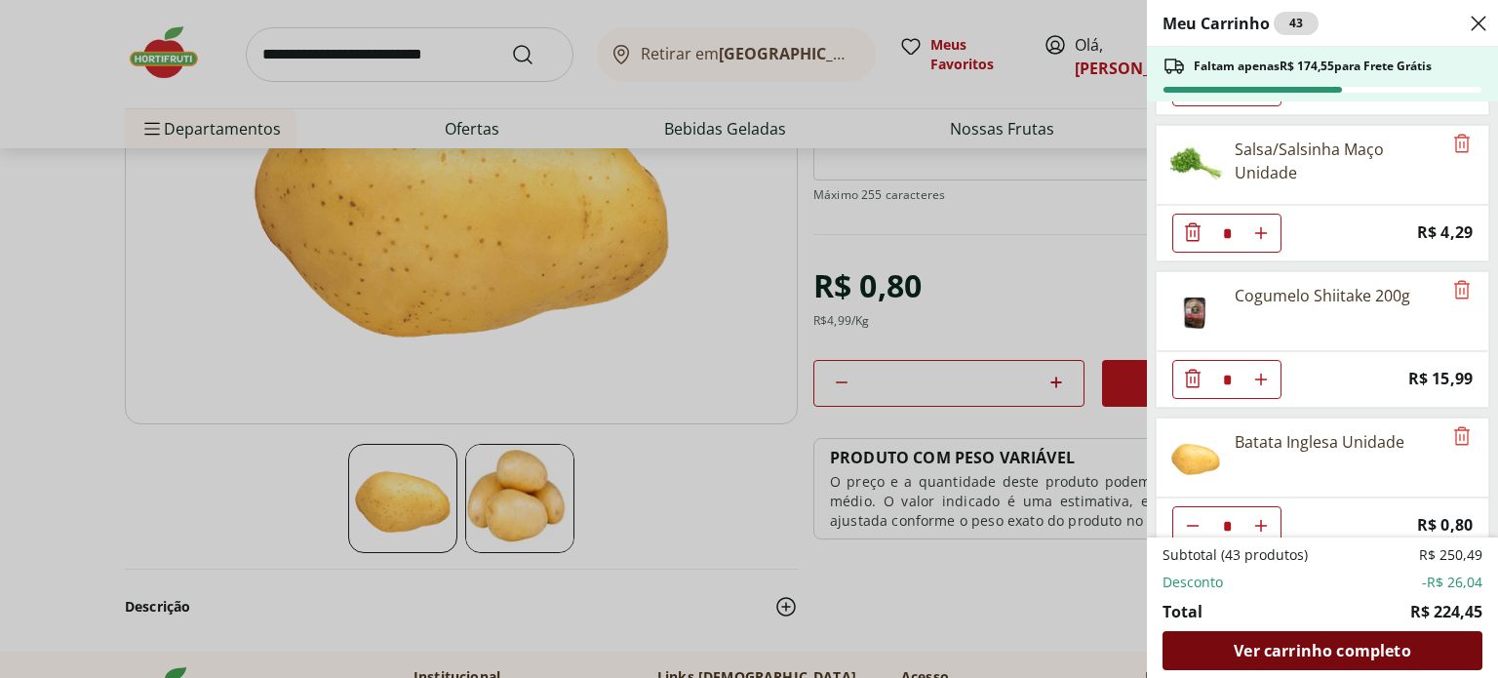
click at [1377, 651] on span "Ver carrinho completo" at bounding box center [1322, 651] width 177 height 16
